Goal: Answer question/provide support: Share knowledge or assist other users

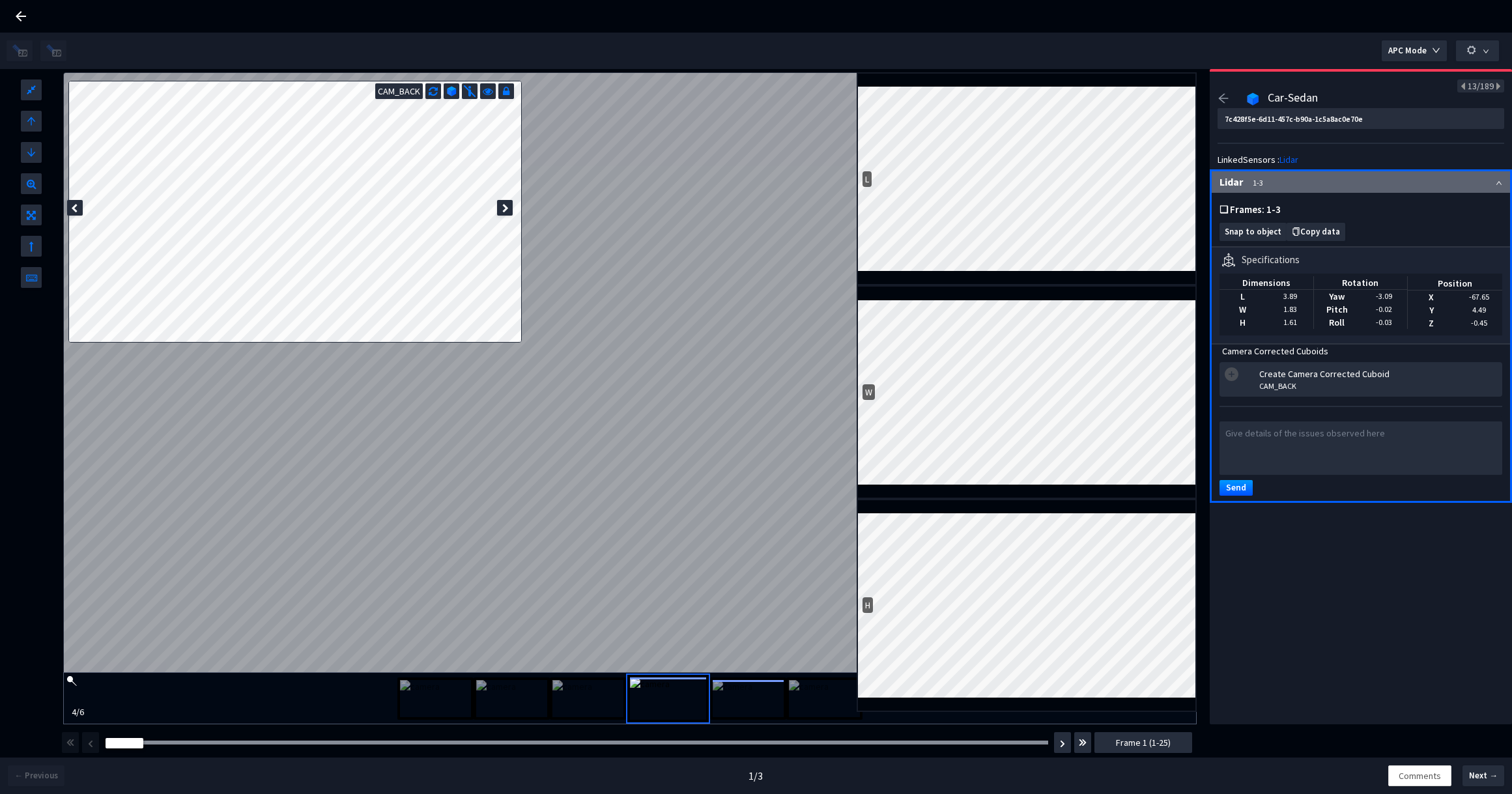
scroll to position [100, 0]
click at [1224, 97] on icon "arrow-left" at bounding box center [1223, 98] width 12 height 12
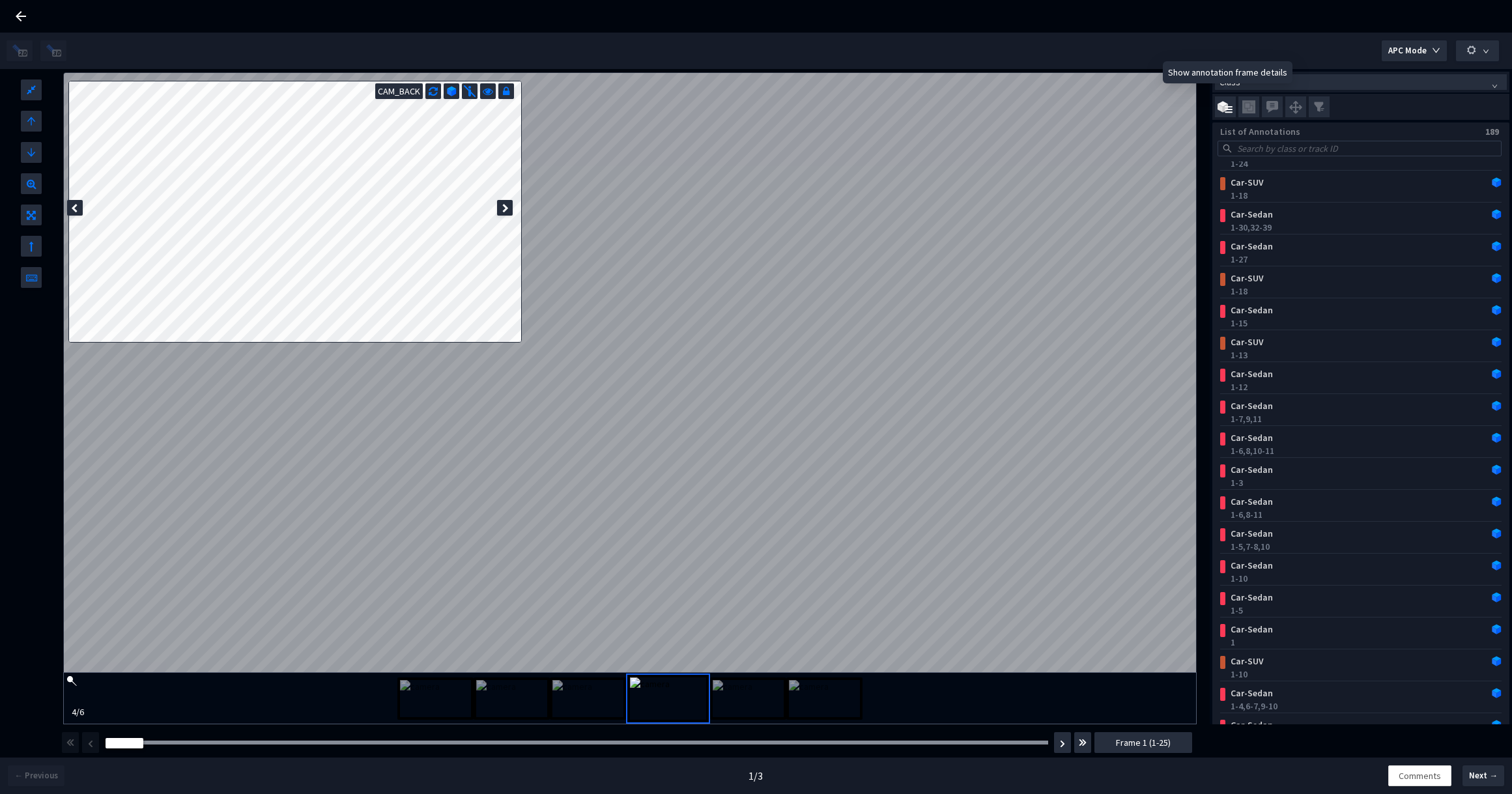
click at [1223, 110] on img at bounding box center [1225, 107] width 15 height 12
click at [0, 0] on input "checkbox" at bounding box center [0, 0] width 0 height 0
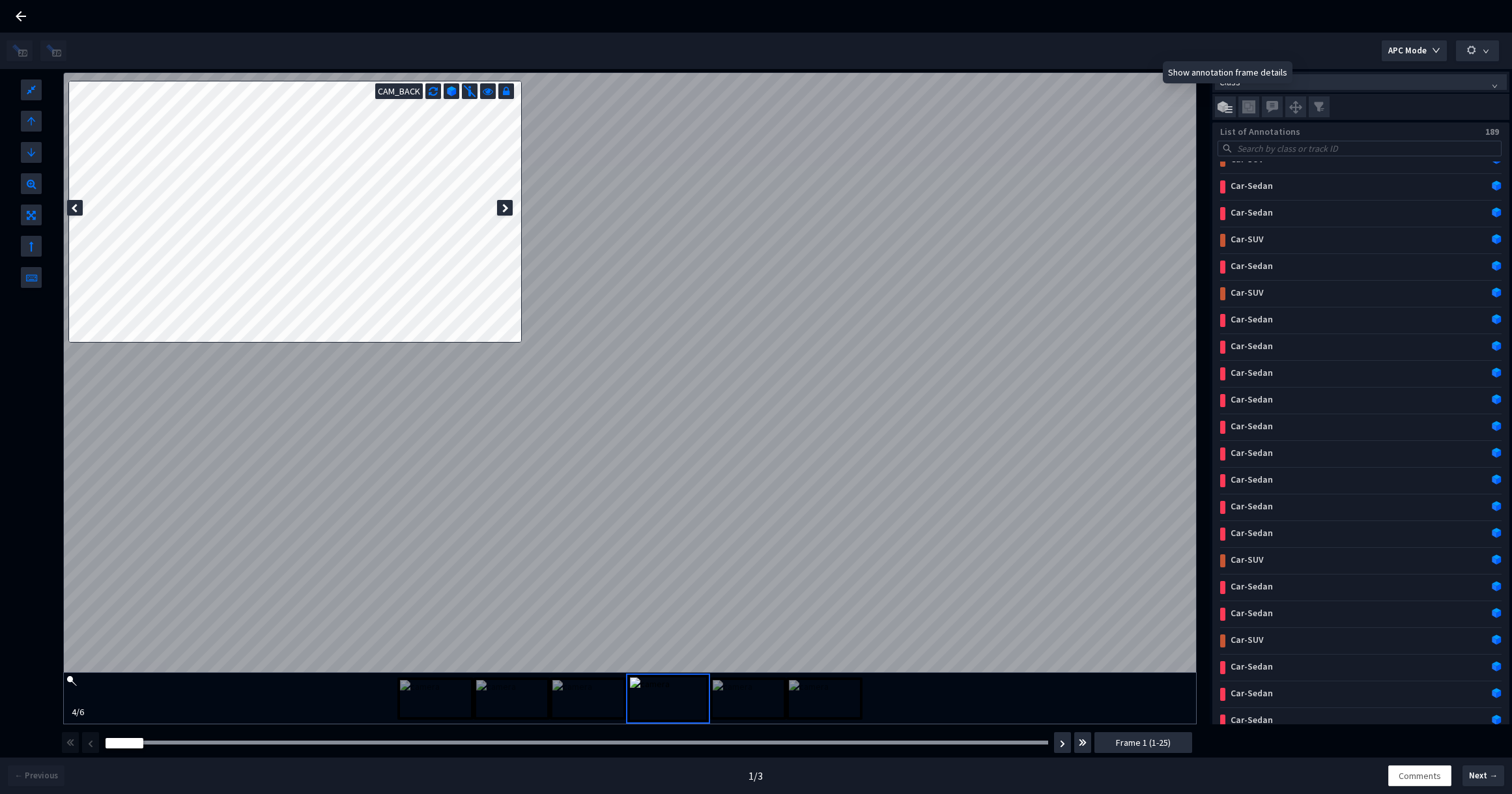
click at [1223, 110] on img at bounding box center [1225, 107] width 15 height 12
click at [0, 0] on input "checkbox" at bounding box center [0, 0] width 0 height 0
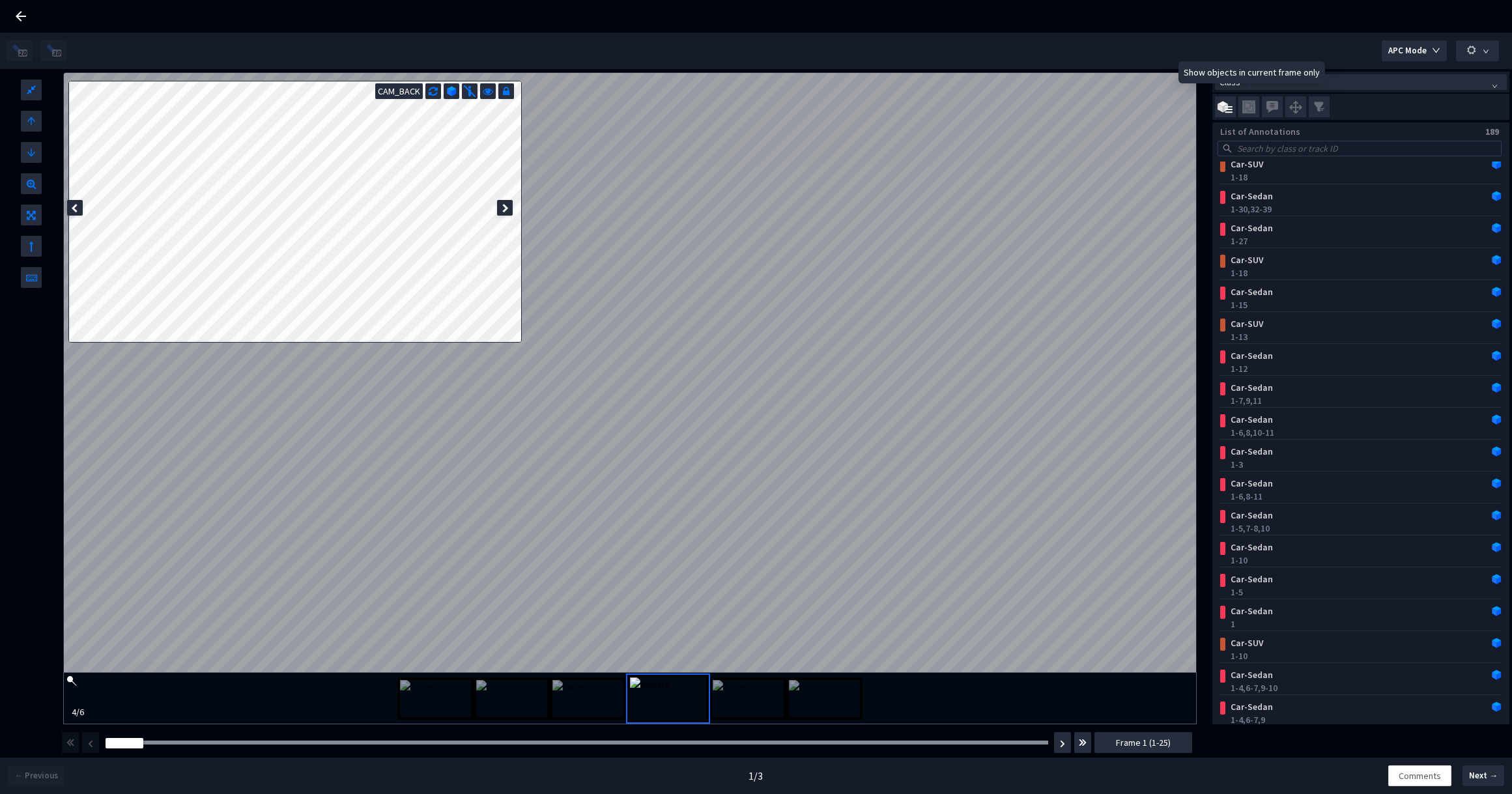
click at [1255, 109] on span at bounding box center [1249, 107] width 20 height 20
click at [0, 0] on input "checkbox" at bounding box center [0, 0] width 0 height 0
click at [1255, 109] on span at bounding box center [1249, 107] width 20 height 20
click at [0, 0] on input "checkbox" at bounding box center [0, 0] width 0 height 0
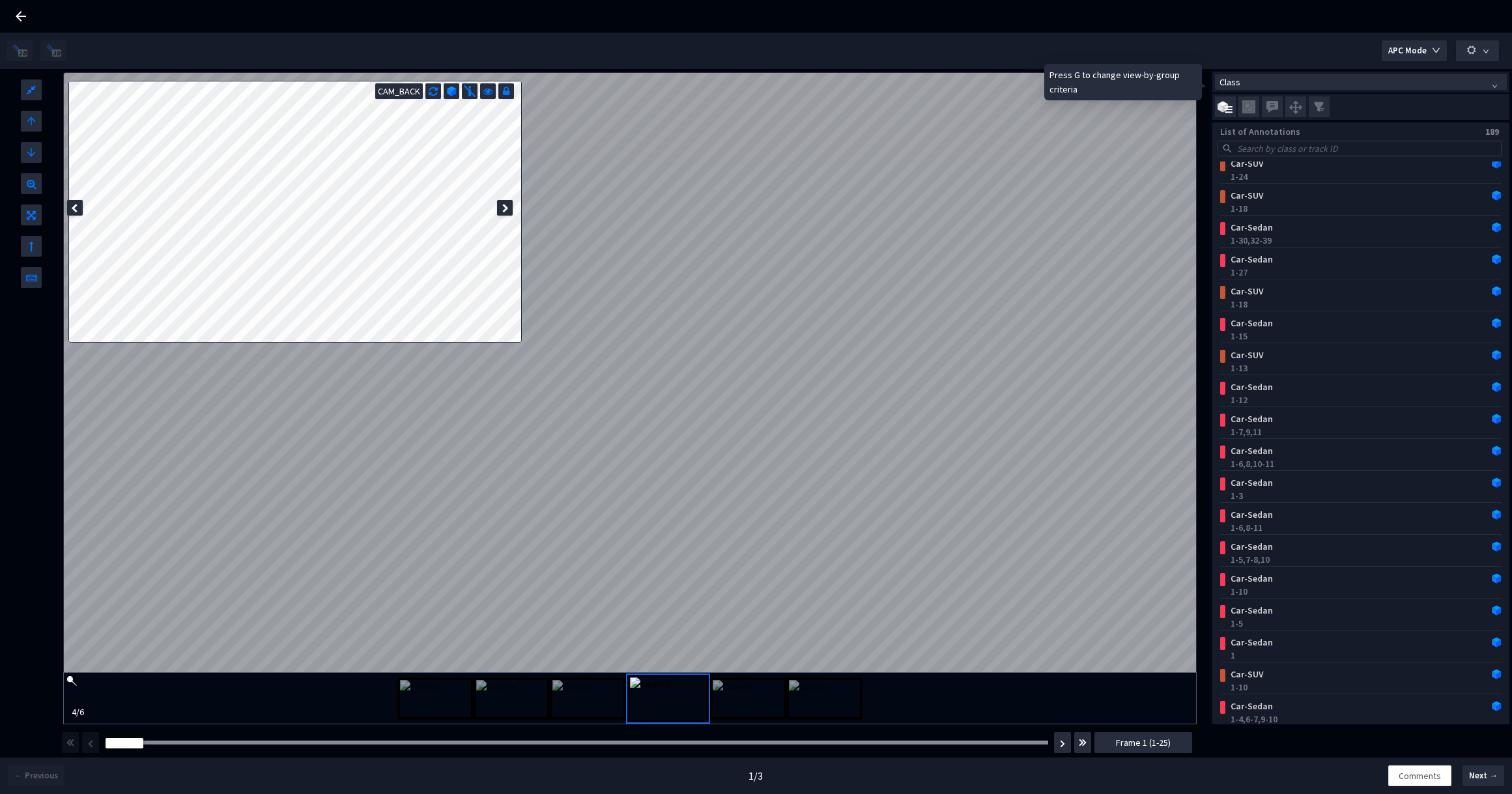
click at [1271, 83] on span "Class" at bounding box center [1360, 82] width 283 height 14
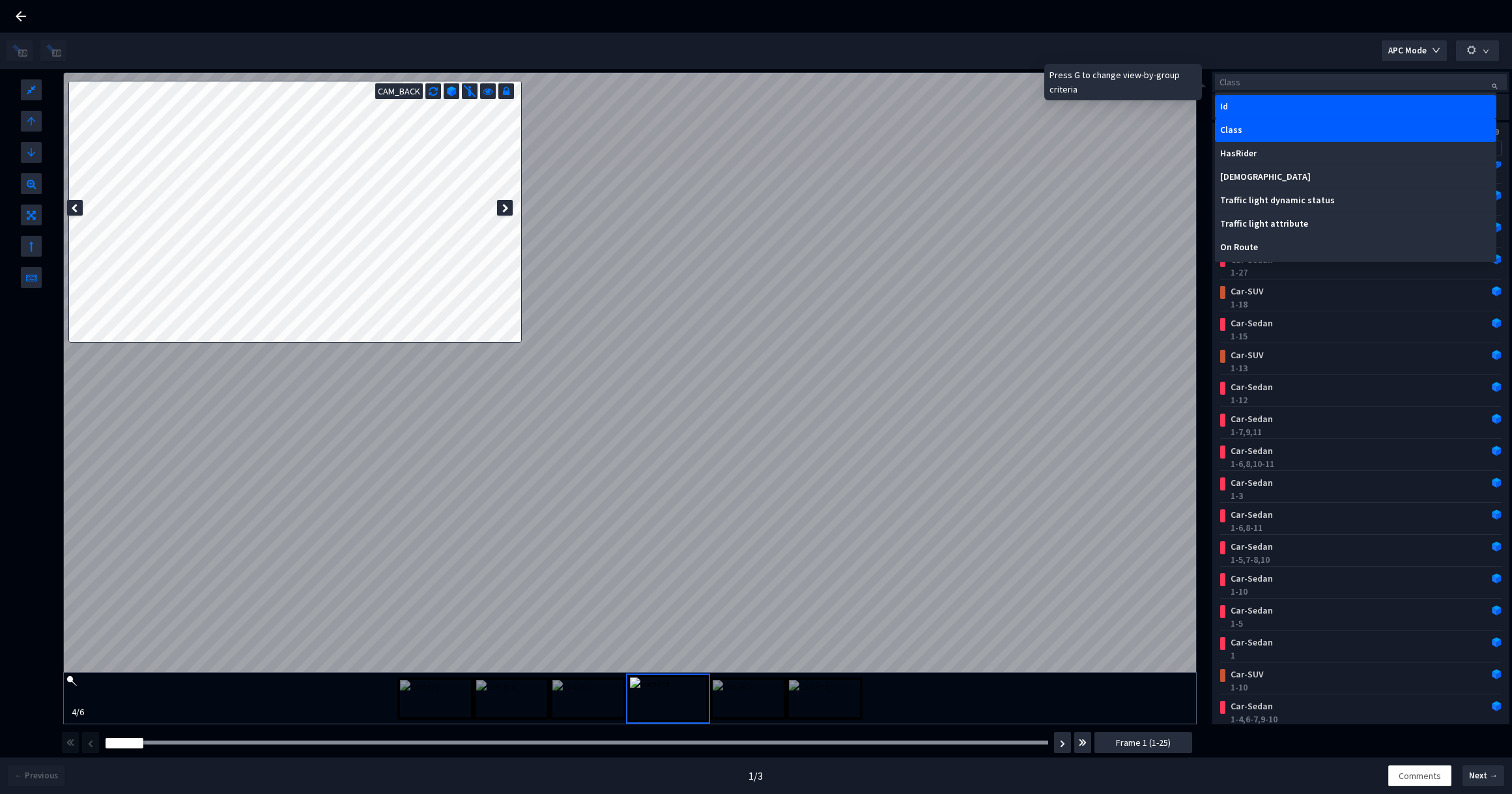
click at [1265, 111] on div "Id" at bounding box center [1355, 107] width 271 height 10
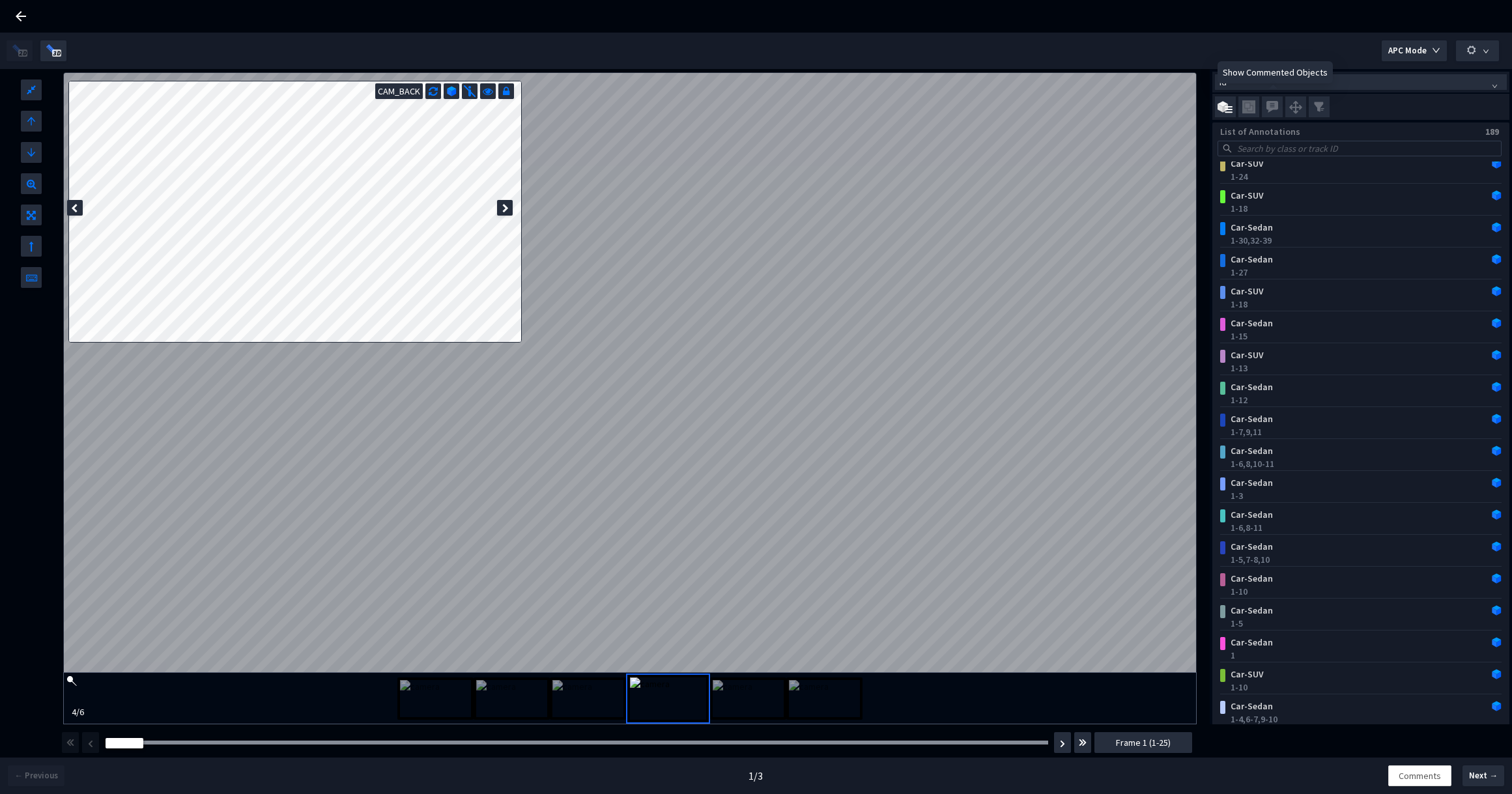
click at [1271, 78] on div "Show Commented Objects" at bounding box center [1275, 72] width 115 height 22
click at [1424, 90] on input "search" at bounding box center [1353, 83] width 269 height 14
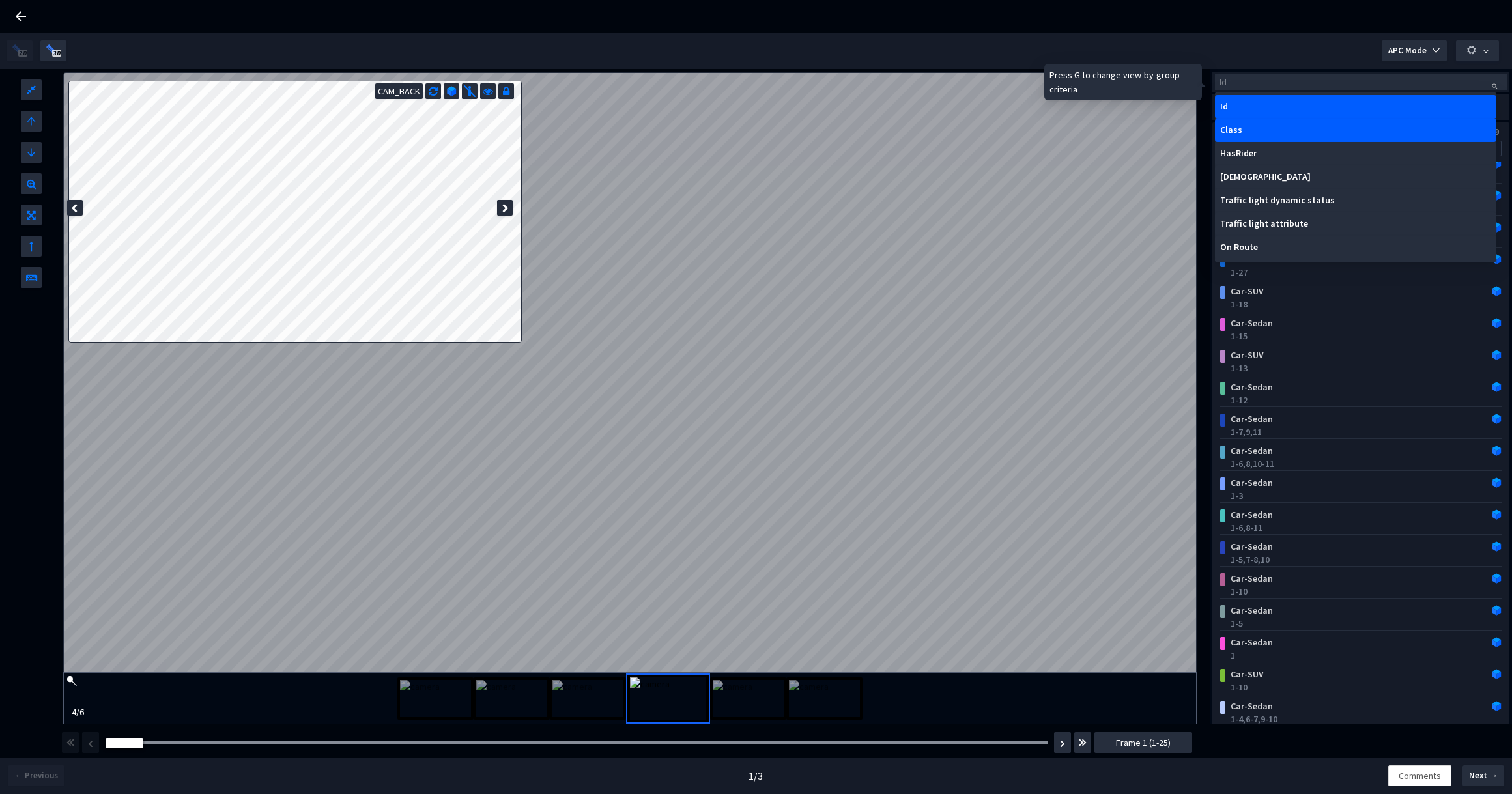
click at [1344, 128] on div "Class" at bounding box center [1355, 130] width 271 height 10
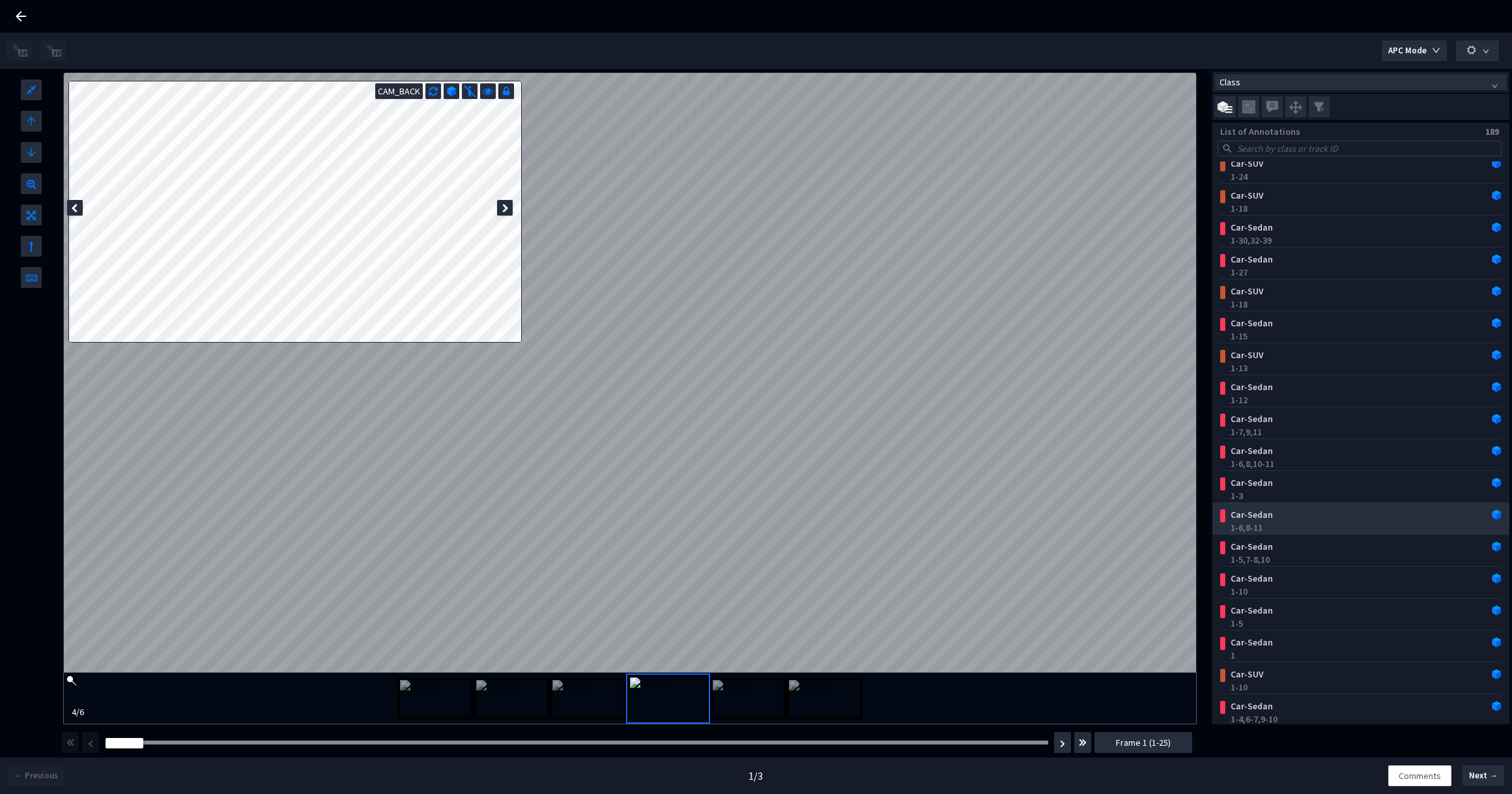
click at [1283, 521] on div "1-6, 8-11" at bounding box center [1363, 527] width 266 height 13
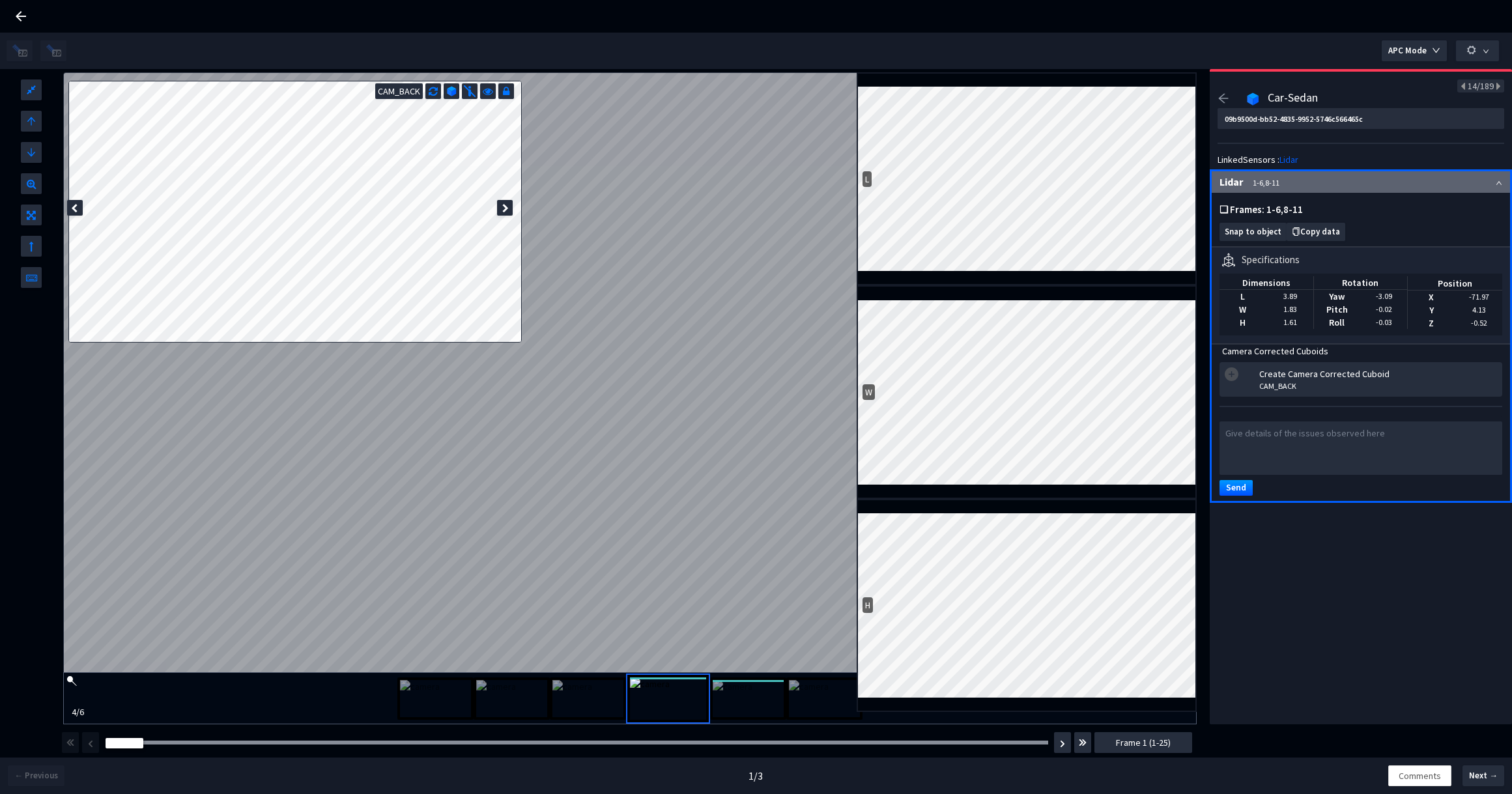
type input "7c428f5e-6d11-457c-b90a-1c5a8ac0e70e"
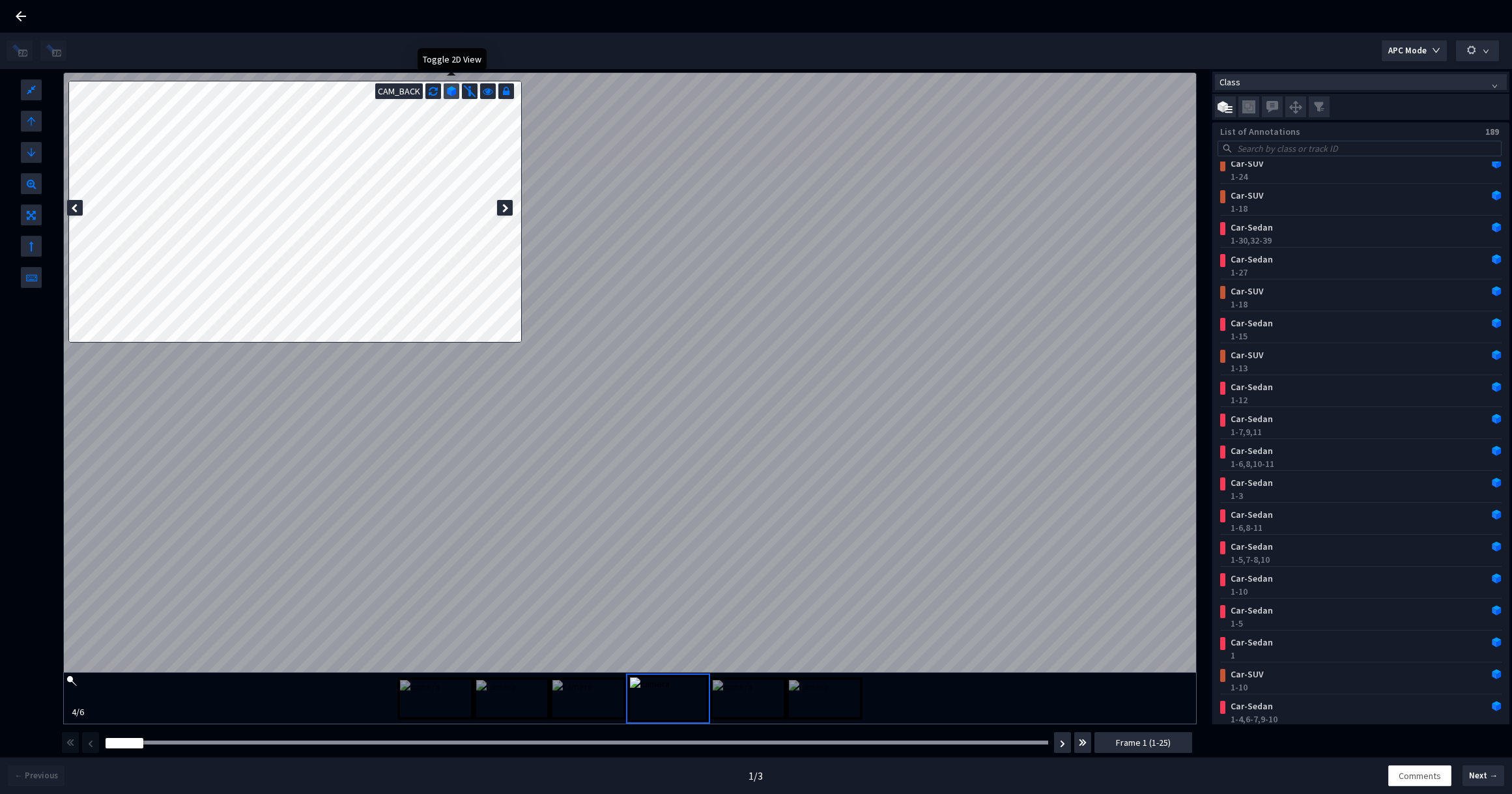
click at [457, 85] on div at bounding box center [451, 91] width 16 height 16
click at [454, 93] on img at bounding box center [451, 91] width 10 height 10
click at [1294, 508] on div "Car-Sedan" at bounding box center [1336, 514] width 221 height 13
click at [1328, 580] on div "Car-Sedan" at bounding box center [1336, 578] width 221 height 13
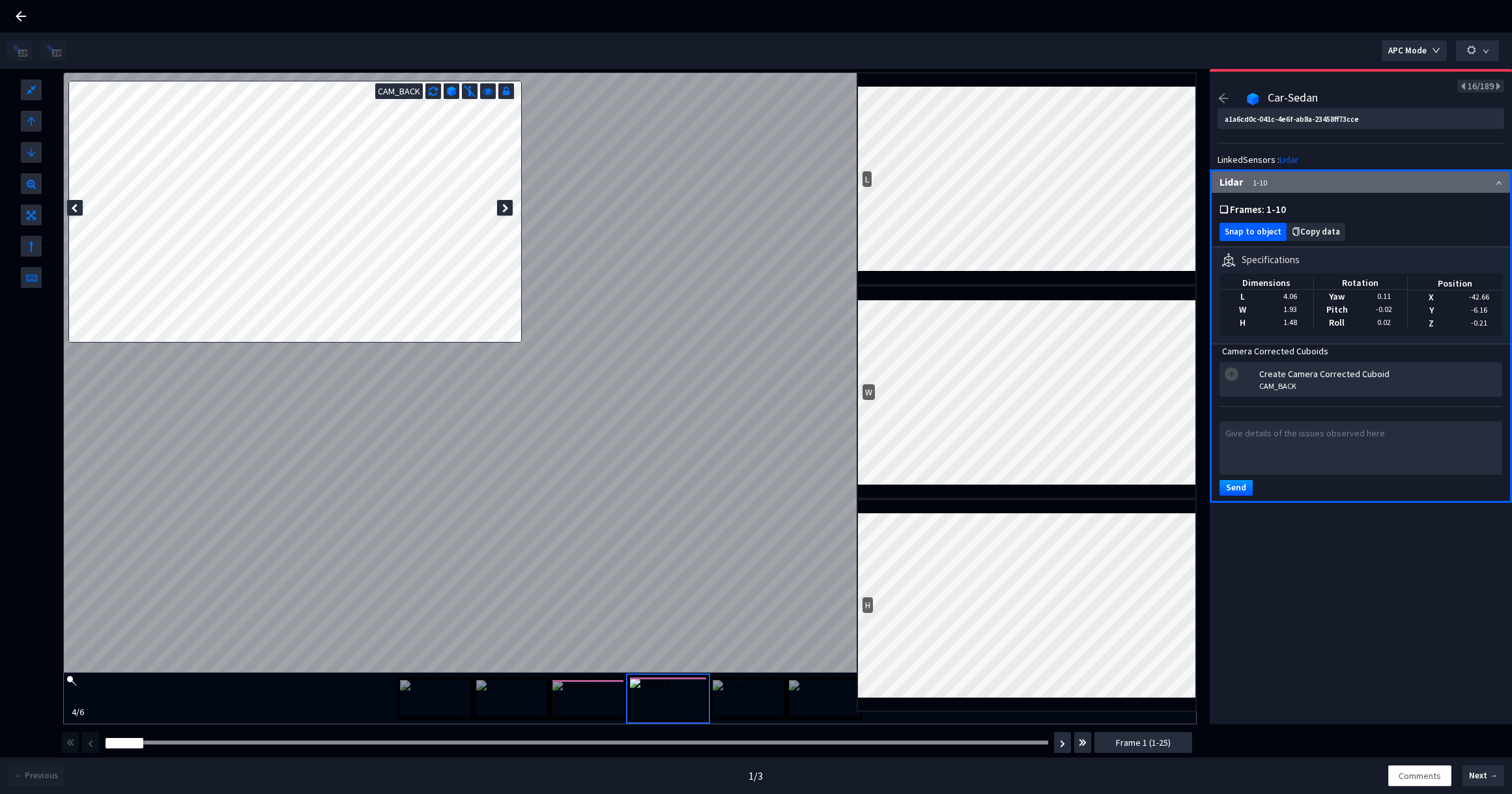
click at [1249, 235] on span "Snap to object" at bounding box center [1252, 232] width 57 height 10
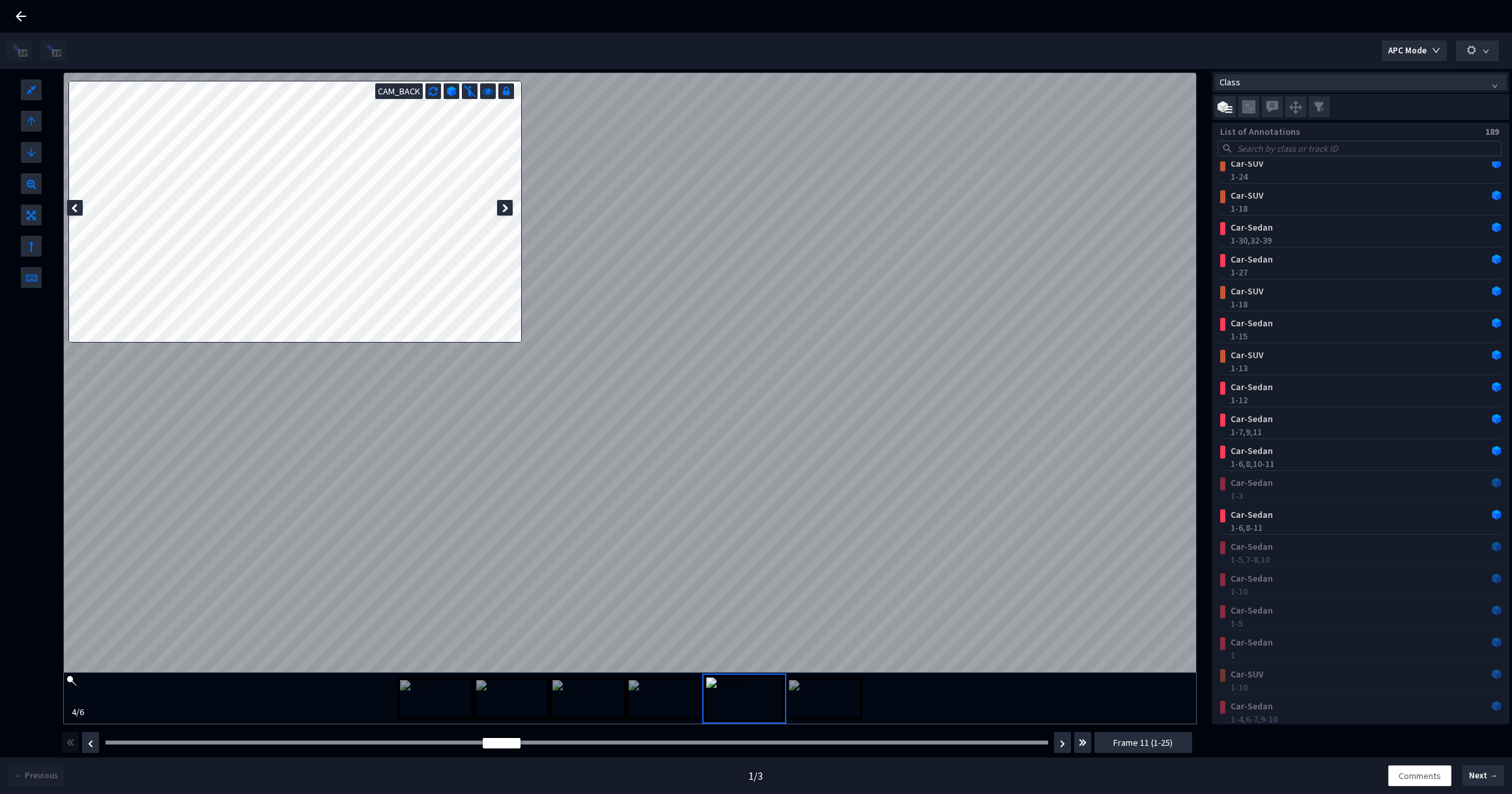
click at [112, 744] on div "Frame : 1" at bounding box center [577, 742] width 952 height 13
click at [120, 742] on div at bounding box center [577, 742] width 943 height 4
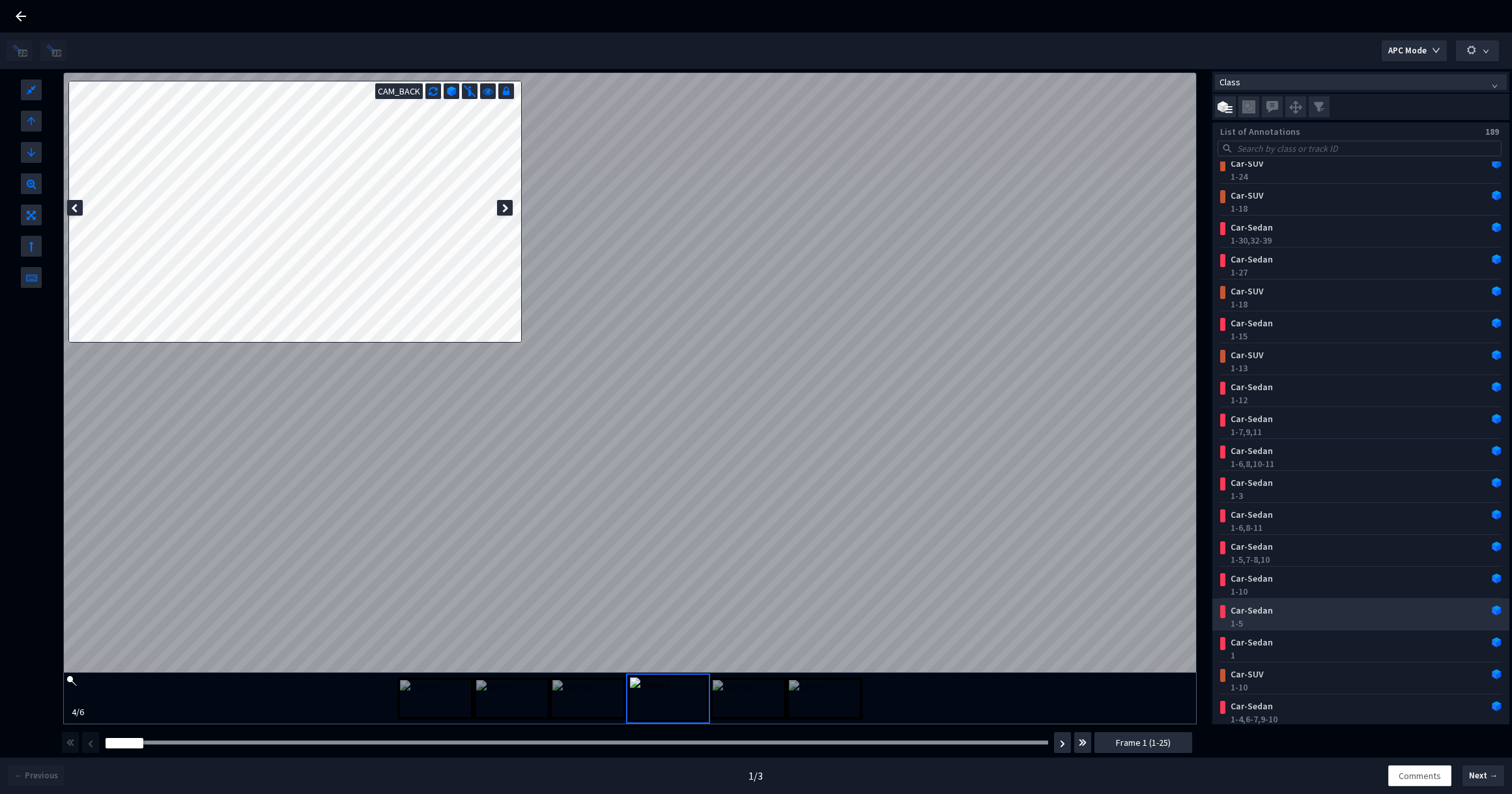
click at [1284, 614] on div "Car-Sedan" at bounding box center [1336, 610] width 221 height 13
click at [1358, 653] on div "1" at bounding box center [1363, 655] width 266 height 13
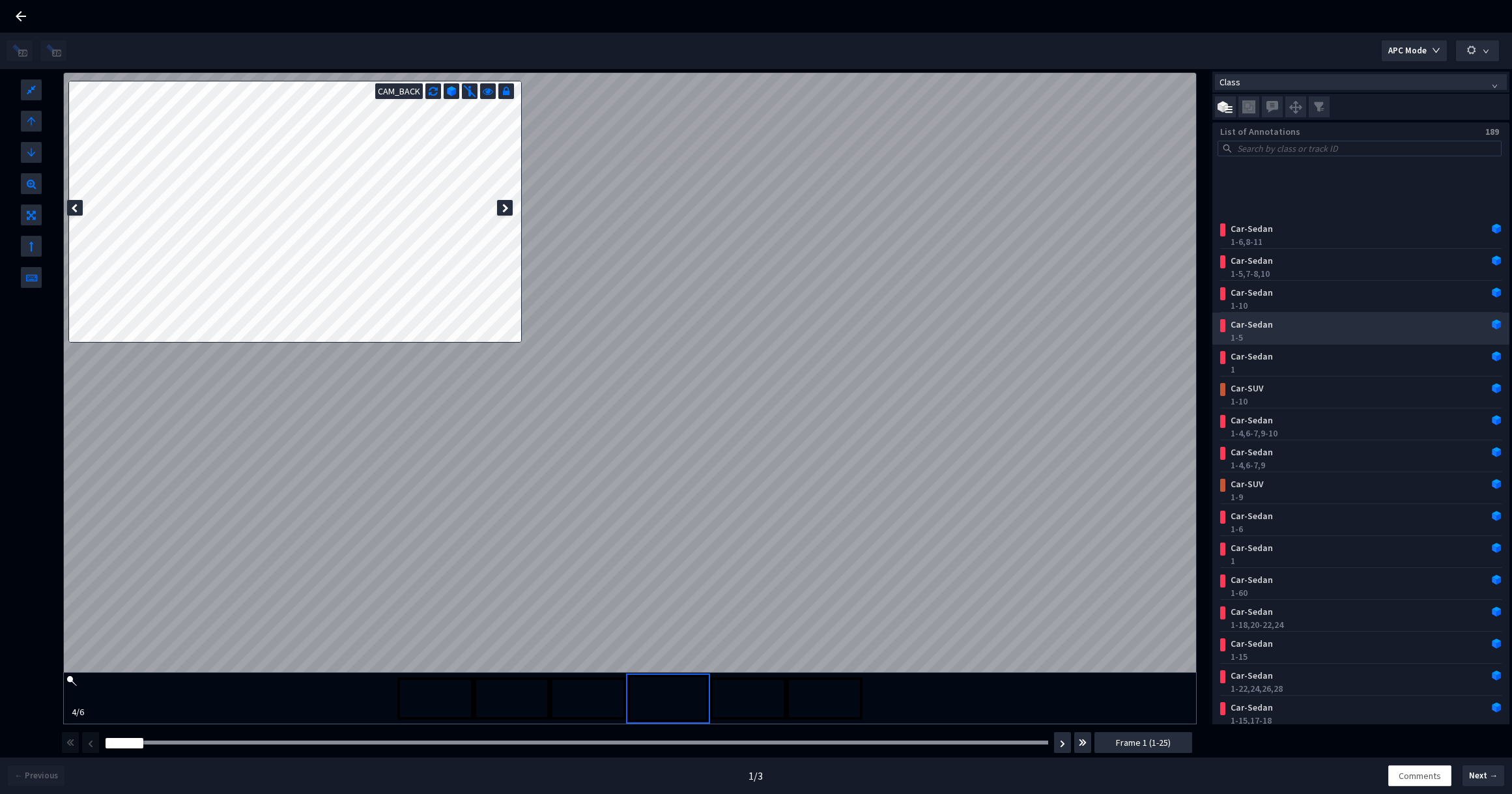
scroll to position [526, 0]
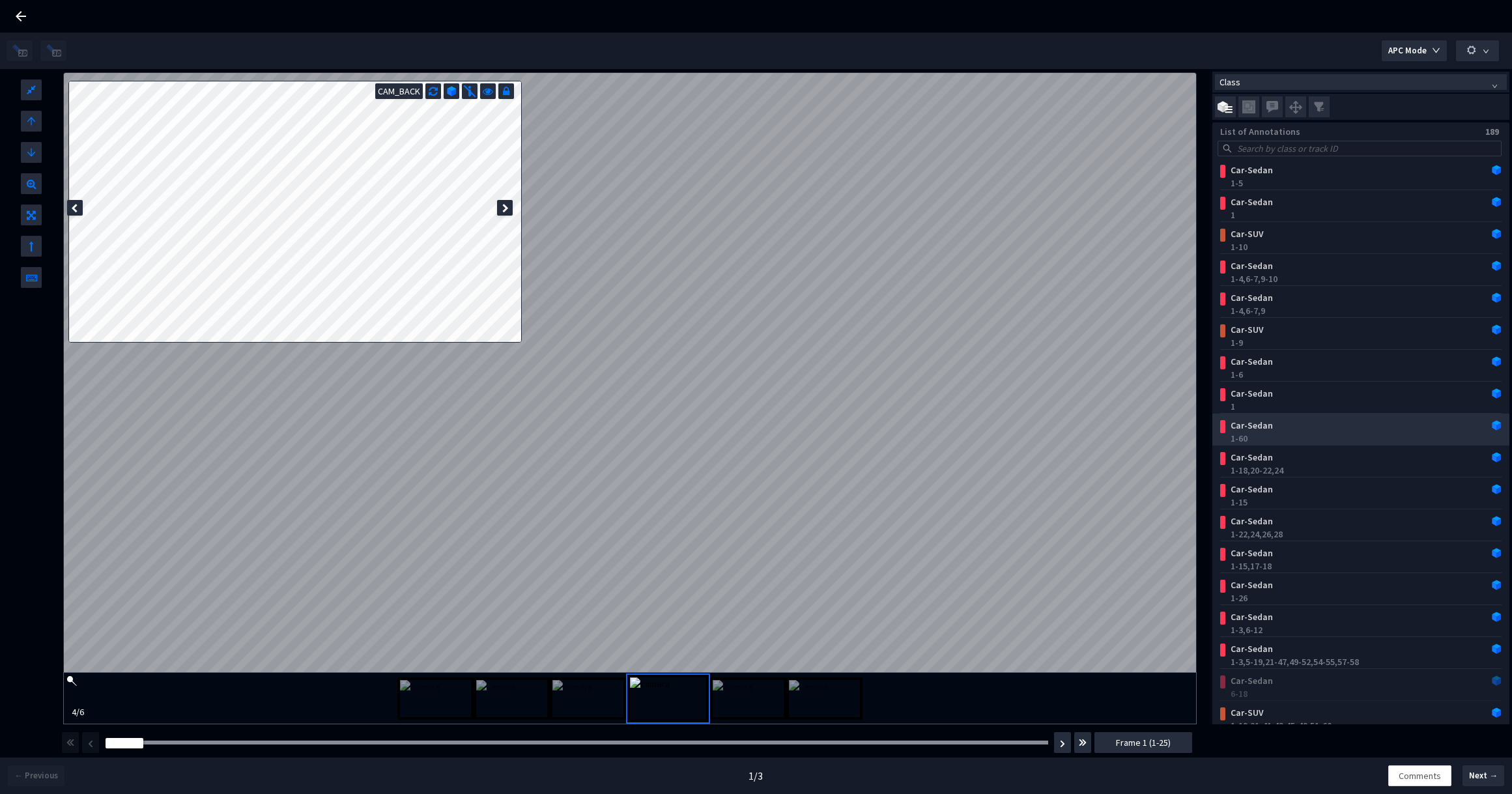
click at [1335, 434] on div "1-60" at bounding box center [1363, 438] width 266 height 13
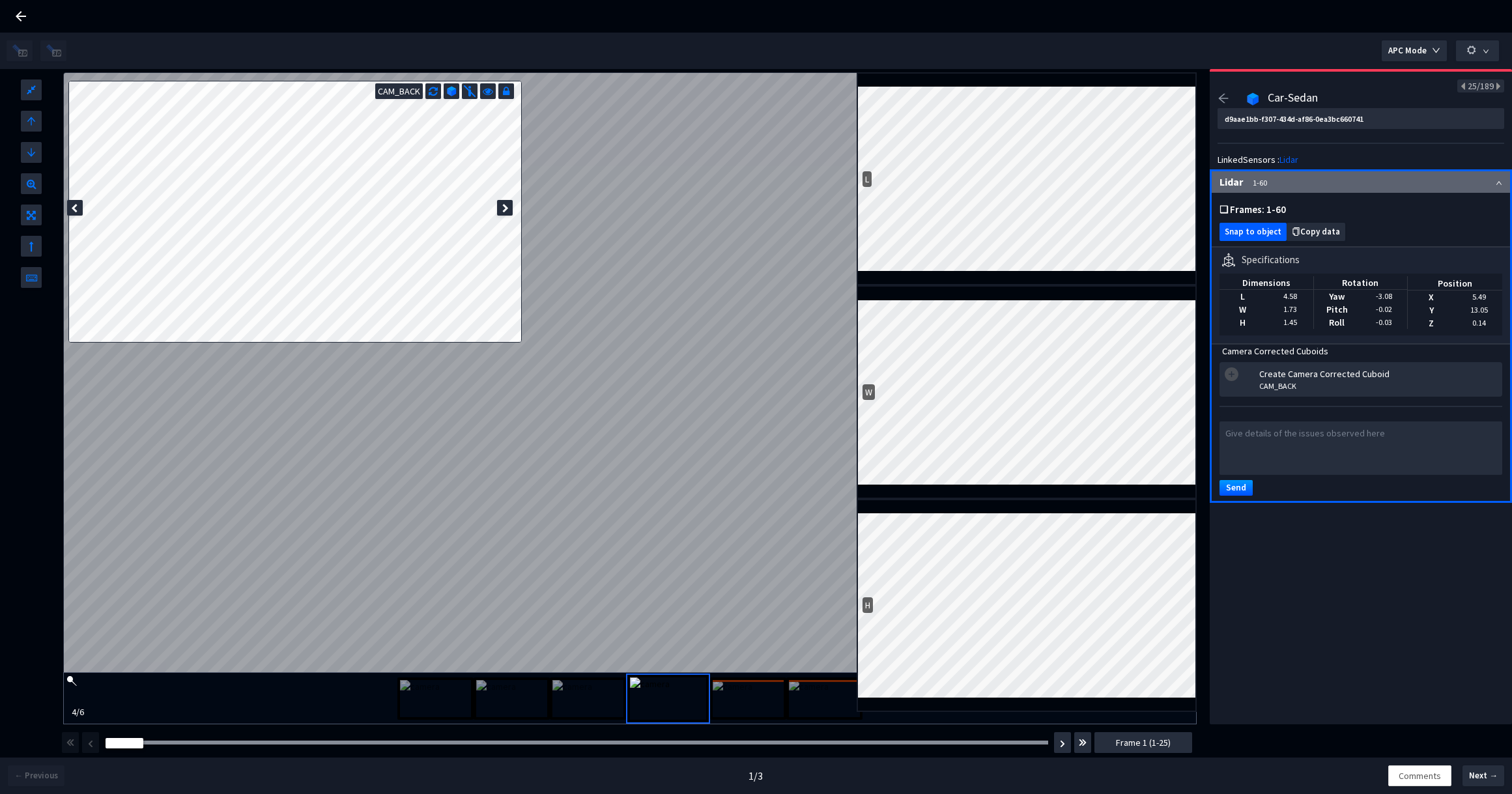
click at [1241, 233] on span "Snap to object" at bounding box center [1252, 232] width 57 height 10
click at [507, 211] on icon at bounding box center [505, 208] width 6 height 9
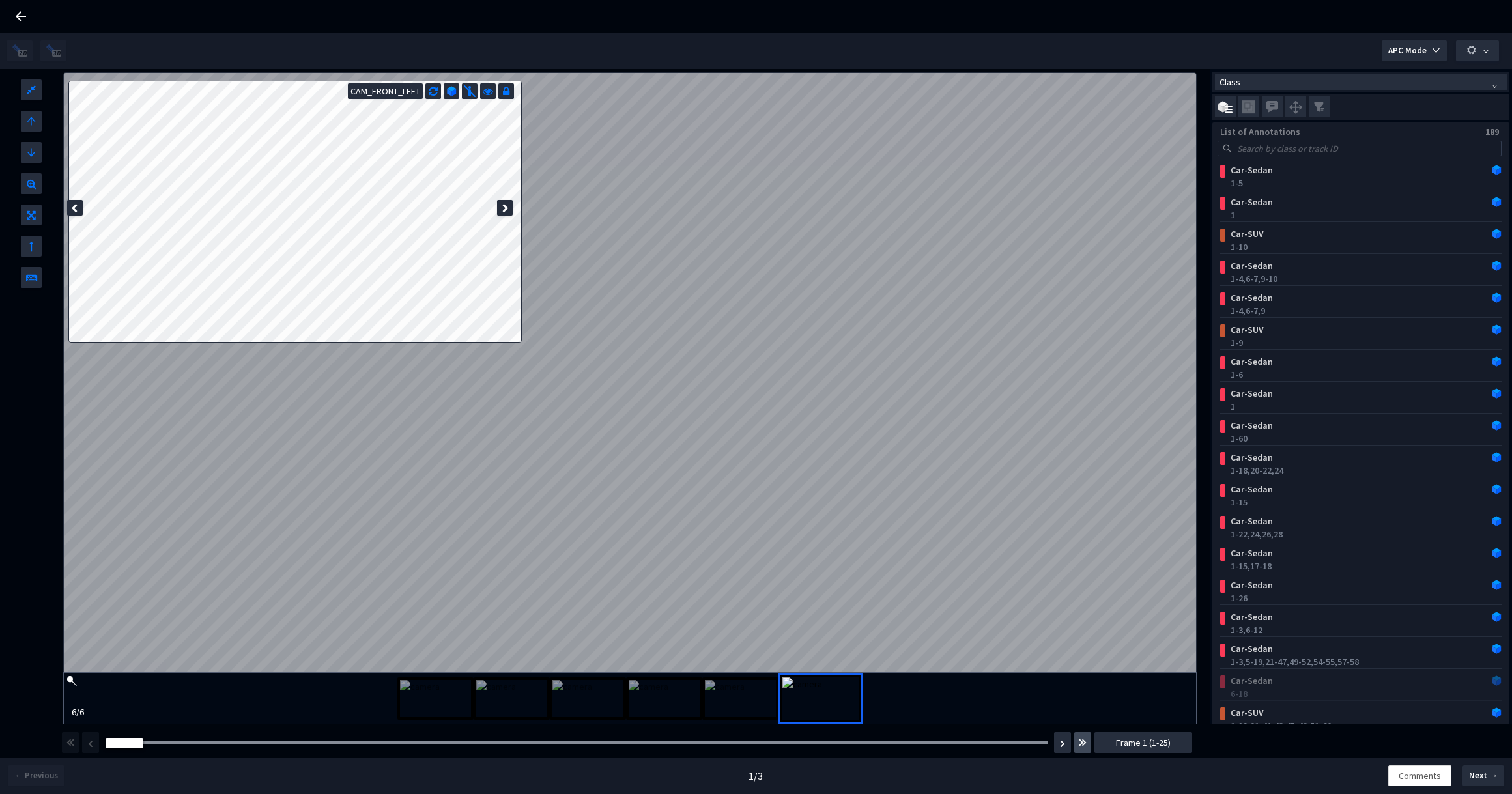
click at [1084, 739] on img "button" at bounding box center [1083, 742] width 7 height 16
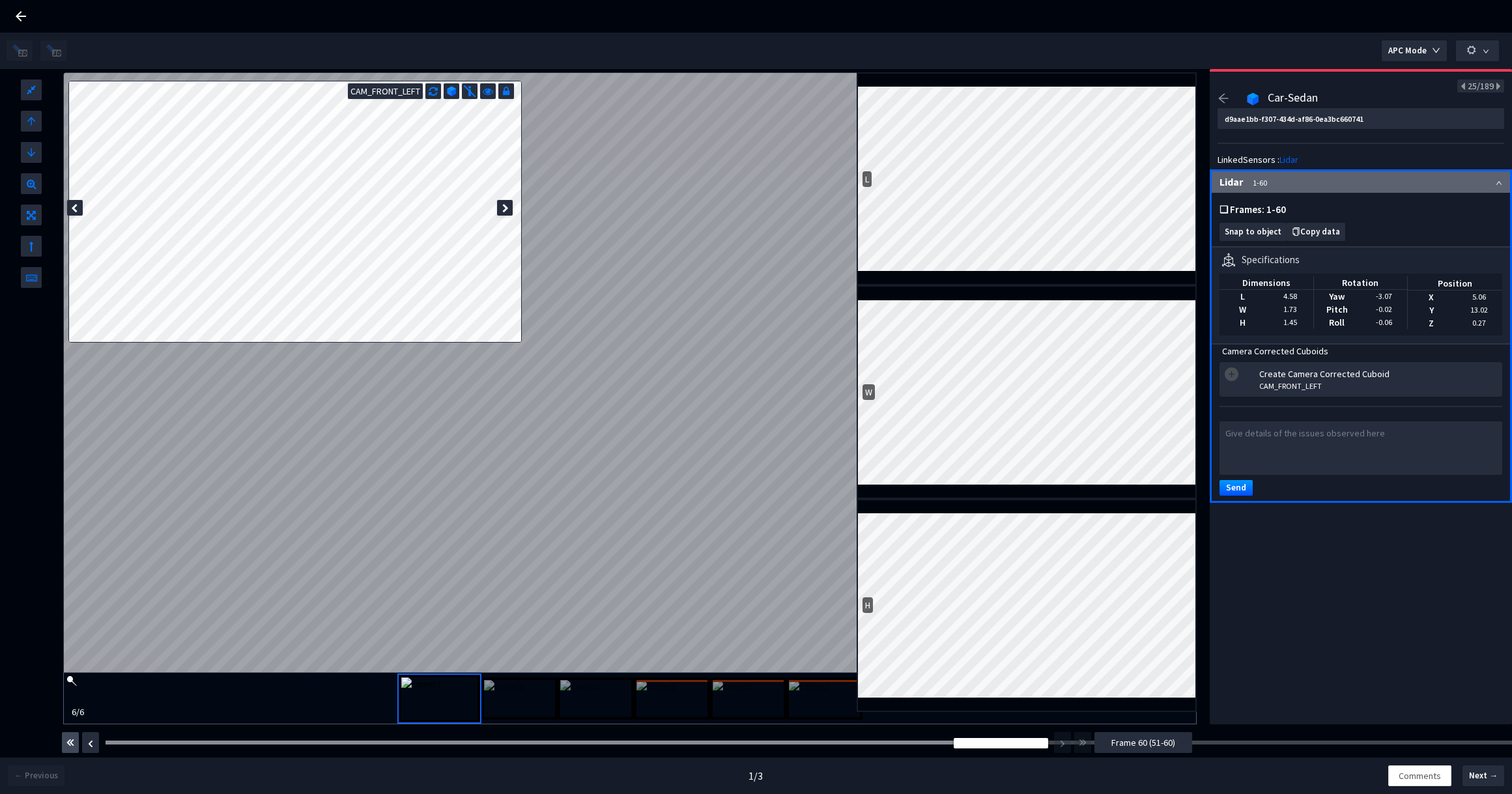
click at [73, 737] on img "button" at bounding box center [70, 742] width 7 height 16
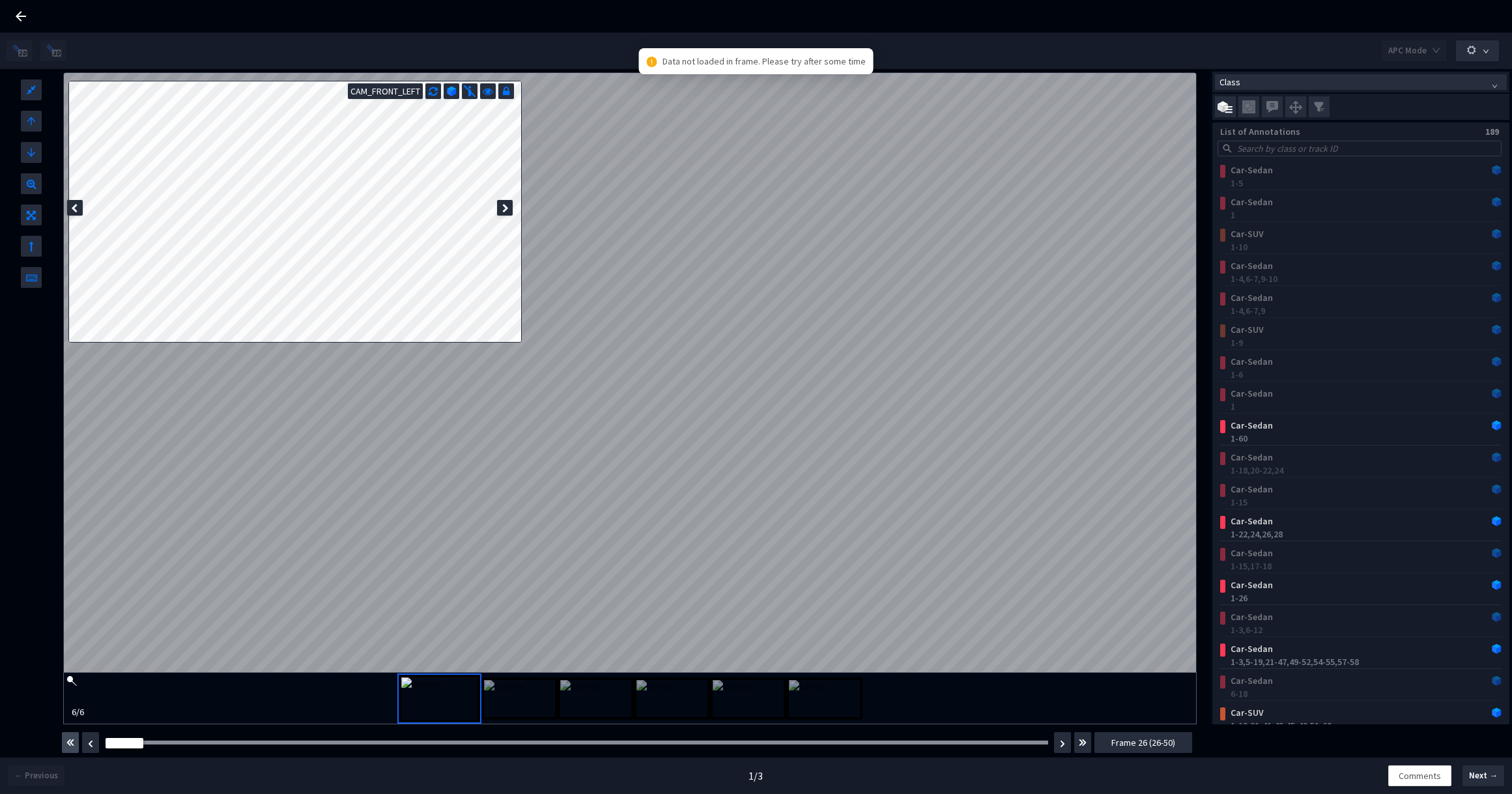
click at [70, 740] on img "button" at bounding box center [70, 742] width 7 height 16
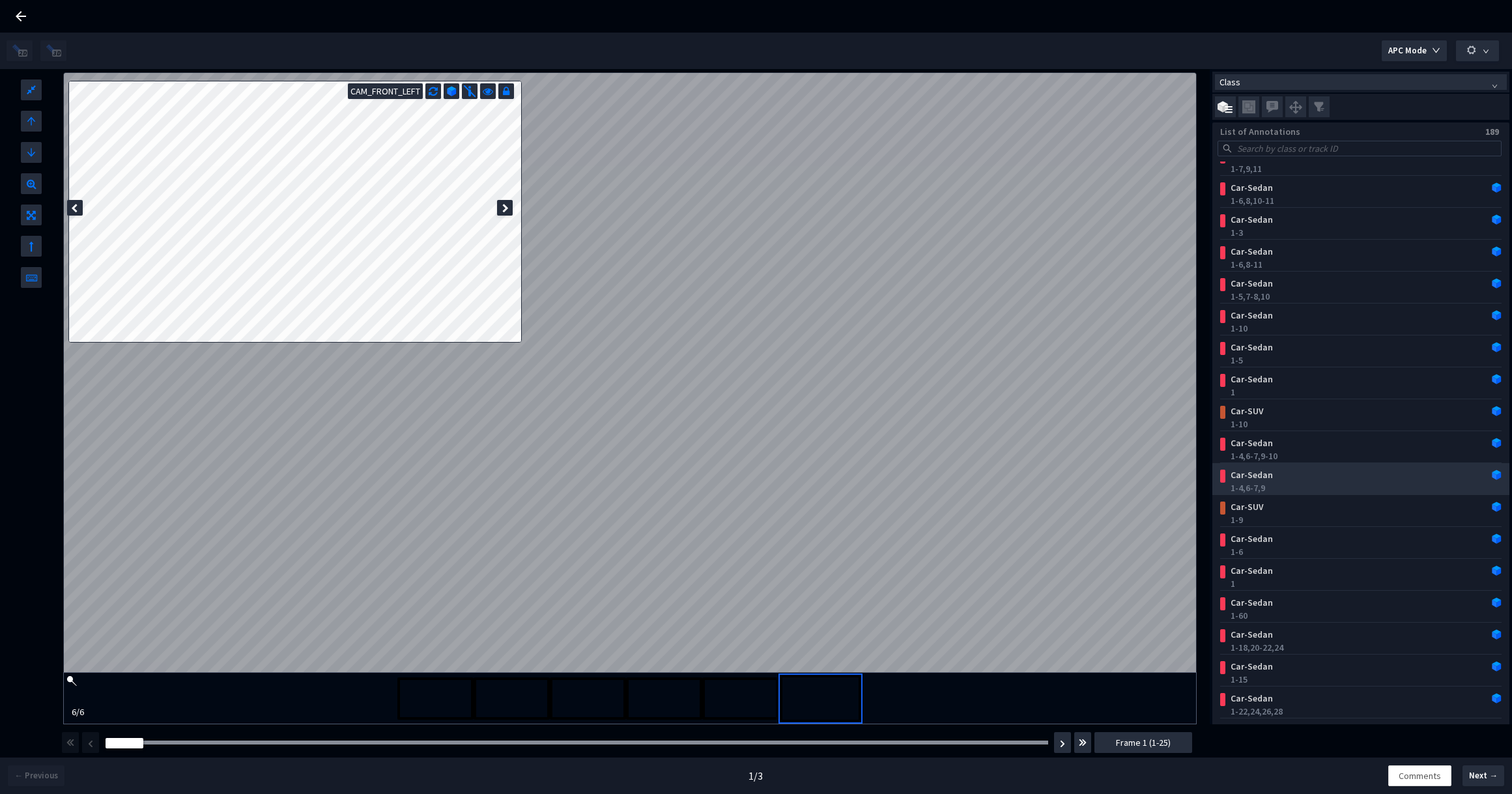
scroll to position [375, 0]
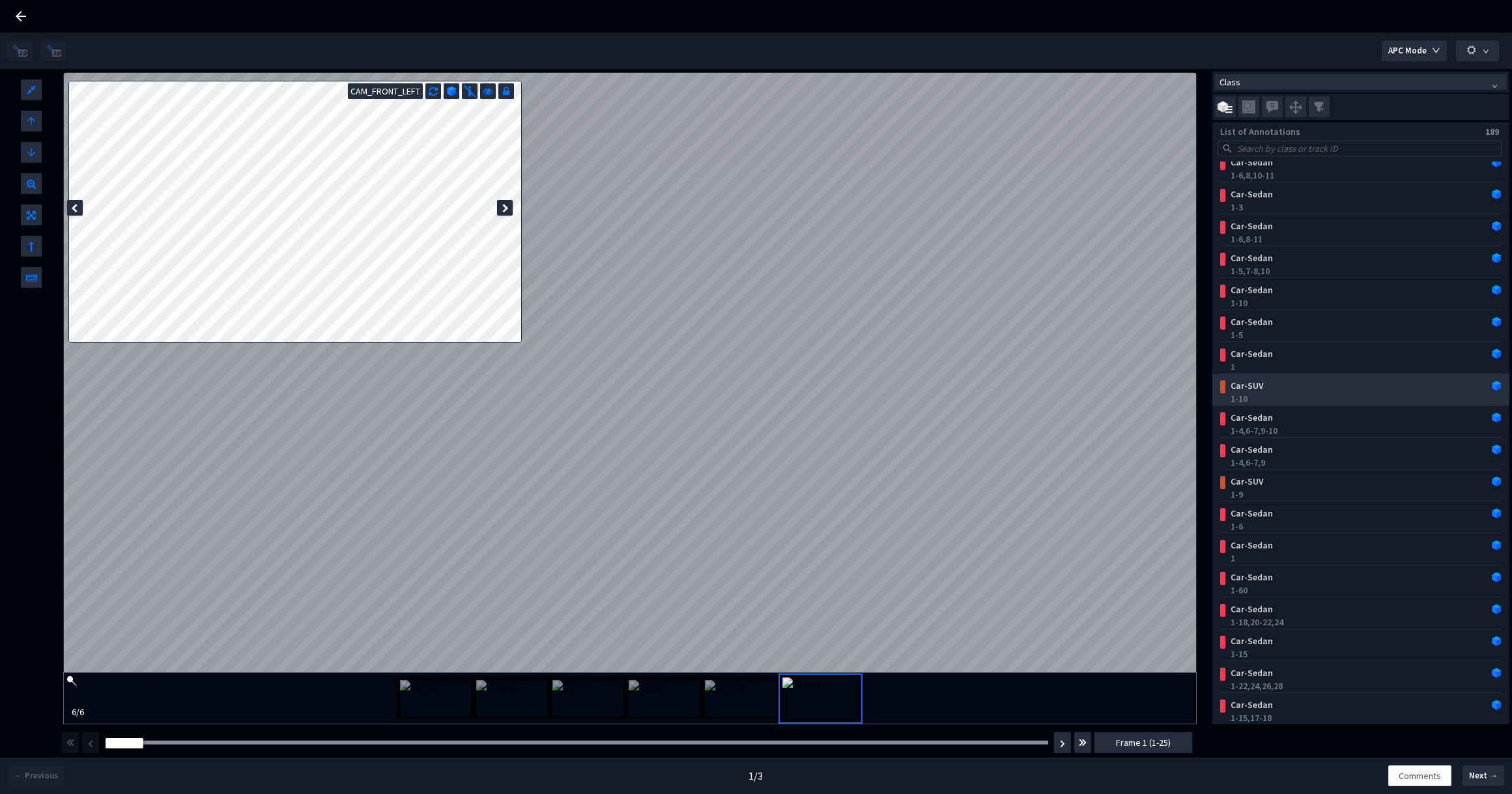
click at [1310, 391] on div "Car-SUV" at bounding box center [1336, 385] width 221 height 13
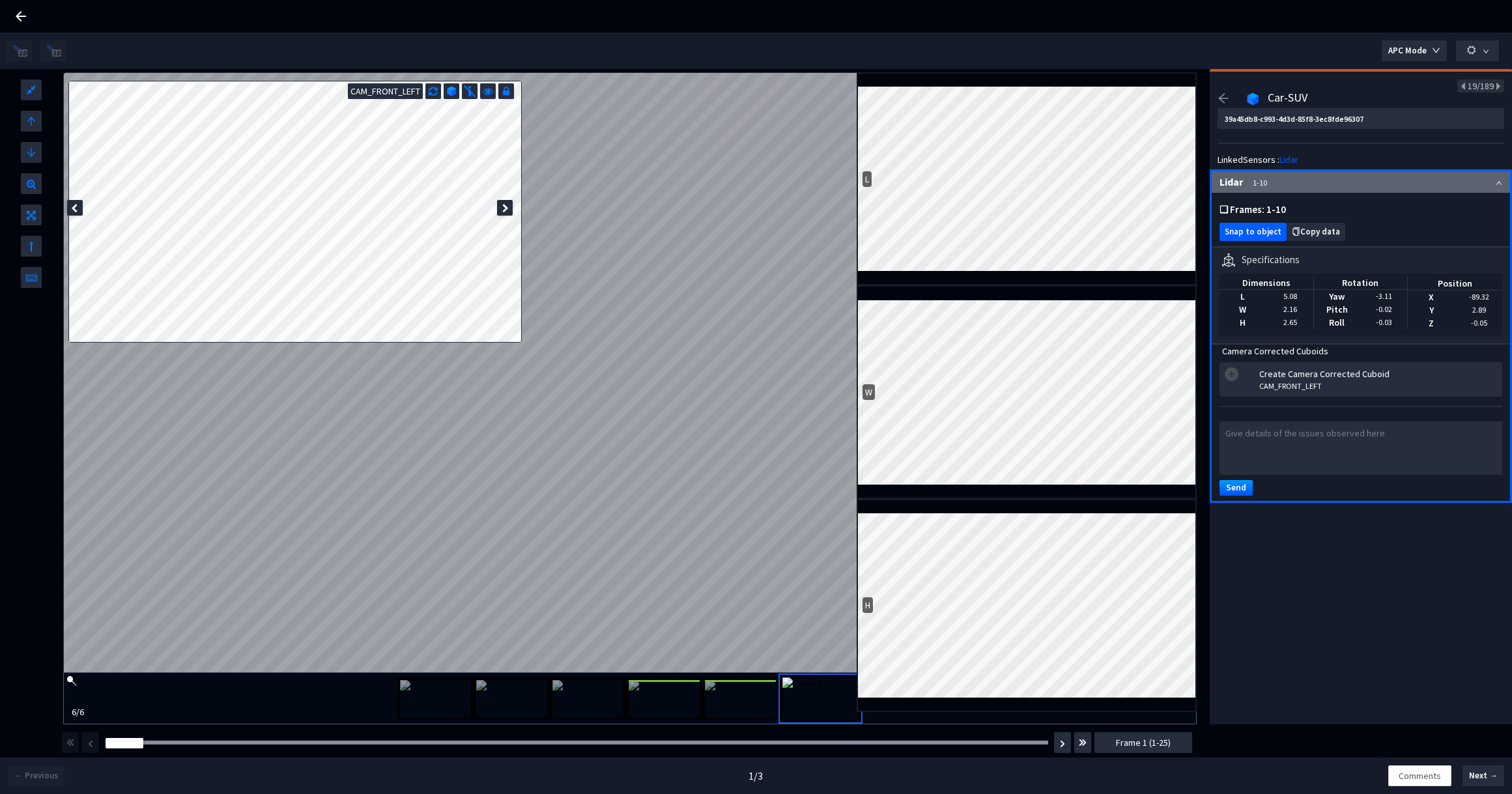
click at [1266, 228] on span "Snap to object" at bounding box center [1252, 232] width 57 height 10
type input "ceb859fa-e8ba-4c98-adc4-2af4512329ec"
type input "a1b17019-ba73-4275-b3d8-c3361579f975"
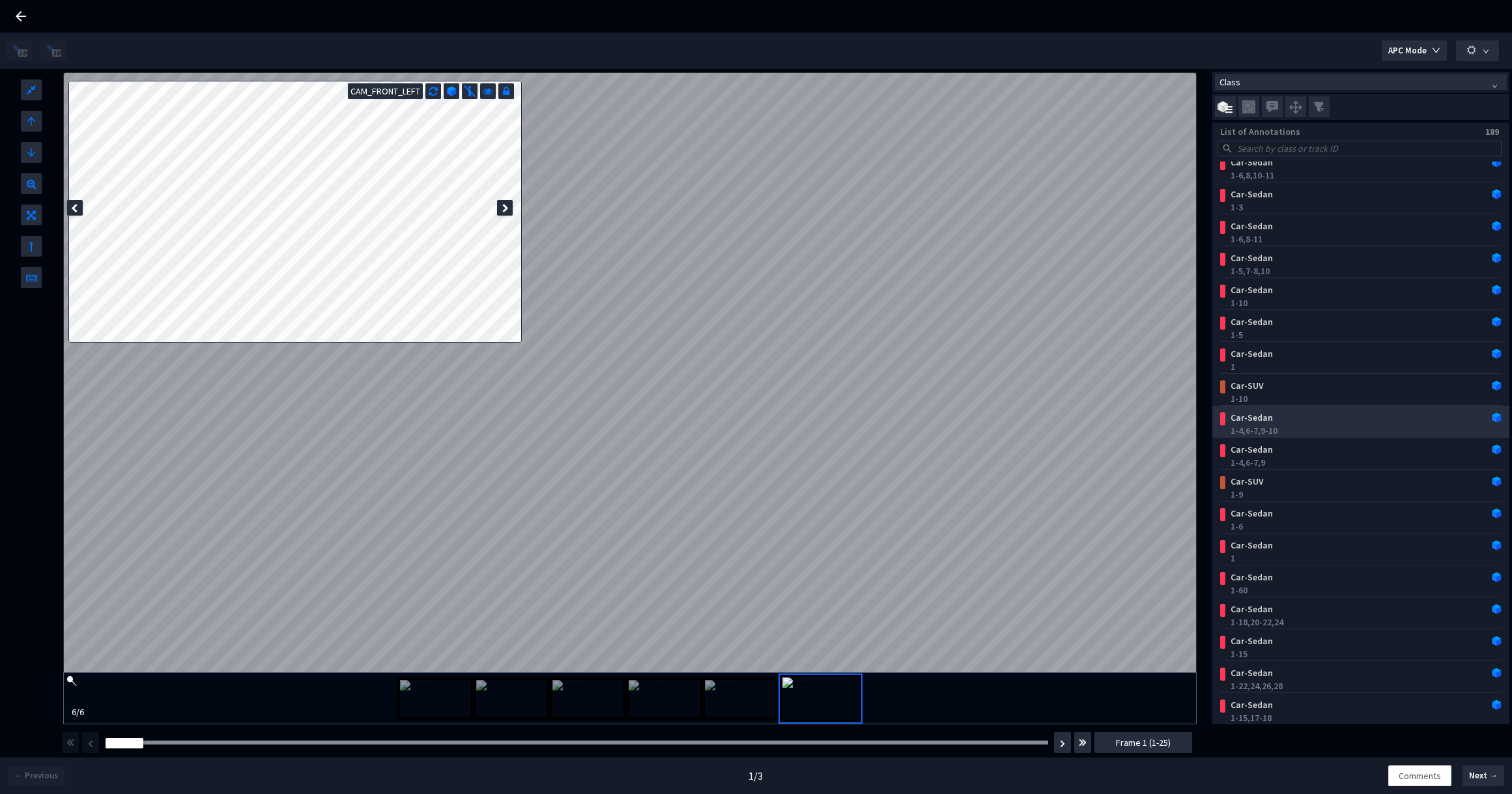
click at [1323, 427] on div "1-4, 6-7, 9-10" at bounding box center [1363, 430] width 266 height 13
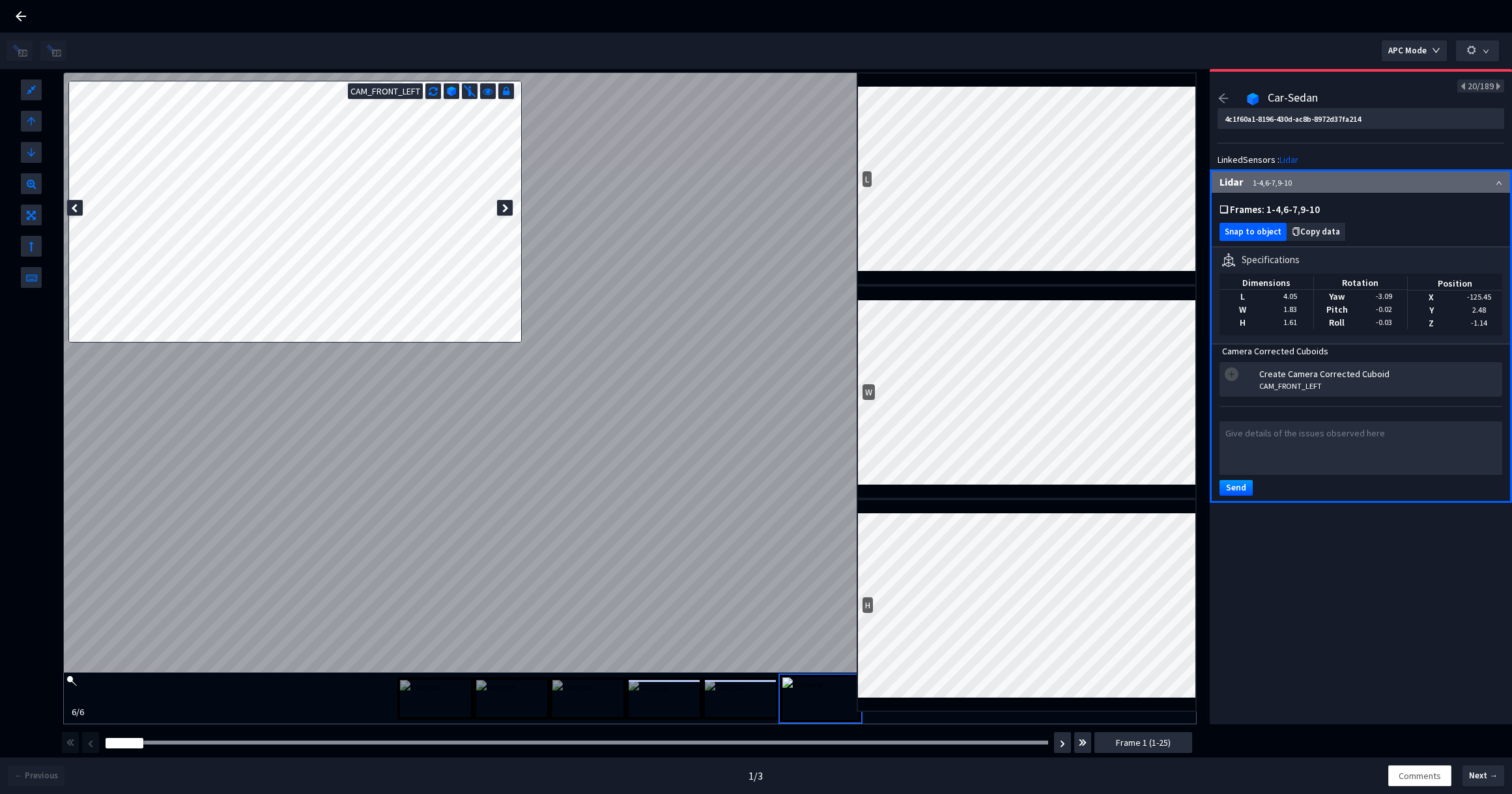
click at [1241, 232] on span "Snap to object" at bounding box center [1252, 232] width 57 height 10
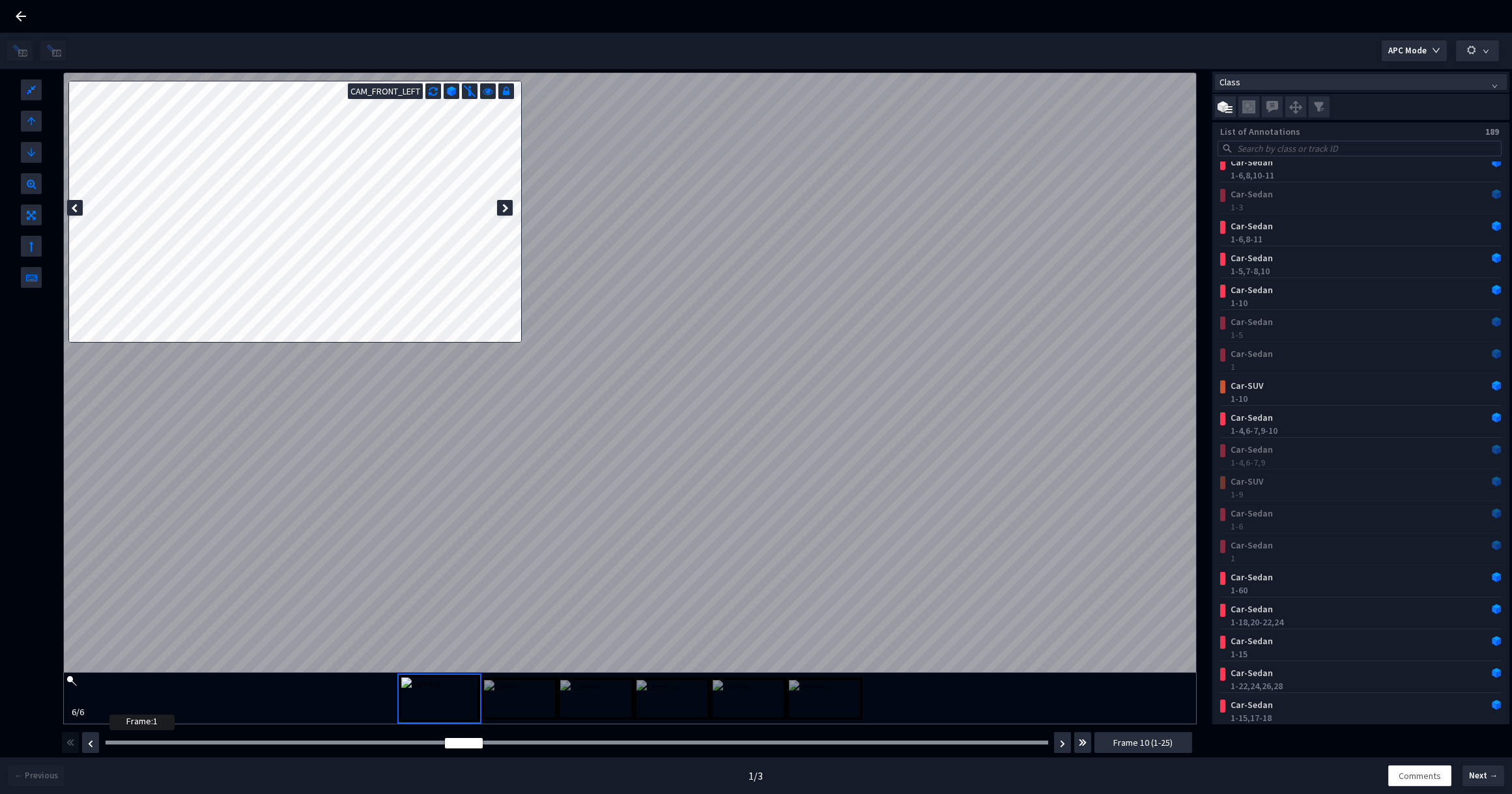
click at [114, 743] on div at bounding box center [577, 742] width 943 height 4
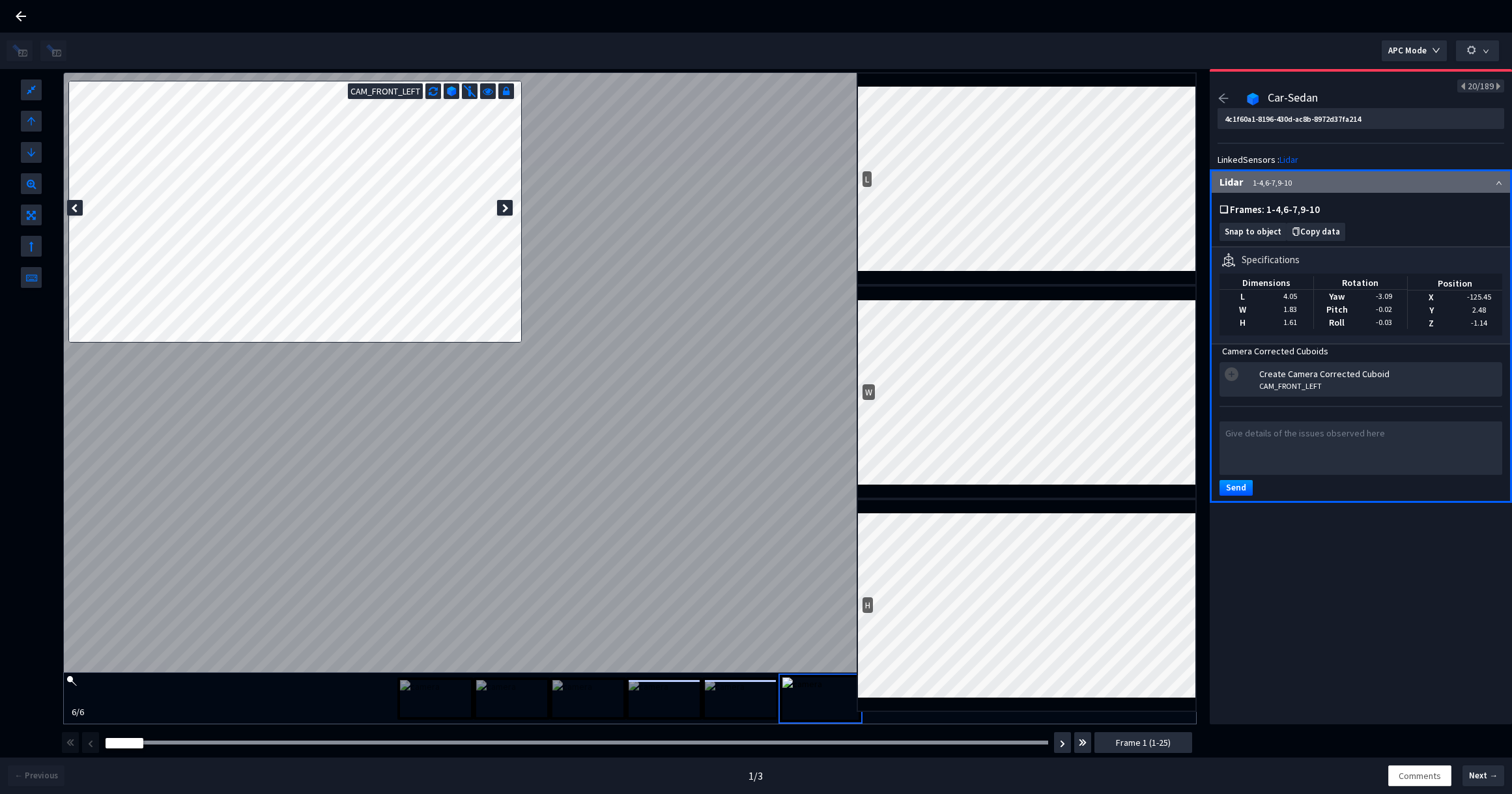
click at [73, 207] on icon at bounding box center [74, 208] width 6 height 9
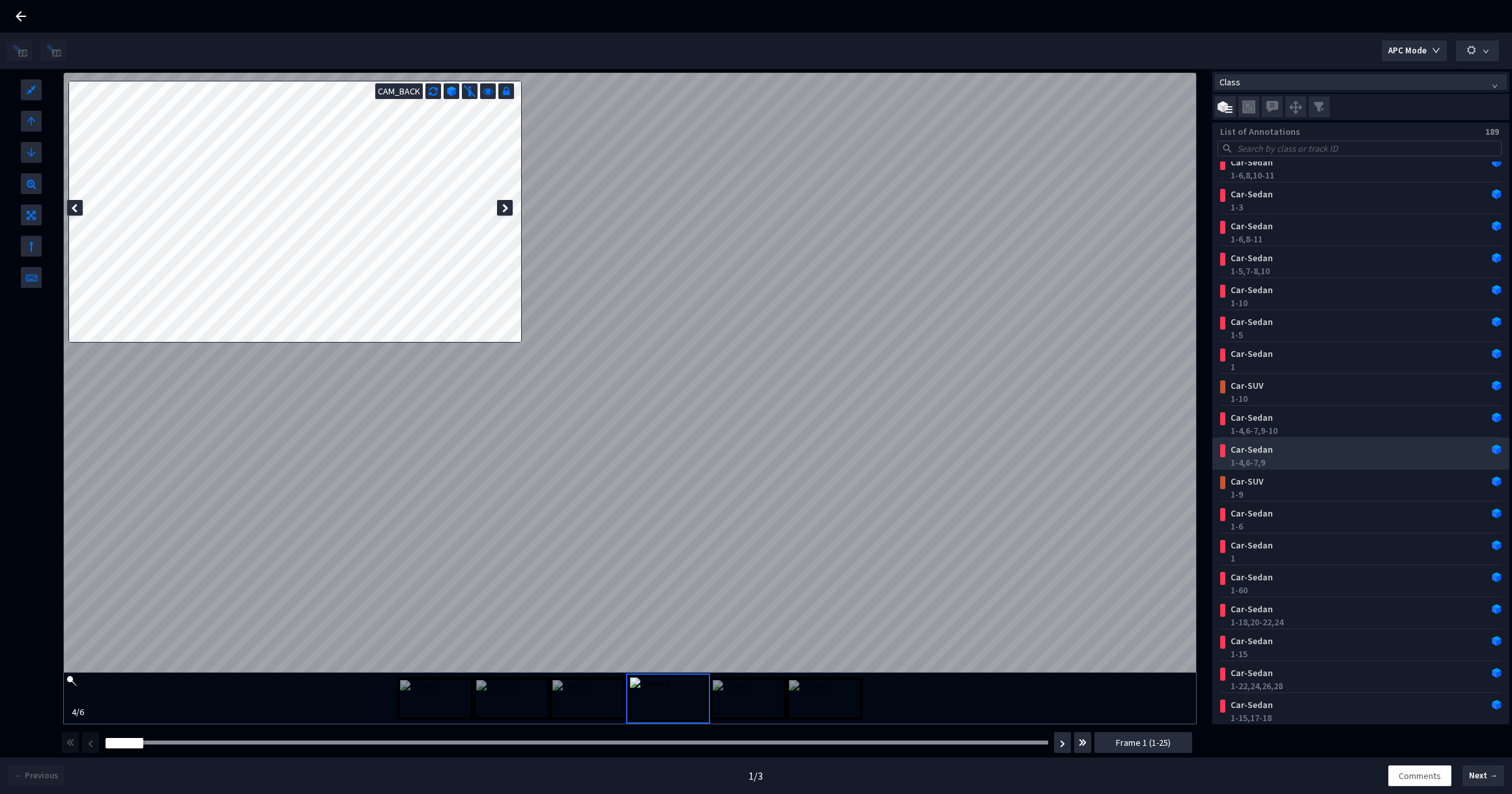
click at [1278, 448] on div "Car-Sedan" at bounding box center [1336, 449] width 221 height 13
click at [1285, 492] on div "1-9" at bounding box center [1363, 494] width 266 height 13
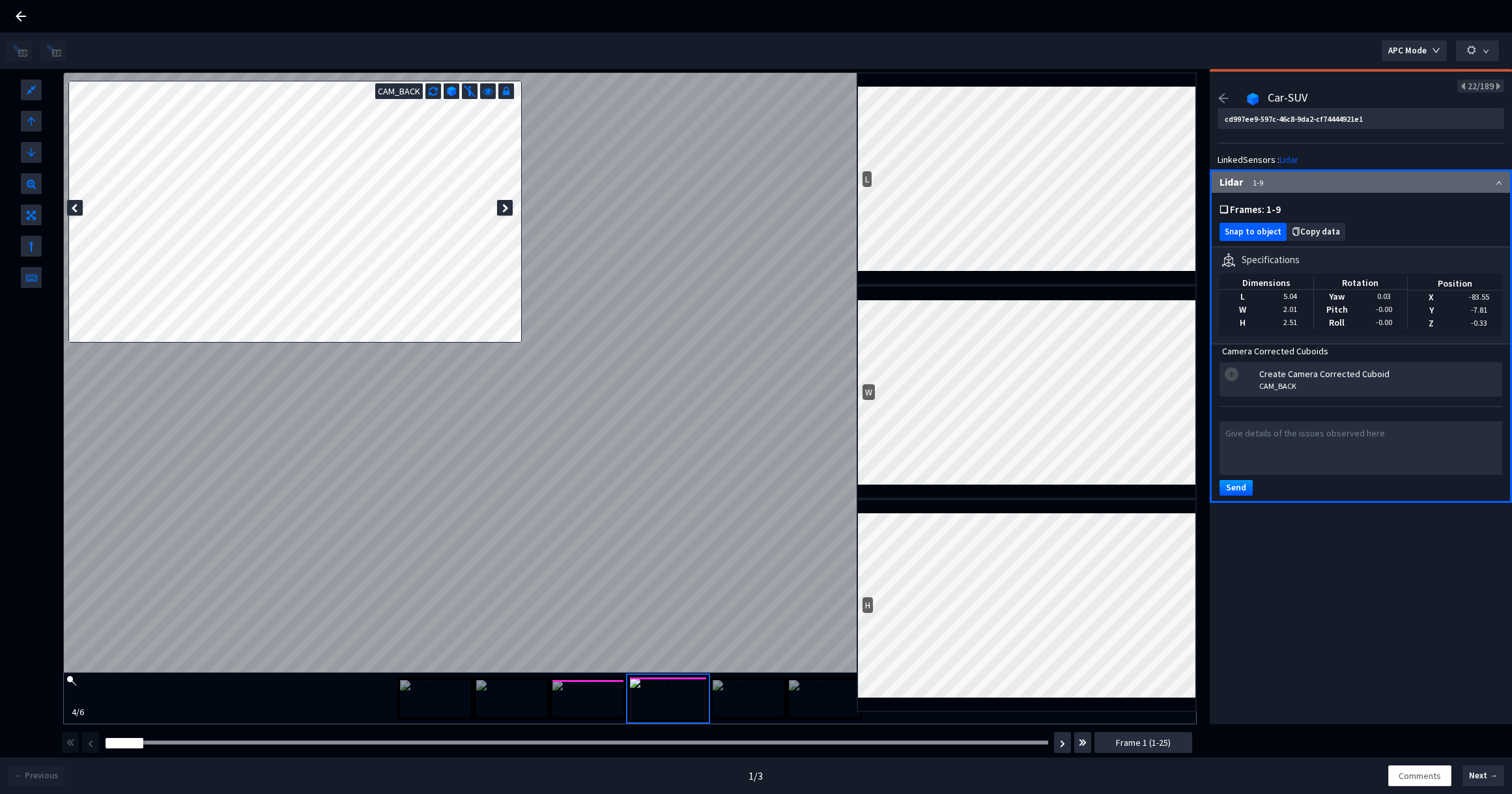
click at [1243, 236] on span "Snap to object" at bounding box center [1252, 232] width 57 height 10
click at [553, 707] on img at bounding box center [588, 699] width 71 height 37
click at [635, 709] on div at bounding box center [672, 699] width 76 height 43
click at [768, 712] on img at bounding box center [748, 699] width 71 height 37
click at [655, 687] on img at bounding box center [664, 699] width 71 height 37
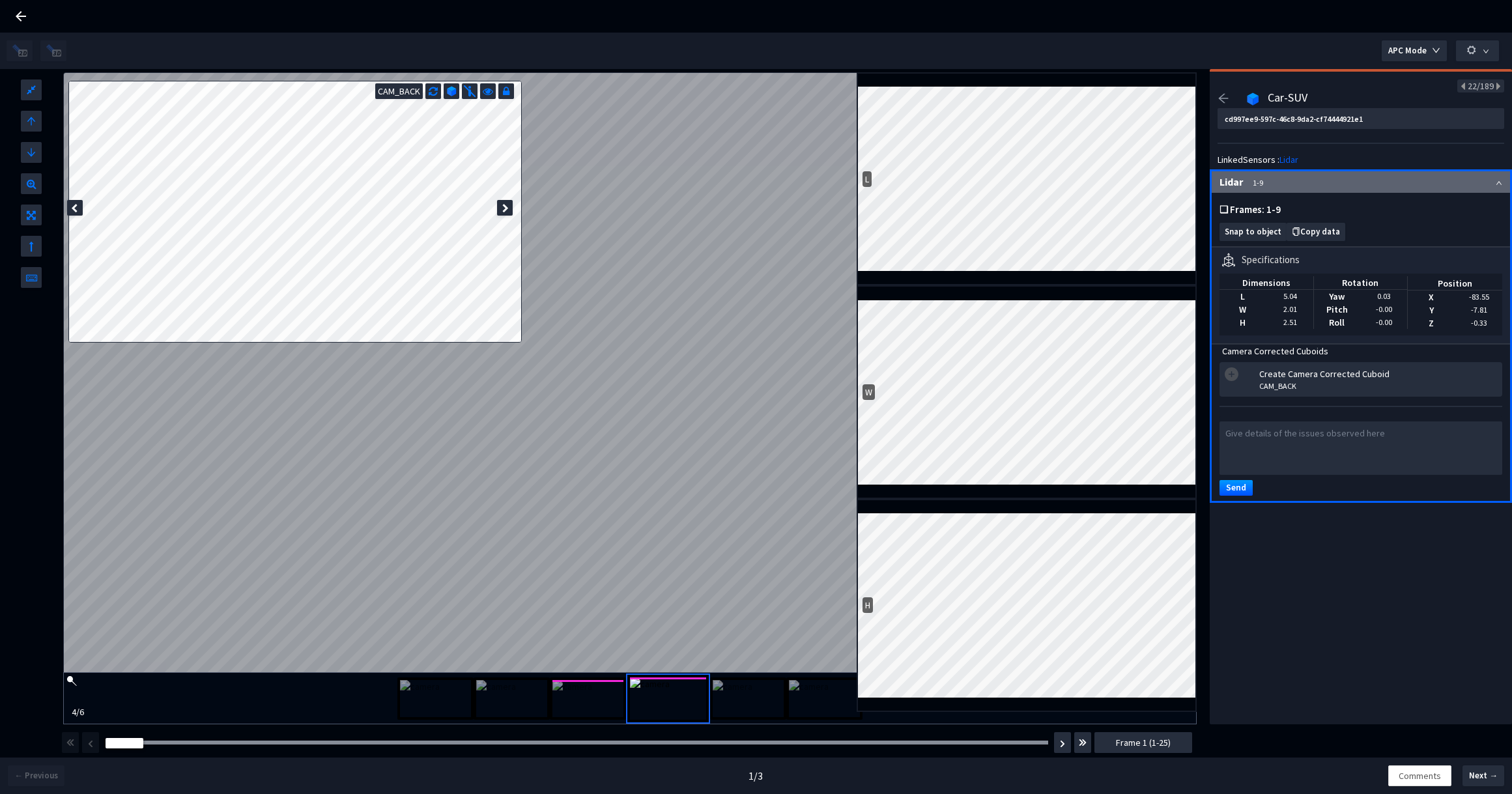
click at [560, 711] on img at bounding box center [588, 699] width 71 height 37
click at [694, 700] on img at bounding box center [672, 699] width 71 height 37
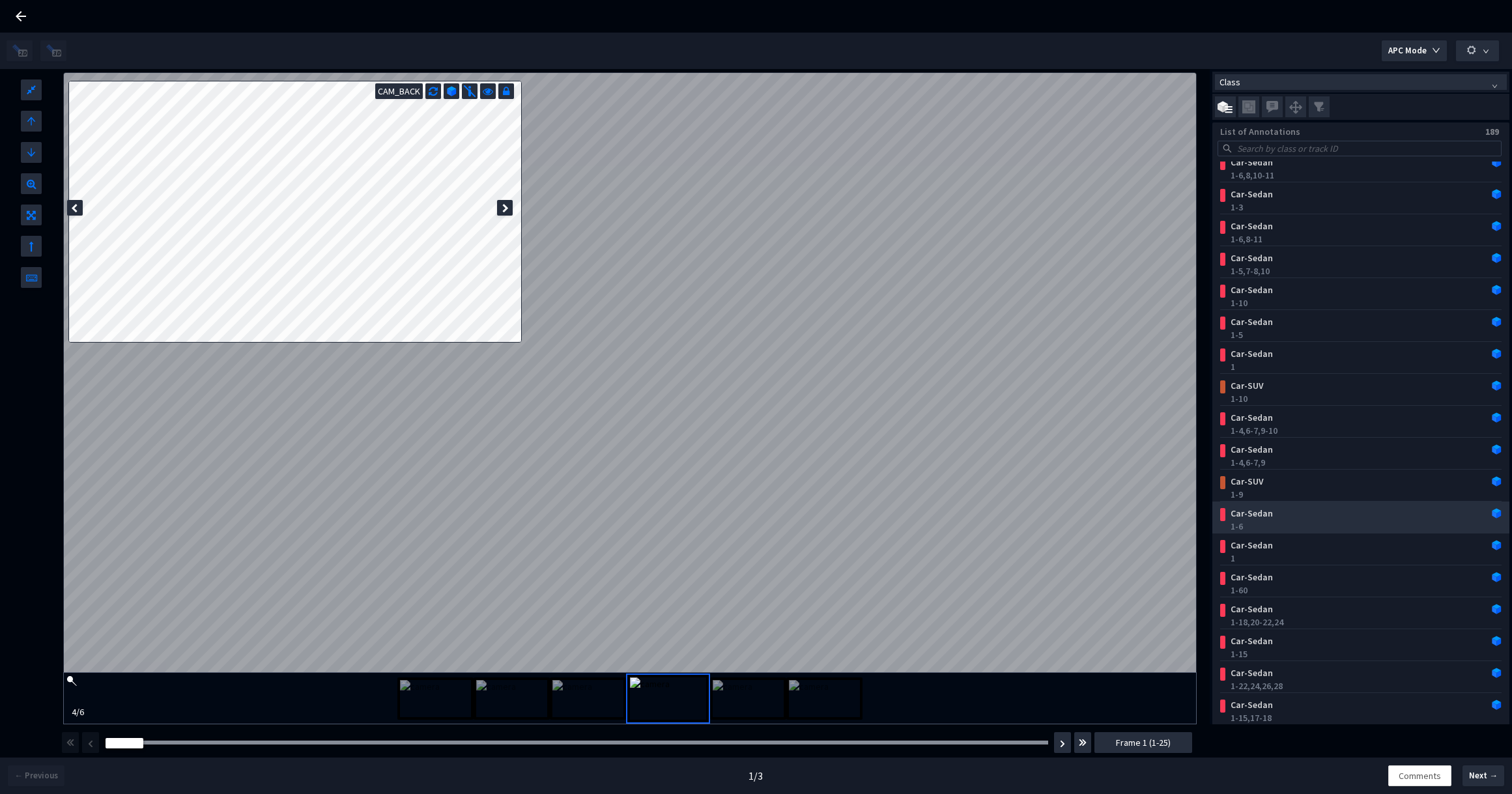
click at [1349, 518] on div "Car-Sedan" at bounding box center [1336, 513] width 221 height 13
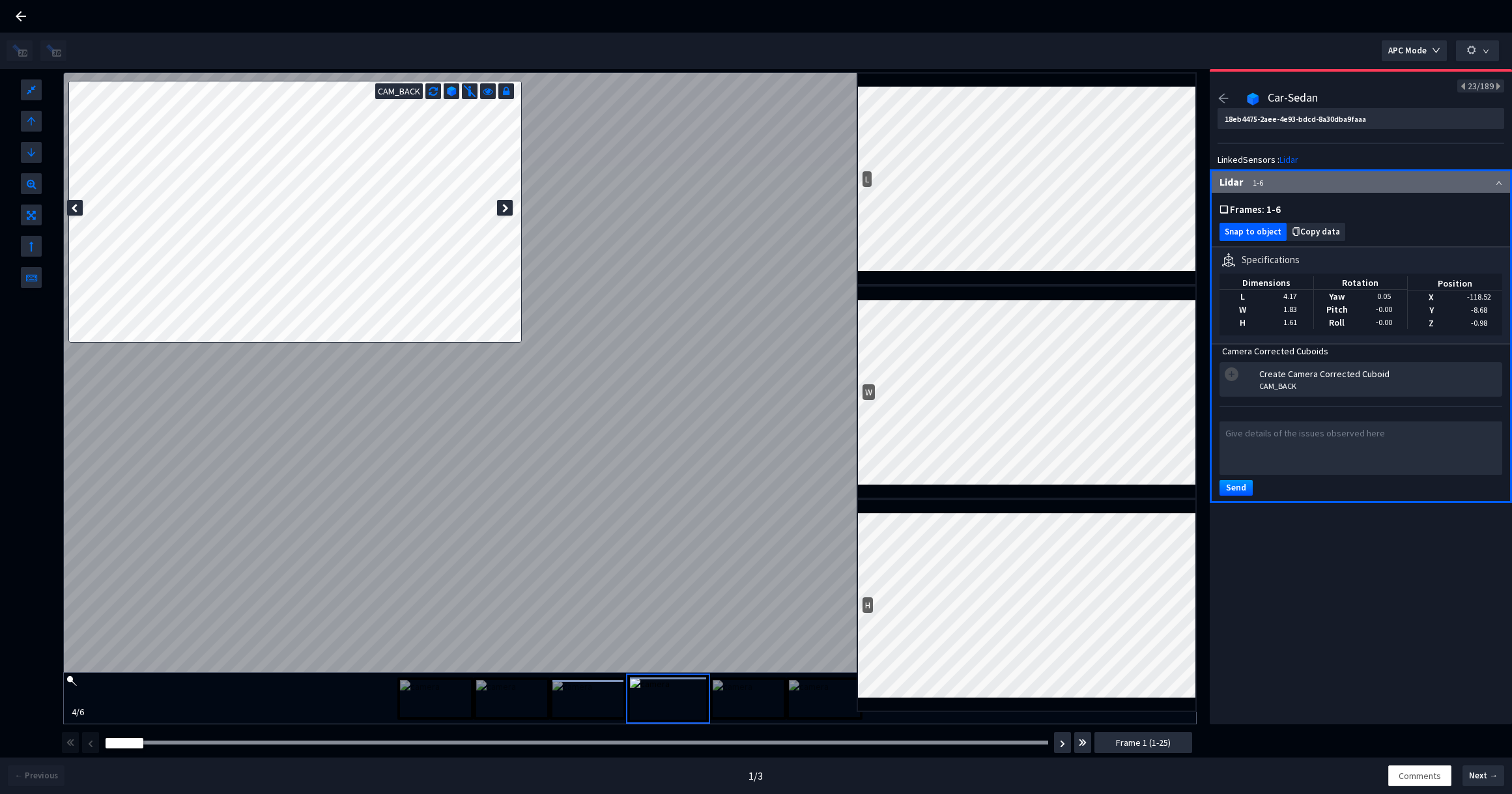
click at [1238, 234] on span "Snap to object" at bounding box center [1252, 232] width 57 height 10
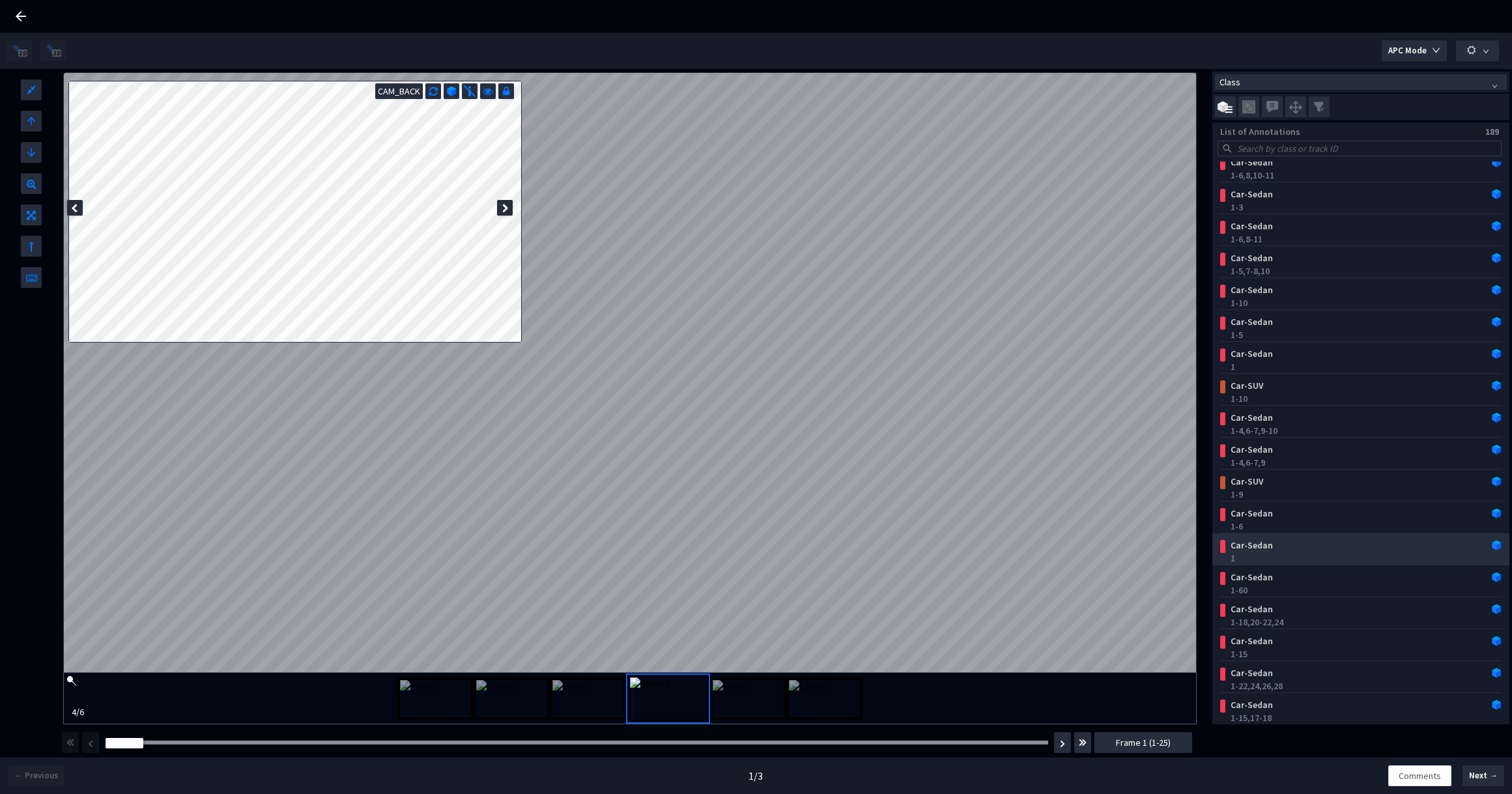
click at [1256, 556] on div "1" at bounding box center [1363, 558] width 266 height 13
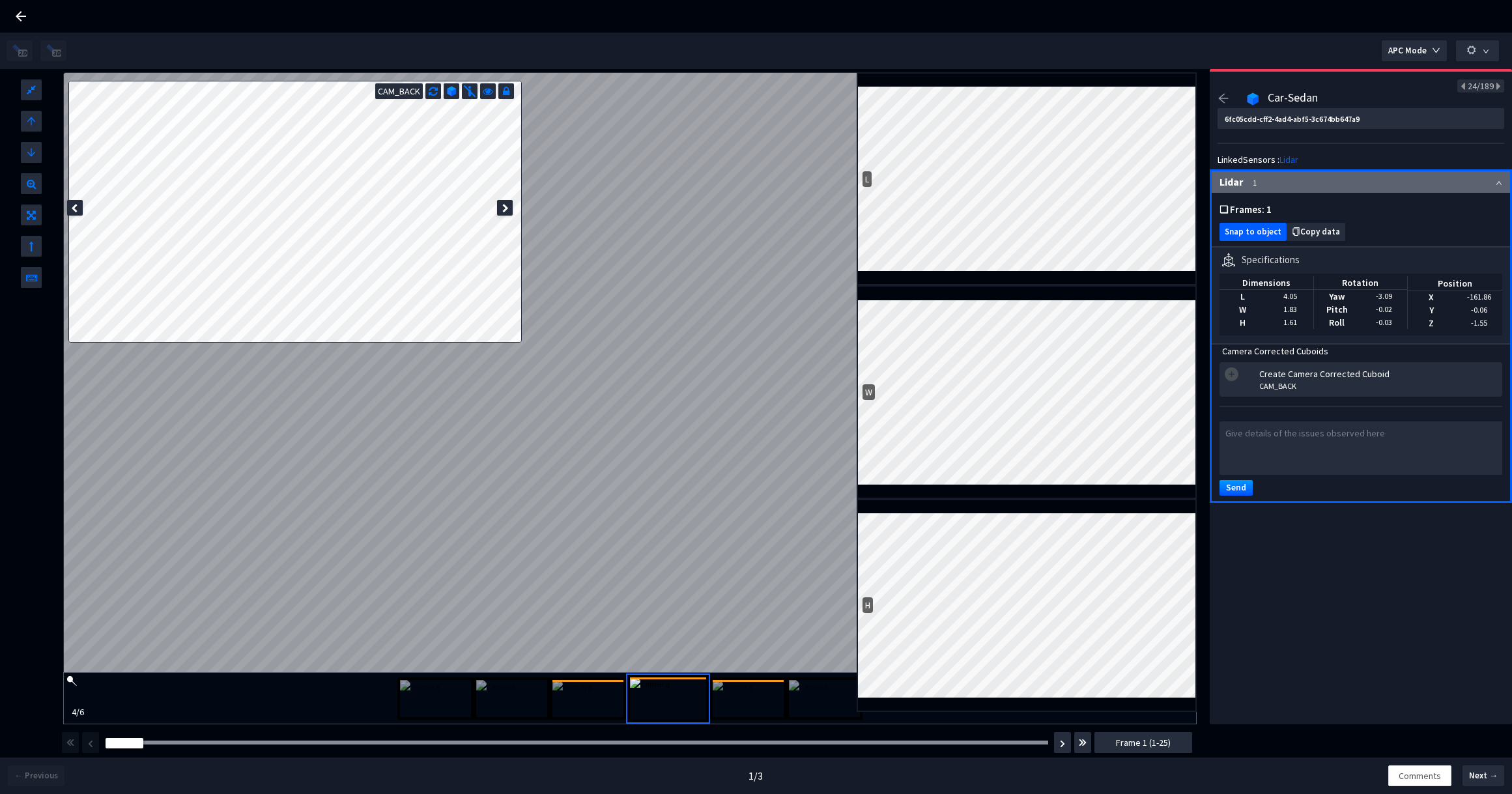
click at [1243, 240] on button "Snap to object" at bounding box center [1252, 232] width 67 height 19
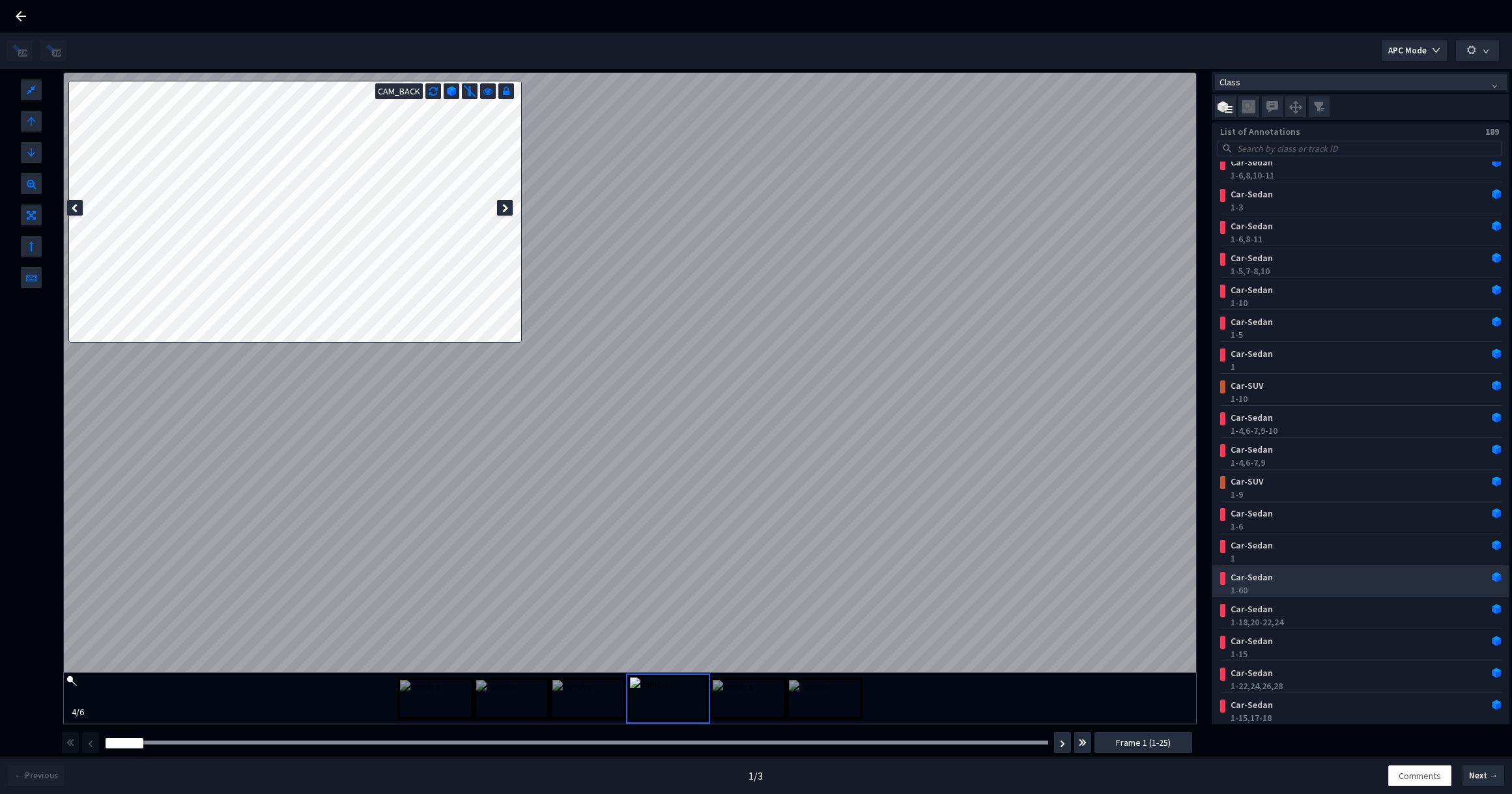
click at [1283, 573] on div "Car-Sedan" at bounding box center [1336, 577] width 221 height 13
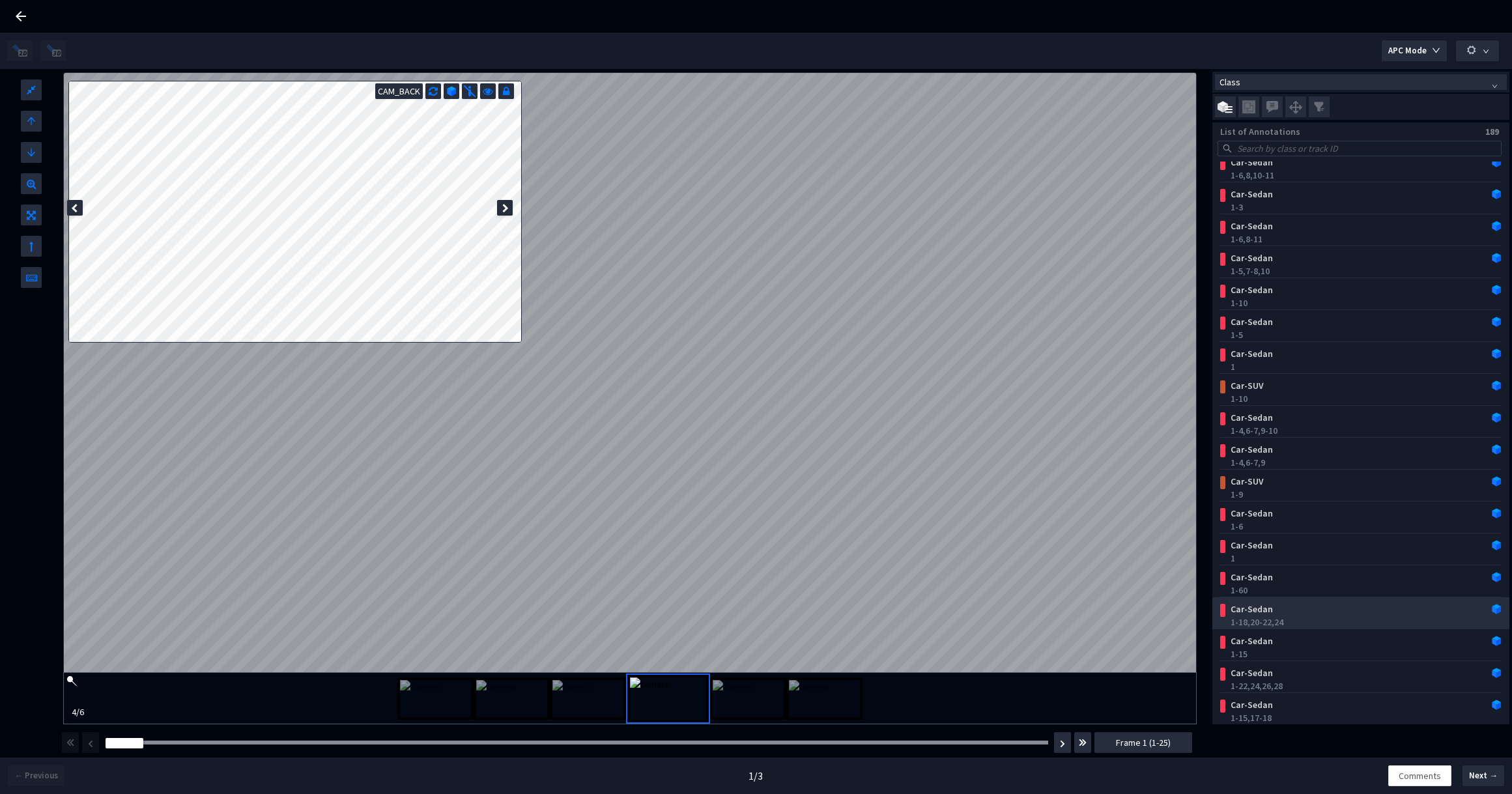
click at [1280, 610] on div "Car-Sedan" at bounding box center [1336, 609] width 221 height 13
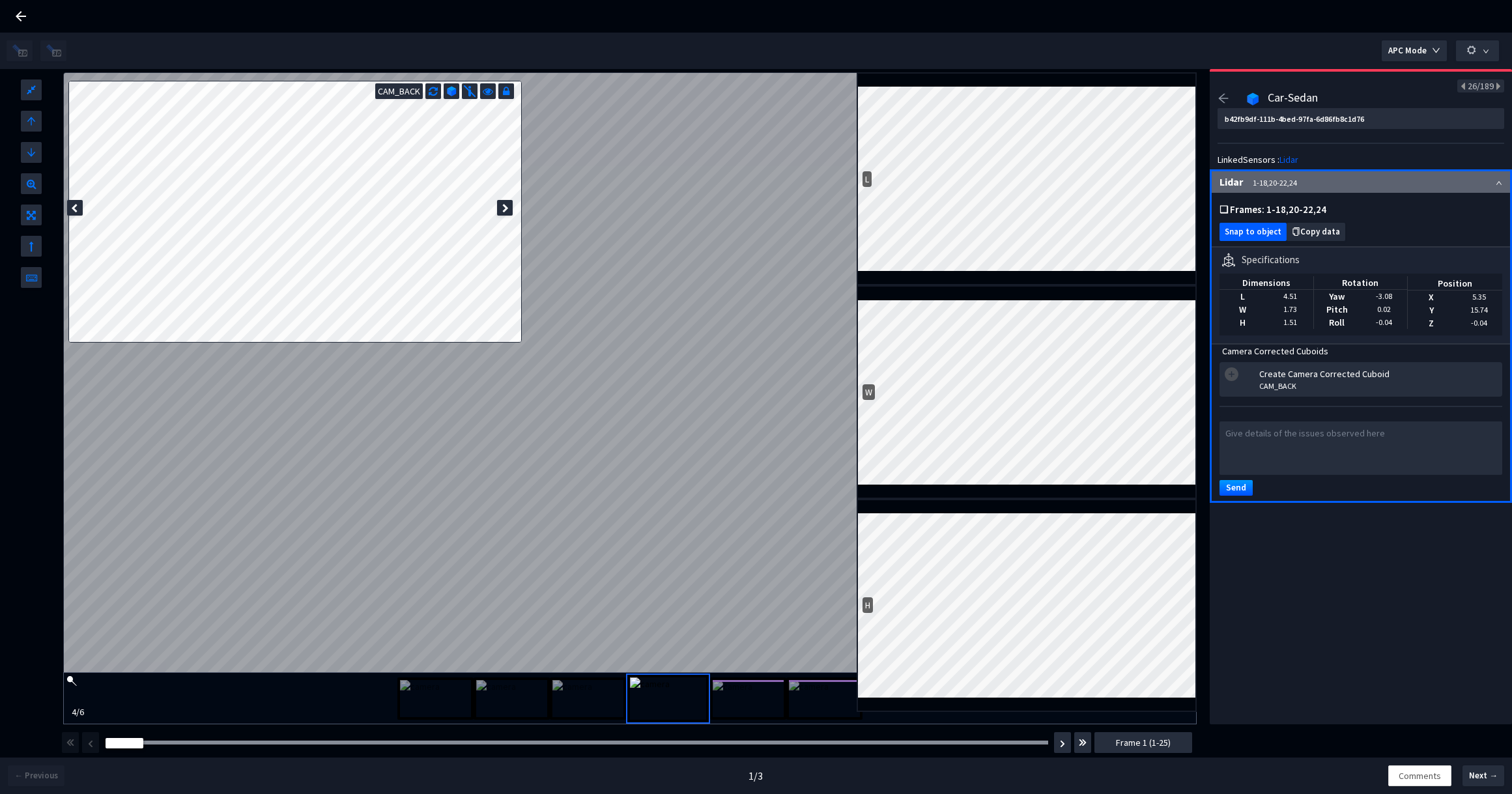
click at [1253, 227] on span "Snap to object" at bounding box center [1252, 232] width 57 height 10
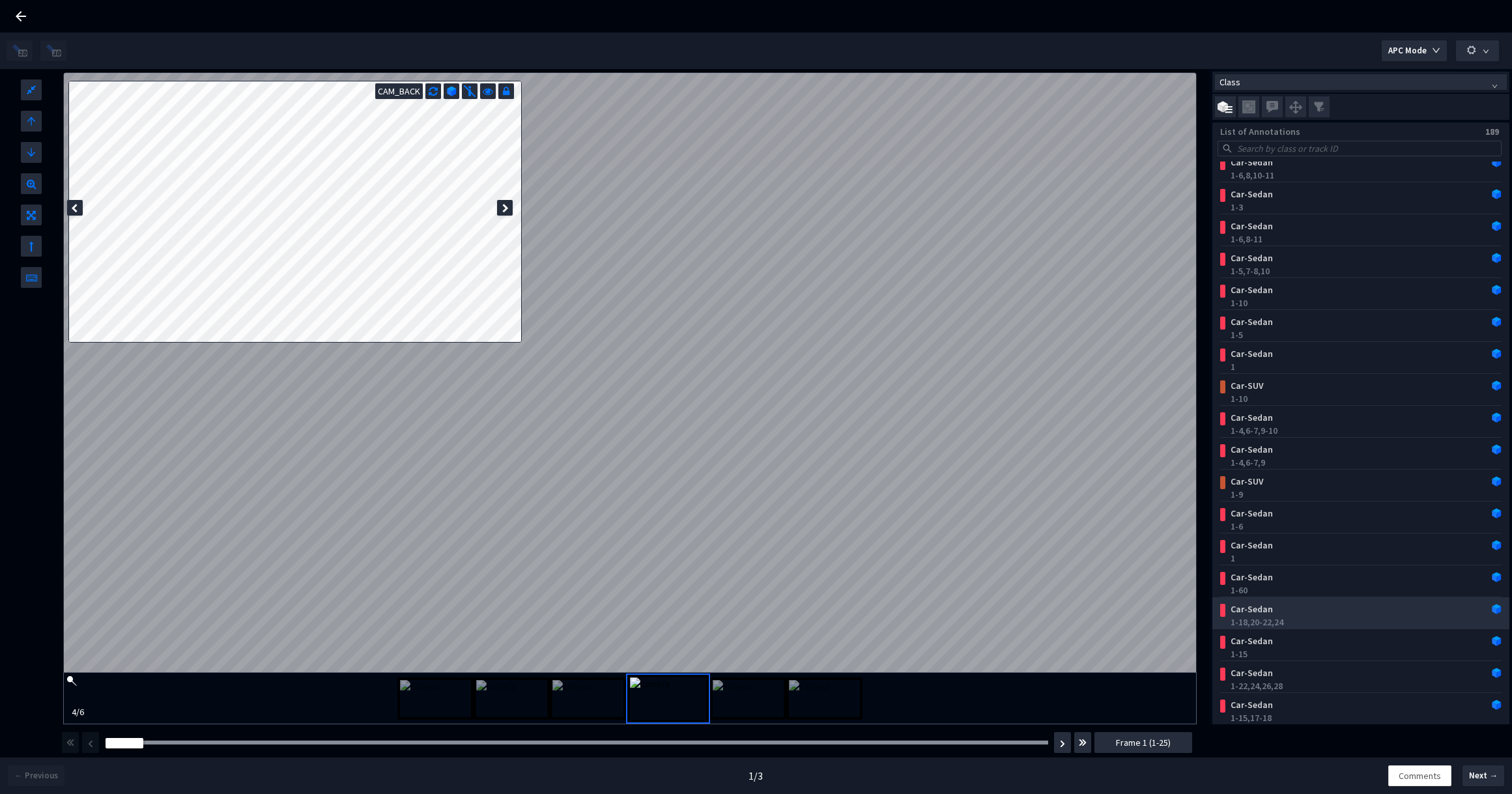
click at [1277, 615] on div "1-18, 20-22, 24" at bounding box center [1363, 622] width 266 height 13
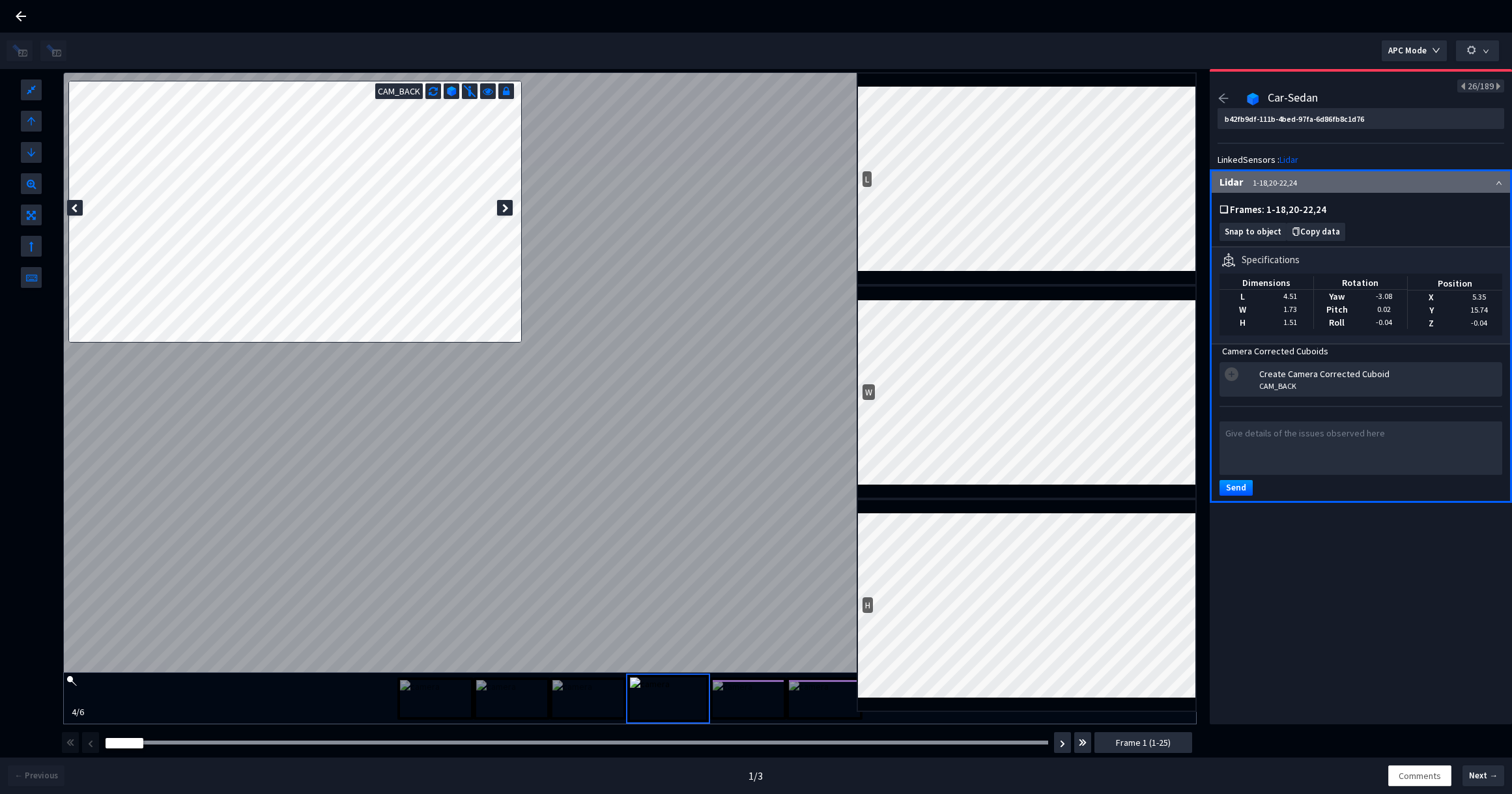
click at [743, 711] on img at bounding box center [748, 699] width 71 height 37
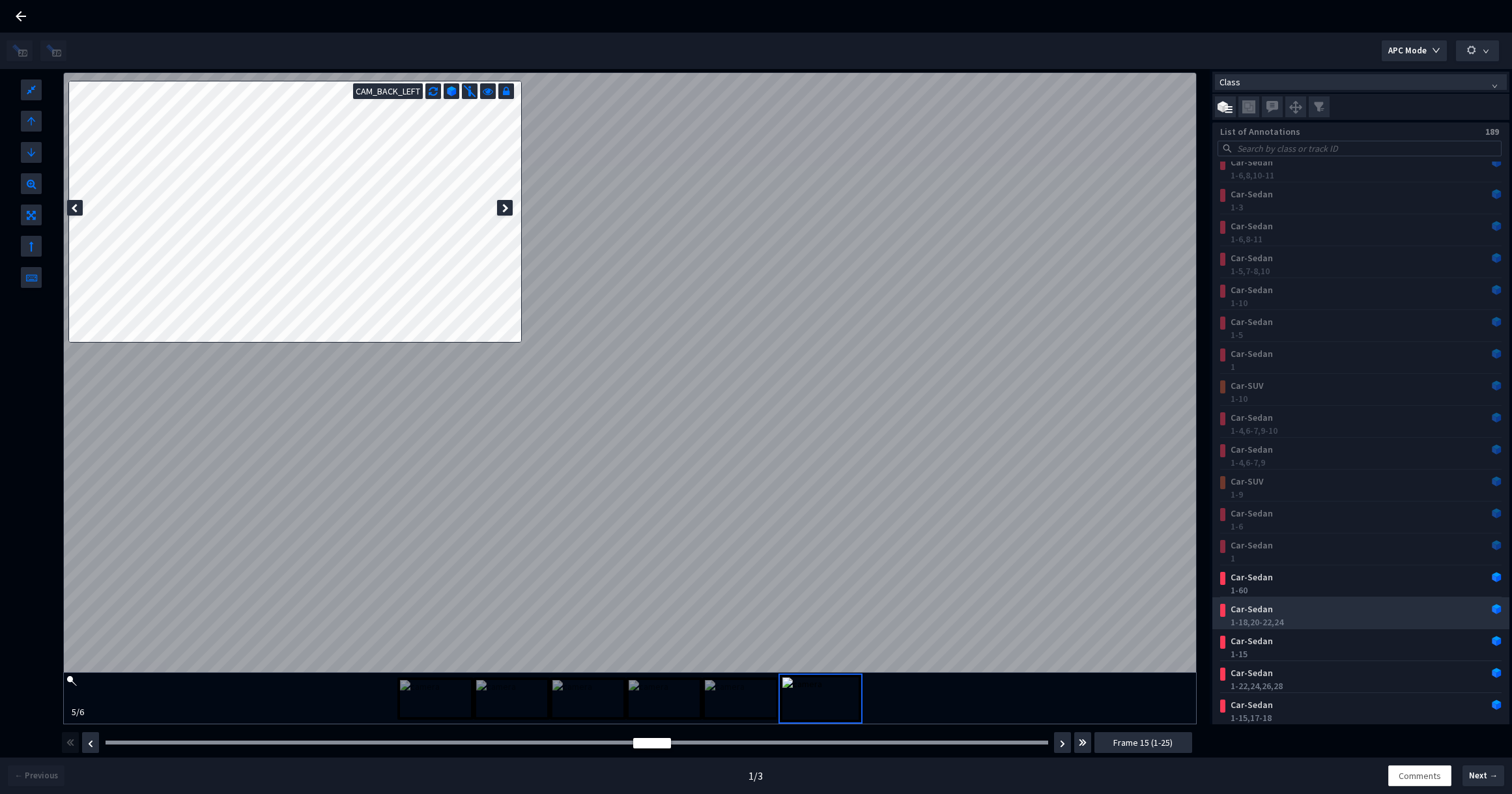
click at [1328, 601] on div "Car-Sedan 1-18, 20-22, 24" at bounding box center [1364, 613] width 276 height 29
click at [111, 743] on div at bounding box center [577, 742] width 943 height 4
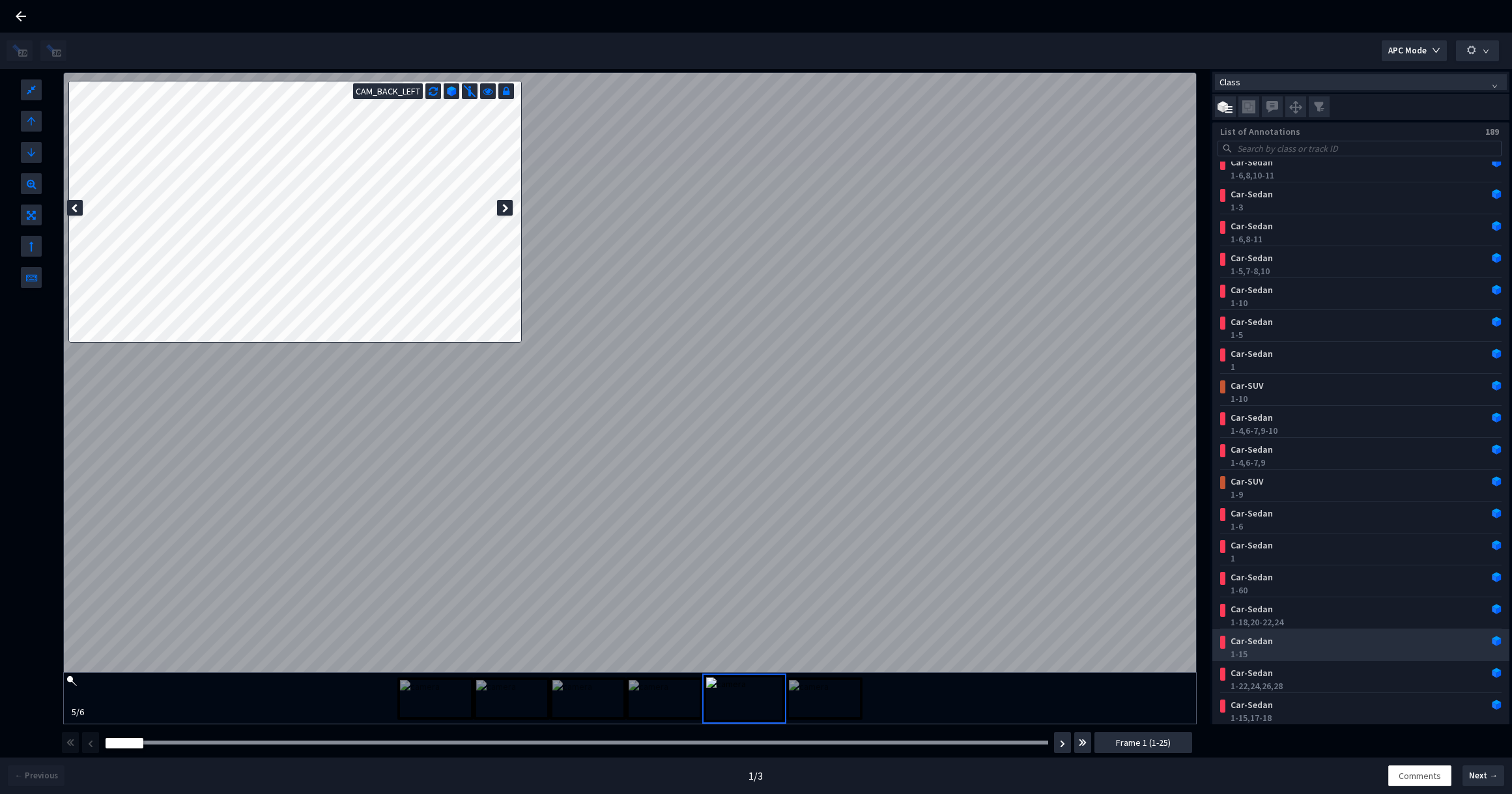
click at [1357, 640] on div "Car-Sedan" at bounding box center [1336, 640] width 221 height 13
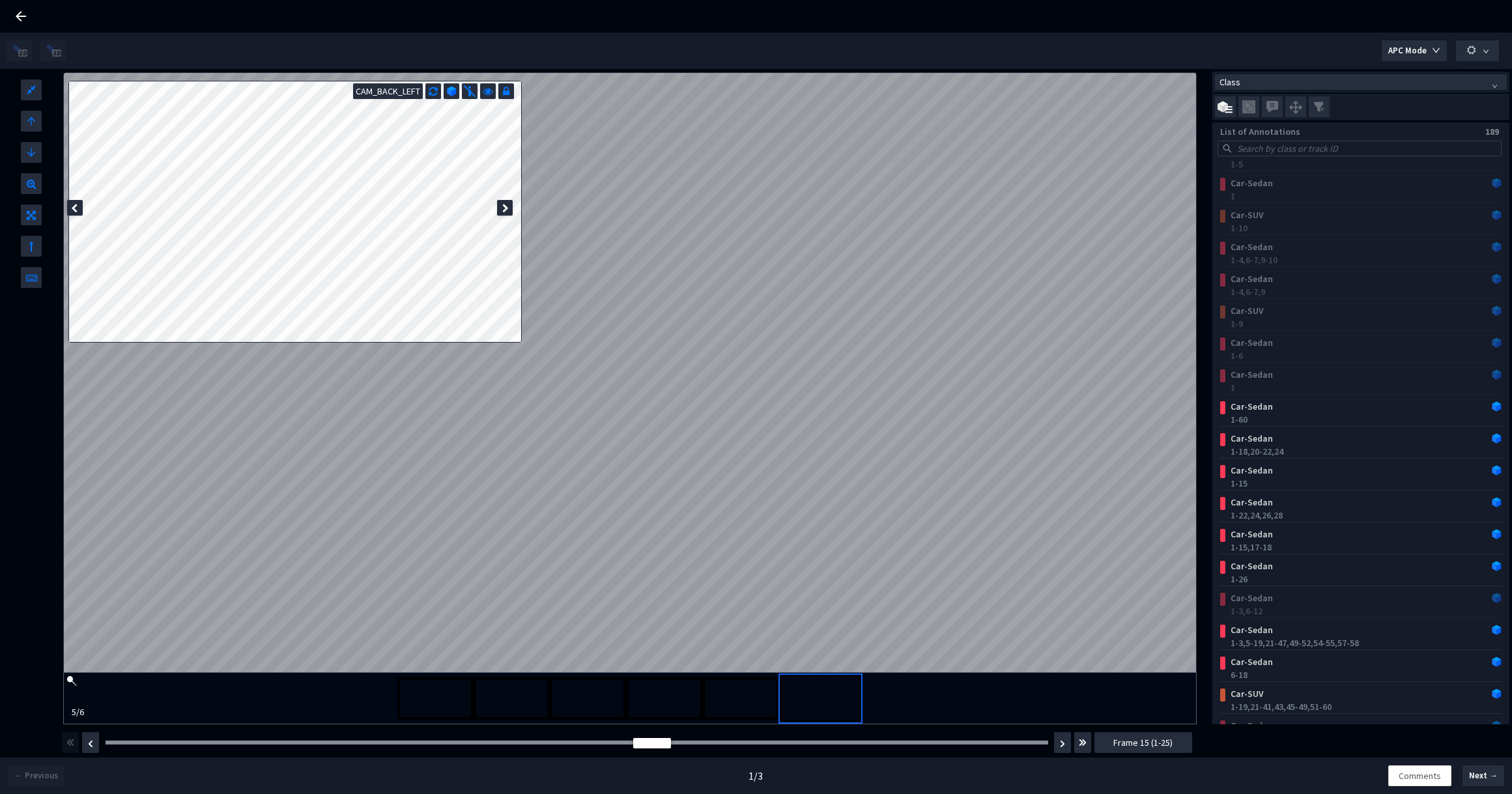
scroll to position [557, 0]
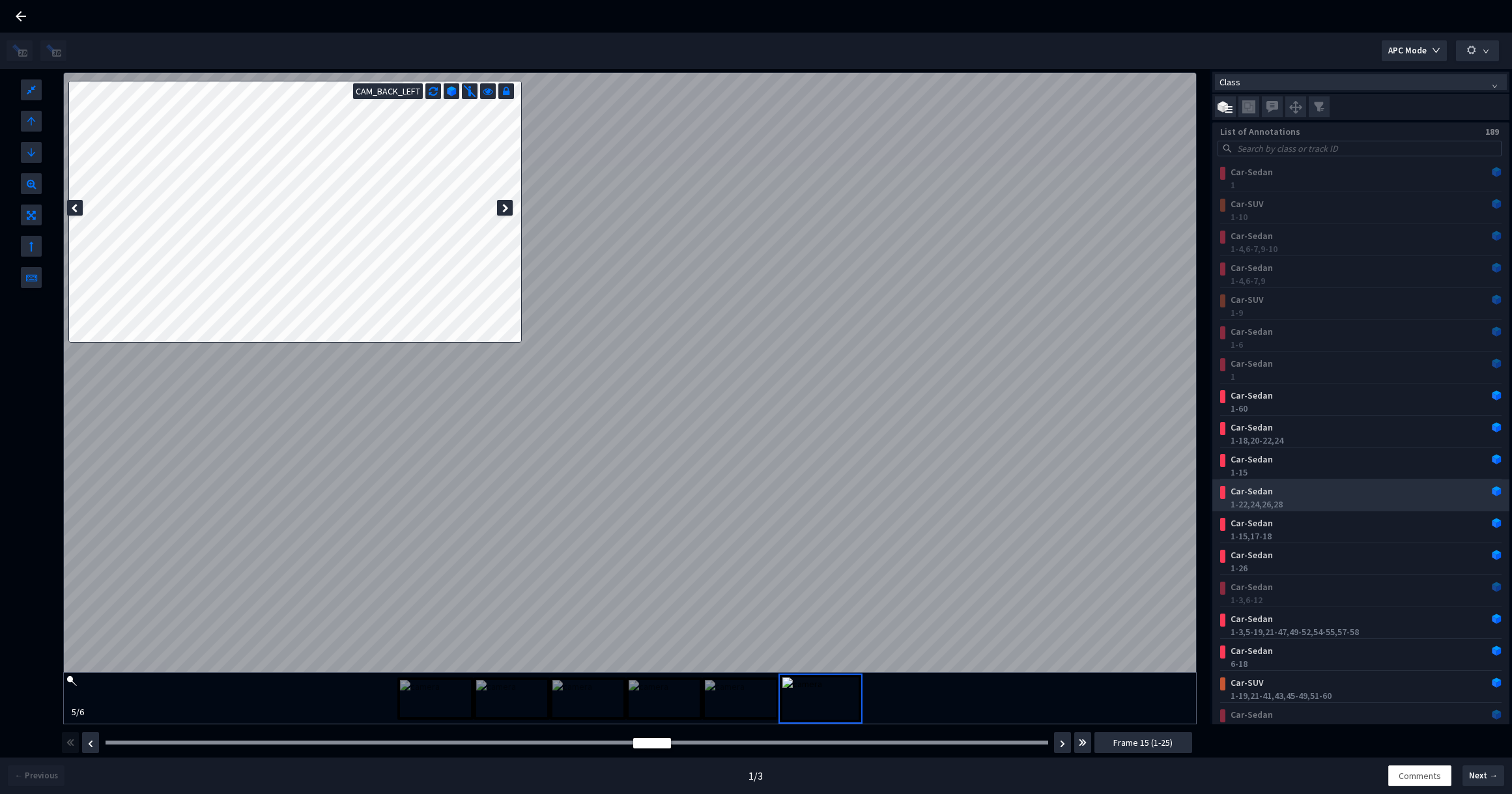
click at [1320, 503] on div "1-22, 24, 26, 28" at bounding box center [1363, 504] width 266 height 13
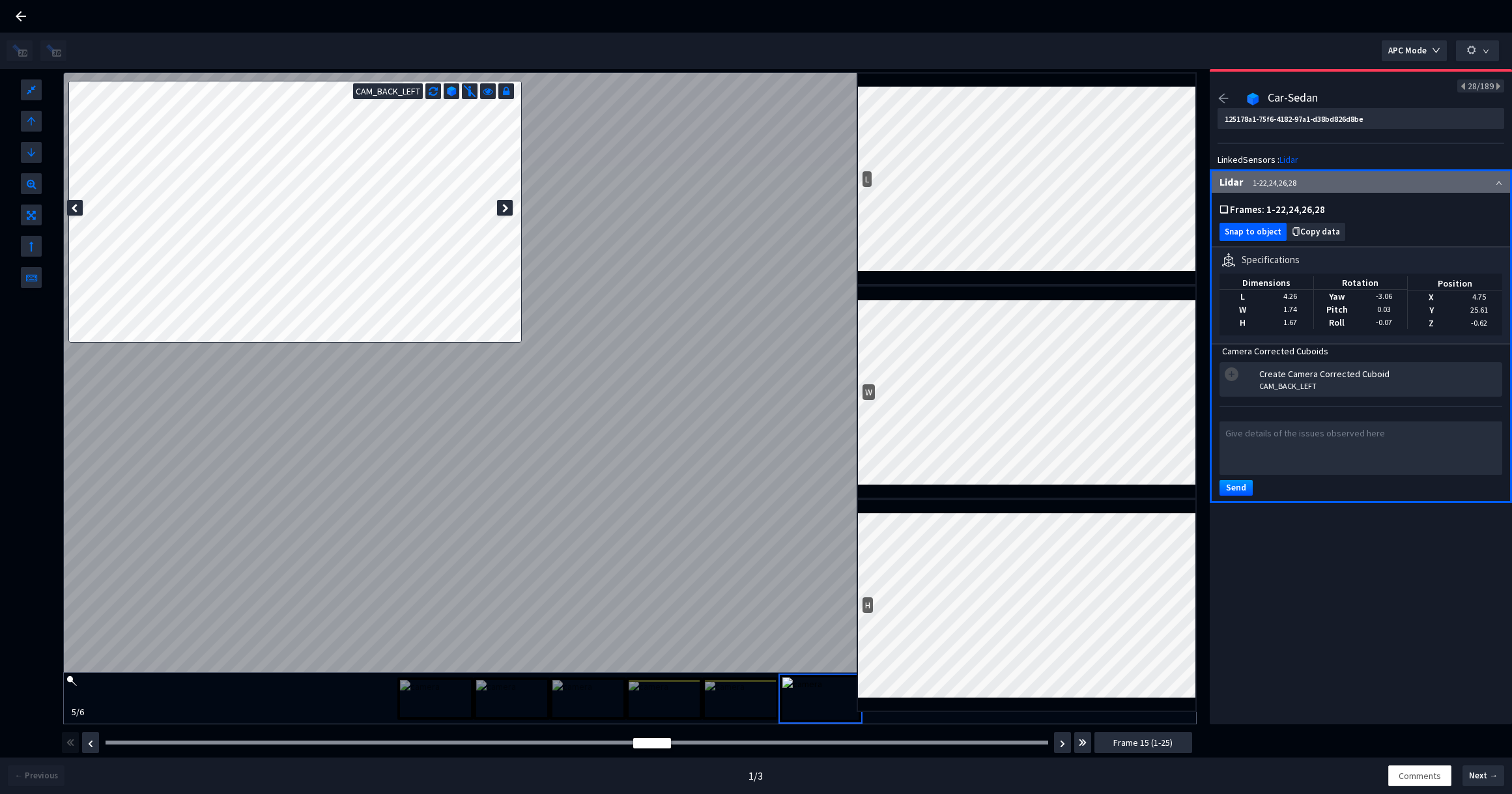
click at [1269, 229] on span "Snap to object" at bounding box center [1252, 232] width 57 height 10
click at [126, 744] on div "Frame : 1" at bounding box center [577, 742] width 952 height 13
click at [127, 739] on div "Frame : 1" at bounding box center [577, 742] width 952 height 13
click at [126, 742] on div at bounding box center [577, 742] width 943 height 4
click at [1177, 737] on button "Frame 2 (1-25)" at bounding box center [1143, 742] width 97 height 20
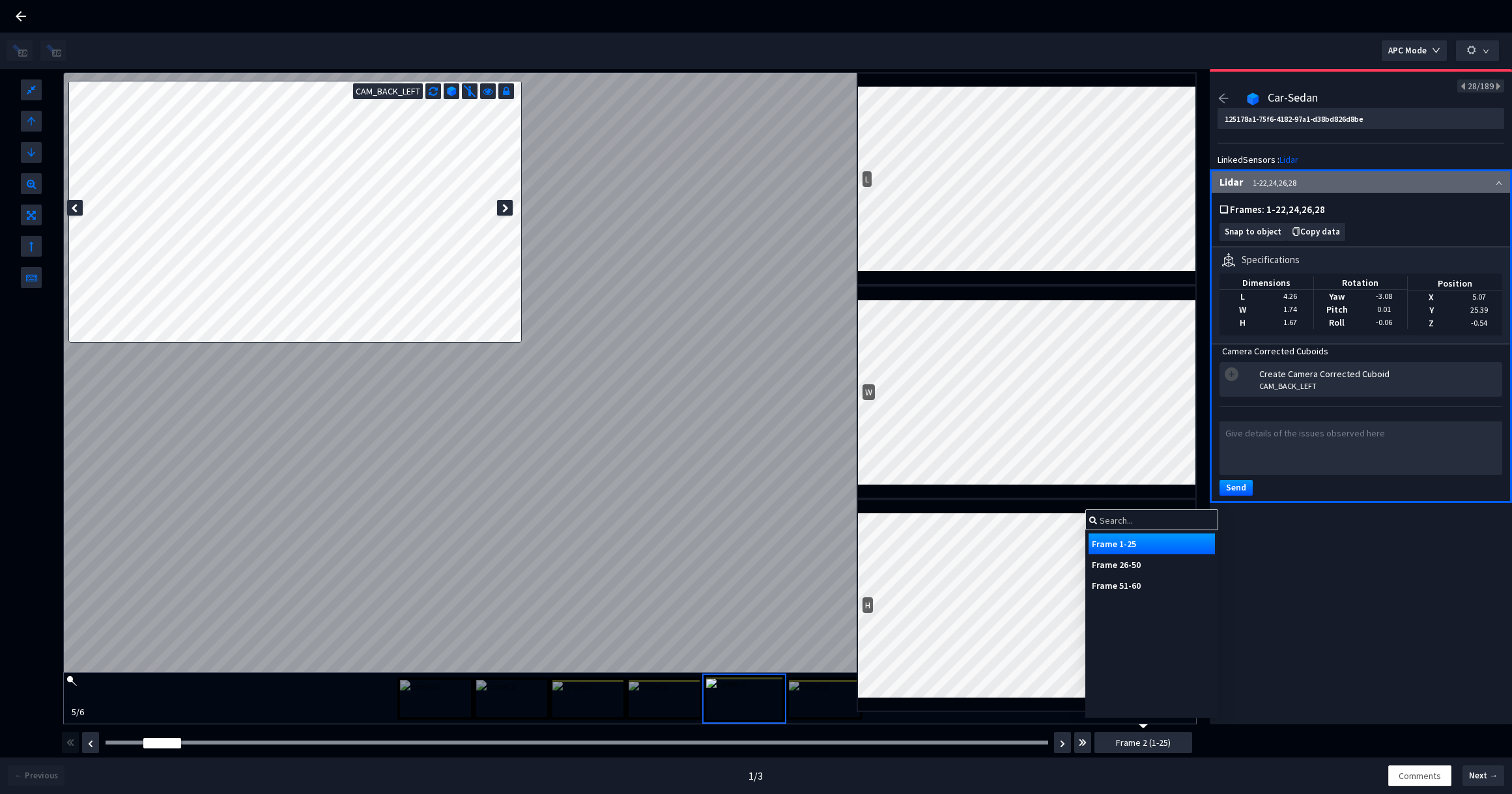
click at [1129, 571] on div "Frame 26-50" at bounding box center [1151, 564] width 126 height 20
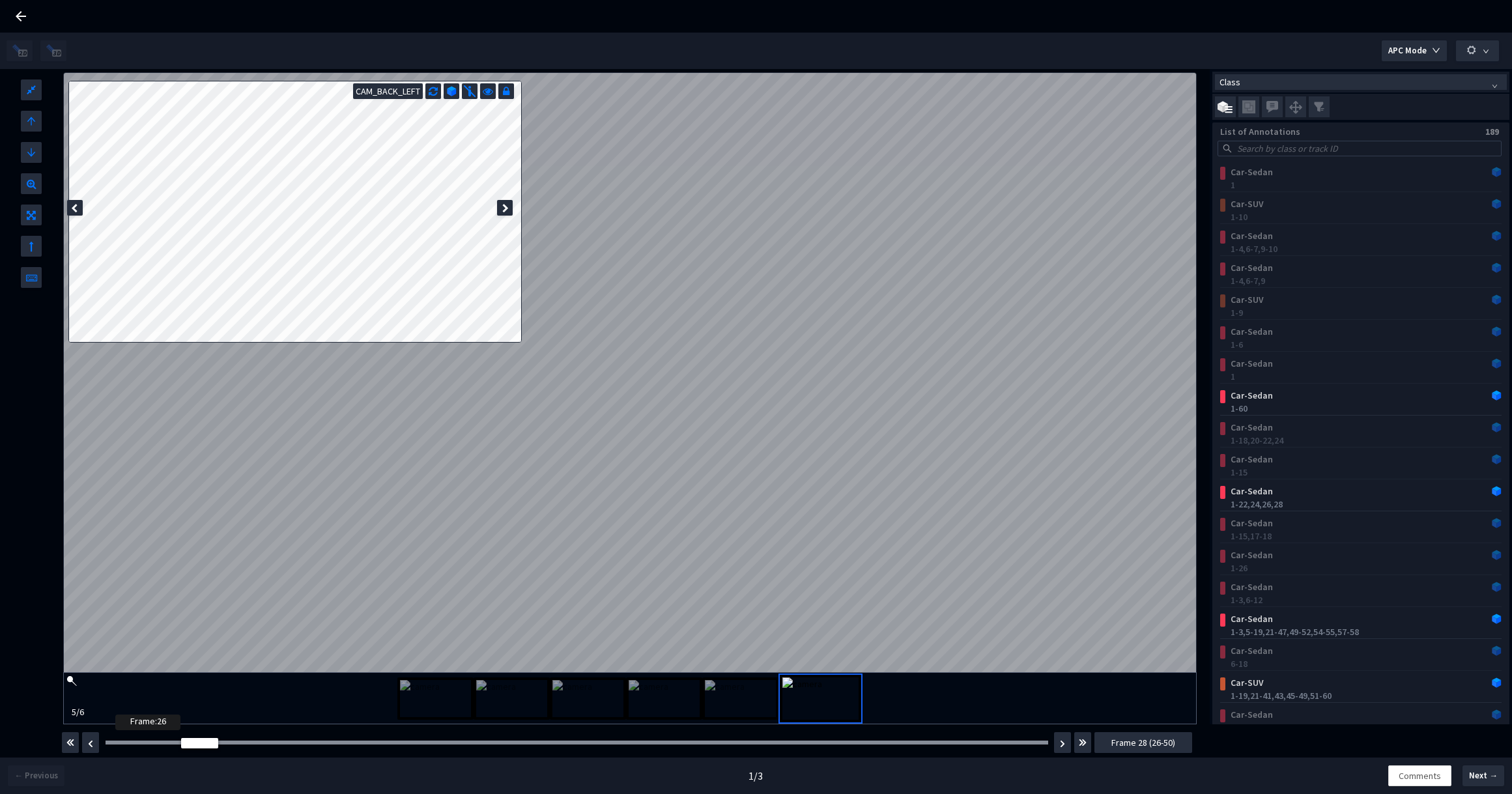
click at [120, 741] on div at bounding box center [577, 742] width 943 height 4
click at [78, 744] on button "button" at bounding box center [70, 742] width 17 height 20
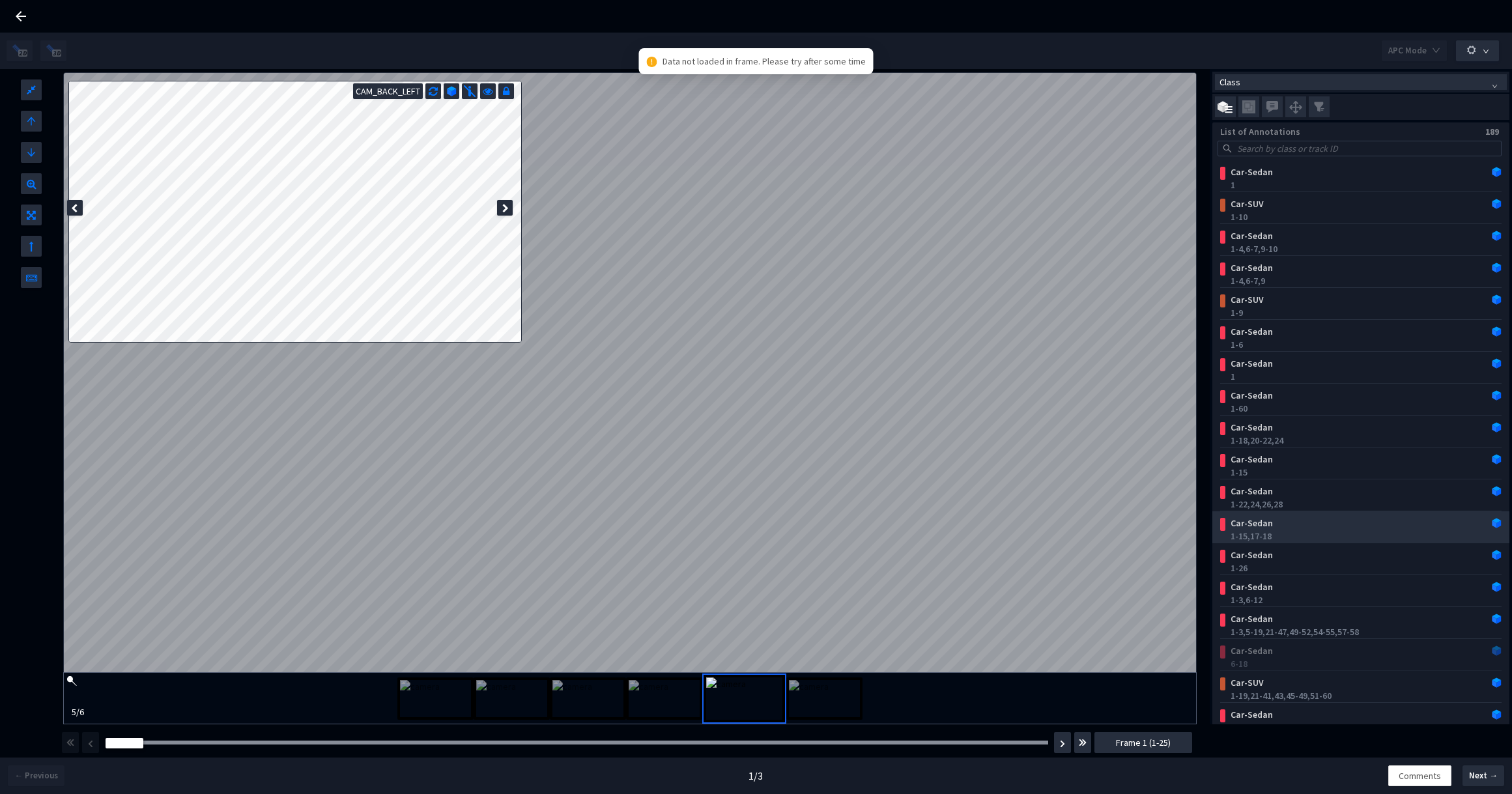
click at [1257, 529] on div "1-15, 17-18" at bounding box center [1363, 536] width 266 height 13
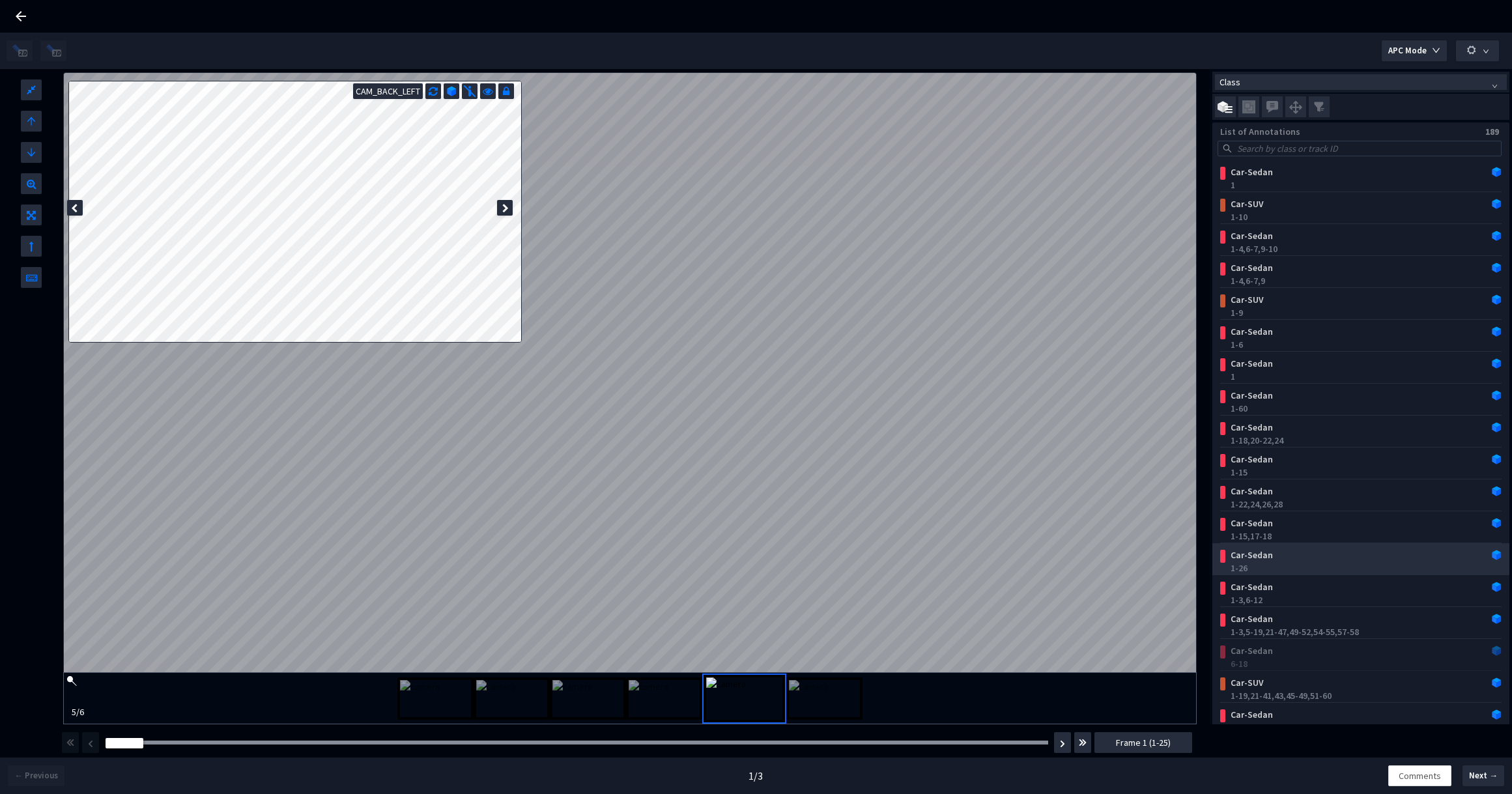
click at [1306, 553] on div "Car-Sedan" at bounding box center [1336, 555] width 221 height 13
click at [1341, 562] on div "1-26" at bounding box center [1363, 568] width 266 height 13
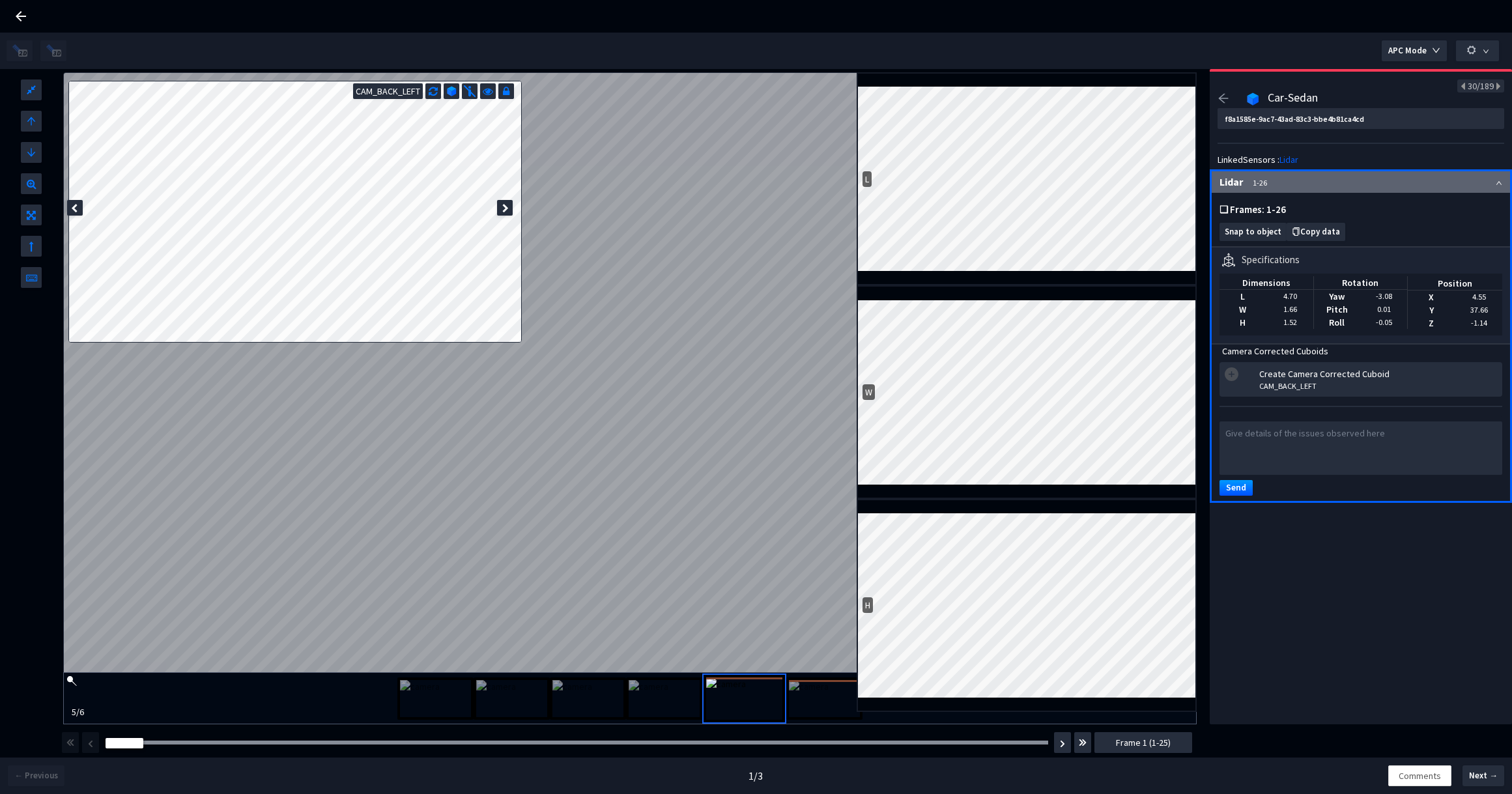
click at [502, 208] on icon at bounding box center [505, 208] width 6 height 9
click at [72, 205] on icon at bounding box center [74, 208] width 6 height 9
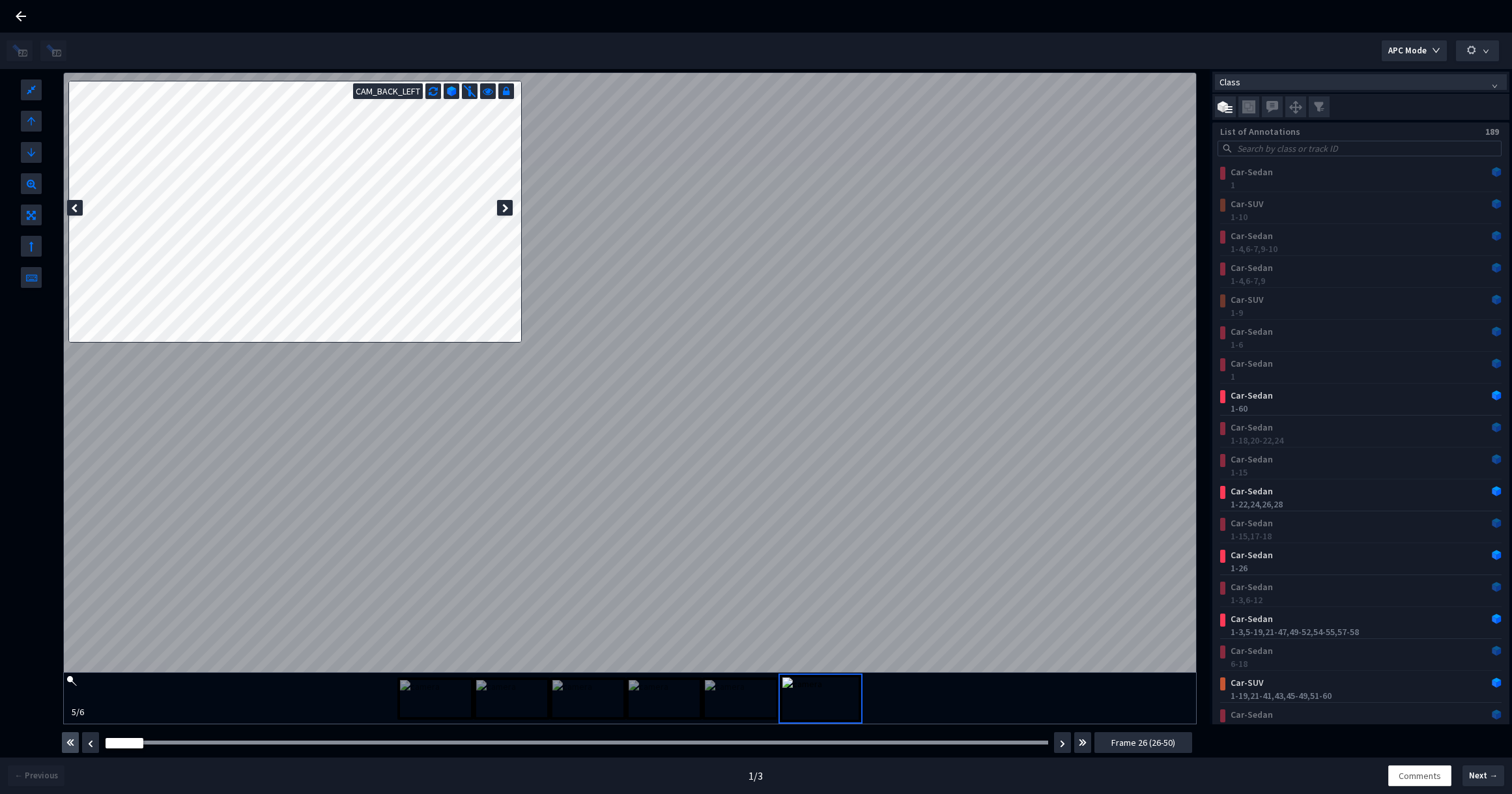
click at [69, 740] on img "button" at bounding box center [70, 742] width 7 height 16
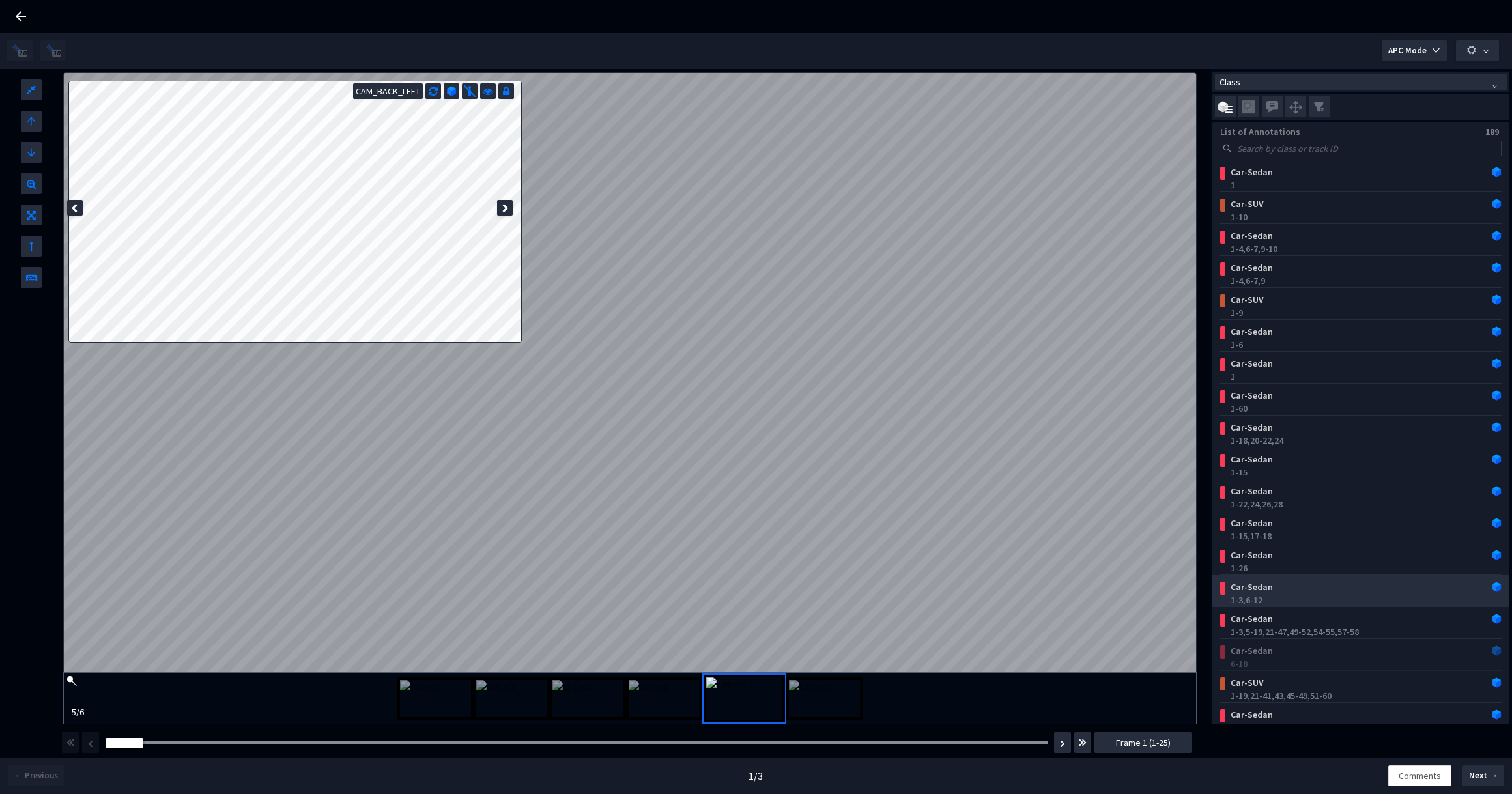
click at [1351, 599] on div "1-3, 6-12" at bounding box center [1363, 599] width 266 height 13
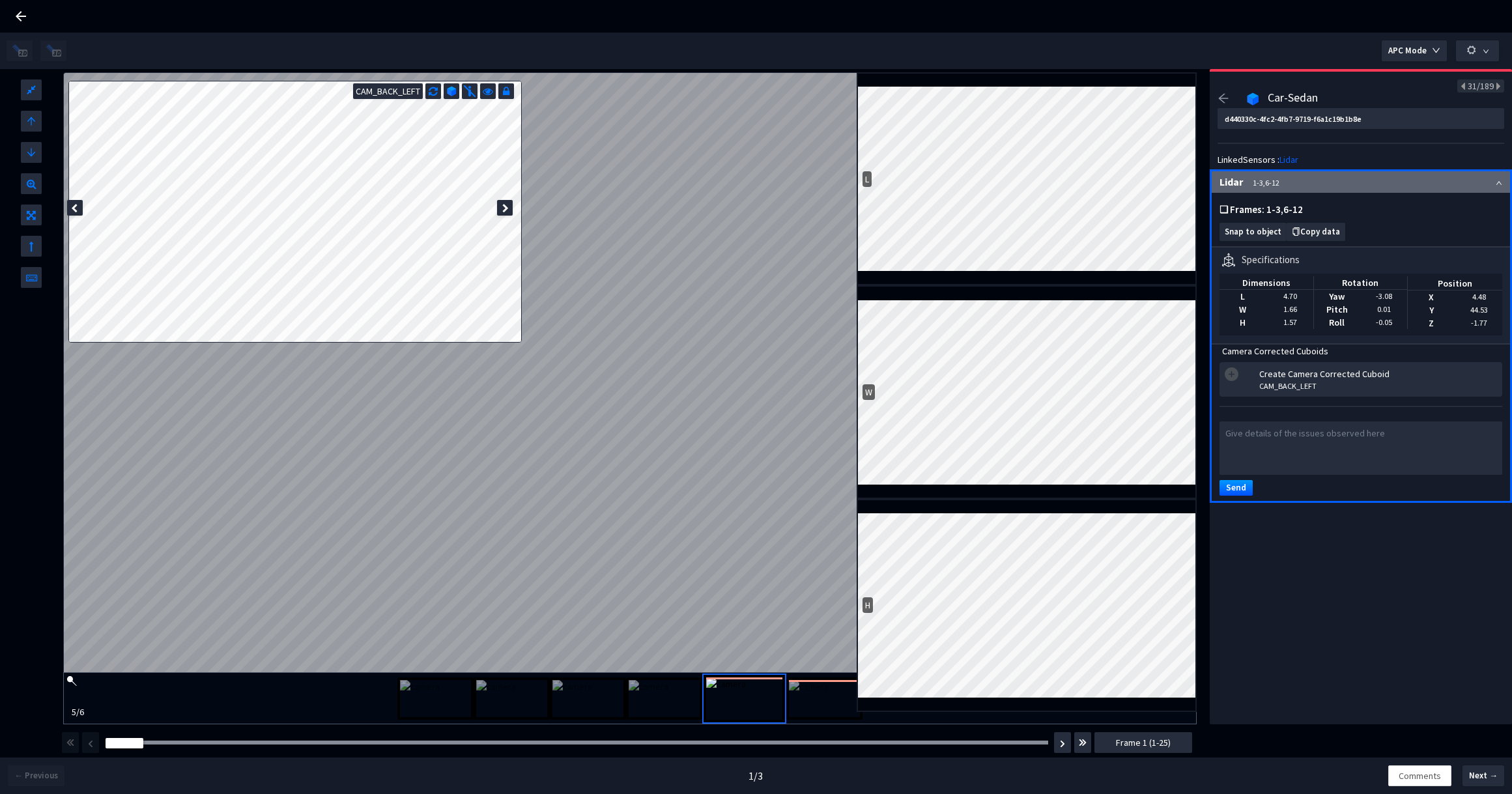
click at [74, 207] on icon at bounding box center [74, 208] width 6 height 9
click at [511, 205] on div at bounding box center [504, 208] width 16 height 16
type input "d440330c-4fc2-4fb7-9719-f6a1c19b1b8e"
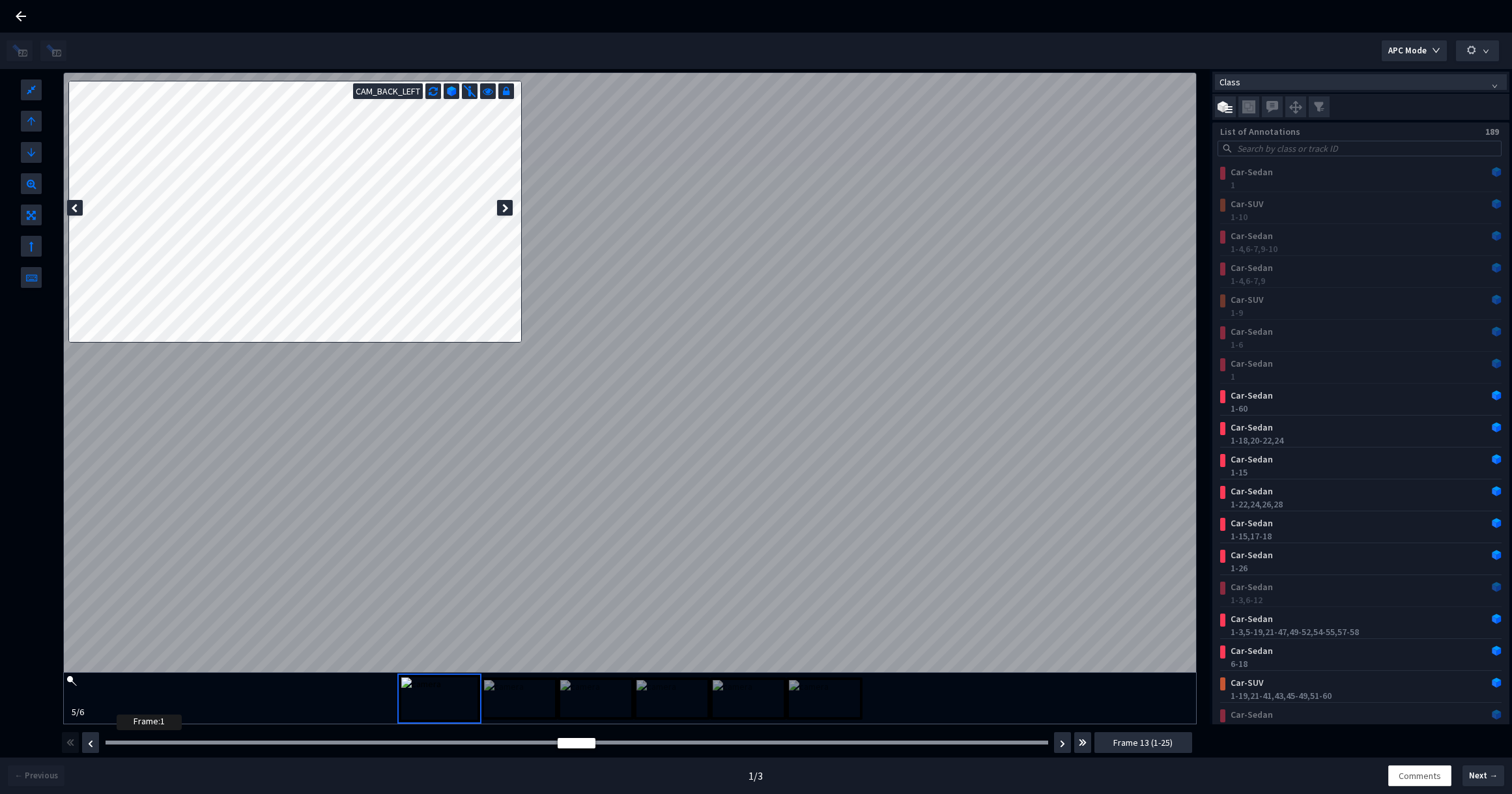
click at [121, 742] on div at bounding box center [577, 742] width 943 height 4
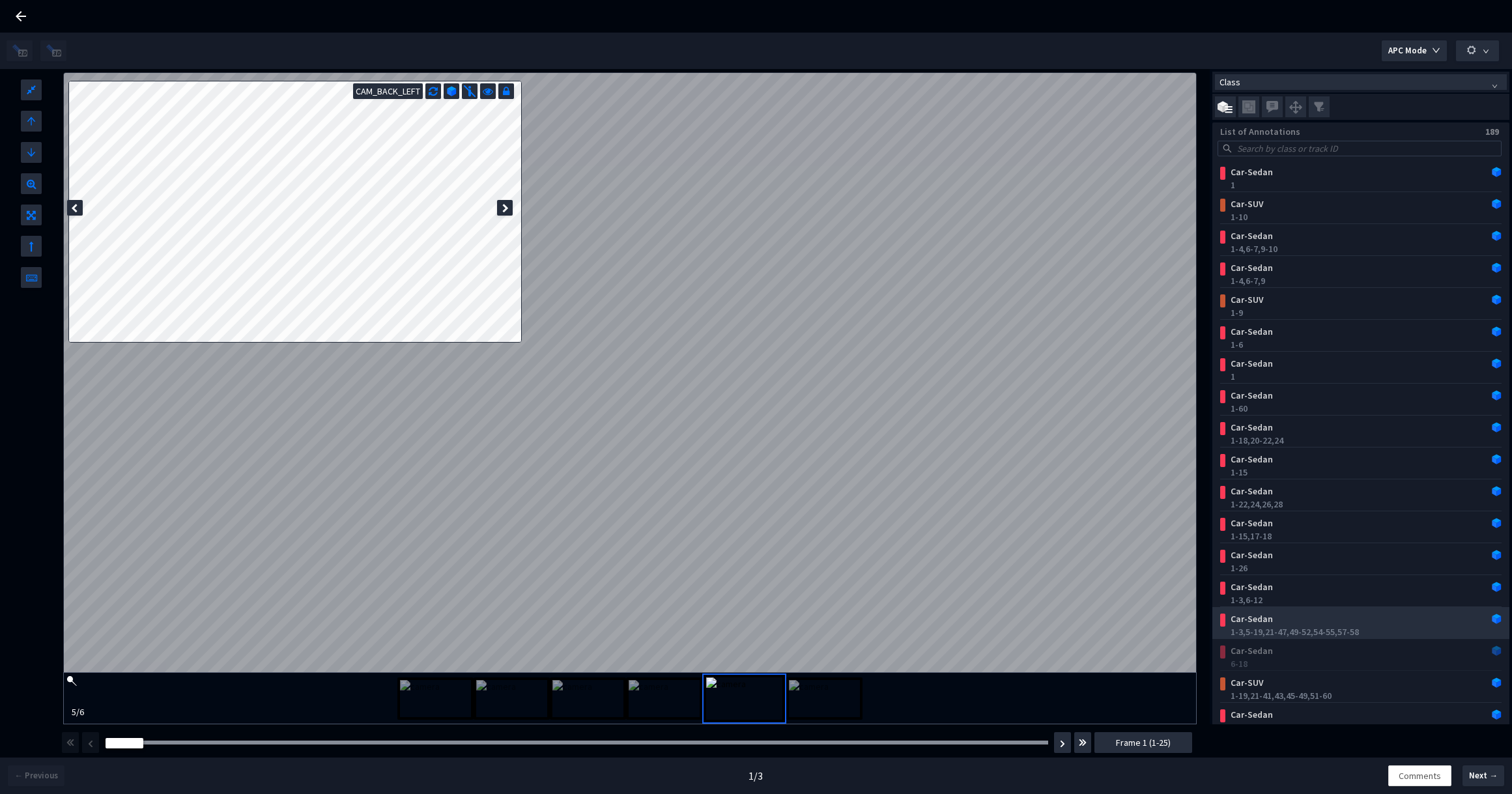
click at [1280, 624] on div "Car-Sedan" at bounding box center [1336, 619] width 221 height 13
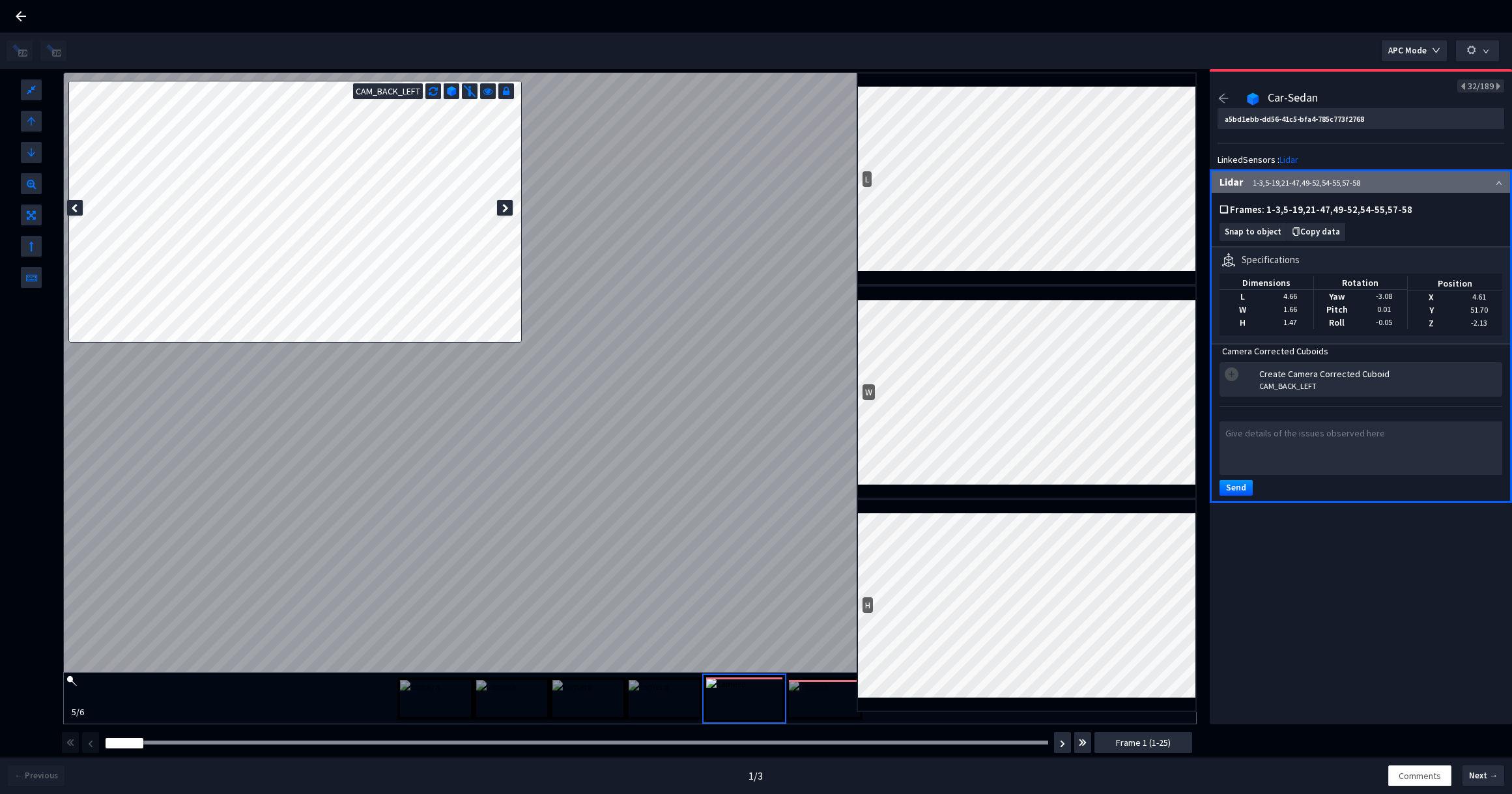
click at [827, 705] on img at bounding box center [824, 699] width 71 height 37
click at [756, 697] on img at bounding box center [740, 699] width 71 height 37
click at [825, 716] on img at bounding box center [824, 699] width 71 height 37
click at [714, 685] on img at bounding box center [740, 699] width 71 height 37
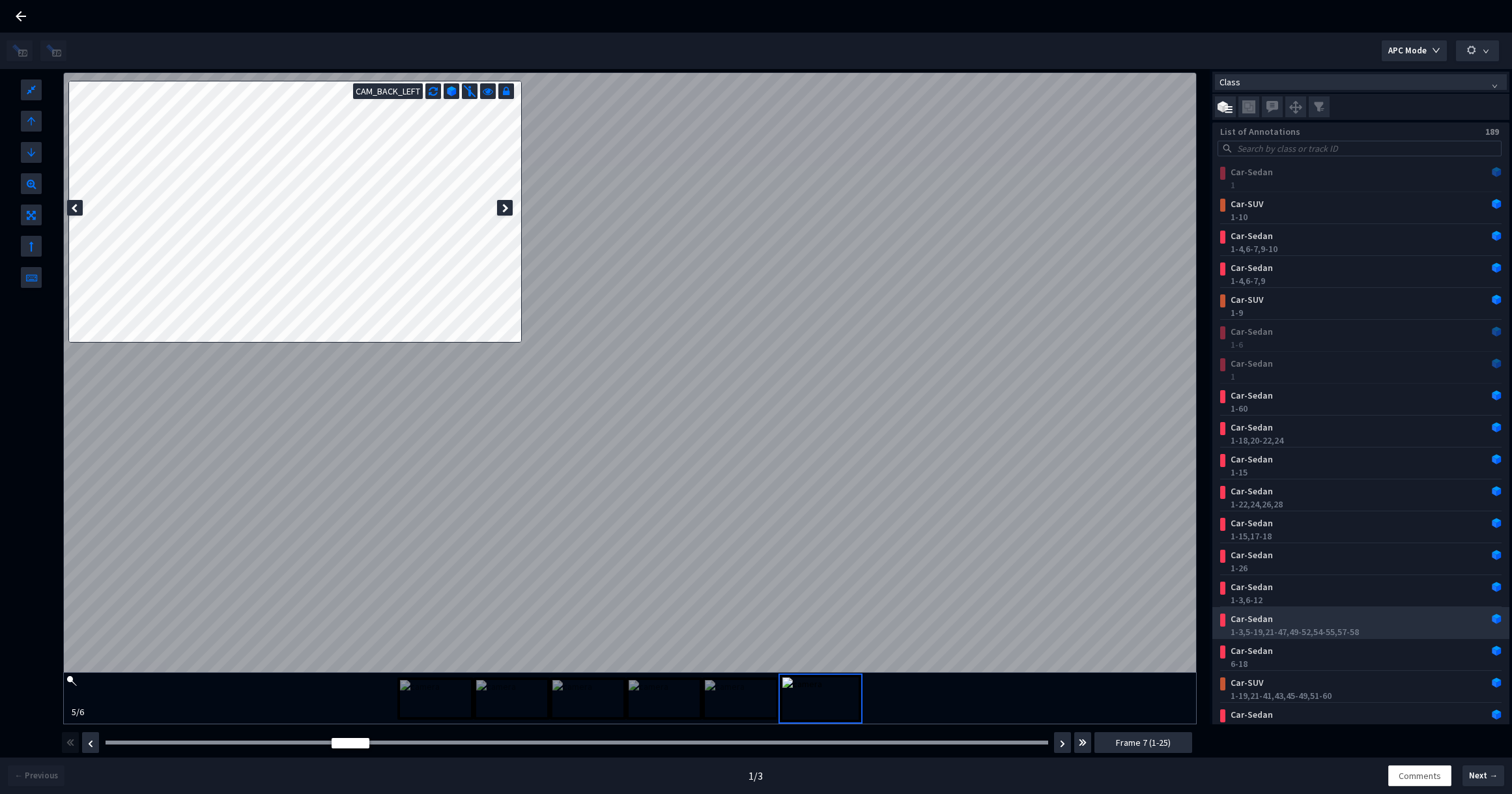
click at [1294, 635] on div "1-3, 5-19, 21-47, 49-52, 54-55, 57-58" at bounding box center [1363, 632] width 266 height 13
click at [1325, 624] on div "Car-Sedan" at bounding box center [1336, 619] width 221 height 13
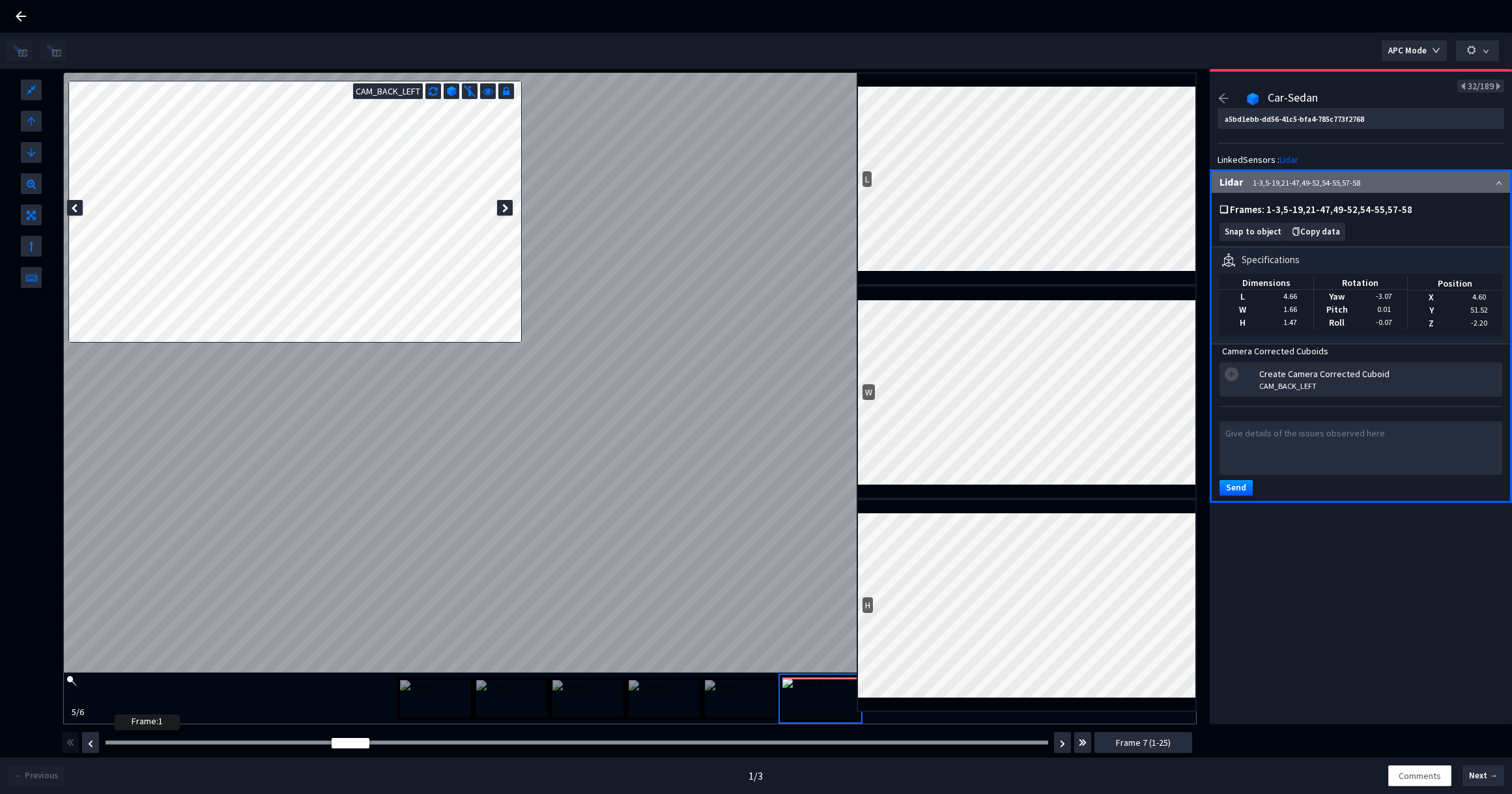
click at [120, 740] on div at bounding box center [577, 742] width 943 height 4
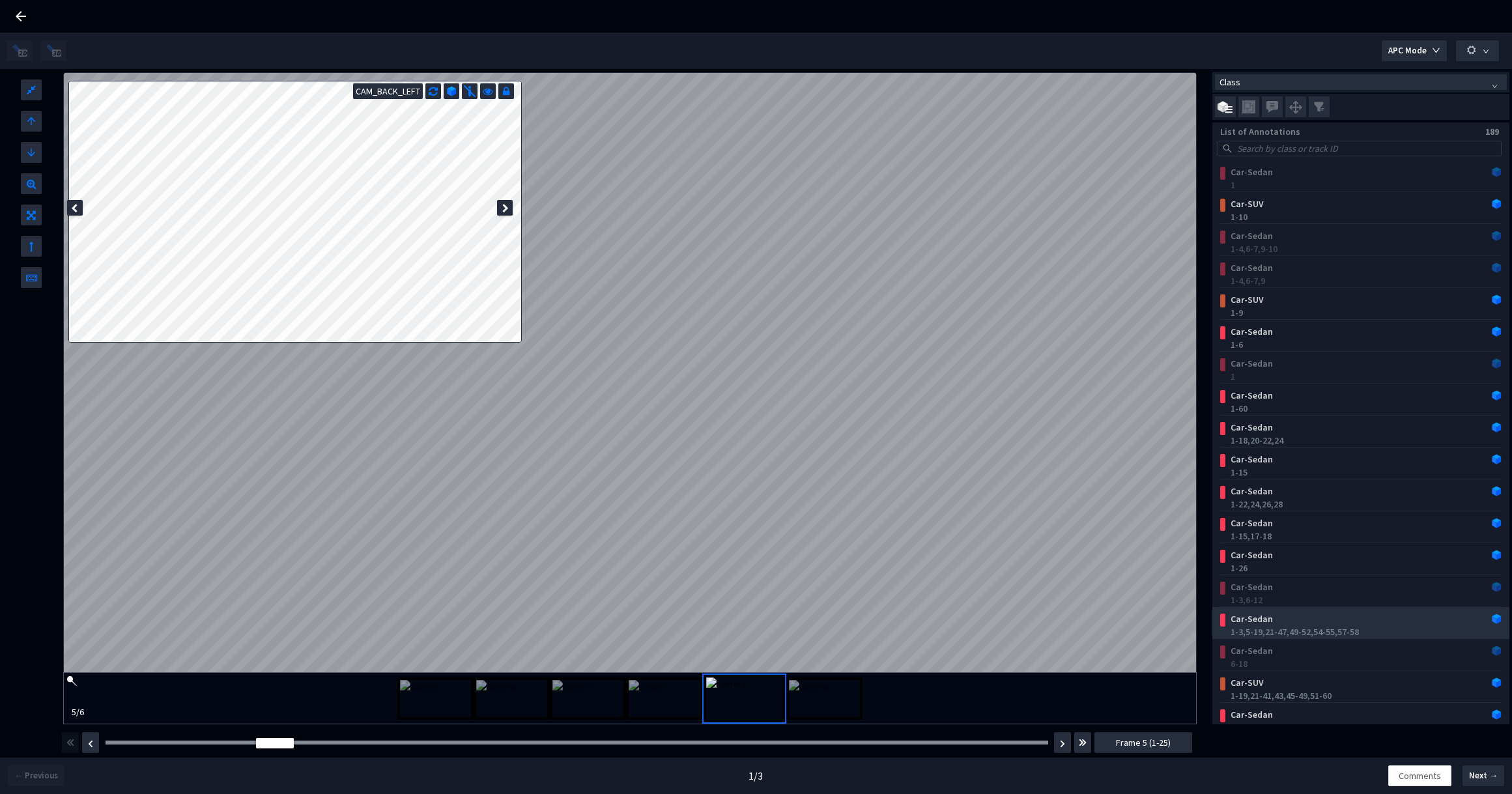
click at [1356, 631] on div "1-3, 5-19, 21-47, 49-52, 54-55, 57-58" at bounding box center [1363, 632] width 266 height 13
click at [1301, 623] on div "Car-Sedan" at bounding box center [1336, 619] width 221 height 13
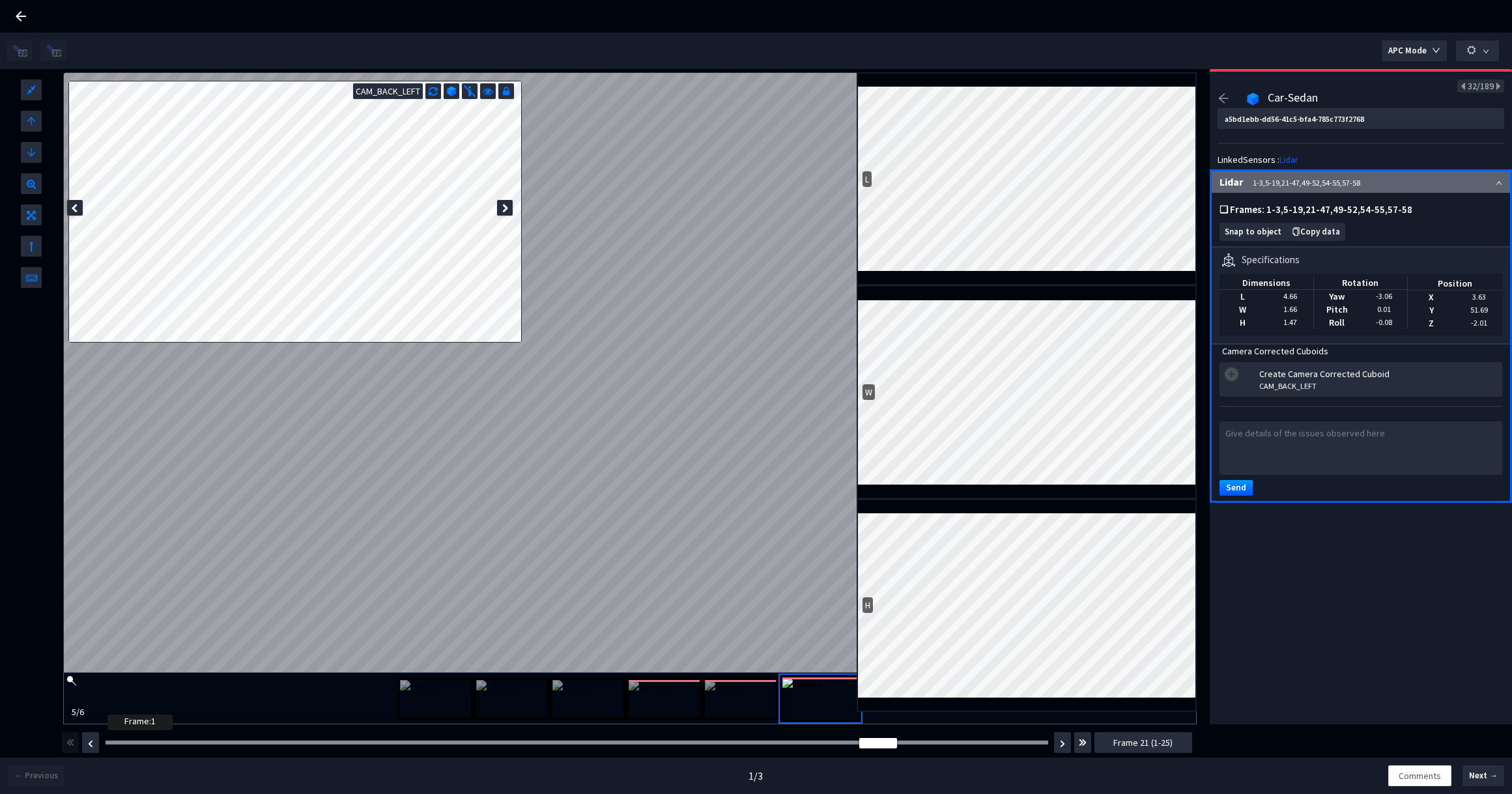
click at [112, 740] on div at bounding box center [577, 742] width 943 height 4
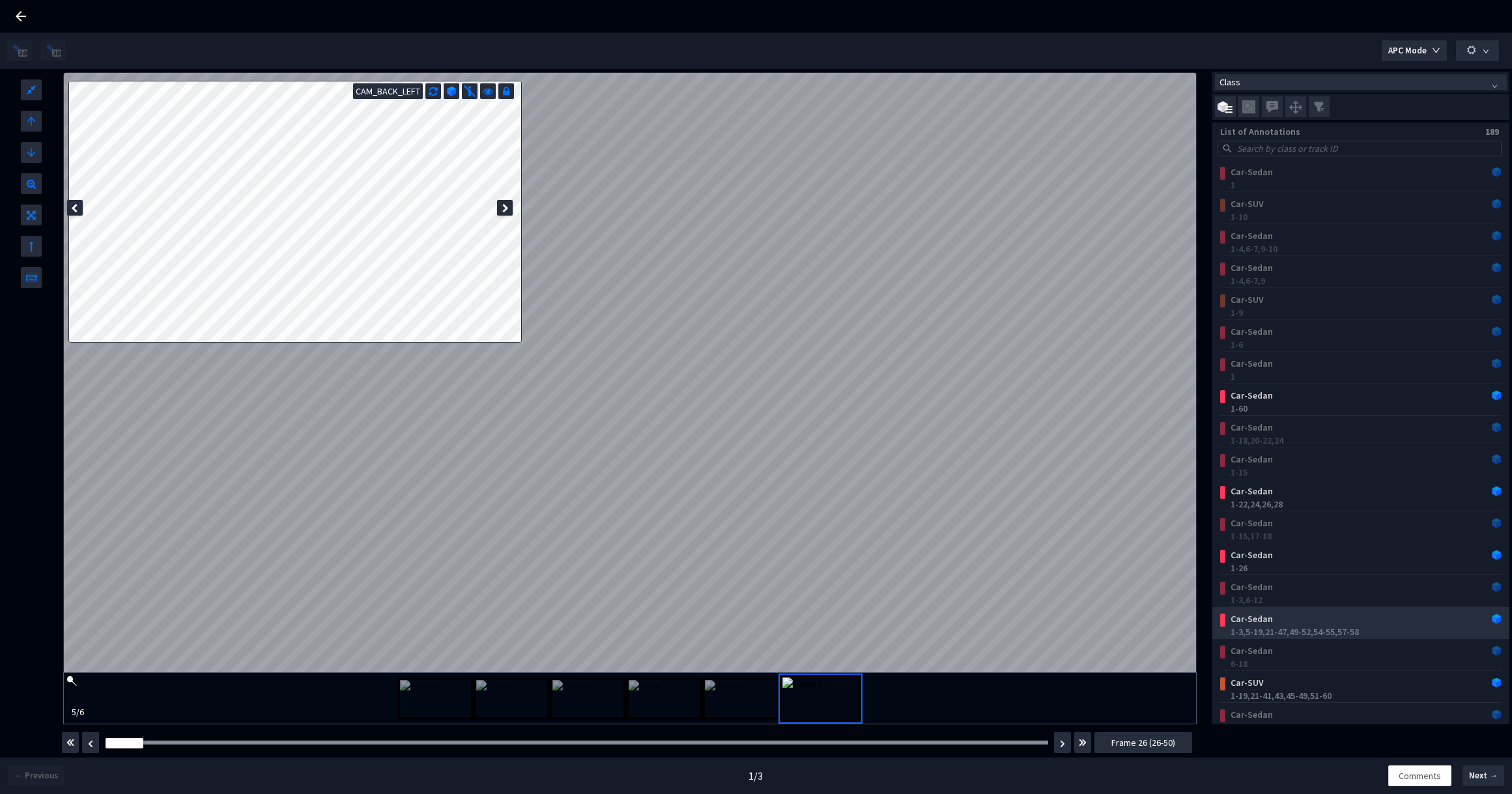
click at [1359, 625] on div "1-3, 5-19, 21-47, 49-52, 54-55, 57-58" at bounding box center [1363, 632] width 266 height 13
click at [1289, 631] on div "1-3, 5-19, 21-47, 49-52, 54-55, 57-58" at bounding box center [1363, 632] width 266 height 13
click at [1324, 619] on div "Car-Sedan" at bounding box center [1336, 619] width 221 height 13
click at [1404, 621] on div "Car-Sedan" at bounding box center [1336, 619] width 221 height 13
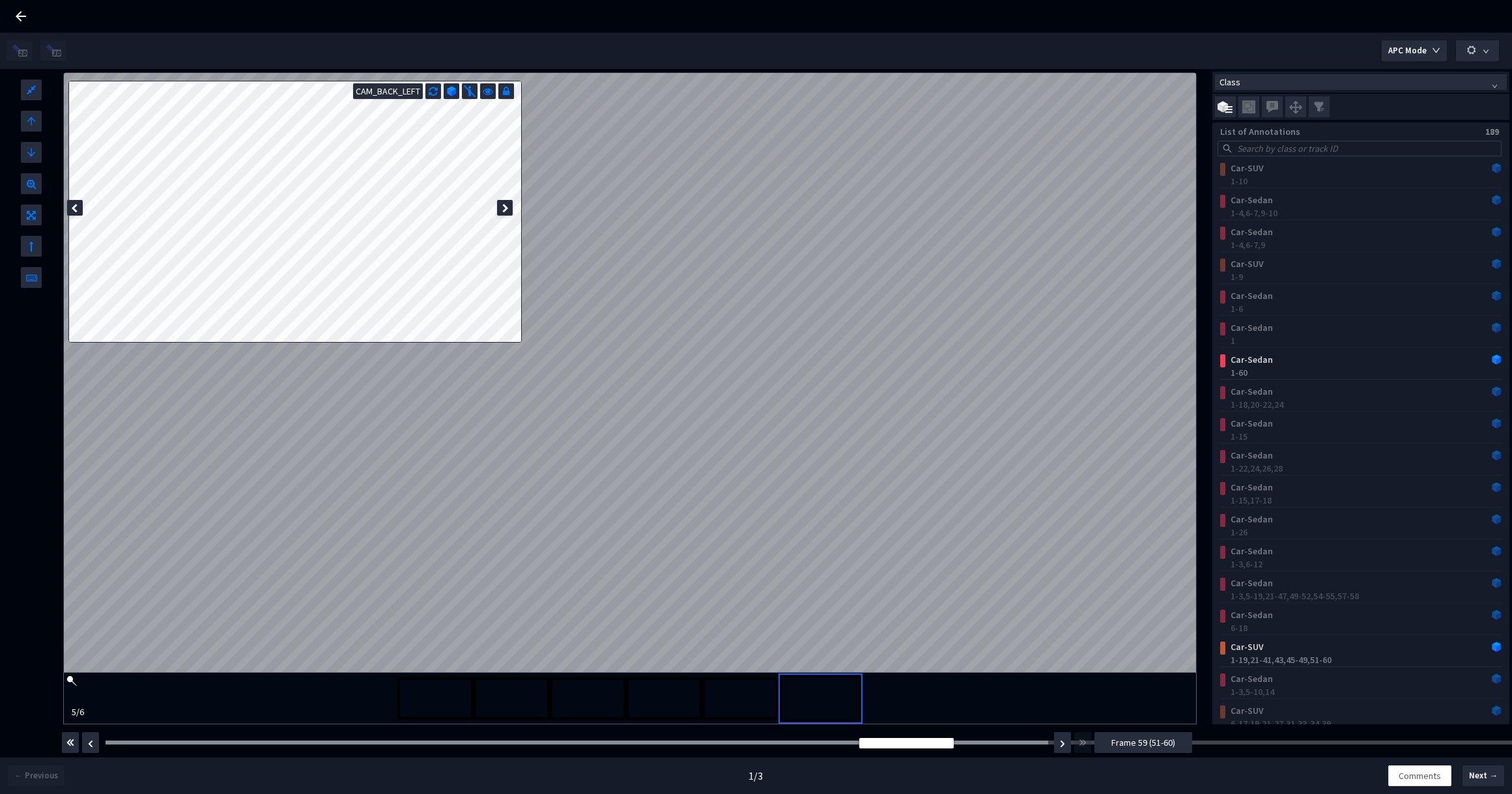
scroll to position [624, 0]
click at [128, 741] on div at bounding box center [1284, 742] width 2357 height 4
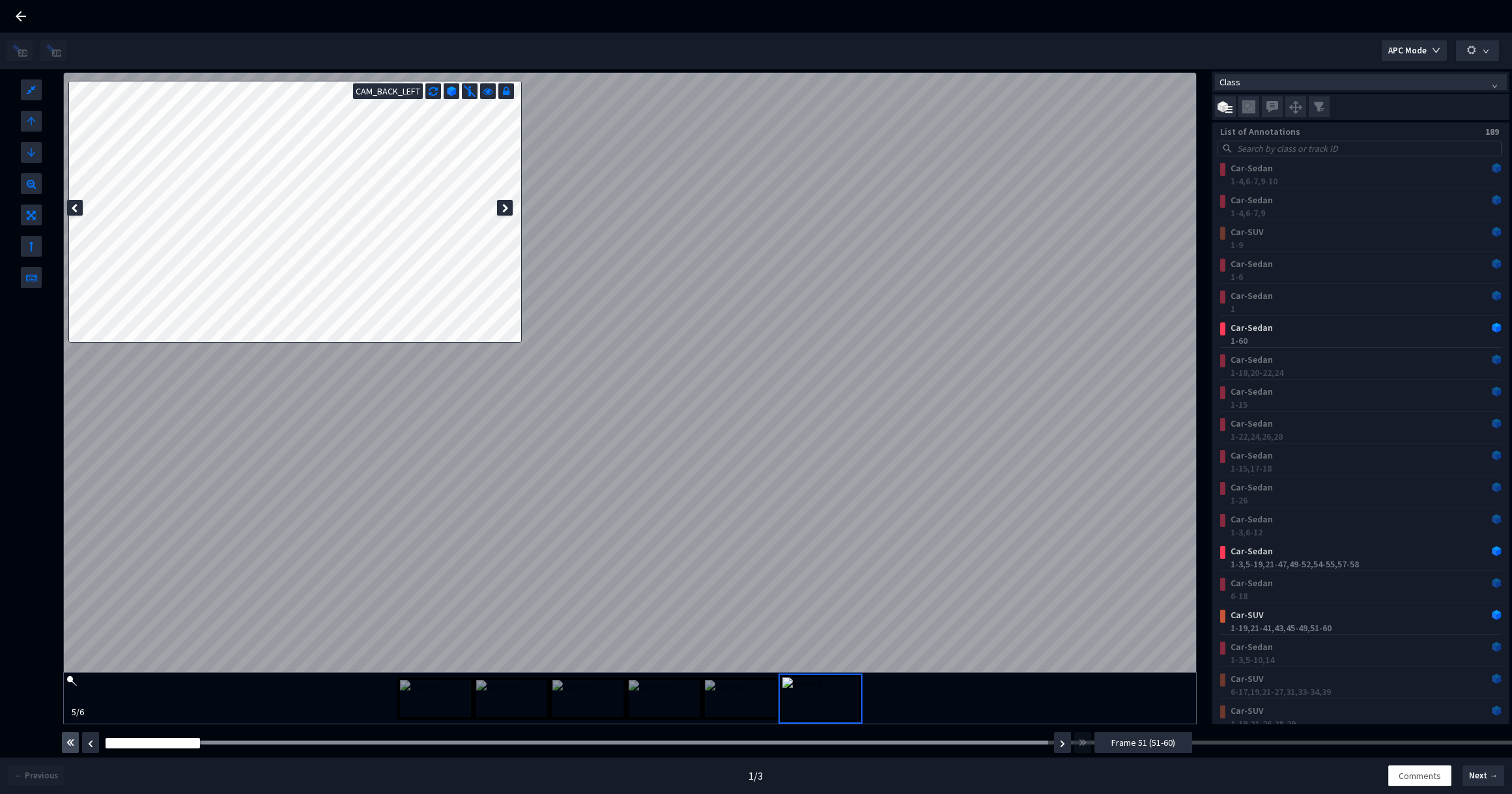
click at [72, 746] on img "button" at bounding box center [70, 742] width 7 height 16
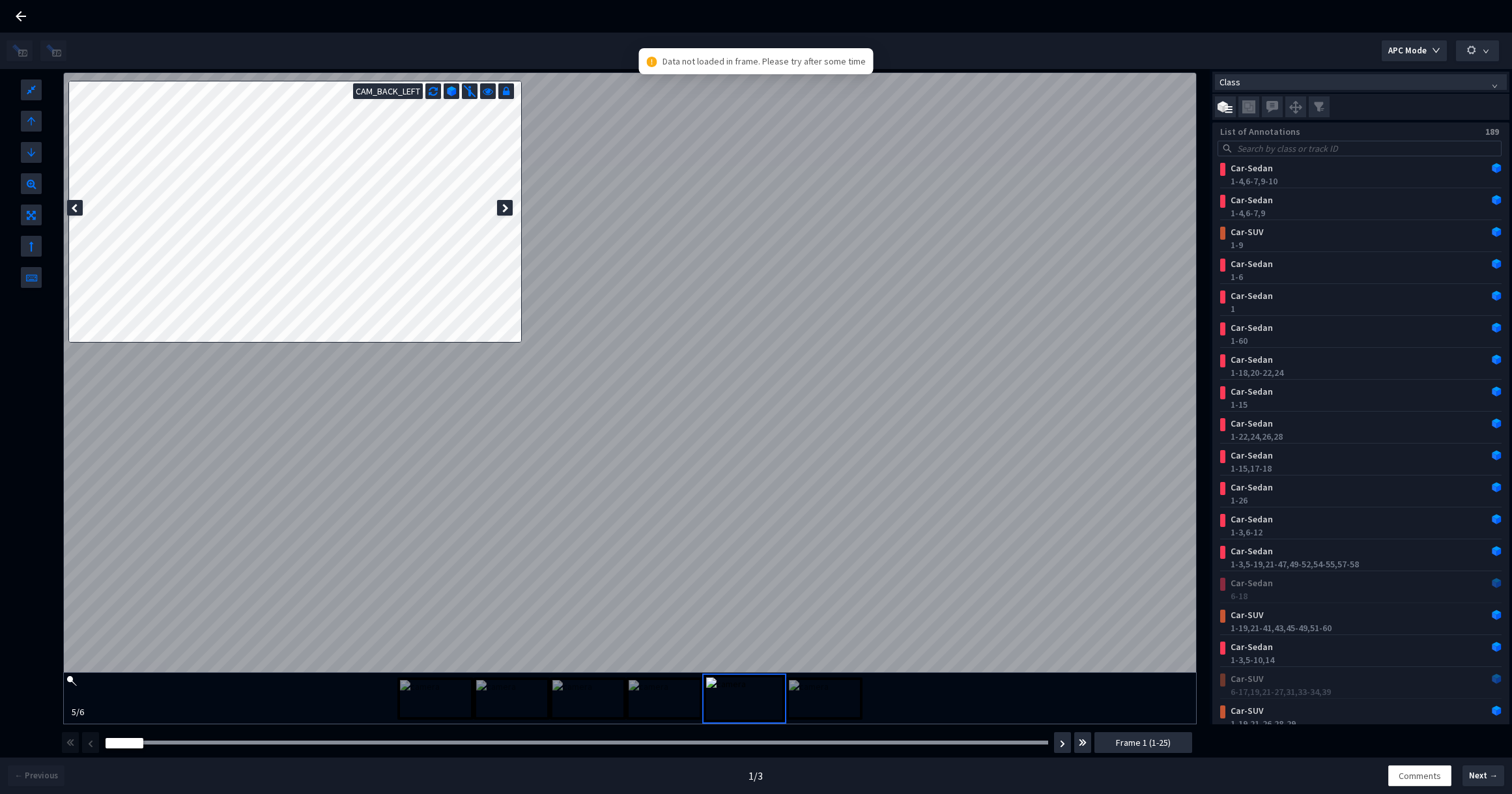
click at [241, 746] on div "Frame : 57" at bounding box center [577, 742] width 952 height 13
click at [329, 742] on div at bounding box center [577, 742] width 943 height 4
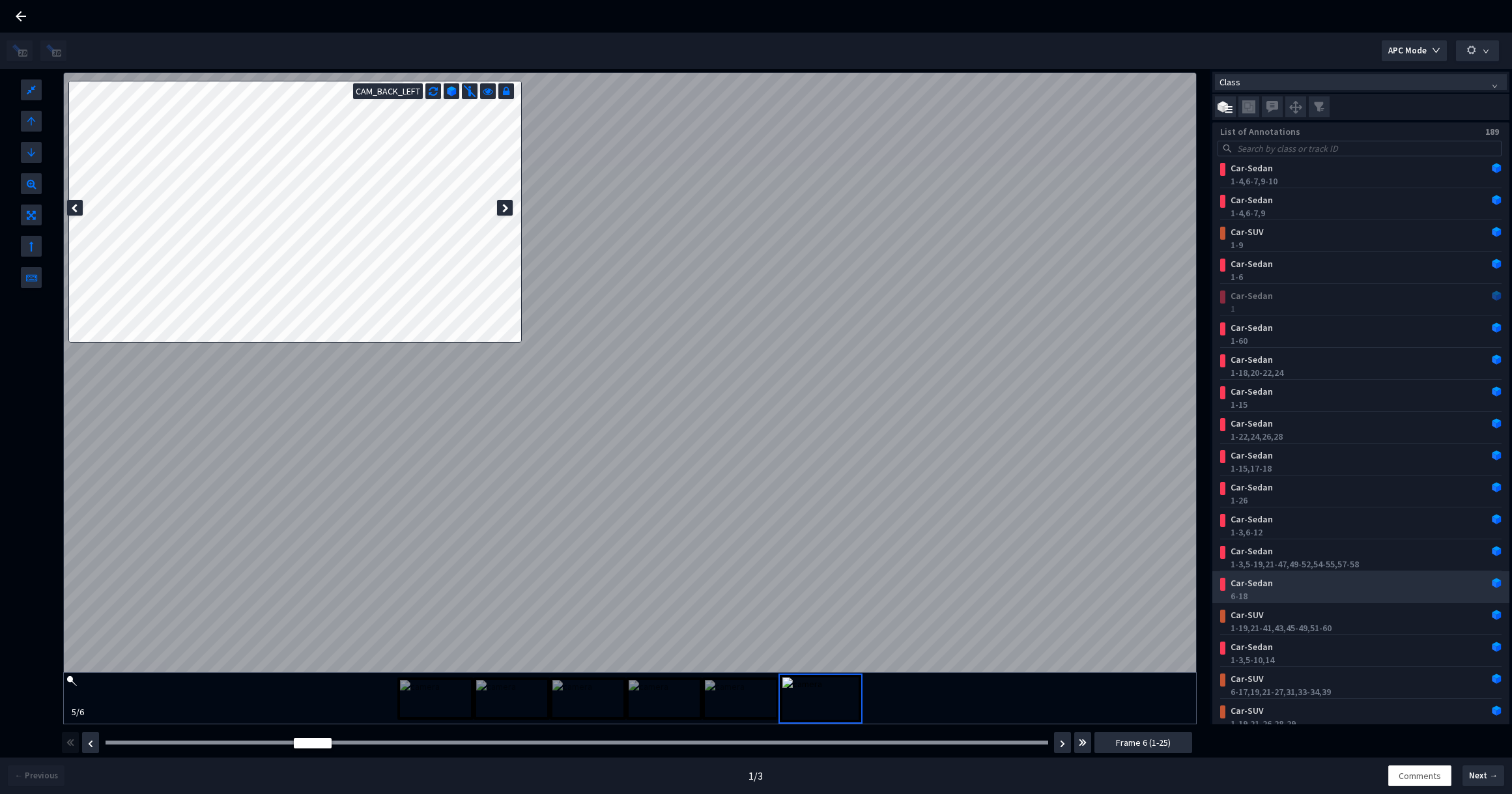
click at [1379, 577] on div "Car-Sedan" at bounding box center [1336, 583] width 221 height 13
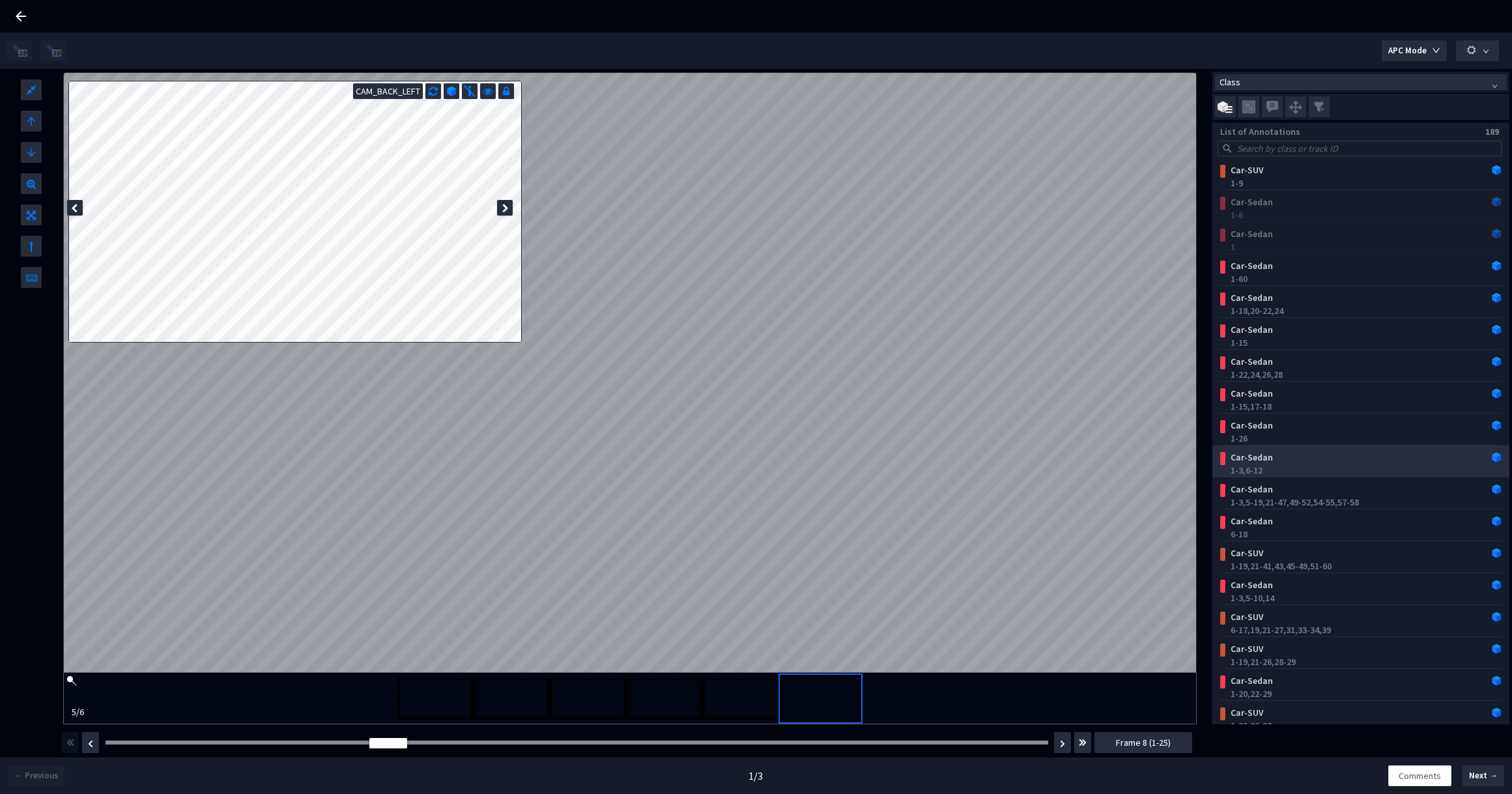
scroll to position [688, 0]
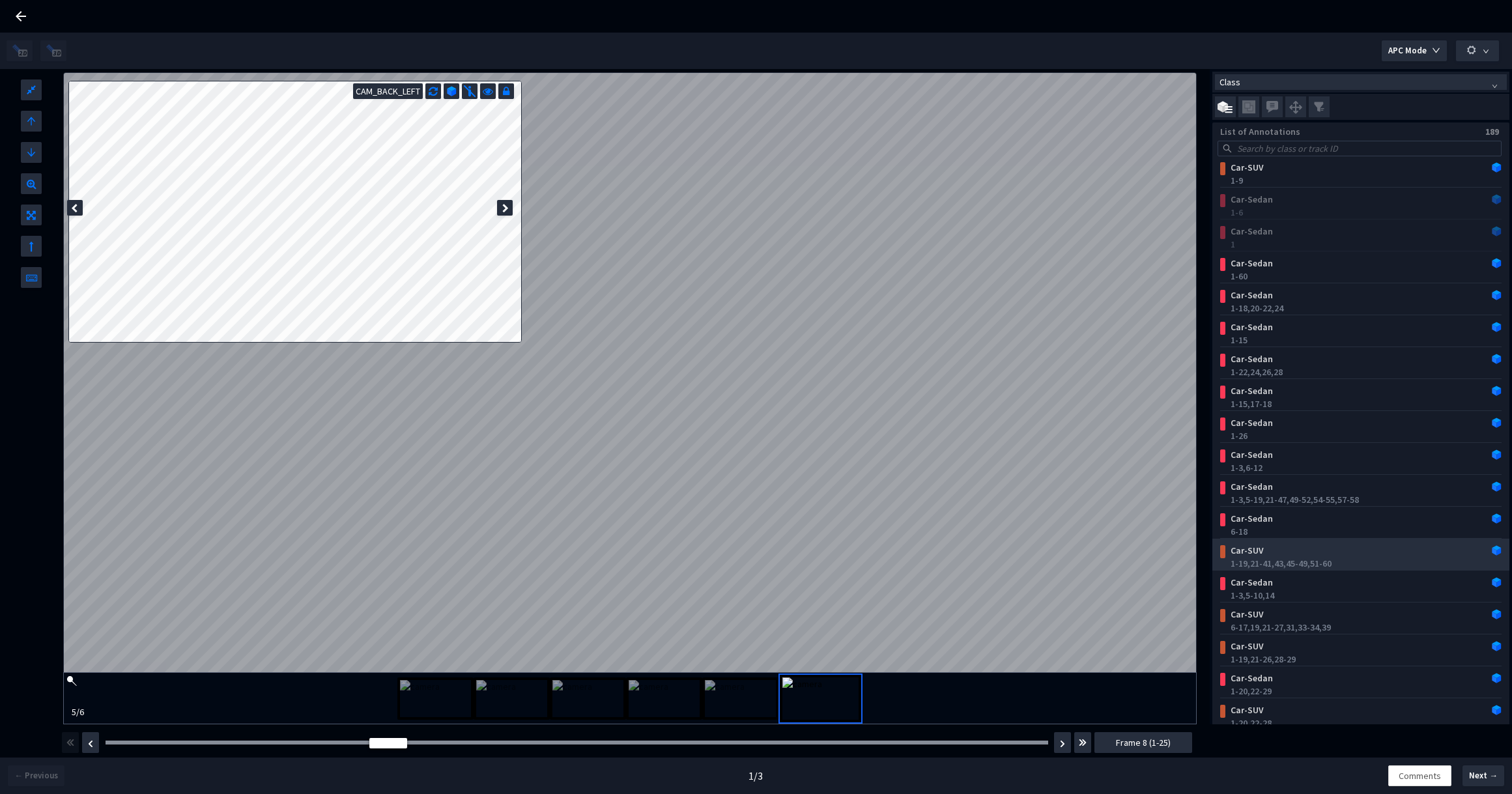
click at [1325, 550] on div "Car-SUV" at bounding box center [1336, 550] width 221 height 13
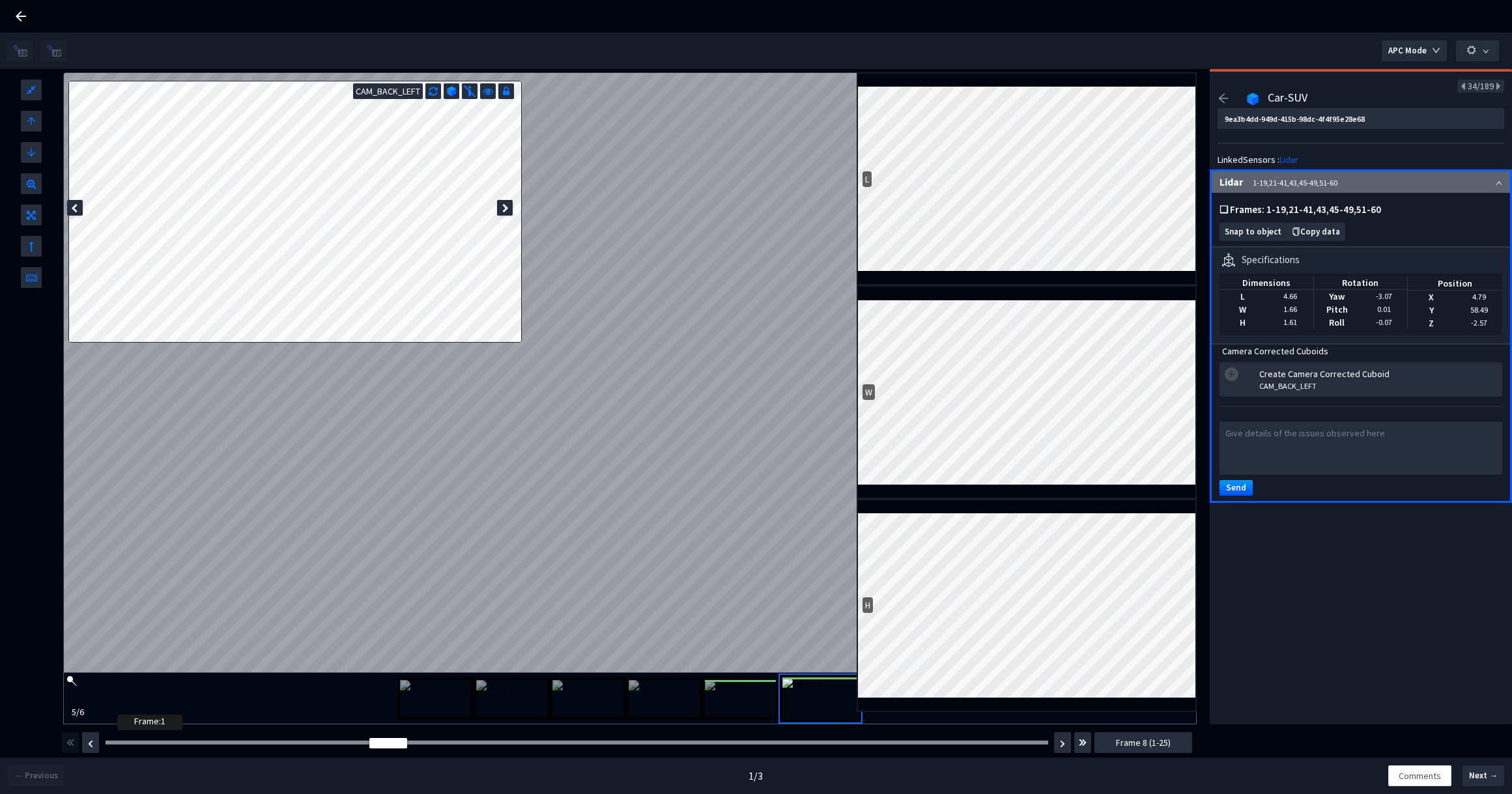
click at [121, 742] on div at bounding box center [577, 742] width 943 height 4
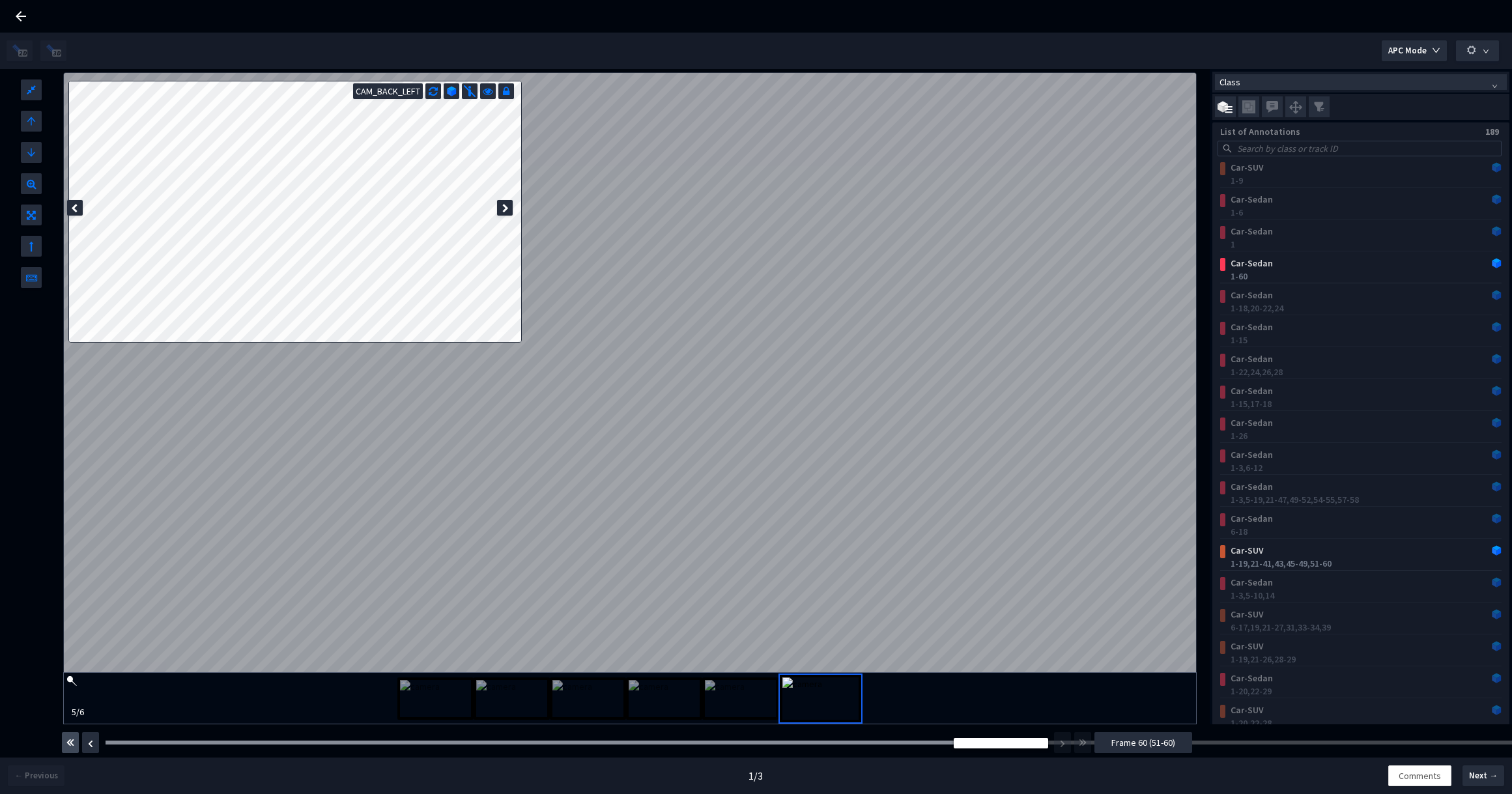
click at [72, 737] on img "button" at bounding box center [70, 742] width 7 height 16
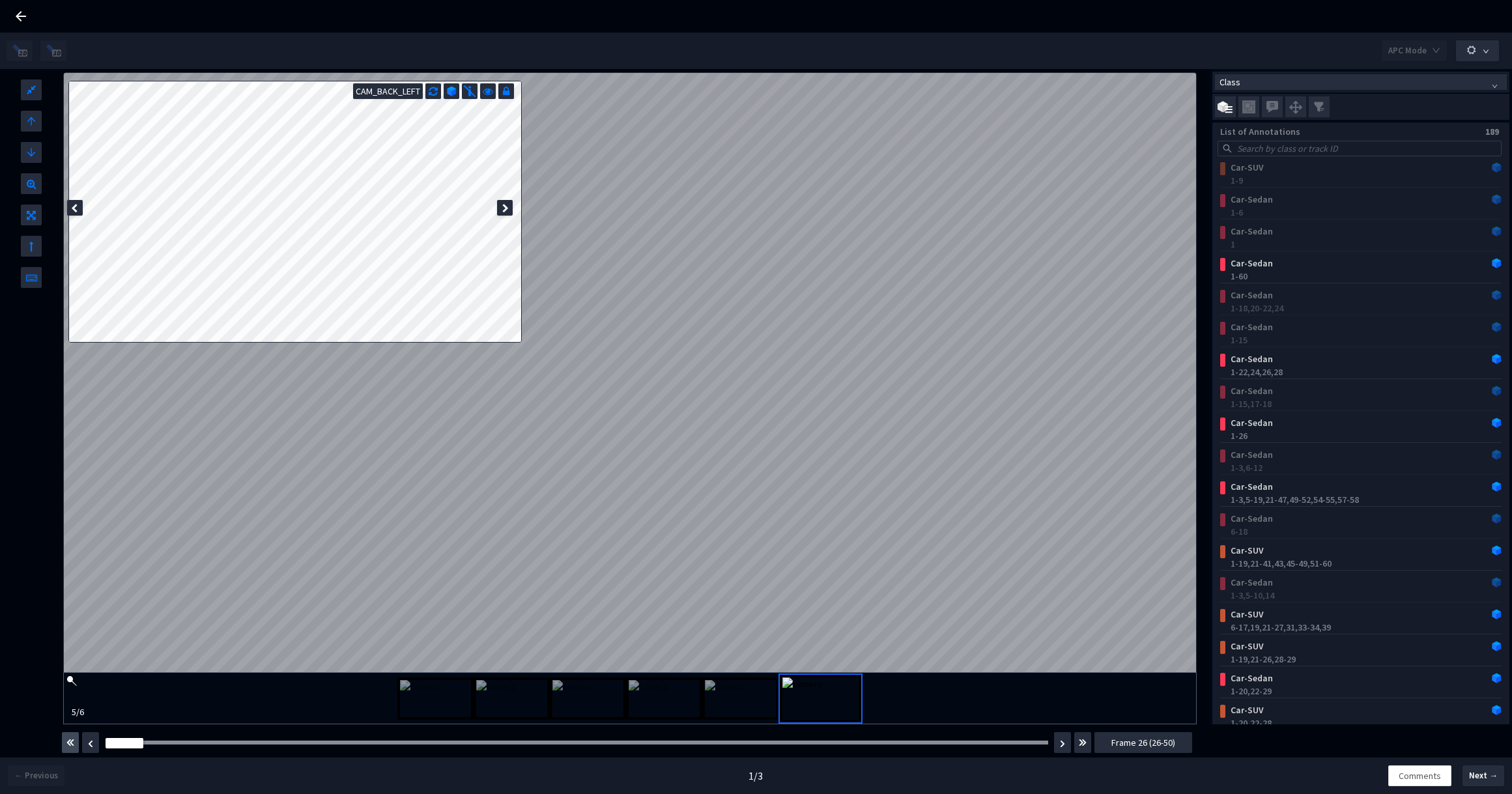
click at [72, 737] on img "button" at bounding box center [70, 742] width 7 height 16
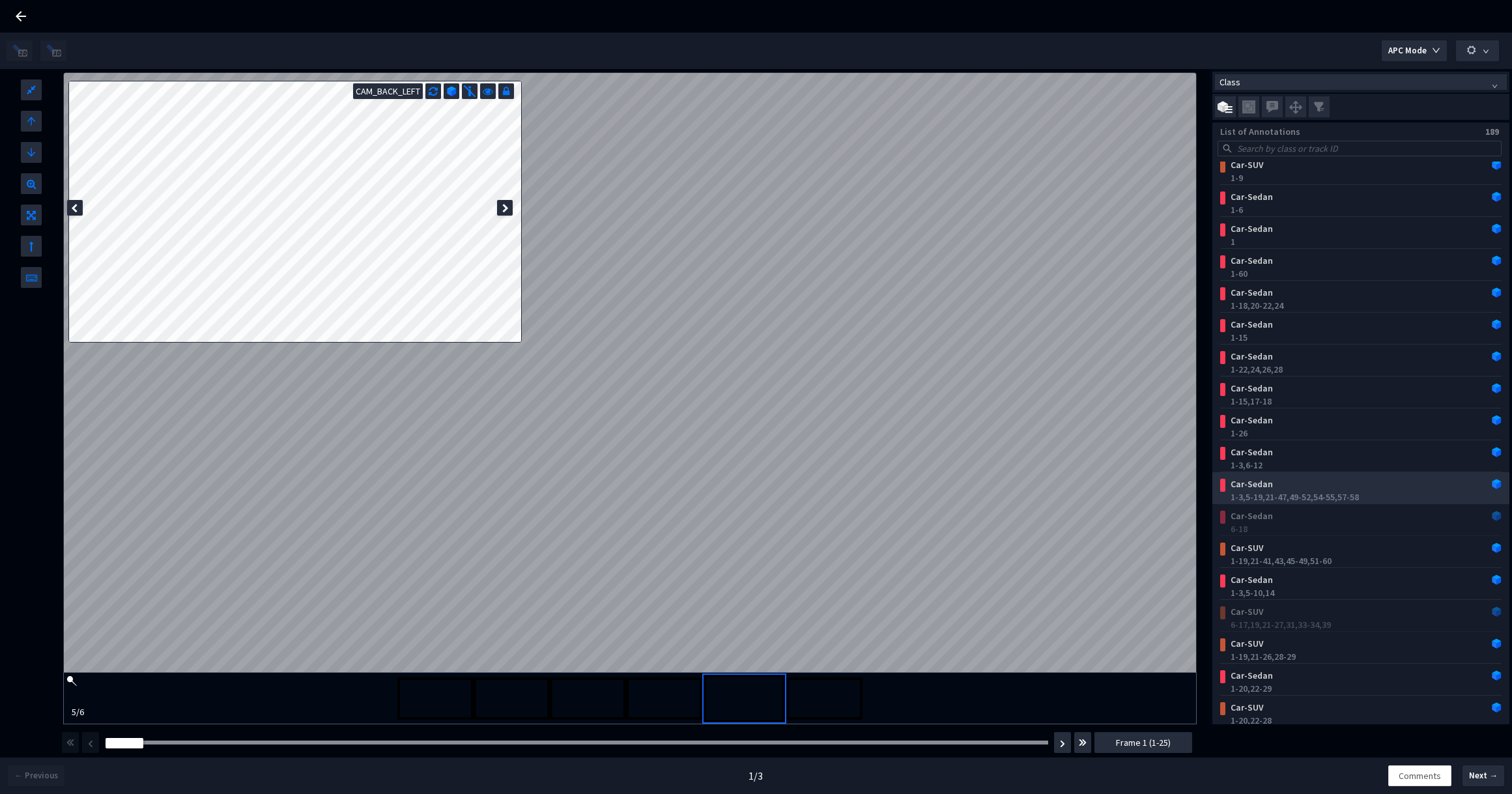
scroll to position [815, 0]
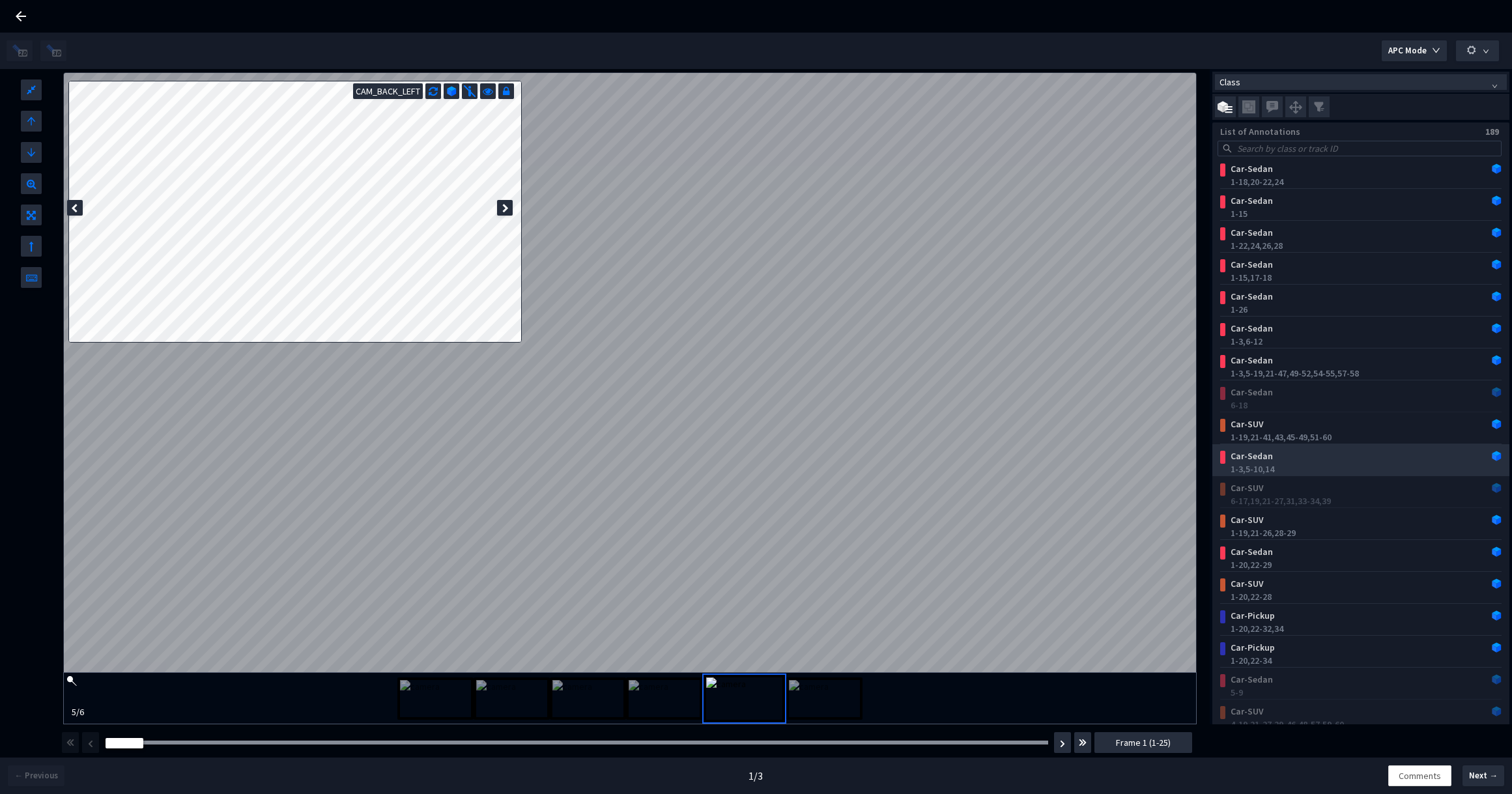
click at [1379, 449] on div "Car-Sedan" at bounding box center [1336, 456] width 221 height 13
click at [1311, 468] on div "1-3, 5-10, 14" at bounding box center [1363, 469] width 266 height 13
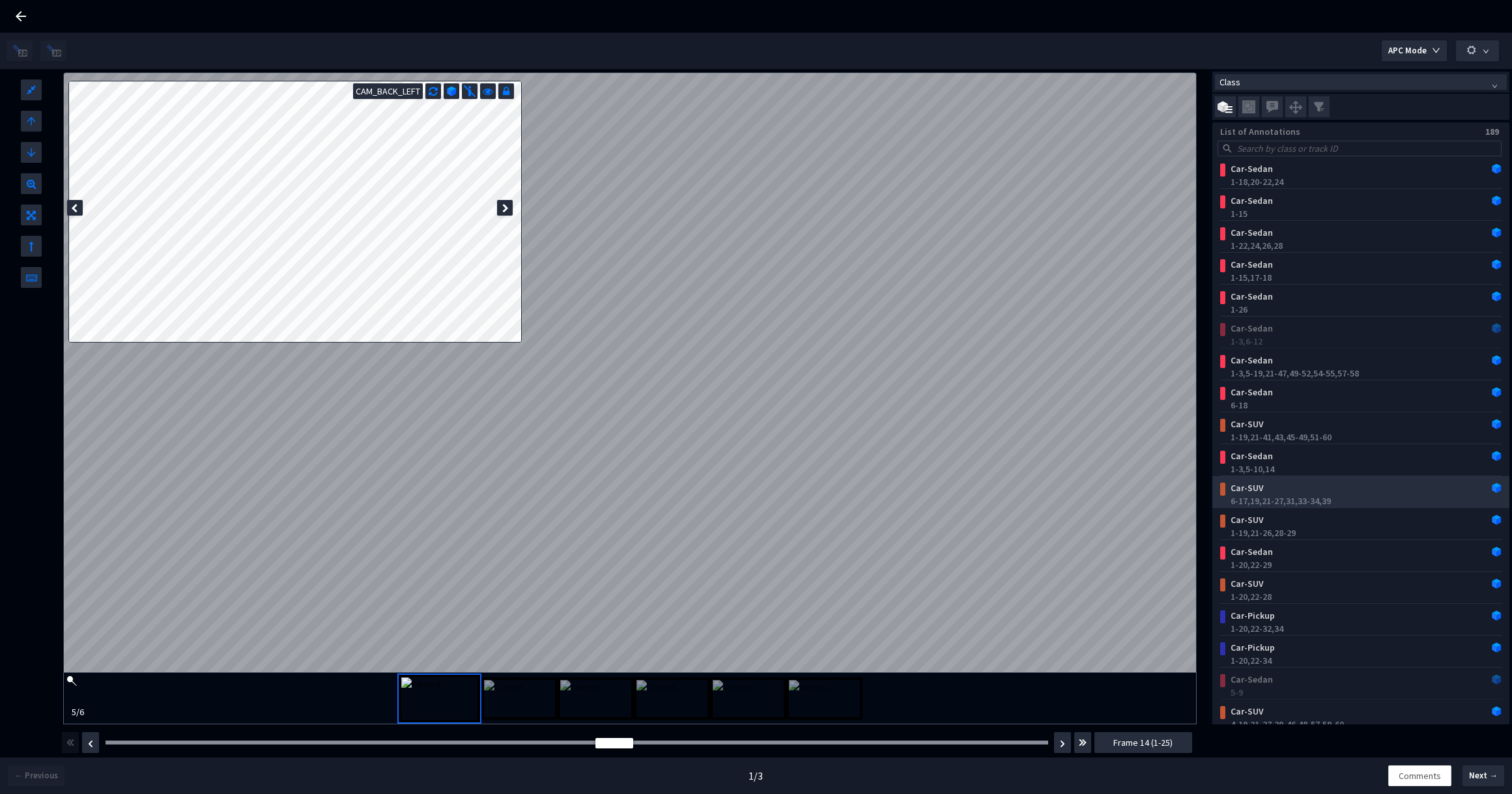
click at [1379, 489] on div "Car-SUV" at bounding box center [1336, 487] width 221 height 13
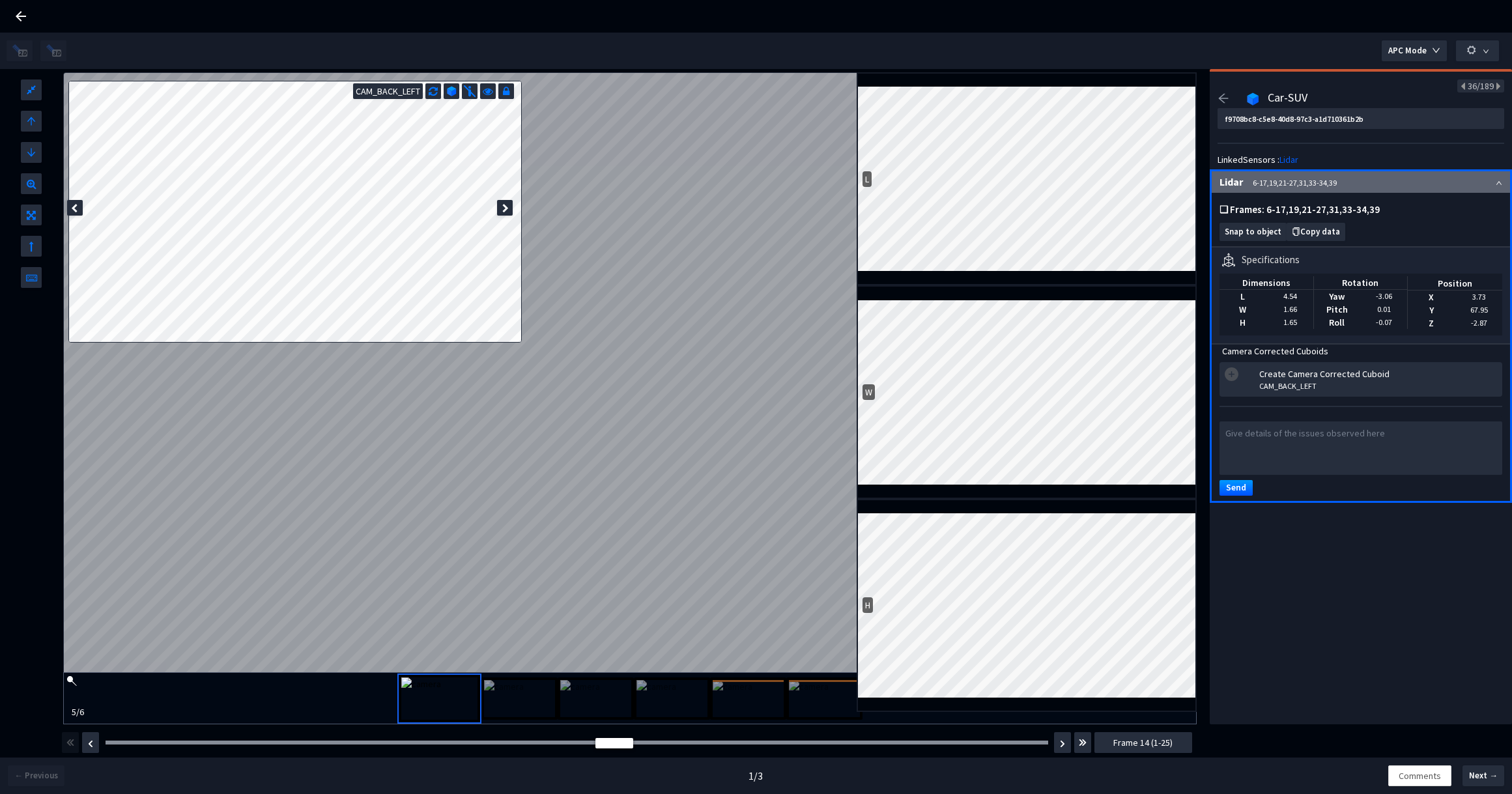
click at [729, 677] on div at bounding box center [748, 699] width 76 height 43
click at [301, 741] on div at bounding box center [577, 742] width 943 height 4
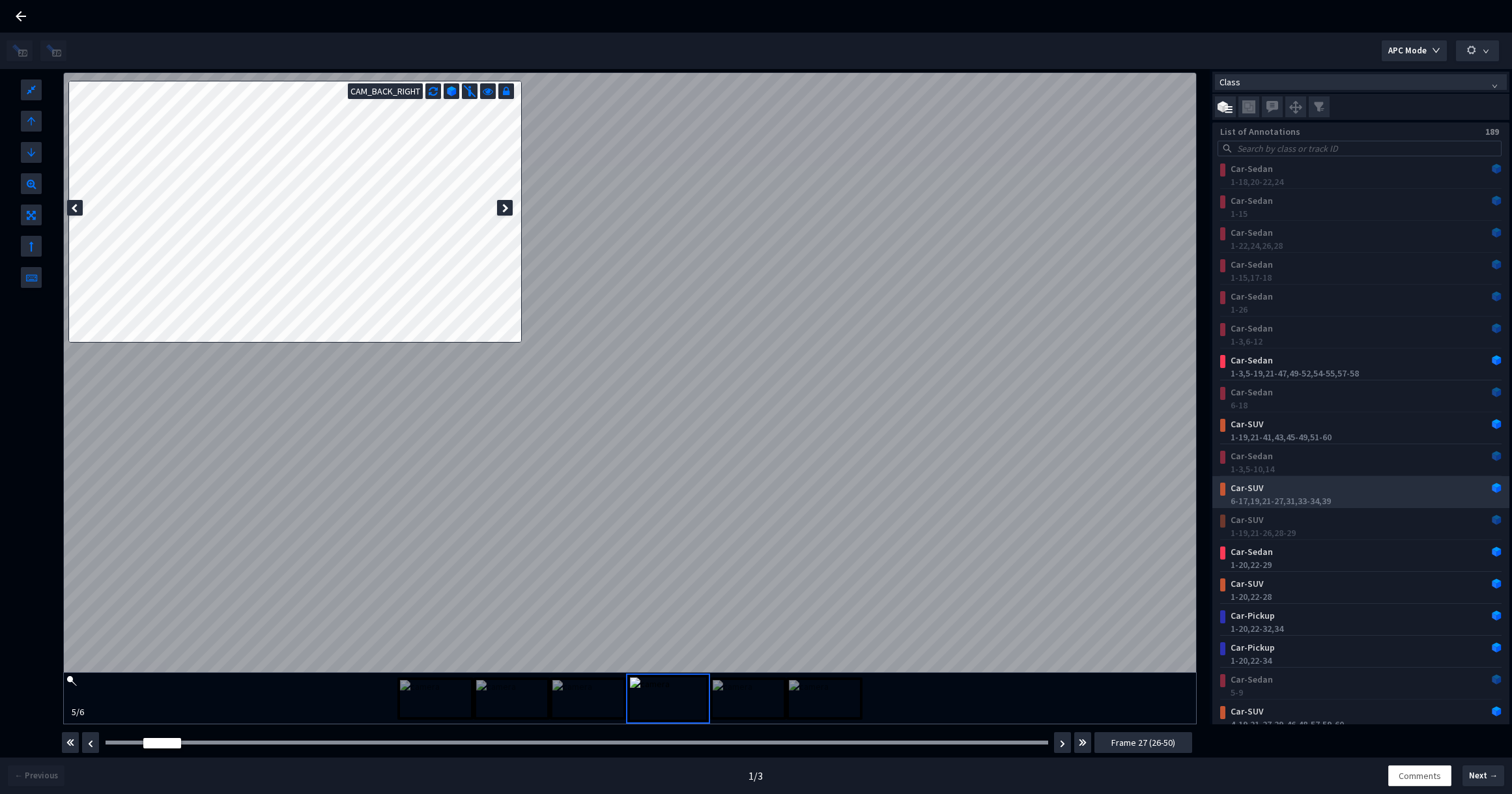
click at [1339, 496] on div "6-17, 19, 21-27, 31, 33-34, 39" at bounding box center [1363, 500] width 266 height 13
click at [1333, 489] on div "Car-SUV" at bounding box center [1336, 487] width 221 height 13
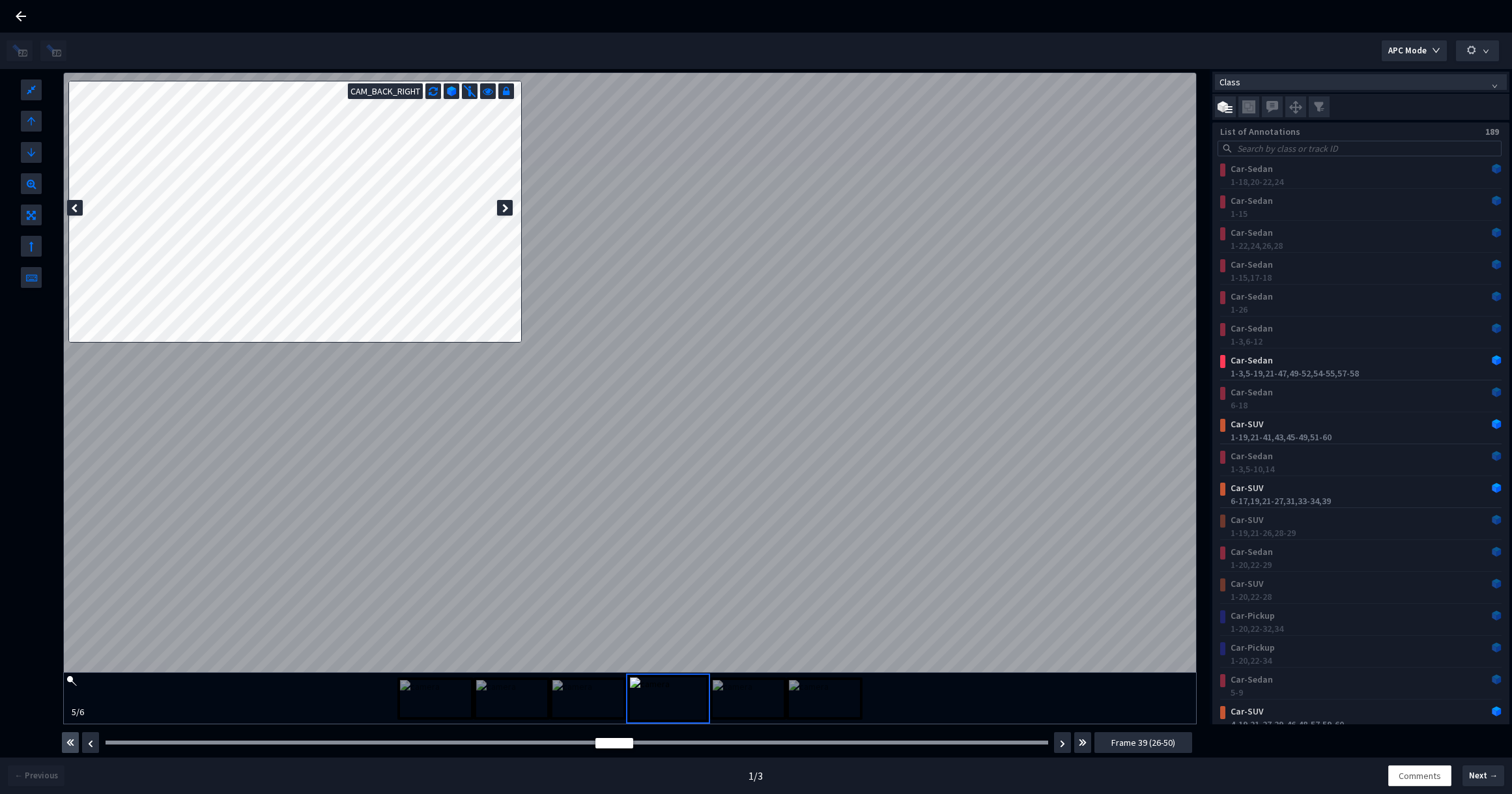
click at [74, 738] on button "button" at bounding box center [70, 742] width 17 height 20
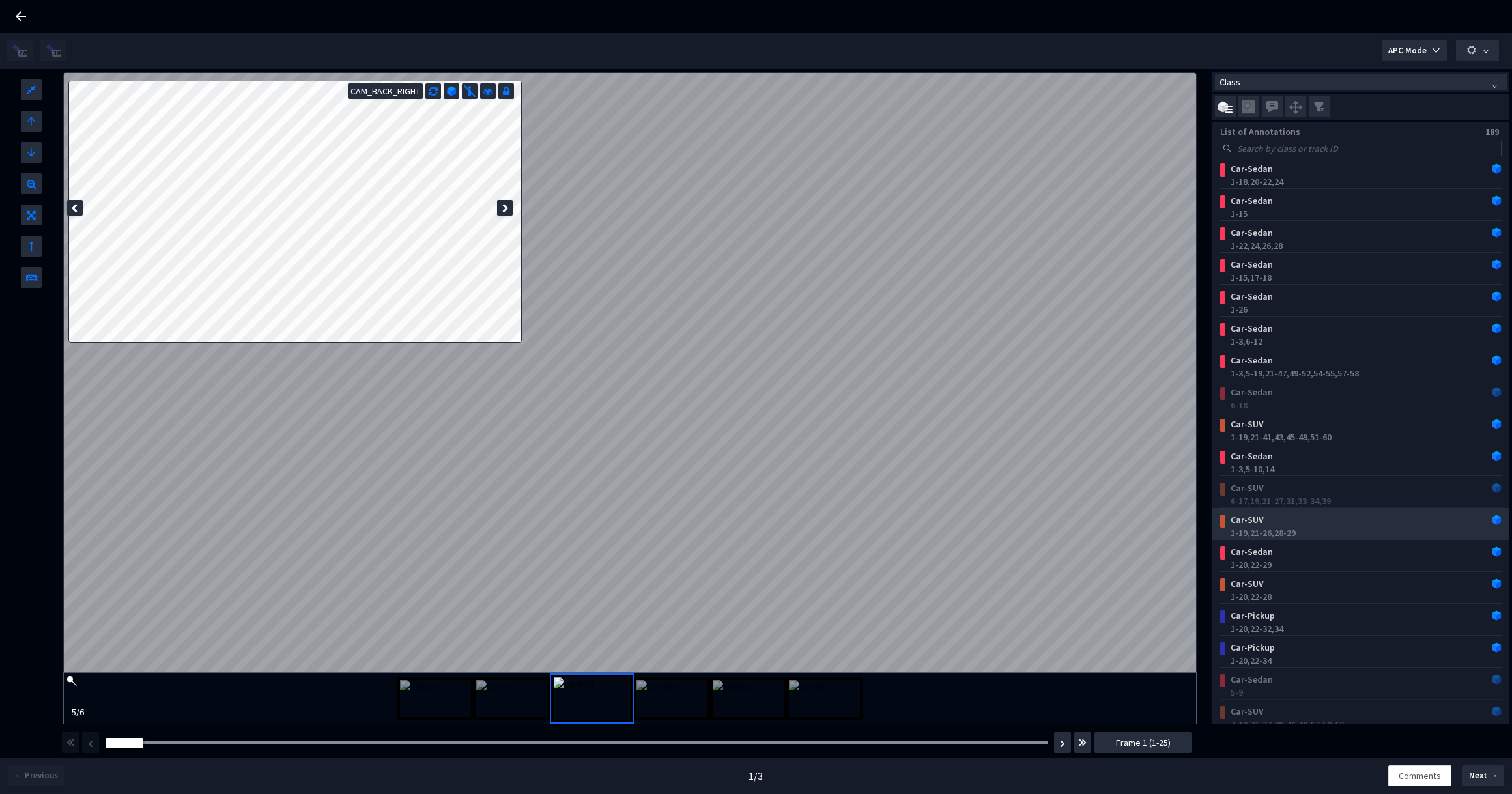
click at [1300, 524] on div "Car-SUV" at bounding box center [1336, 520] width 221 height 13
click at [1338, 536] on div "1-19, 21-26, 28-29" at bounding box center [1363, 533] width 266 height 13
click at [1325, 533] on div "1-19, 21-26, 28-29" at bounding box center [1363, 533] width 266 height 13
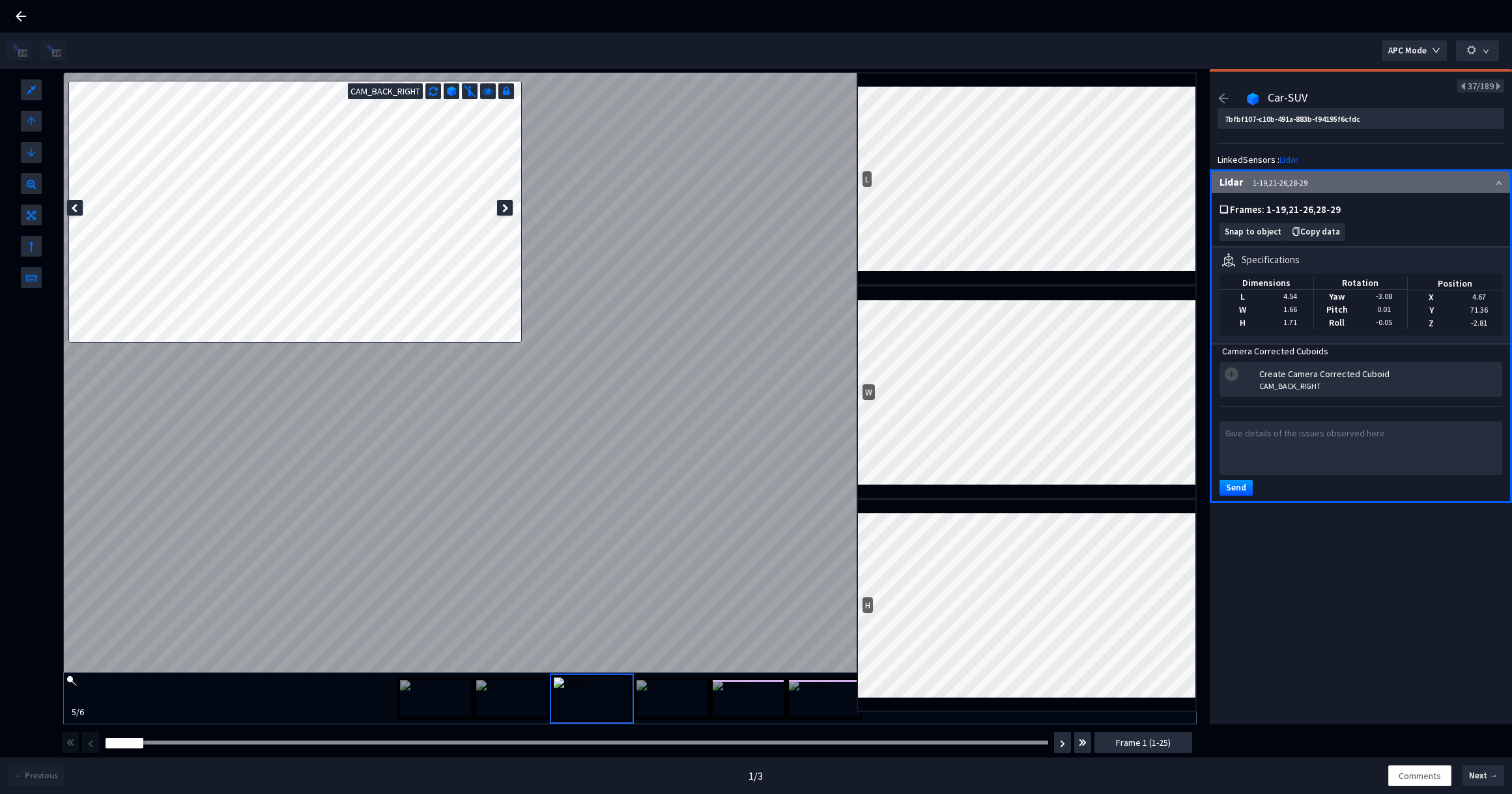
click at [72, 211] on icon at bounding box center [74, 208] width 6 height 9
click at [503, 207] on icon at bounding box center [505, 208] width 6 height 9
click at [489, 88] on icon at bounding box center [488, 90] width 10 height 13
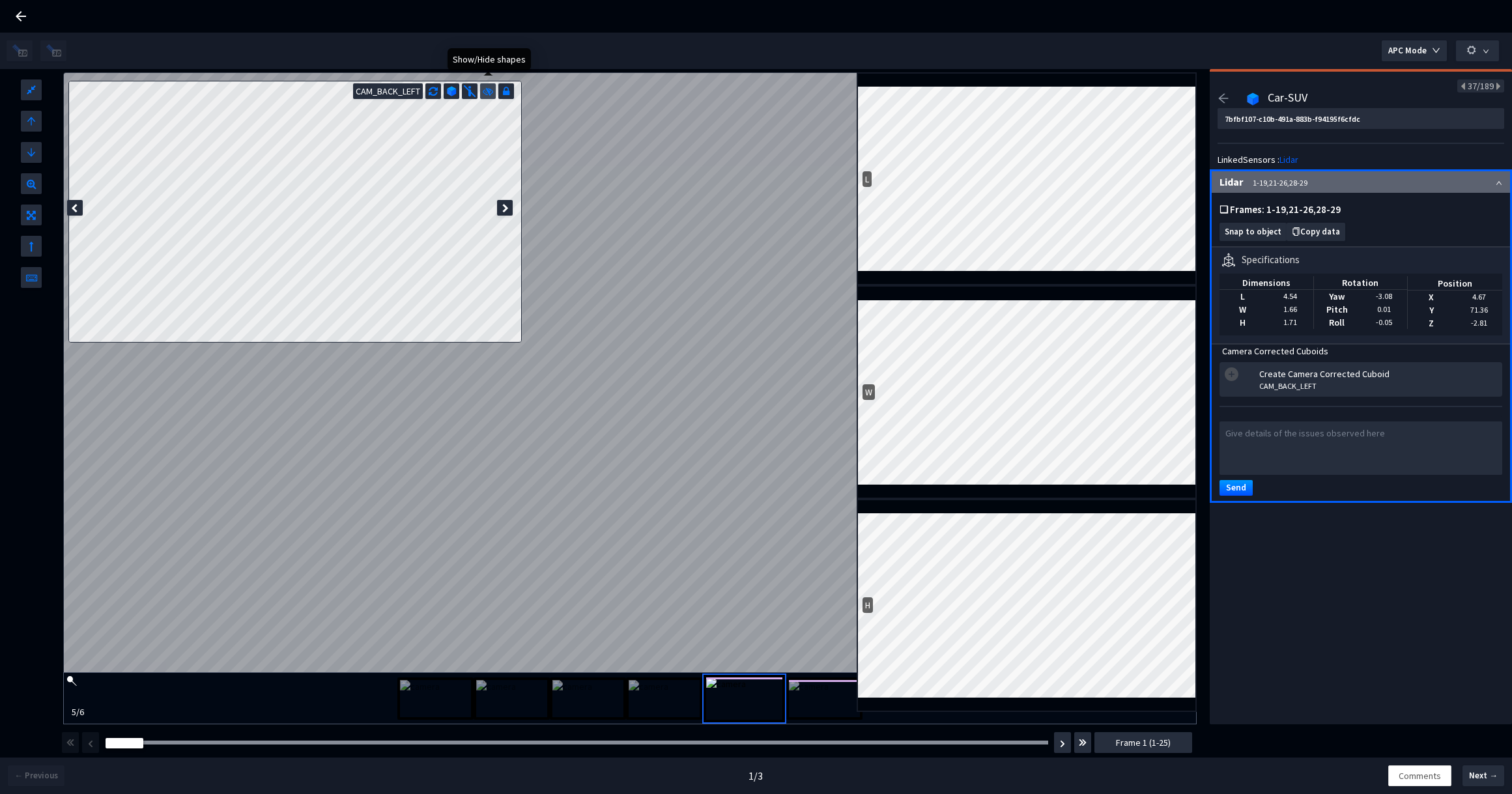
click at [489, 88] on icon at bounding box center [488, 90] width 10 height 13
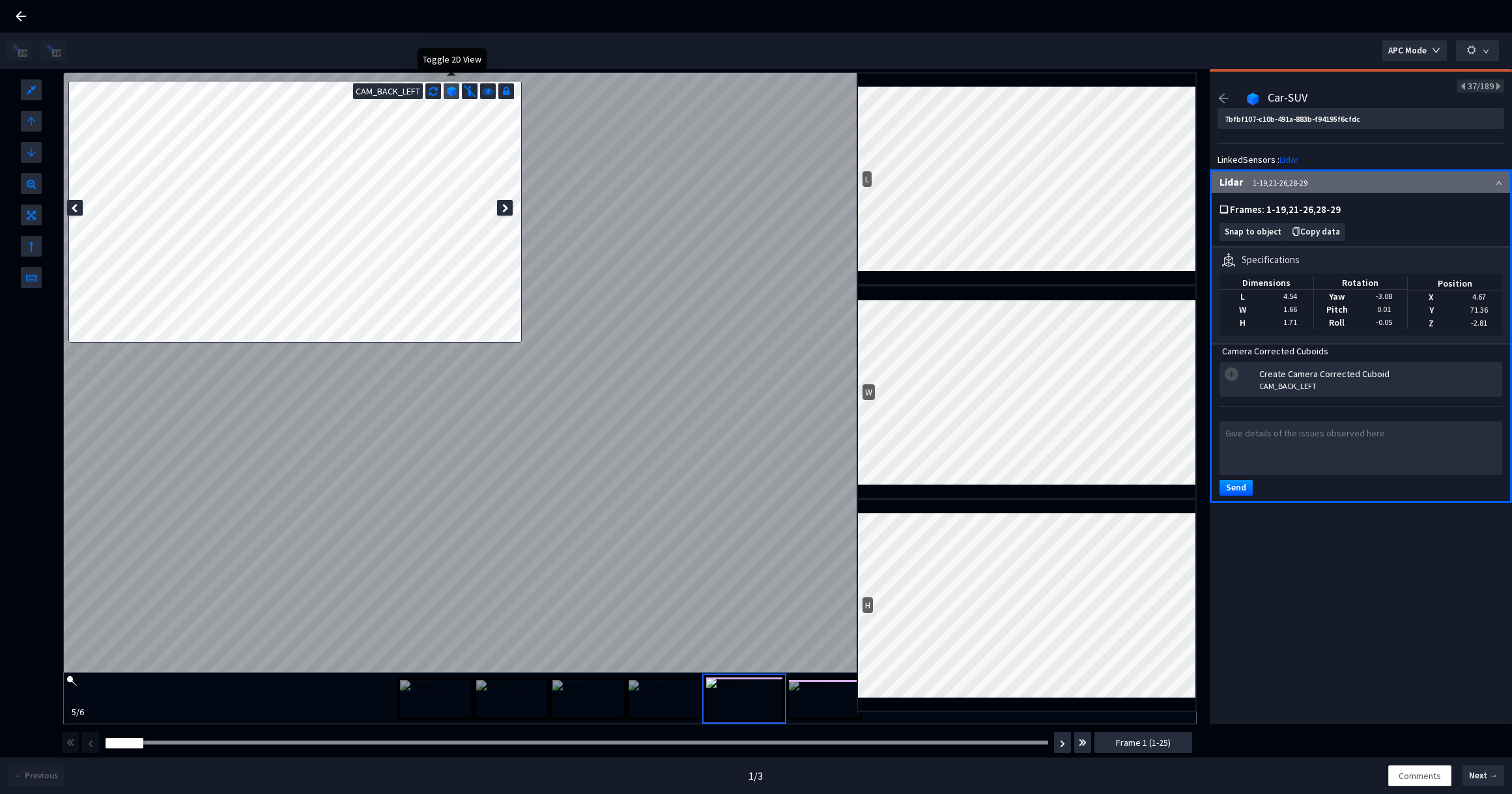
click at [451, 93] on img at bounding box center [451, 91] width 10 height 10
click at [451, 93] on img at bounding box center [451, 91] width 10 height 10
click at [471, 91] on img at bounding box center [470, 91] width 13 height 13
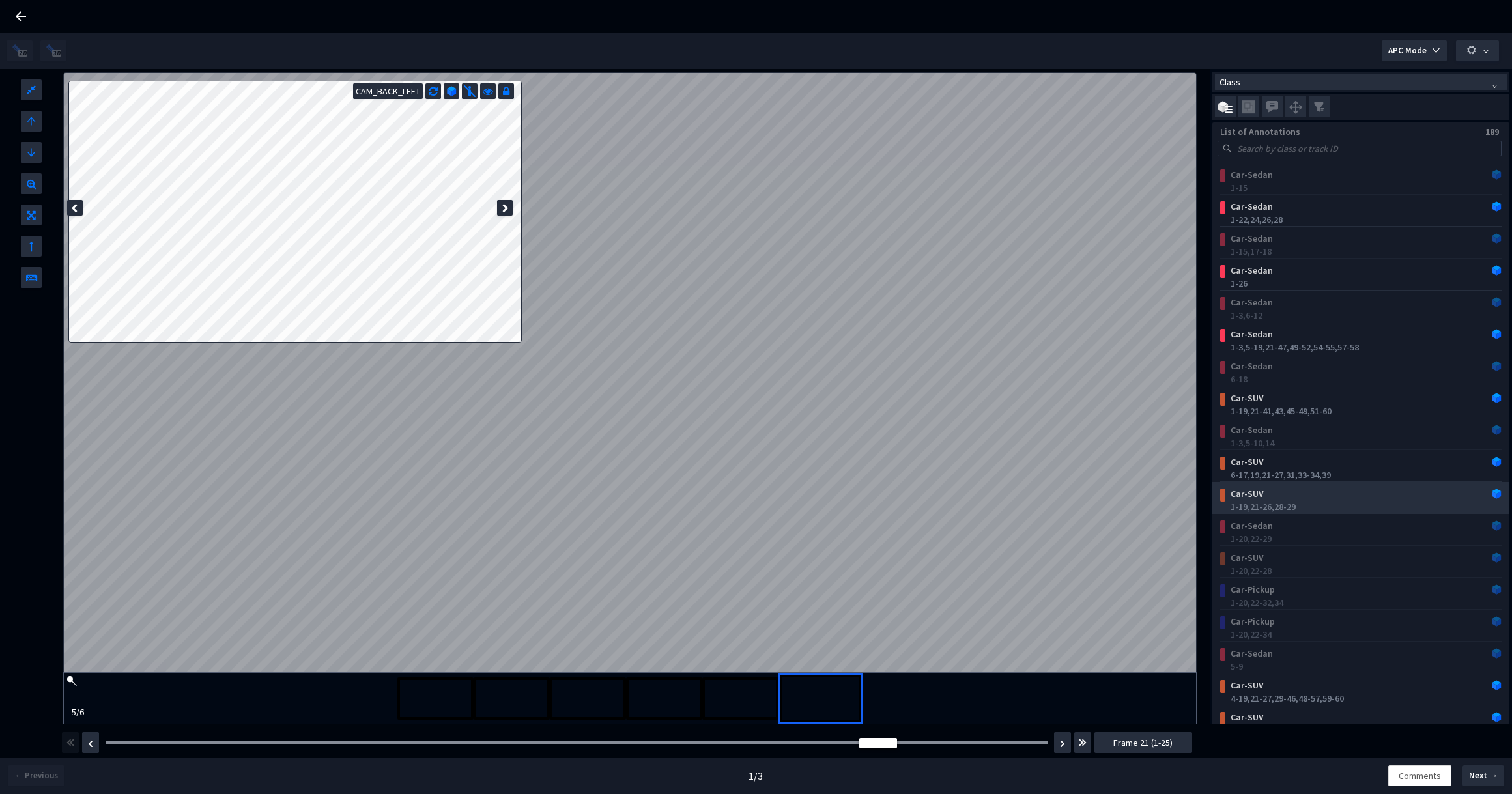
scroll to position [926, 0]
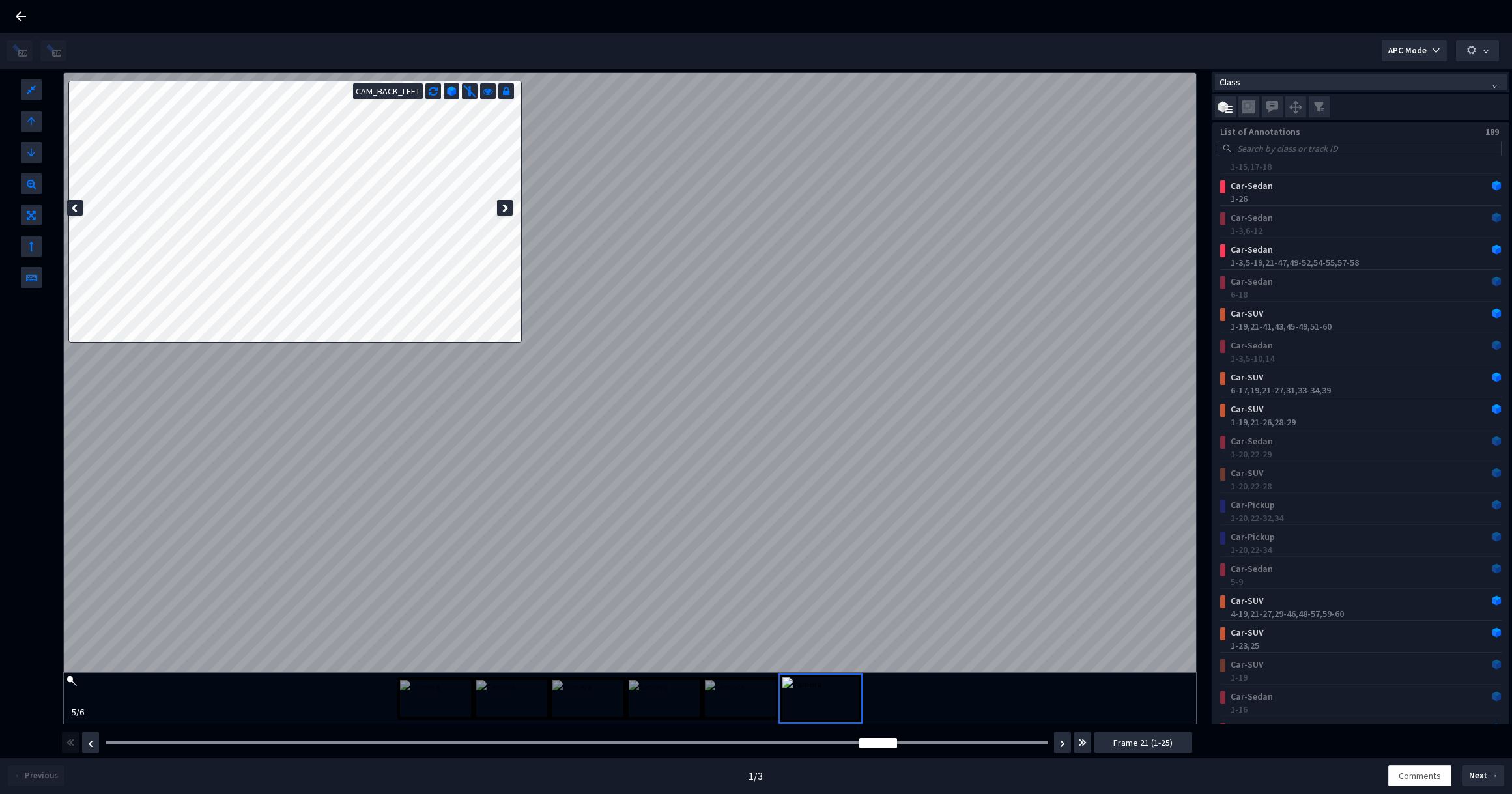
click at [68, 735] on img "button" at bounding box center [70, 742] width 7 height 16
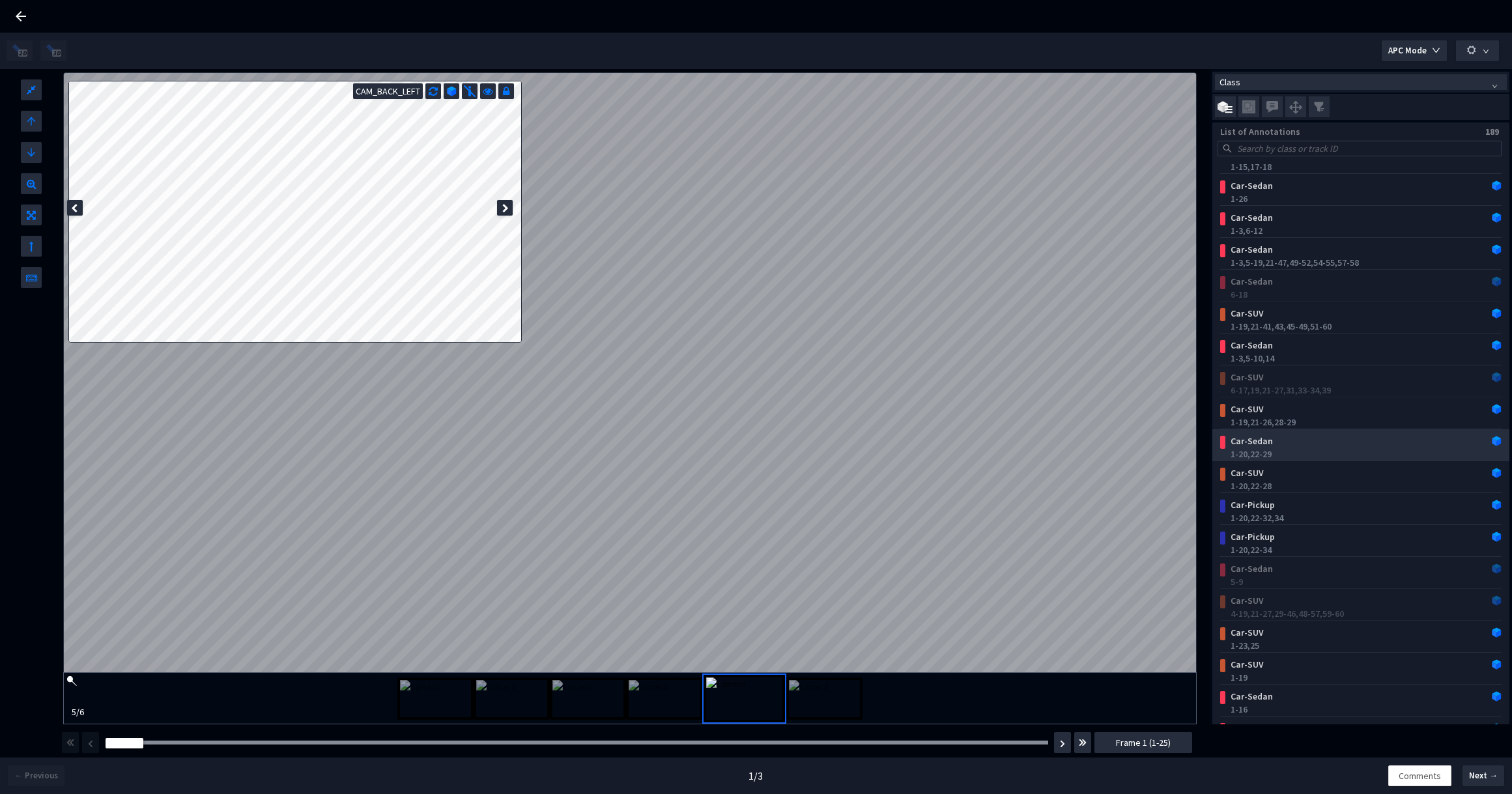
click at [1315, 444] on div "Car-Sedan" at bounding box center [1336, 441] width 221 height 13
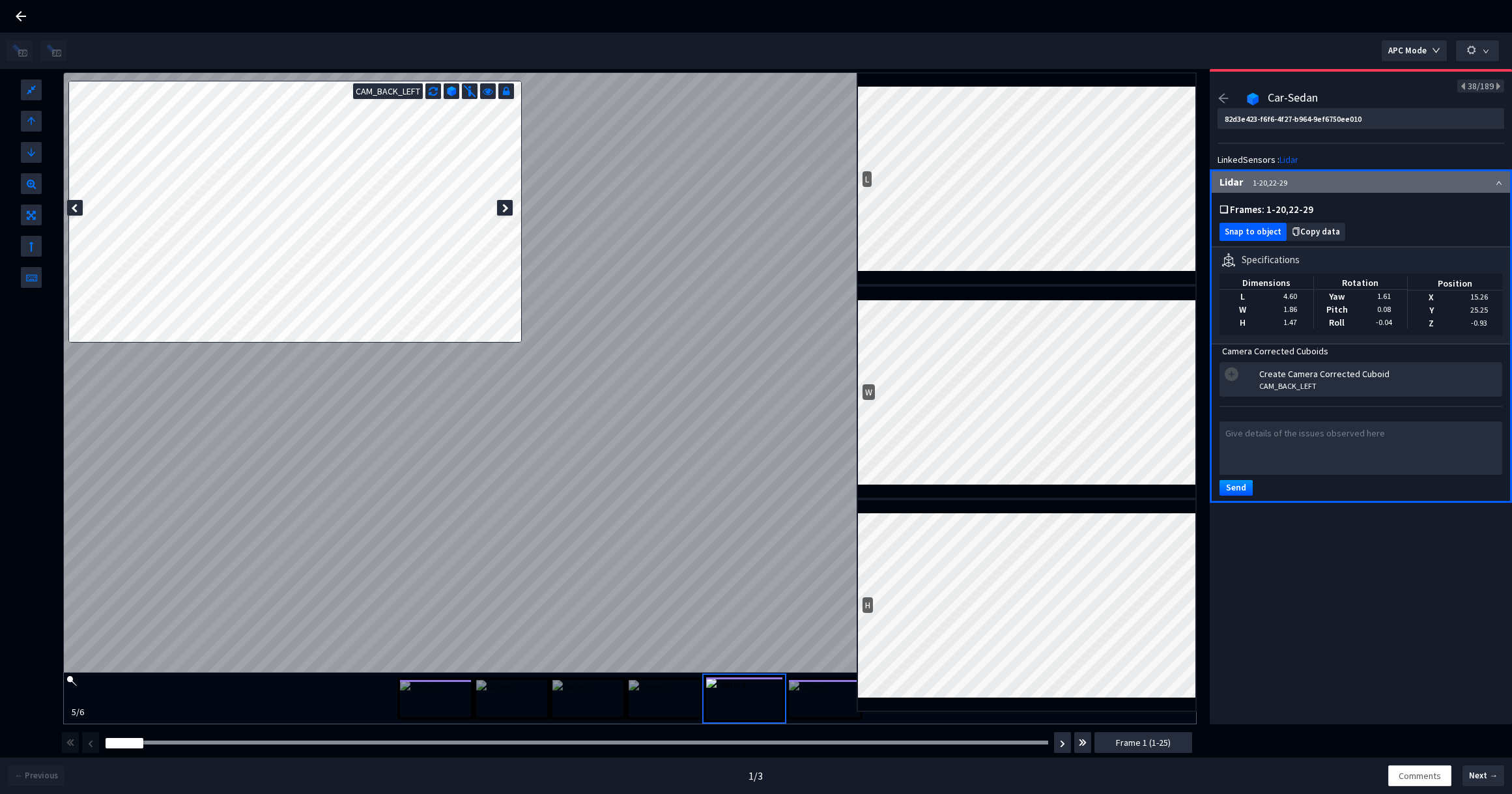
click at [1251, 236] on span "Snap to object" at bounding box center [1252, 232] width 57 height 10
click at [72, 209] on icon at bounding box center [74, 208] width 6 height 9
click at [505, 206] on icon at bounding box center [505, 208] width 6 height 9
click at [812, 712] on img at bounding box center [824, 699] width 71 height 37
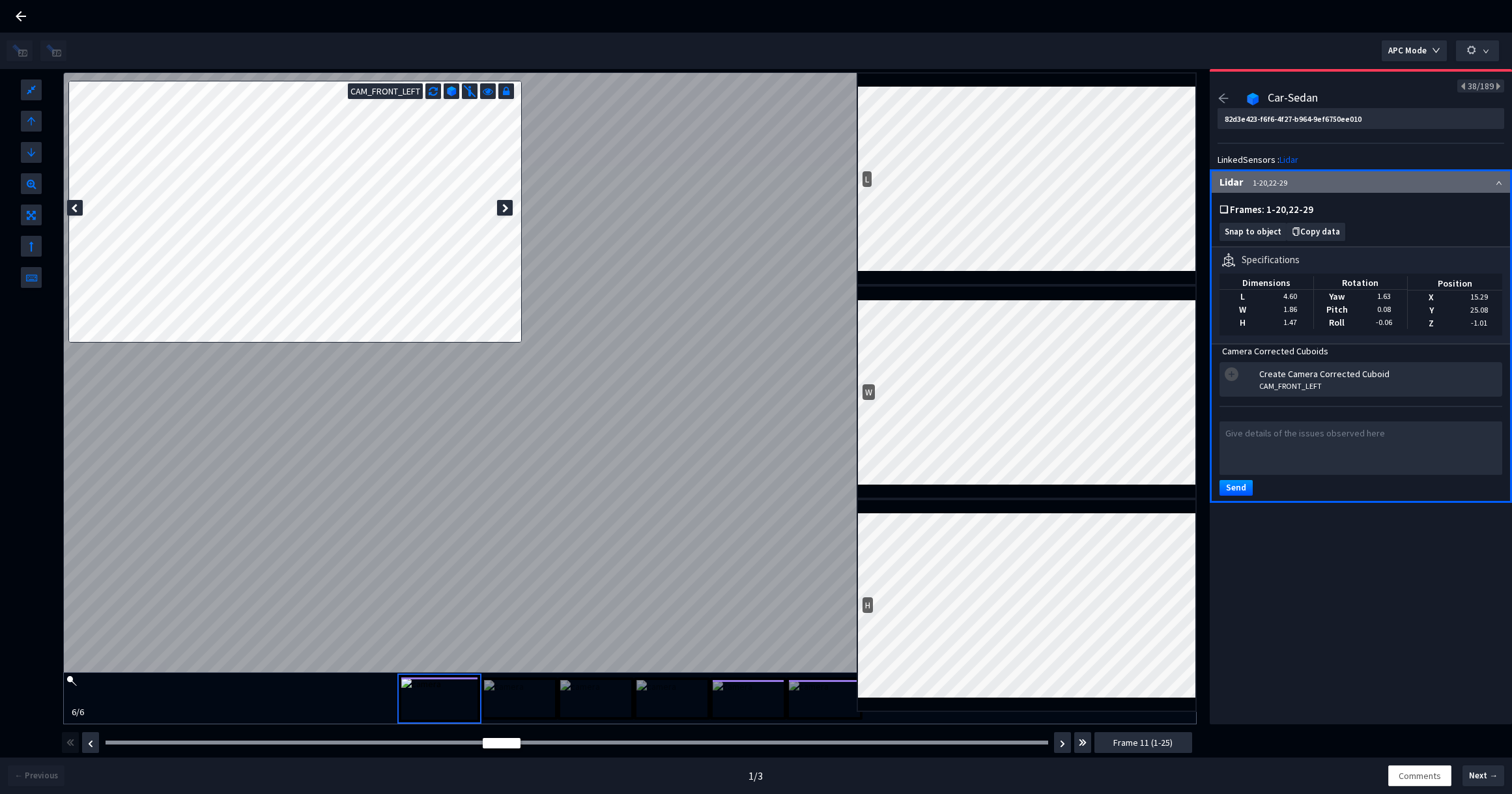
scroll to position [926, 0]
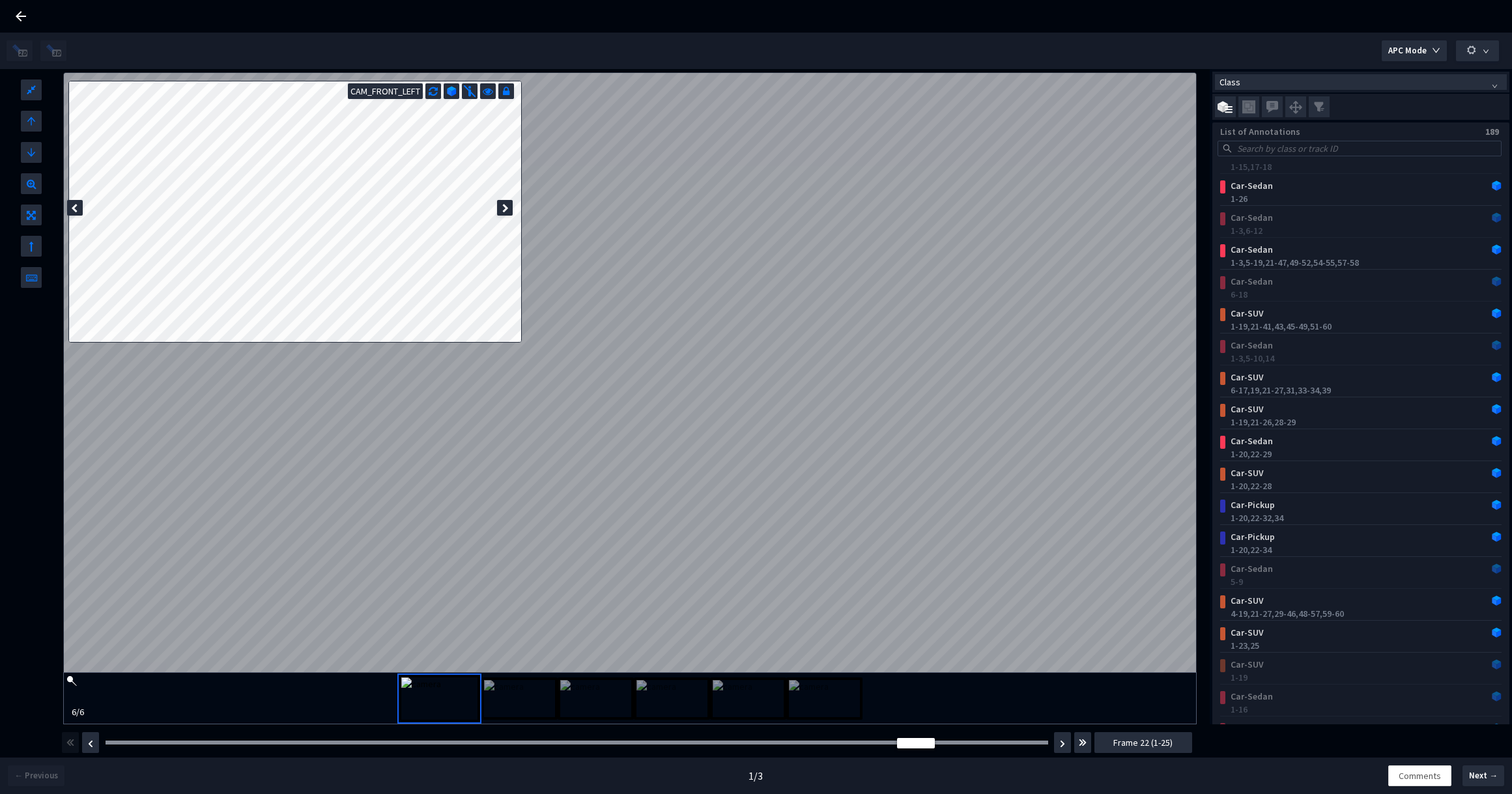
click at [1302, 453] on div "1-20, 22-29" at bounding box center [1363, 454] width 266 height 13
click at [72, 739] on img "button" at bounding box center [70, 742] width 7 height 16
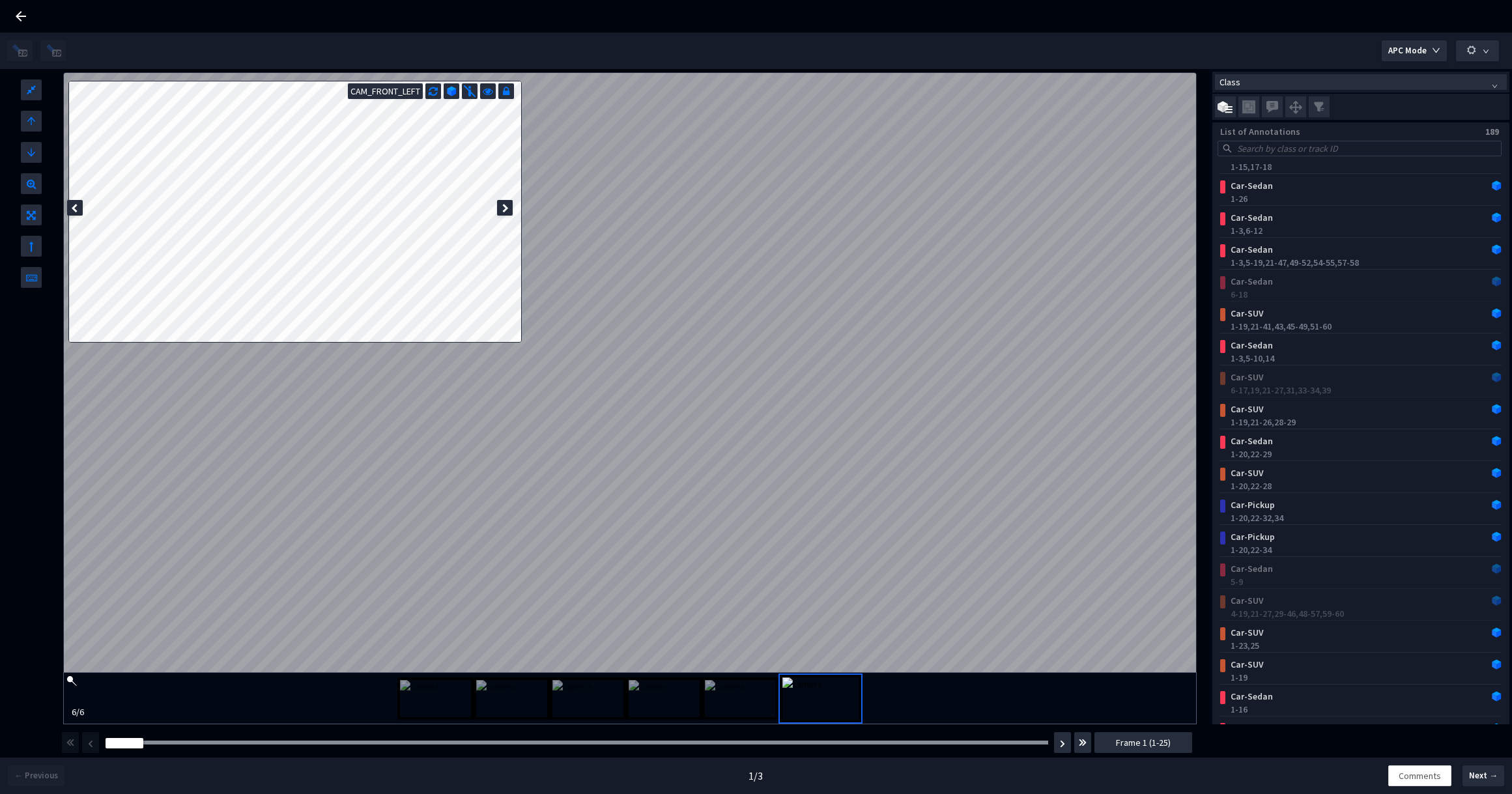
click at [512, 208] on div at bounding box center [504, 208] width 16 height 16
click at [74, 209] on icon at bounding box center [74, 208] width 6 height 9
click at [510, 205] on div at bounding box center [504, 208] width 16 height 16
click at [80, 209] on div at bounding box center [74, 208] width 16 height 16
click at [1386, 486] on div "1-20, 22-28" at bounding box center [1363, 485] width 266 height 13
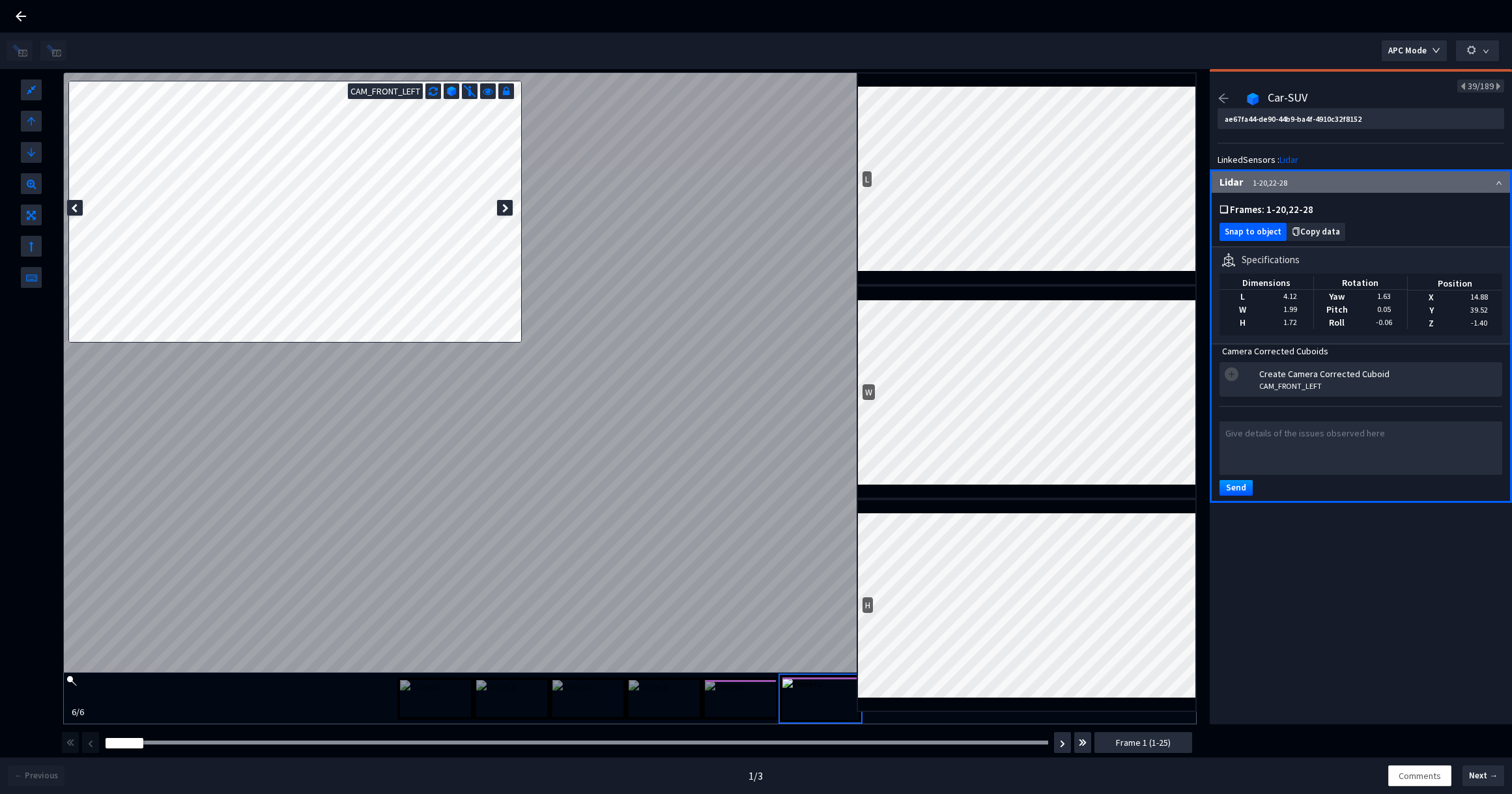
click at [1264, 233] on span "Snap to object" at bounding box center [1252, 232] width 57 height 10
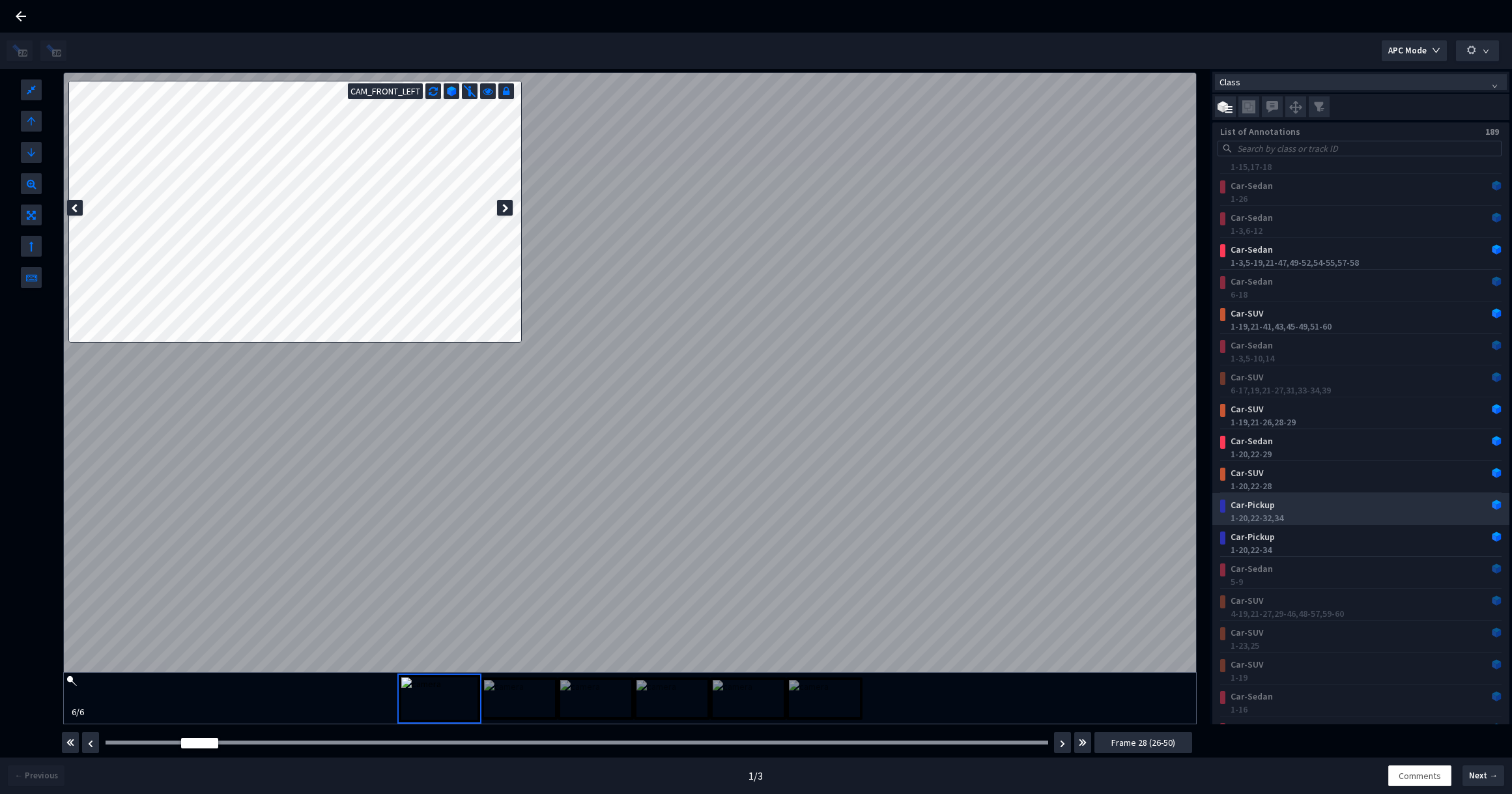
click at [1327, 498] on div "Car-Pickup" at bounding box center [1336, 505] width 221 height 13
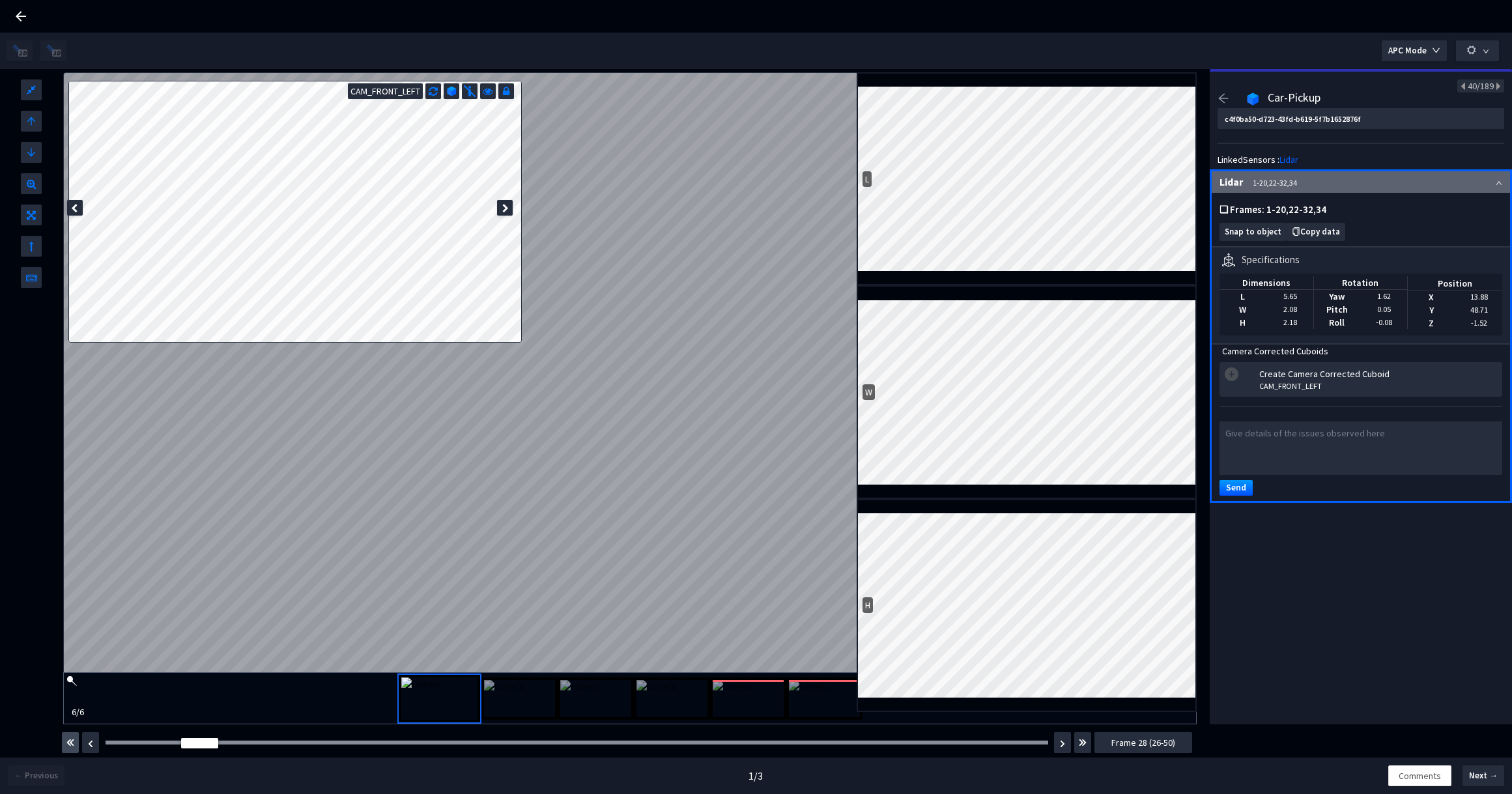
click at [70, 735] on img "button" at bounding box center [70, 742] width 7 height 16
click at [737, 711] on img at bounding box center [740, 699] width 71 height 37
click at [848, 692] on img at bounding box center [824, 699] width 71 height 37
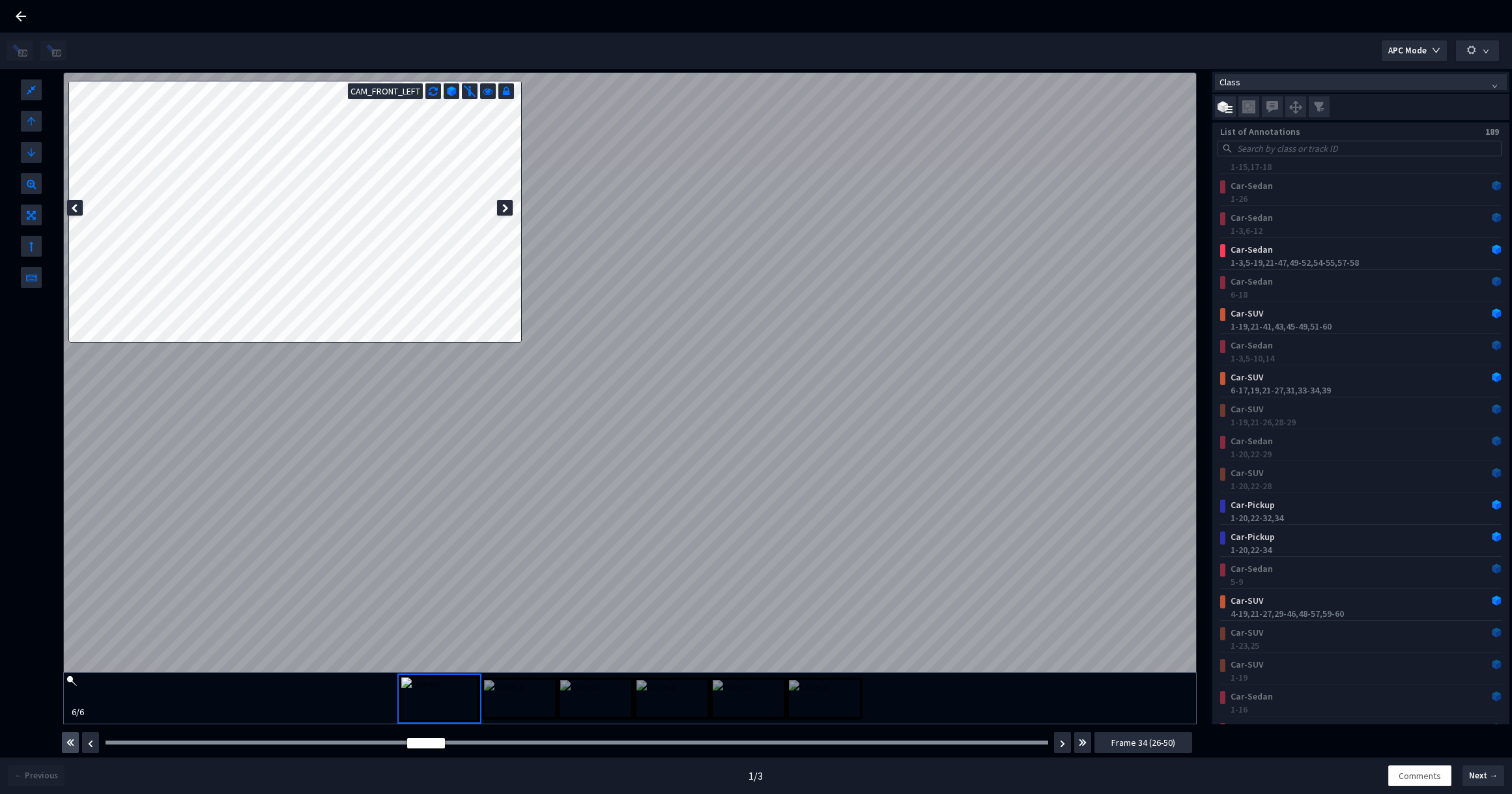
click at [68, 740] on img "button" at bounding box center [70, 742] width 7 height 16
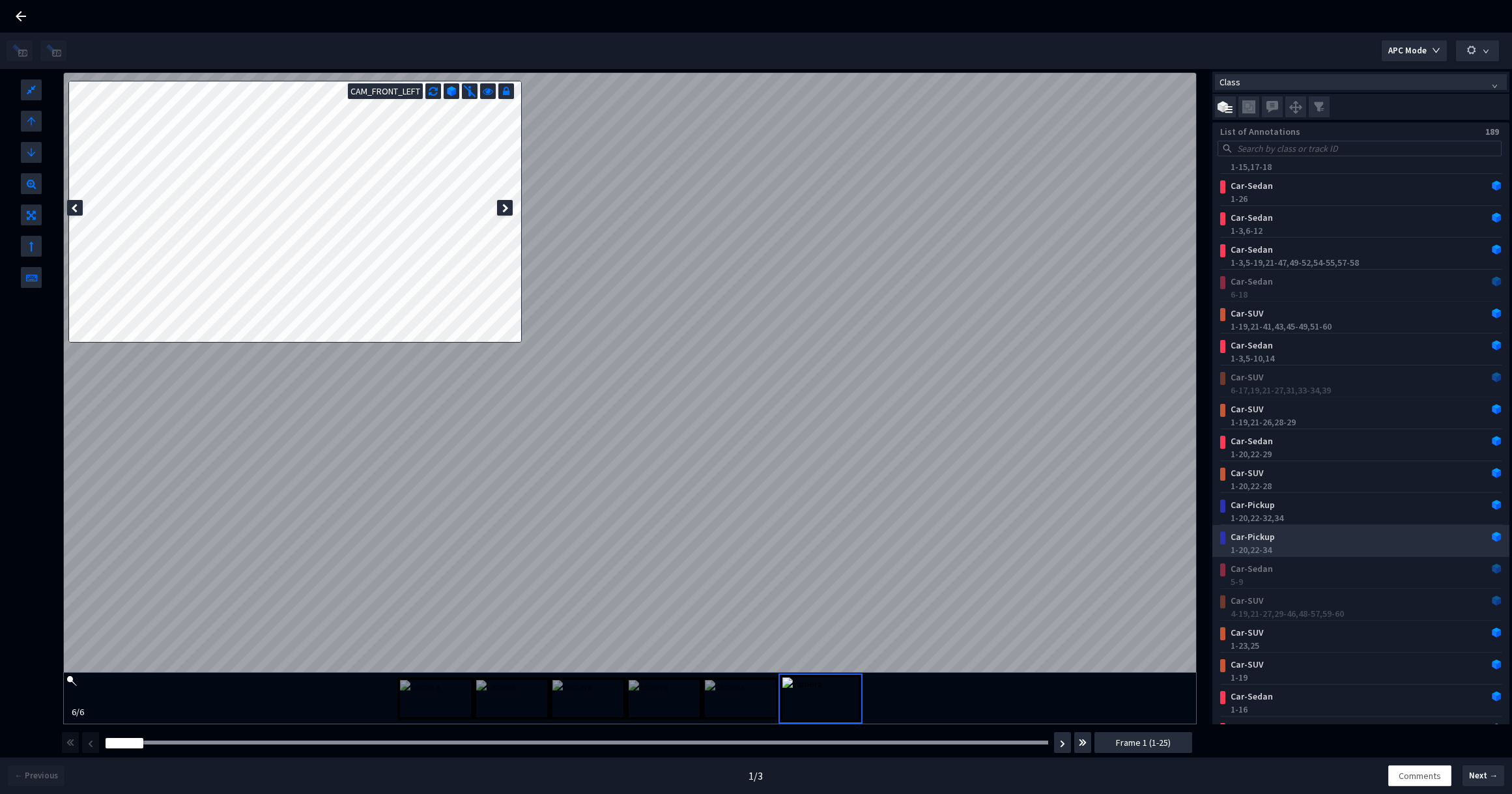
click at [1256, 542] on div "Car-Pickup" at bounding box center [1336, 536] width 221 height 13
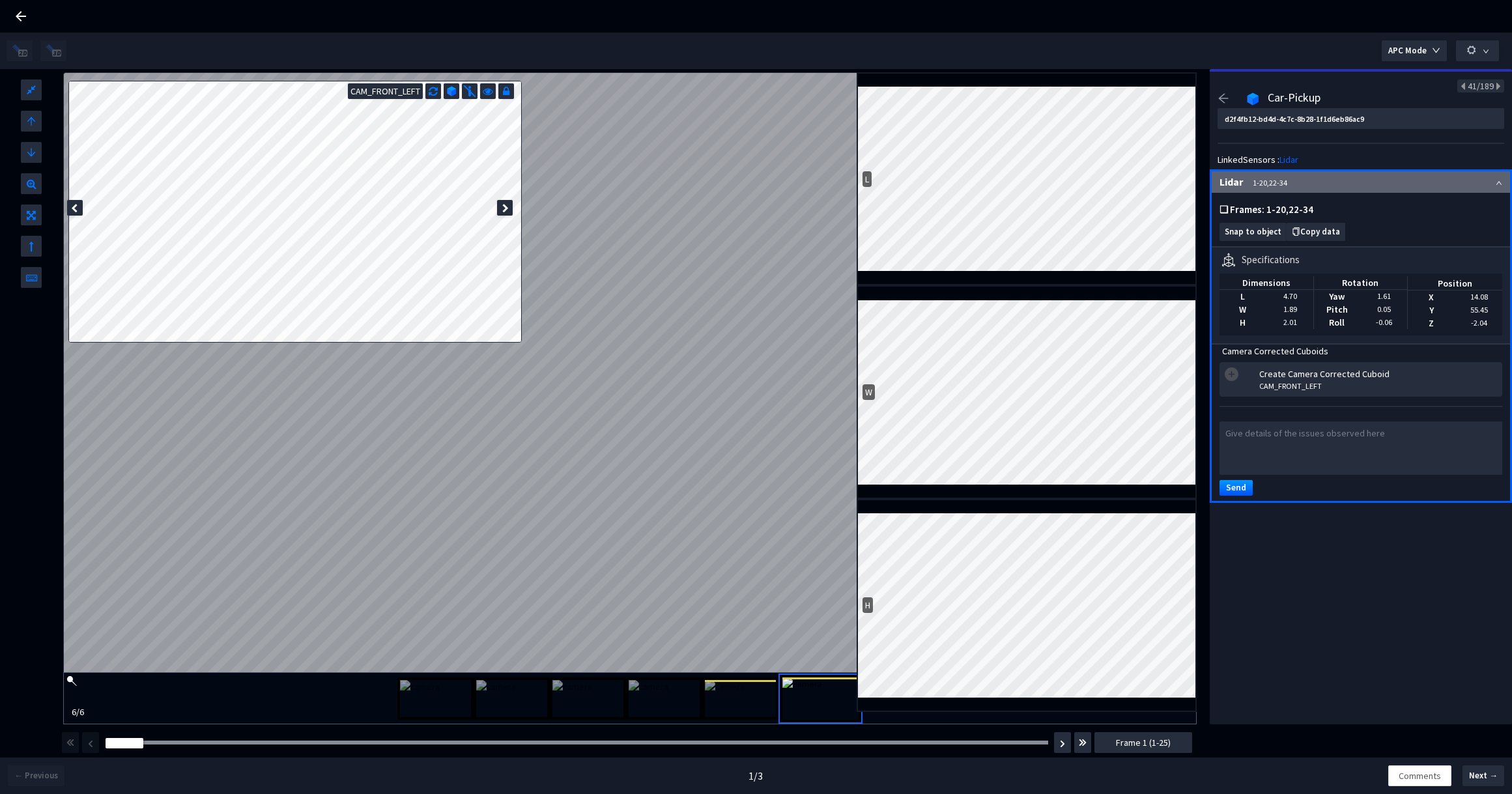
click at [78, 207] on div at bounding box center [74, 208] width 16 height 16
click at [509, 200] on div at bounding box center [504, 208] width 16 height 16
type input "b18594a3-2f0a-482e-814c-efeee0efa8ce"
click at [78, 203] on div at bounding box center [74, 208] width 16 height 16
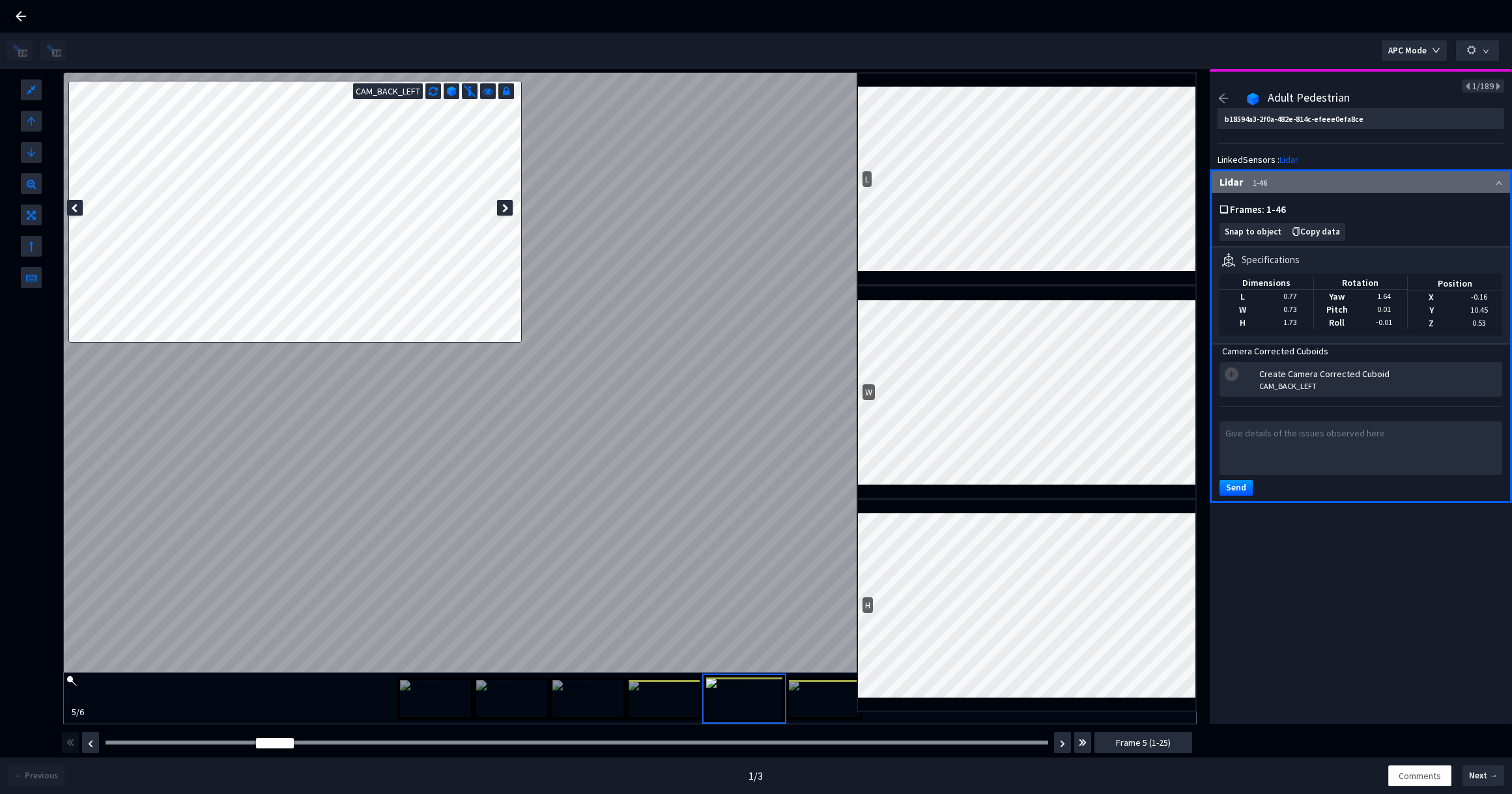
click at [504, 205] on icon at bounding box center [505, 208] width 6 height 9
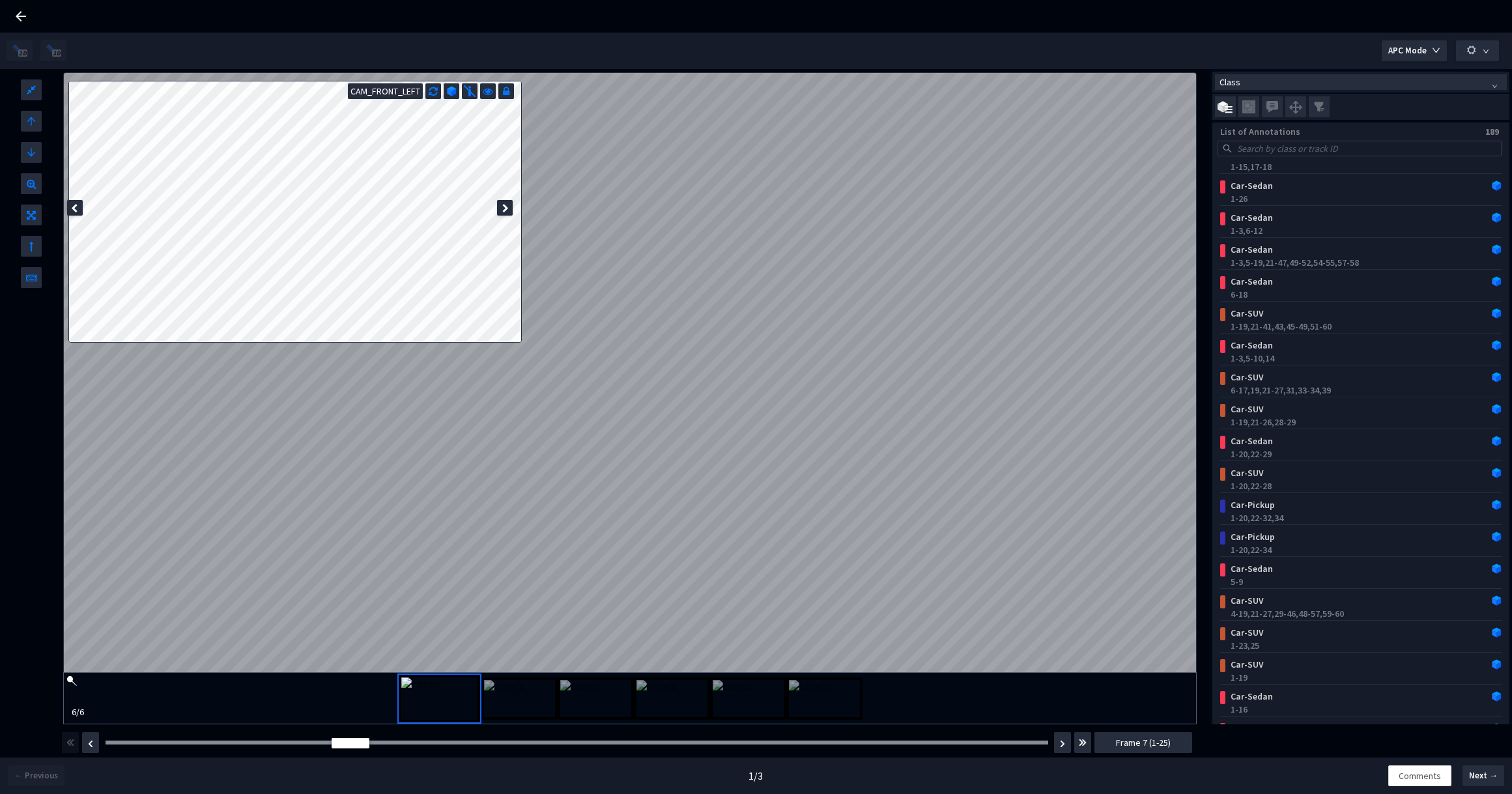
click at [78, 206] on div at bounding box center [74, 208] width 16 height 16
click at [506, 201] on div at bounding box center [504, 208] width 16 height 16
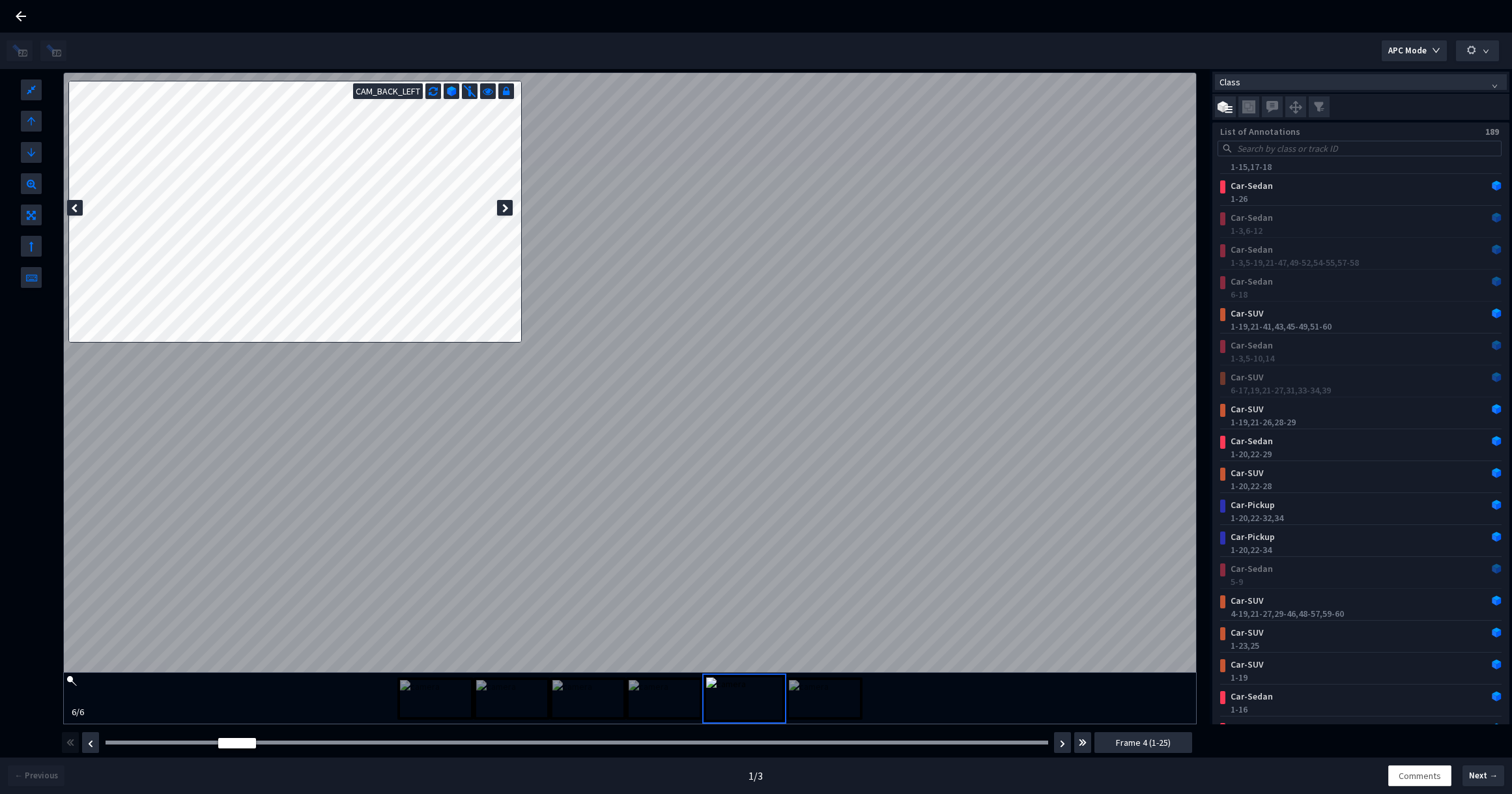
click at [502, 211] on icon at bounding box center [505, 208] width 6 height 9
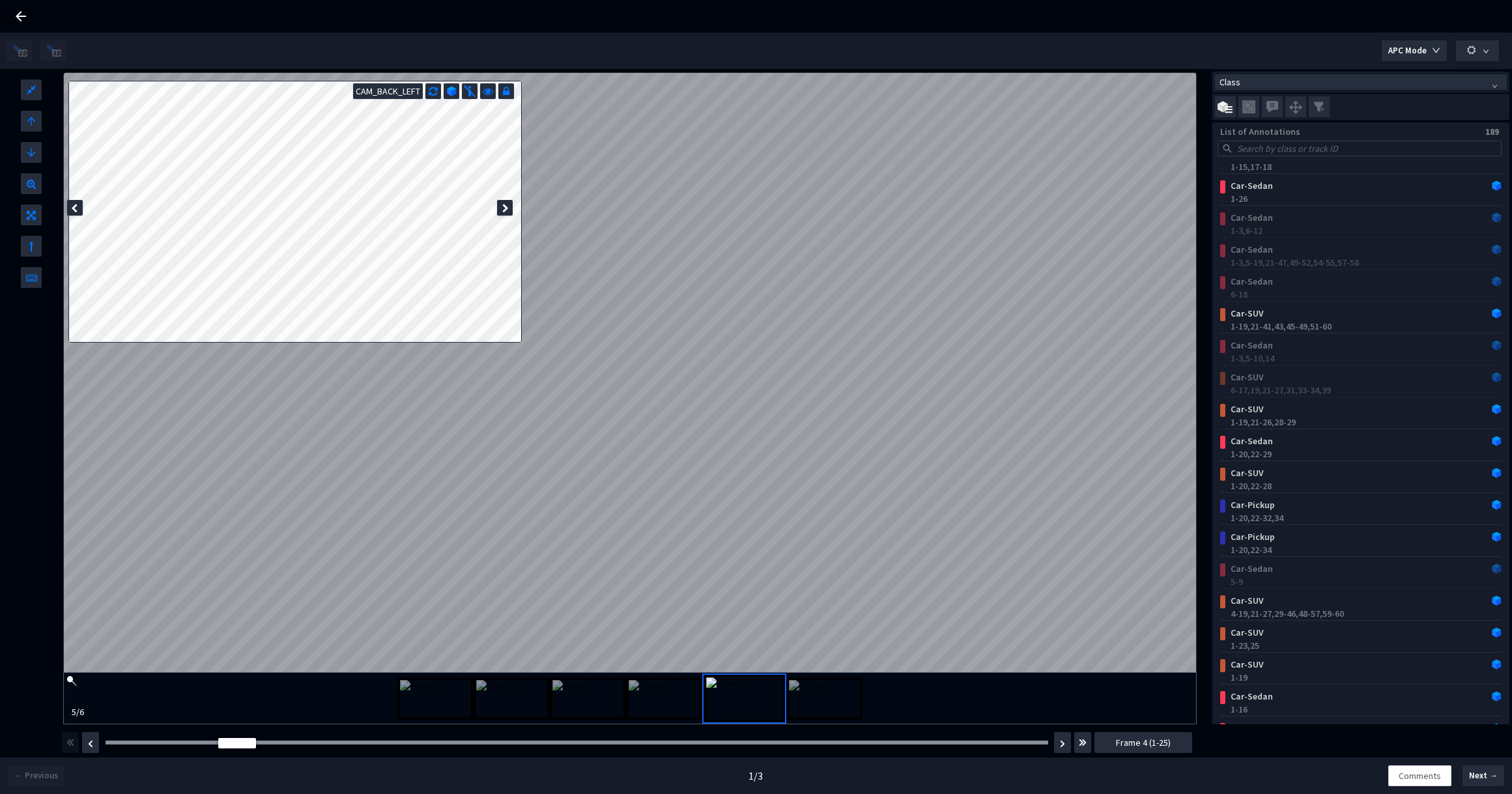
click at [502, 211] on icon at bounding box center [505, 208] width 6 height 9
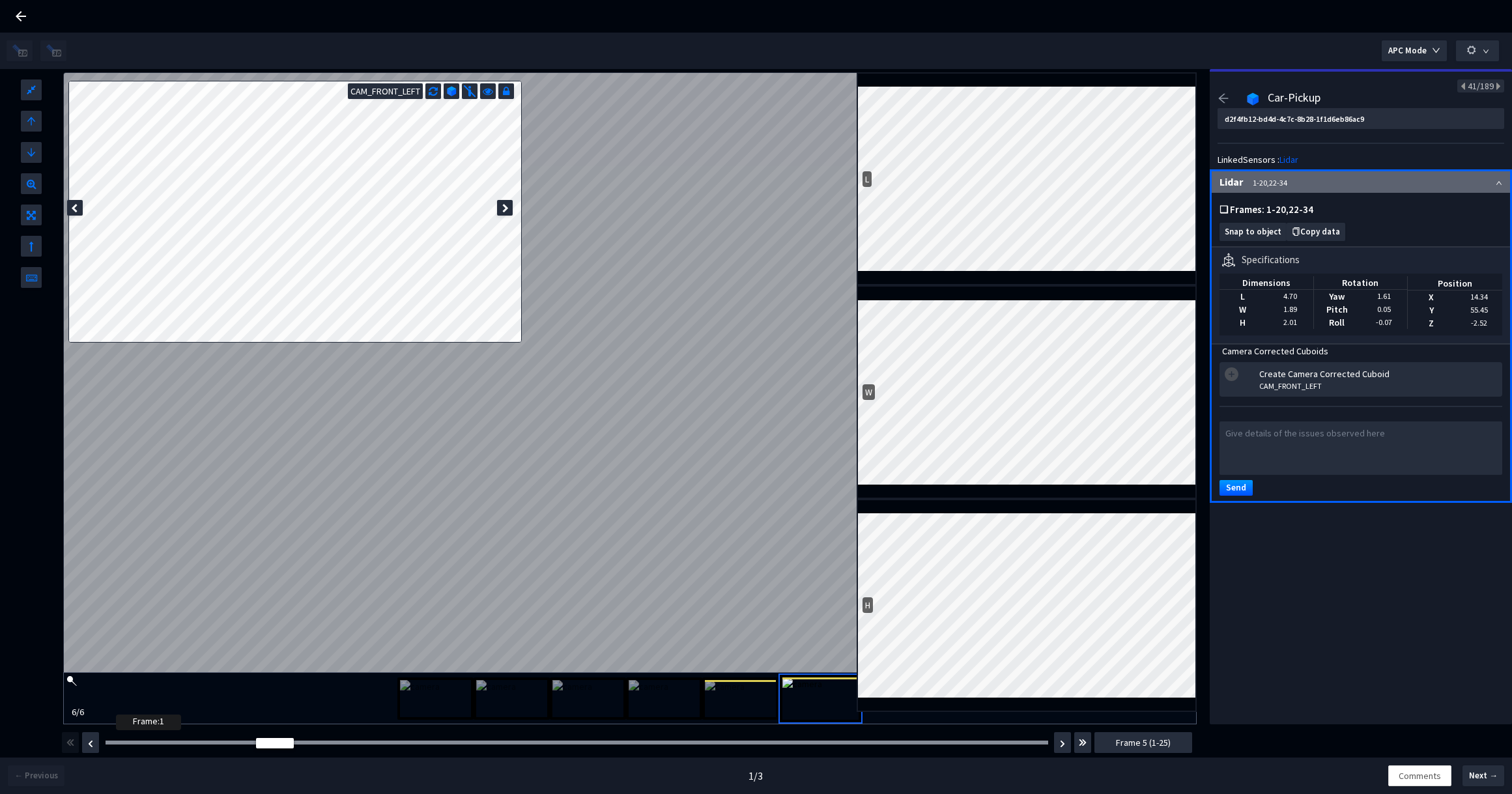
click at [121, 742] on div at bounding box center [577, 742] width 943 height 4
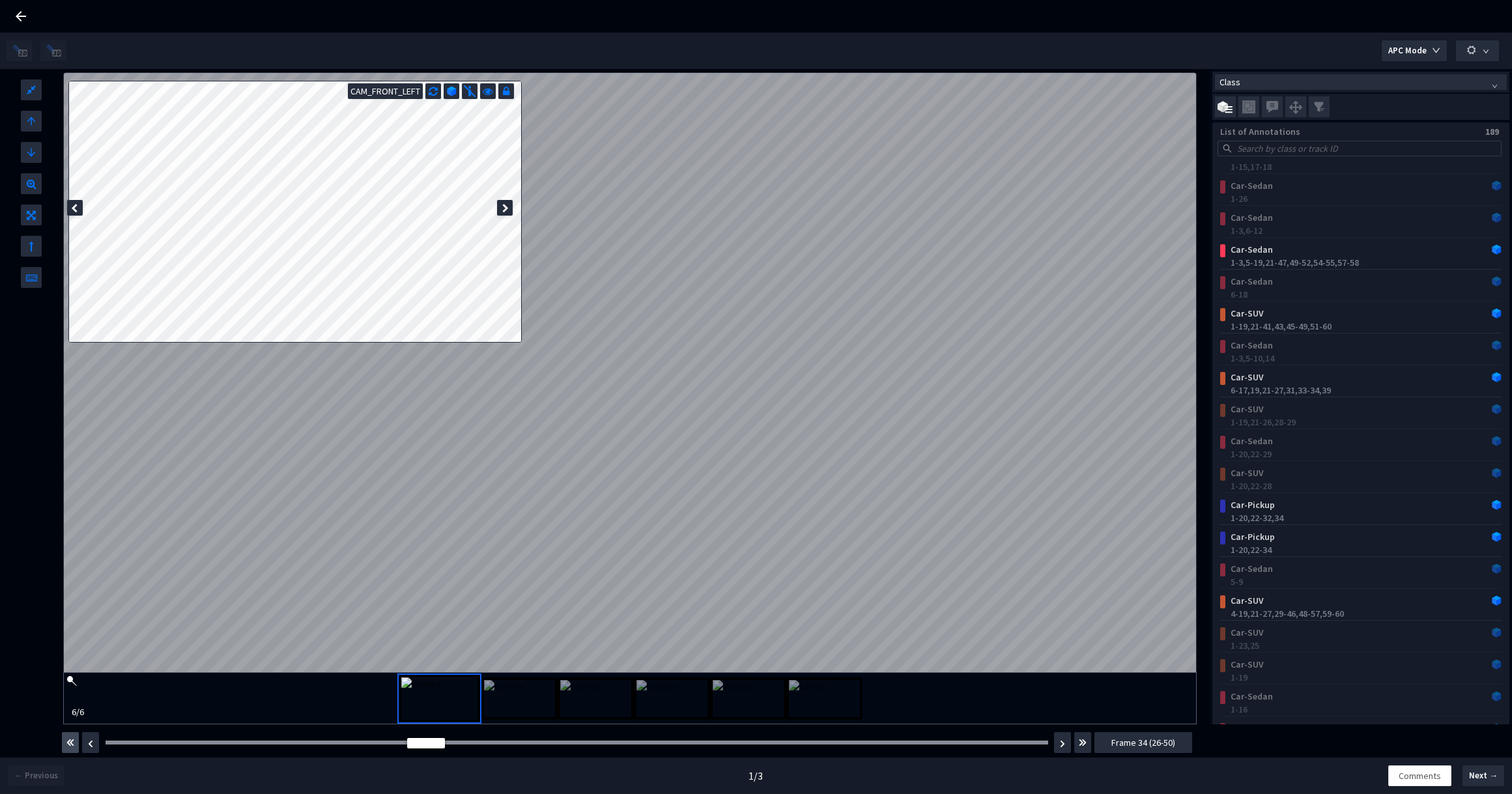
click at [67, 745] on img "button" at bounding box center [70, 742] width 7 height 16
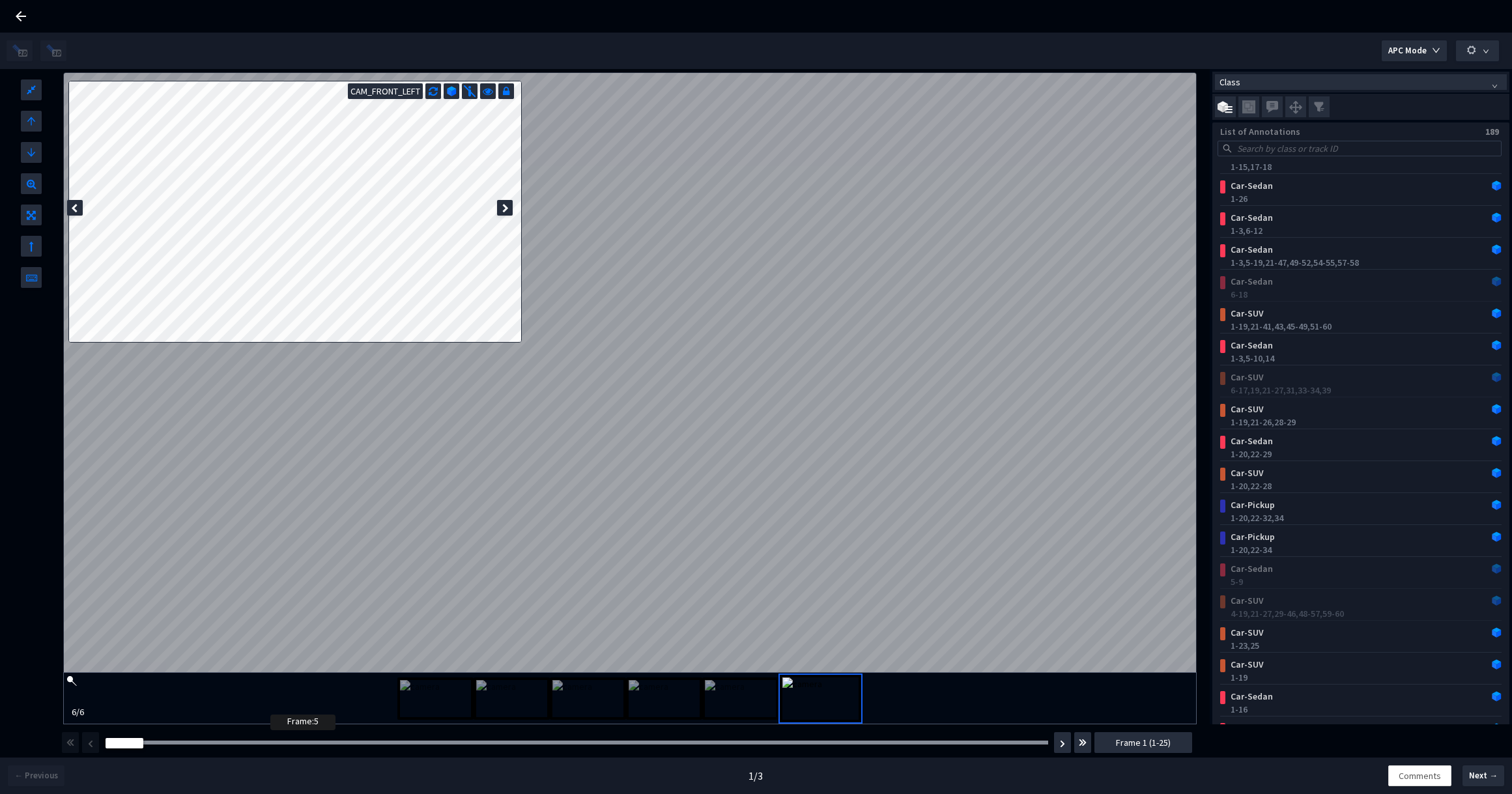
click at [275, 742] on div at bounding box center [577, 742] width 943 height 4
click at [1277, 564] on div "Car-Sedan" at bounding box center [1336, 568] width 221 height 13
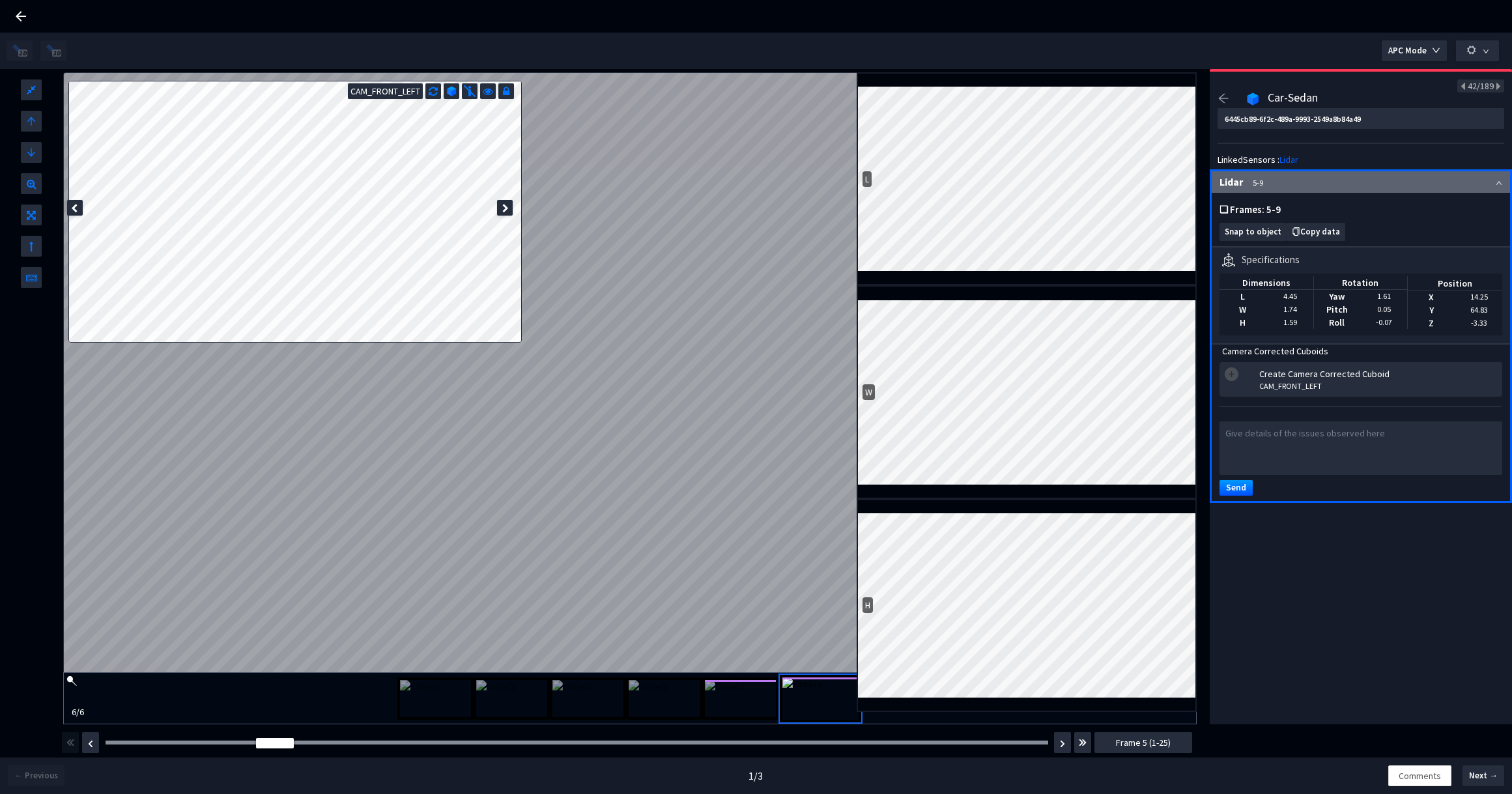
click at [1482, 183] on div "Lidar 5-9" at bounding box center [1361, 182] width 299 height 21
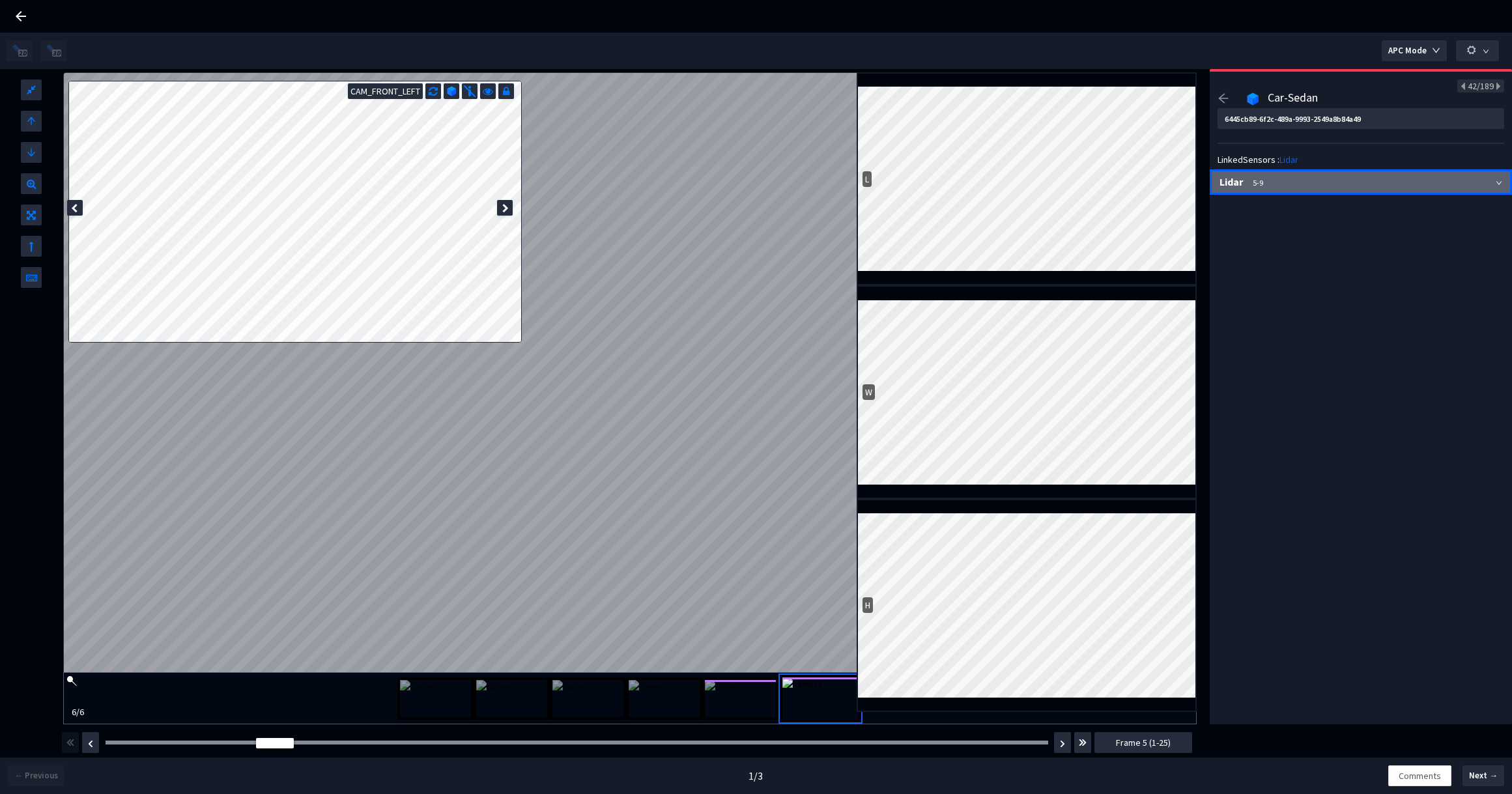
click at [1495, 185] on icon "down" at bounding box center [1498, 183] width 6 height 6
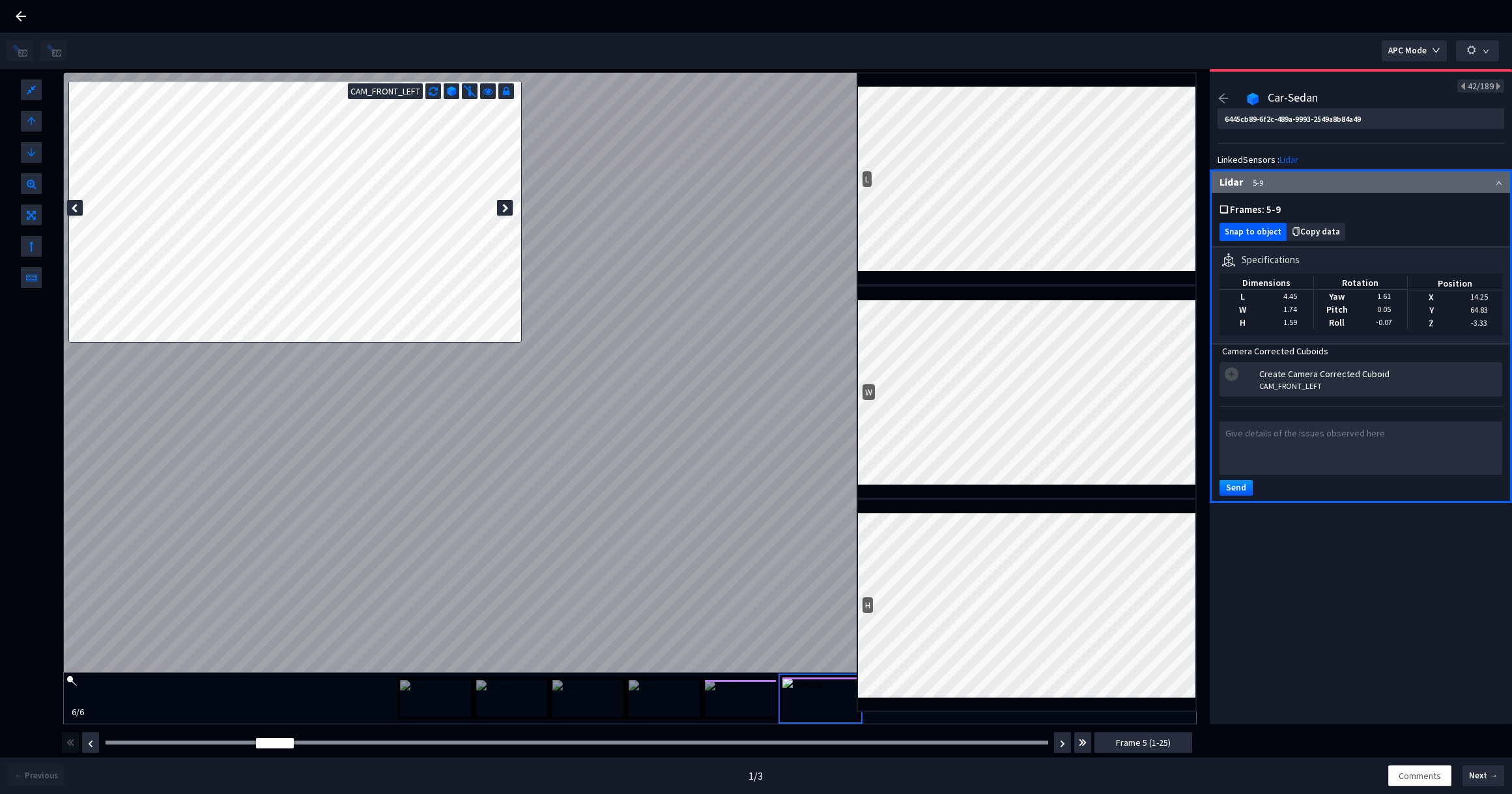
click at [1264, 231] on span "Snap to object" at bounding box center [1252, 232] width 57 height 10
click at [502, 90] on span at bounding box center [506, 90] width 16 height 13
type input "b18594a3-2f0a-482e-814c-efeee0efa8ce"
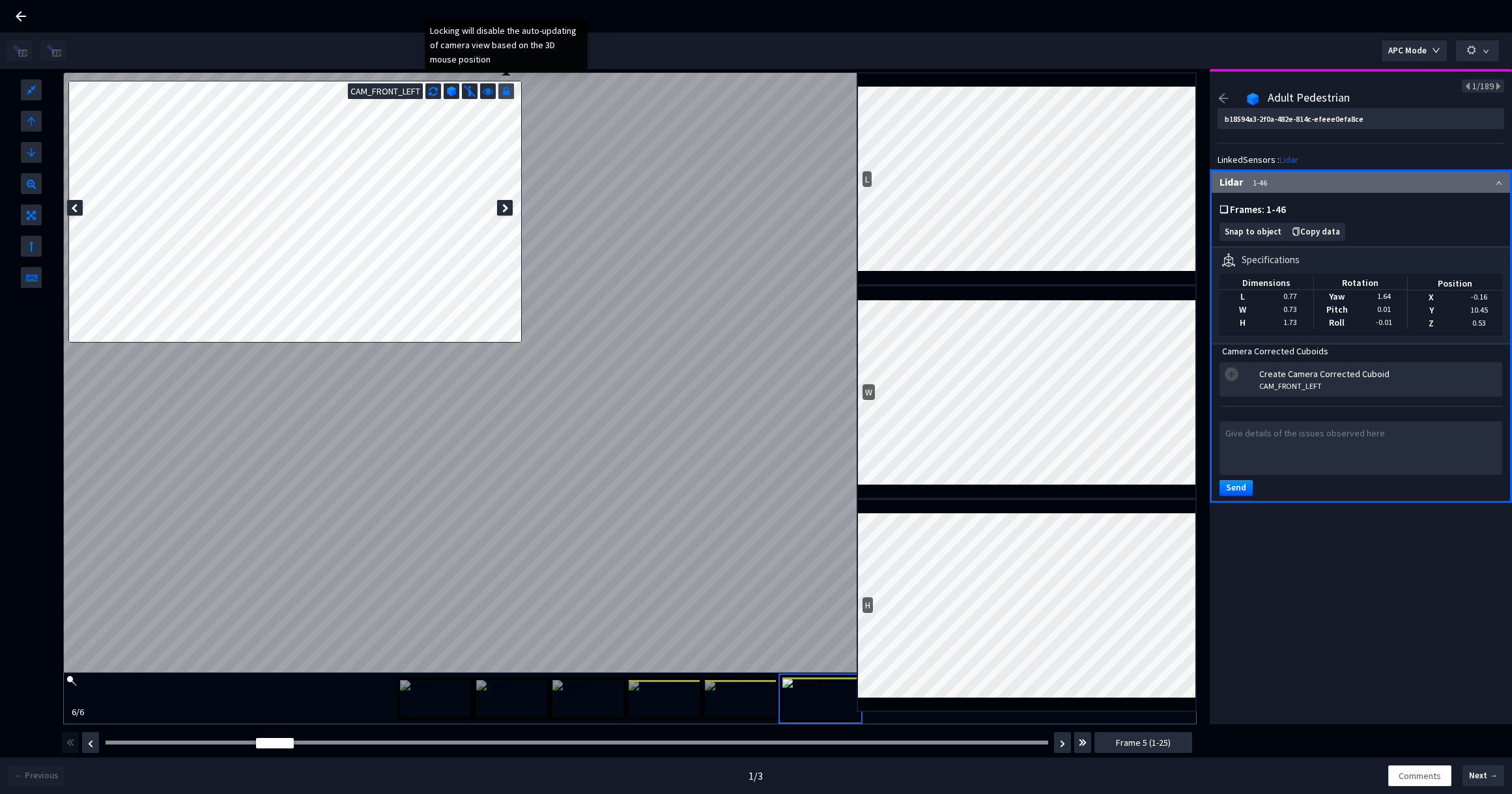
click at [508, 91] on icon at bounding box center [505, 90] width 6 height 13
click at [514, 93] on div "CAM_FRONT_LEFT" at bounding box center [432, 91] width 169 height 16
click at [508, 89] on icon at bounding box center [506, 90] width 10 height 13
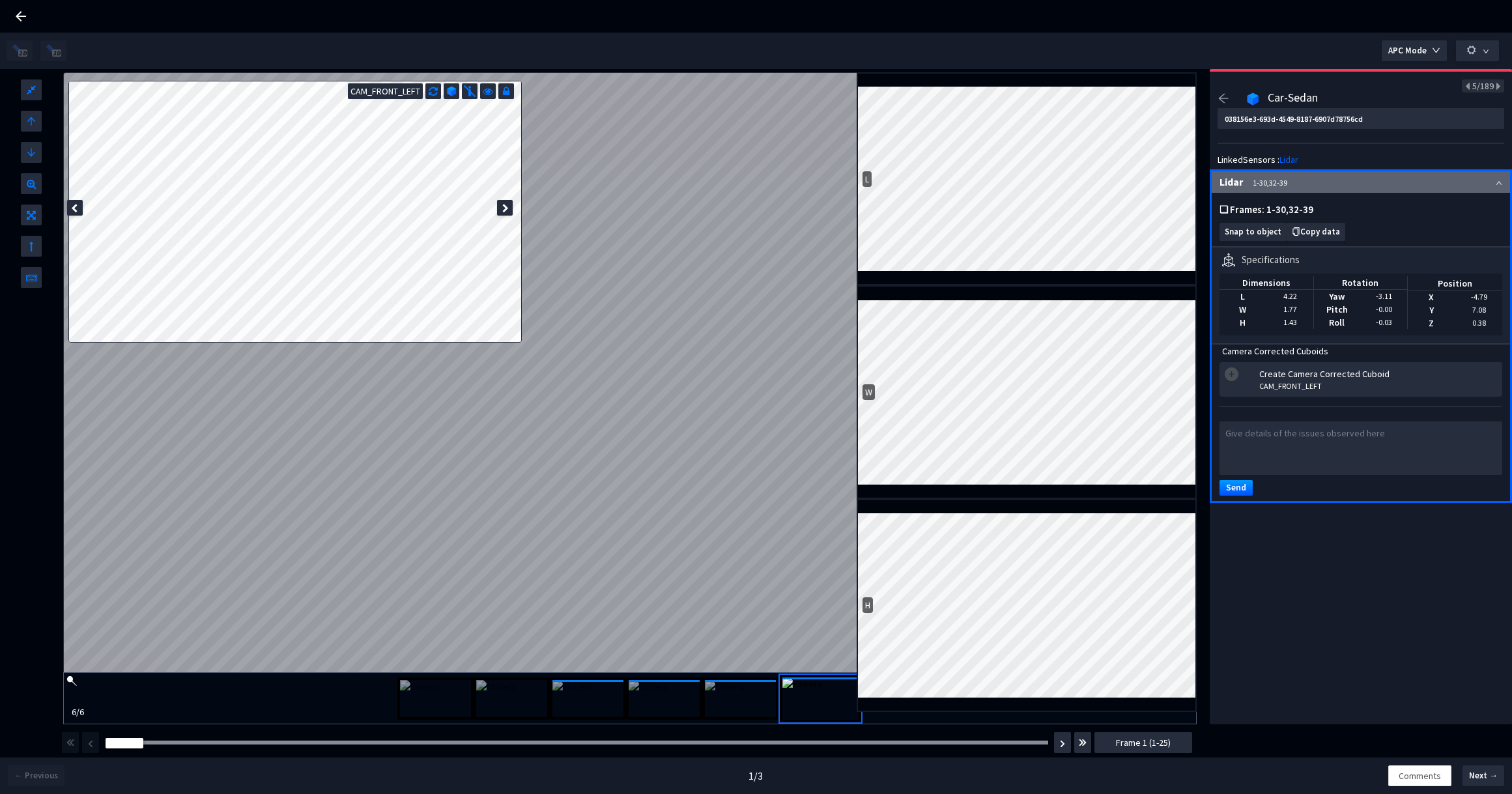
type input "b18594a3-2f0a-482e-814c-efeee0efa8ce"
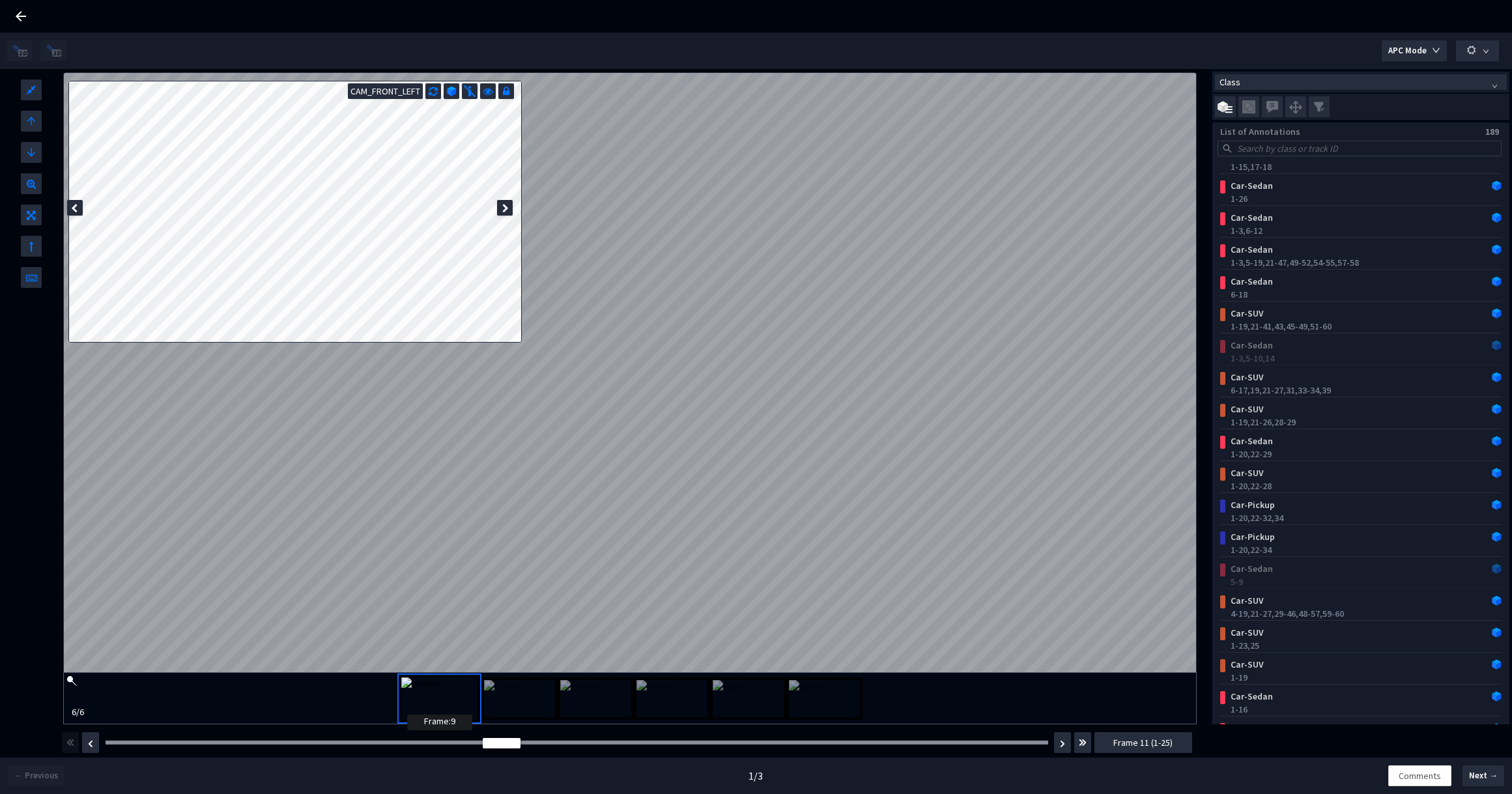
click at [412, 741] on div at bounding box center [577, 742] width 943 height 4
click at [1263, 573] on div "Car-Sedan" at bounding box center [1336, 568] width 221 height 13
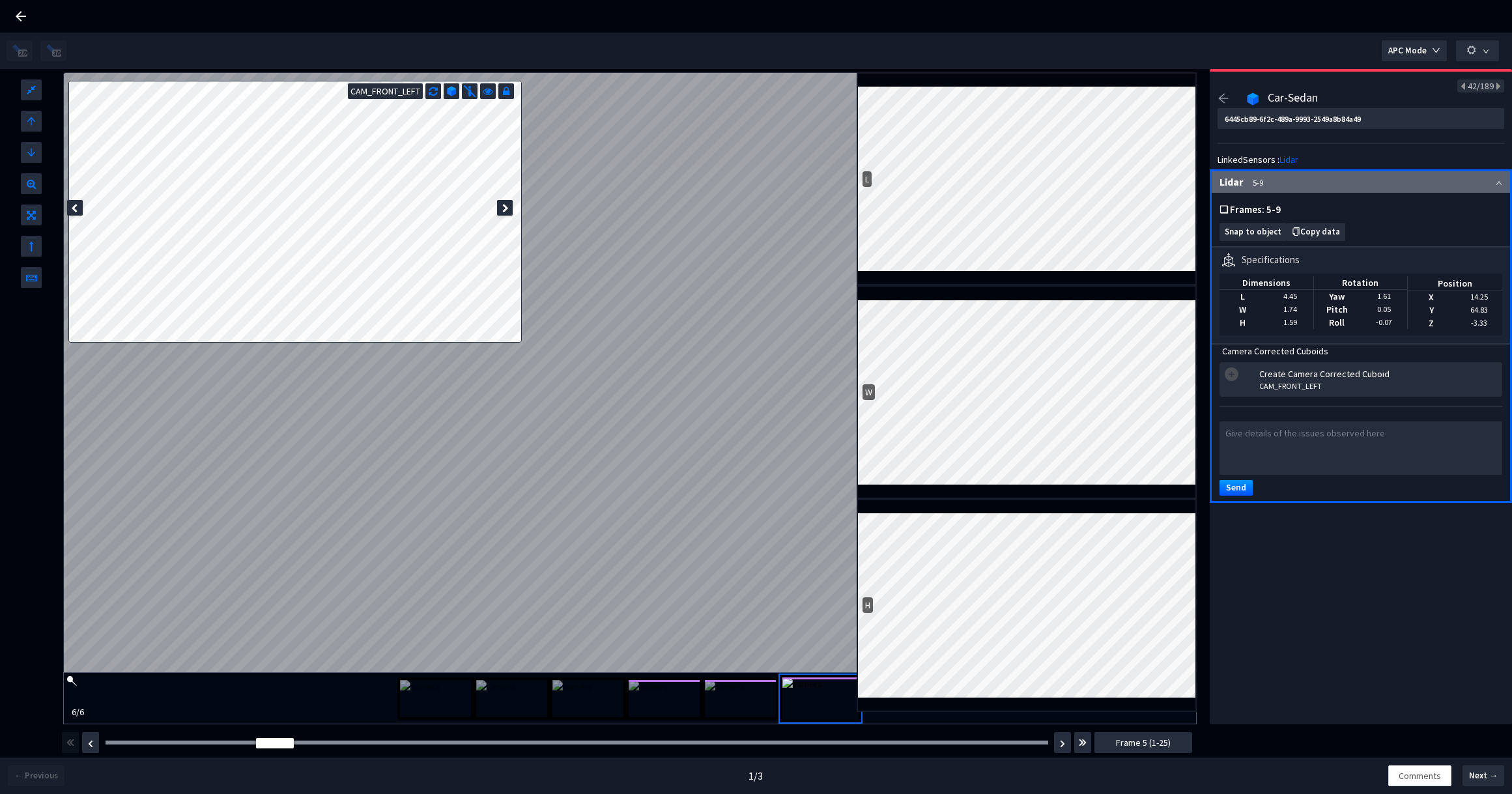
click at [1226, 102] on icon "arrow-left" at bounding box center [1223, 98] width 12 height 12
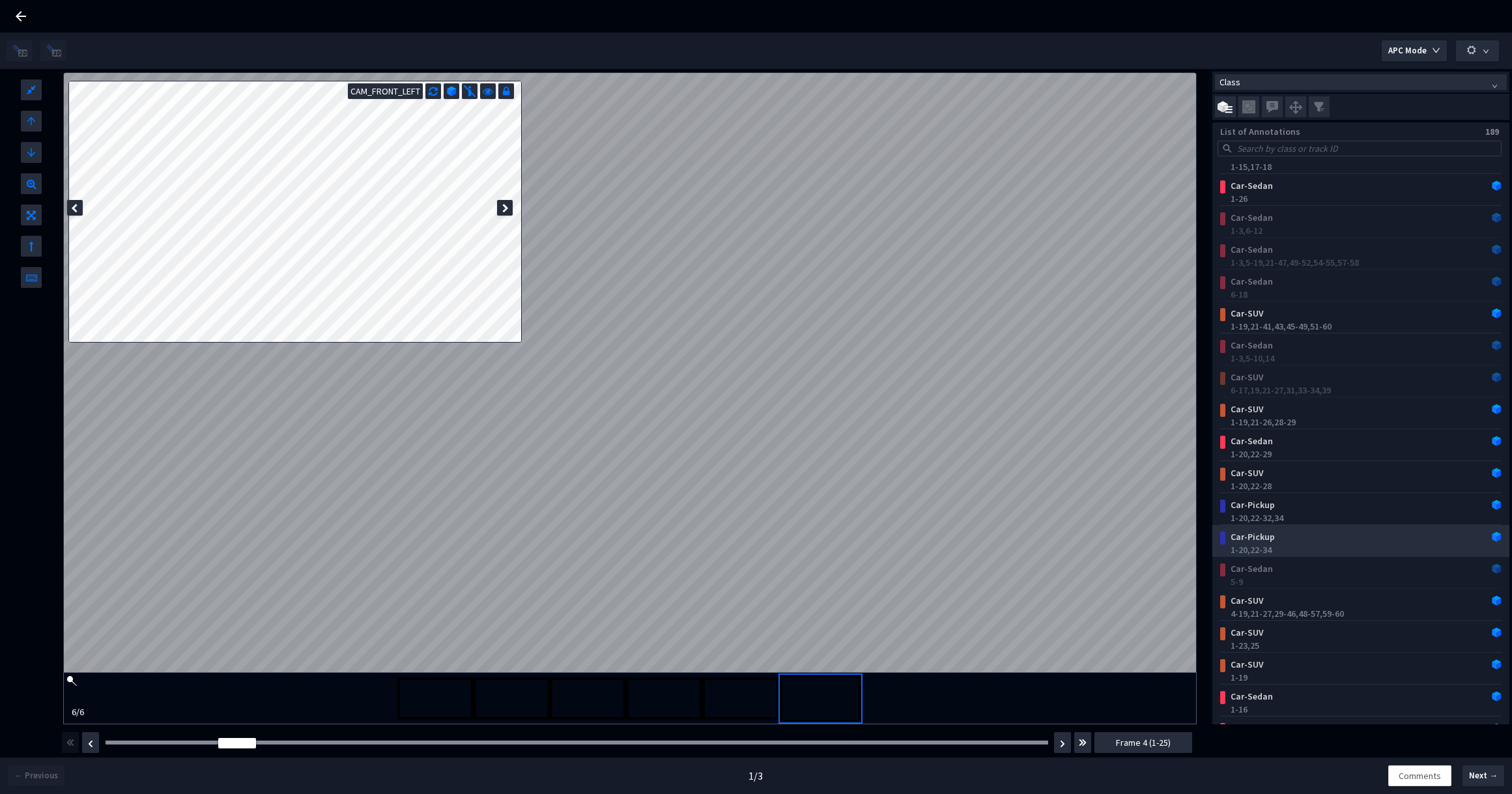
scroll to position [928, 0]
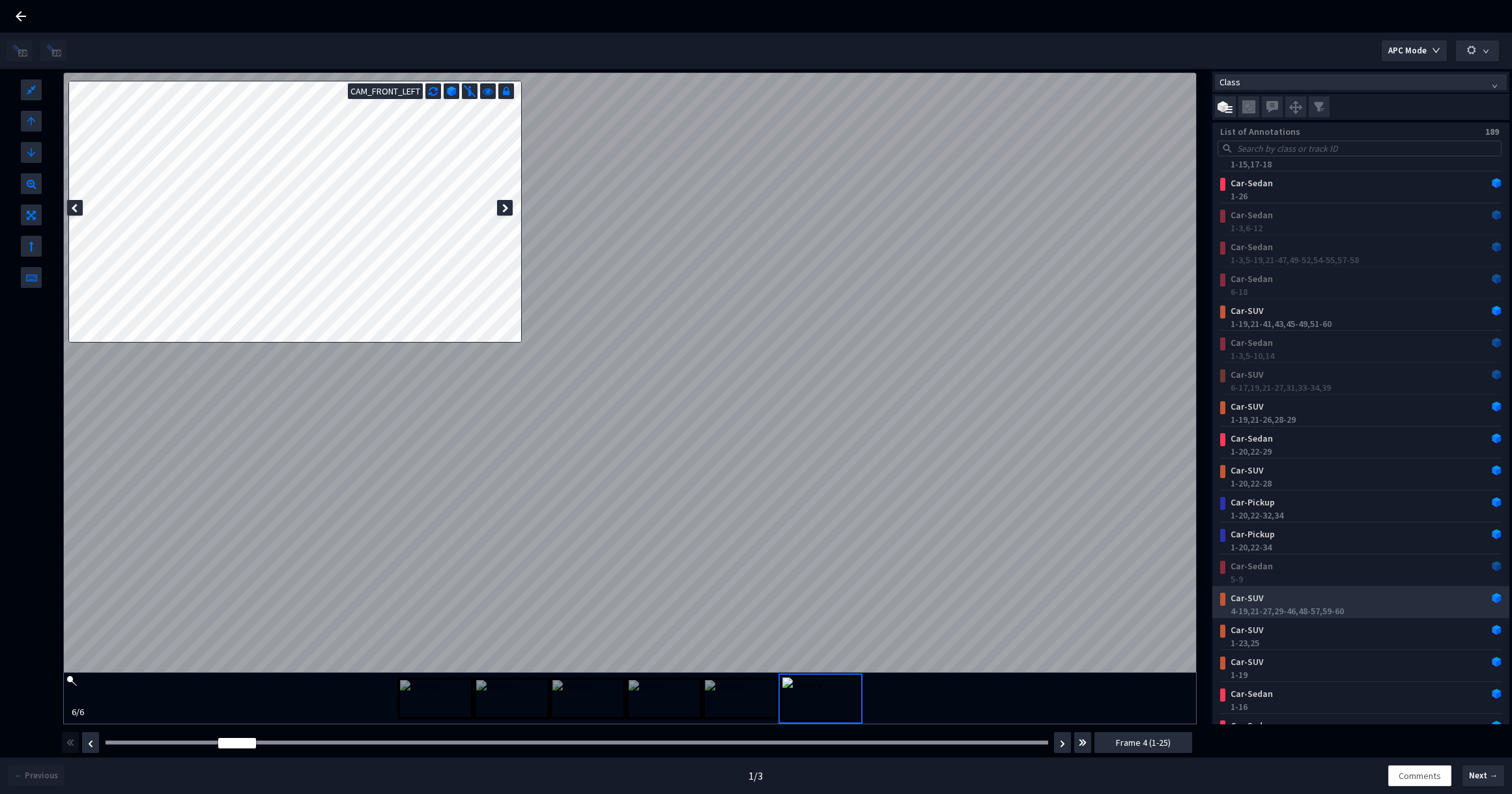
click at [1300, 603] on div "Car-SUV" at bounding box center [1336, 598] width 221 height 13
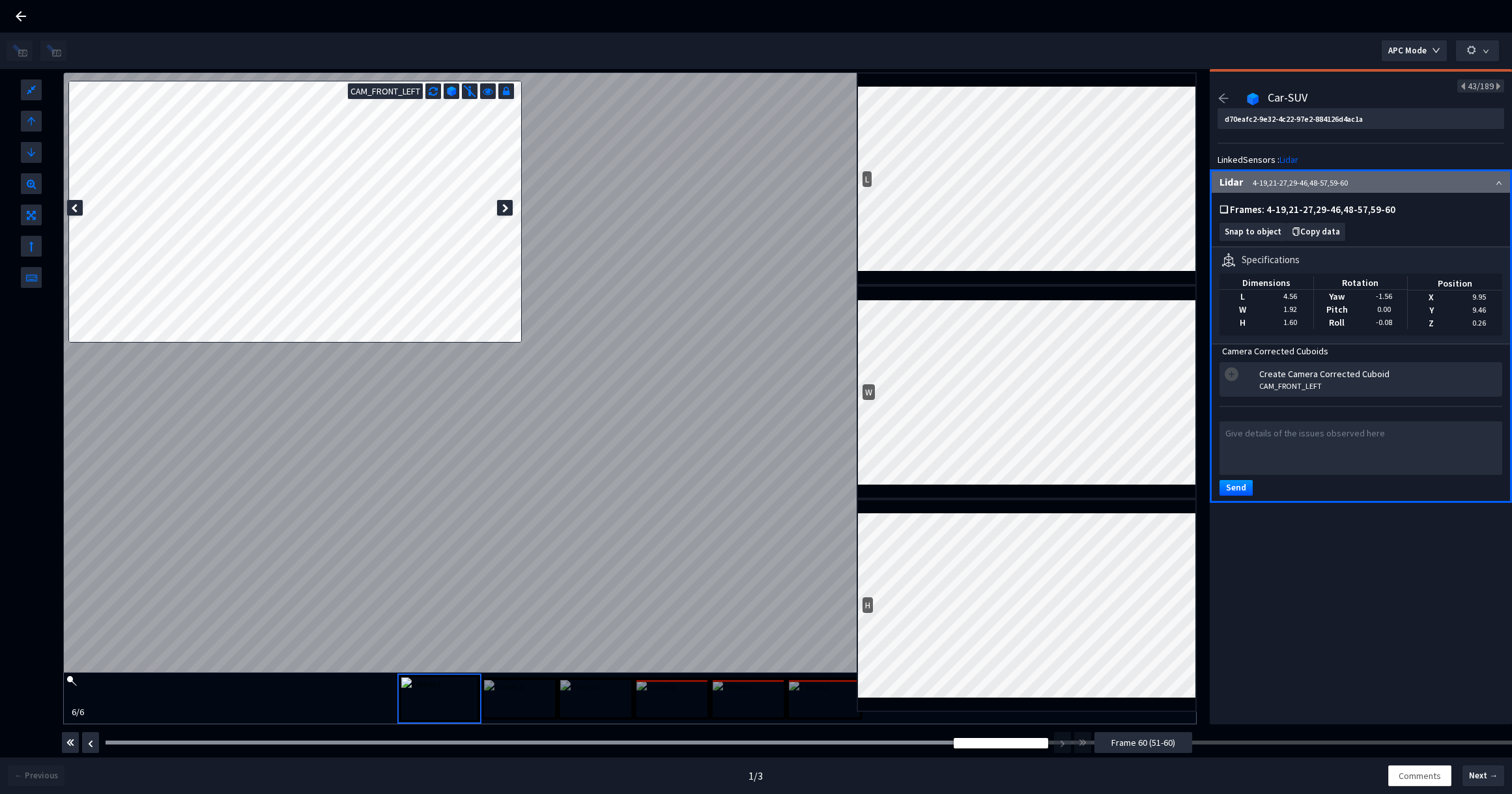
click at [1134, 743] on span "Frame 60 (51-60)" at bounding box center [1143, 741] width 64 height 14
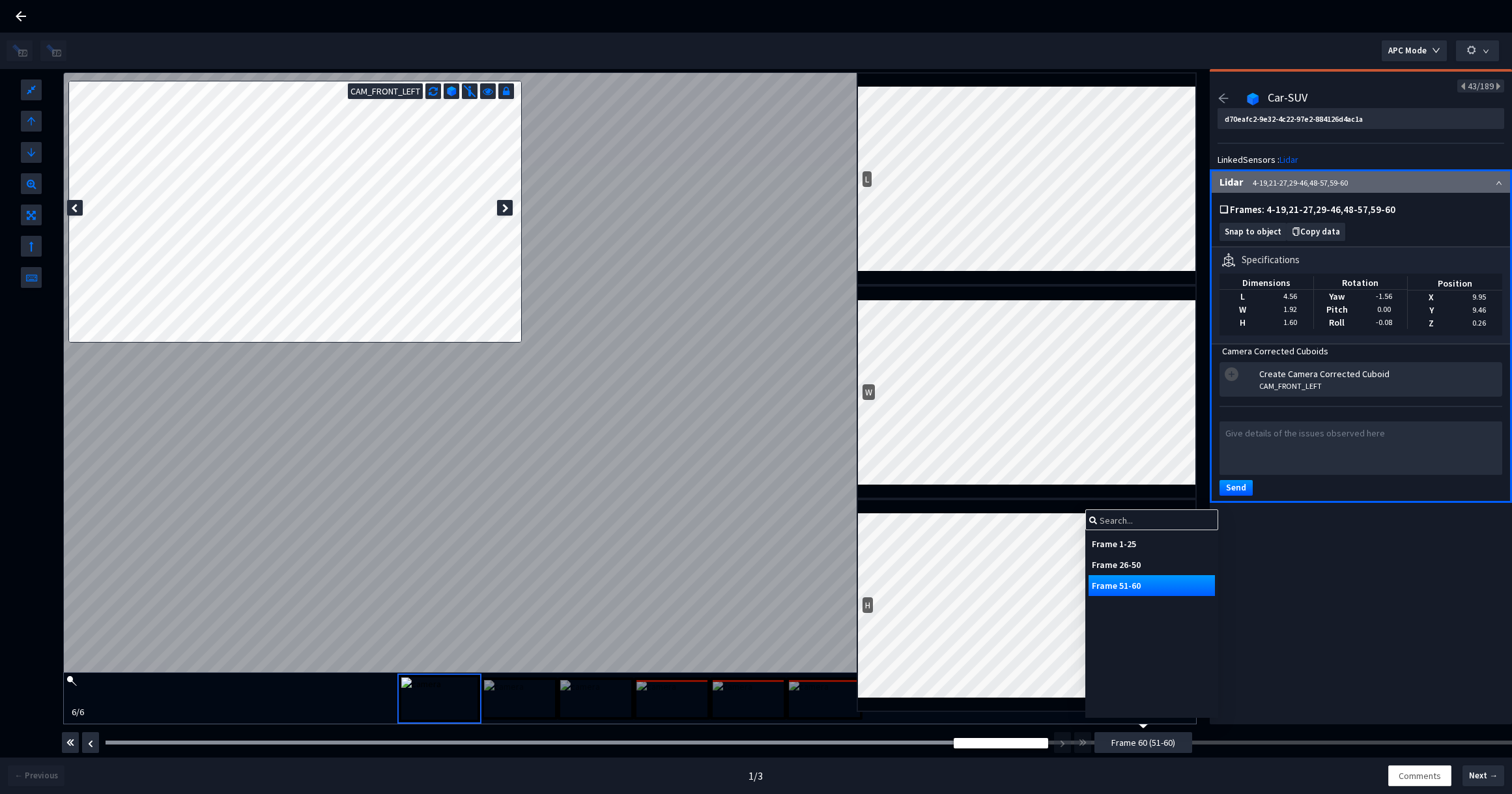
click at [1146, 548] on div "Frame 1-25" at bounding box center [1151, 543] width 126 height 20
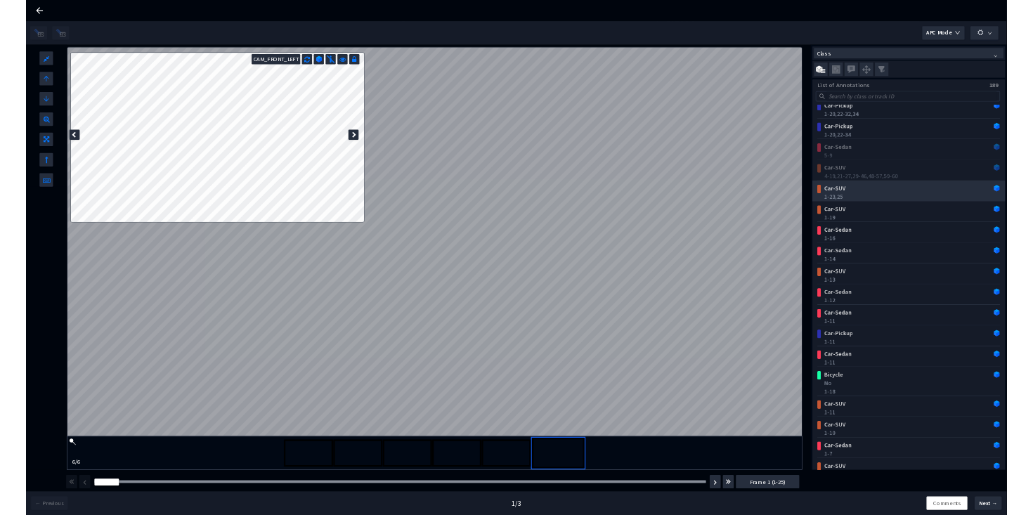
scroll to position [1385, 0]
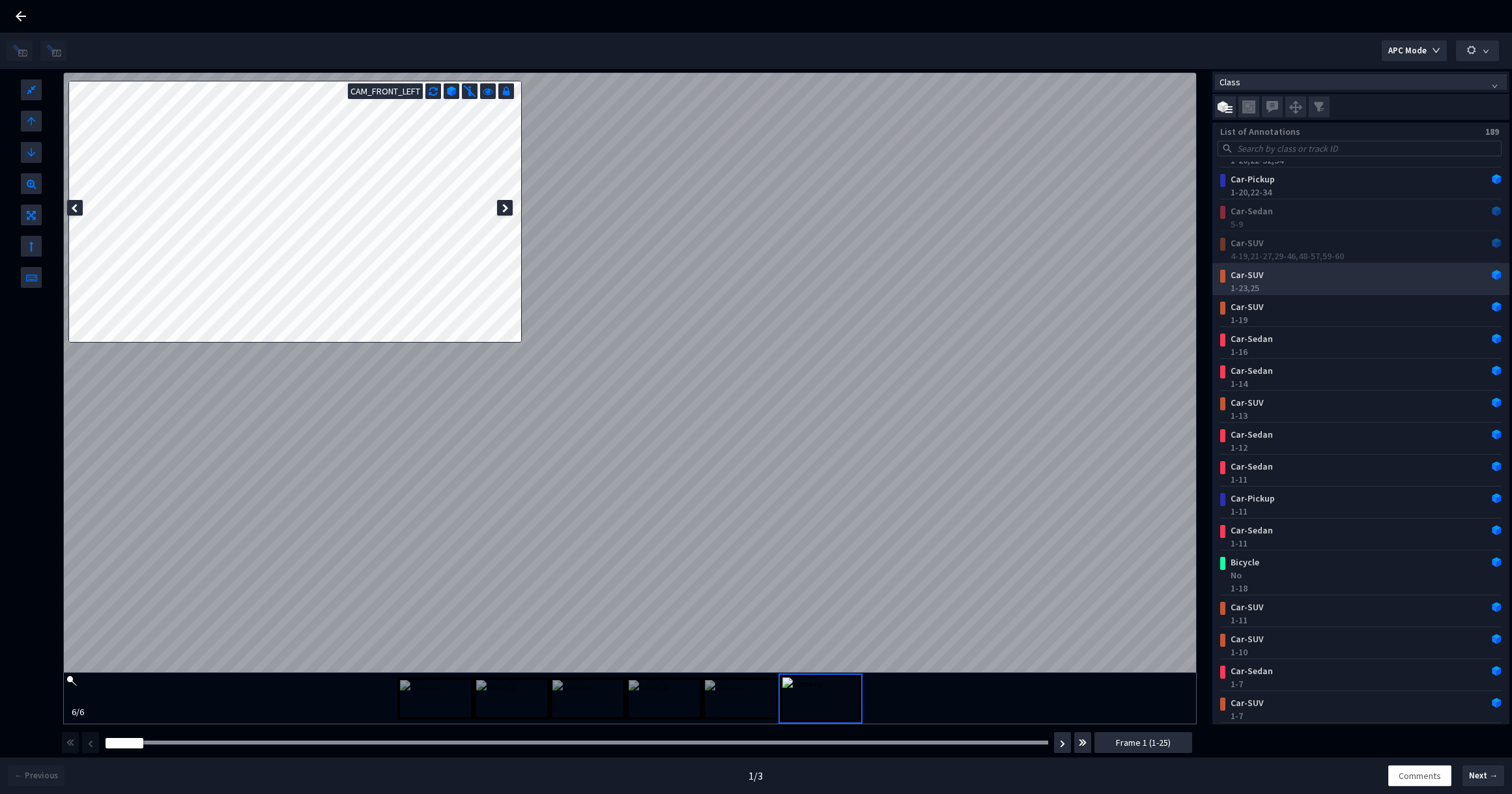
click at [1278, 291] on div "1-23, 25" at bounding box center [1363, 288] width 266 height 13
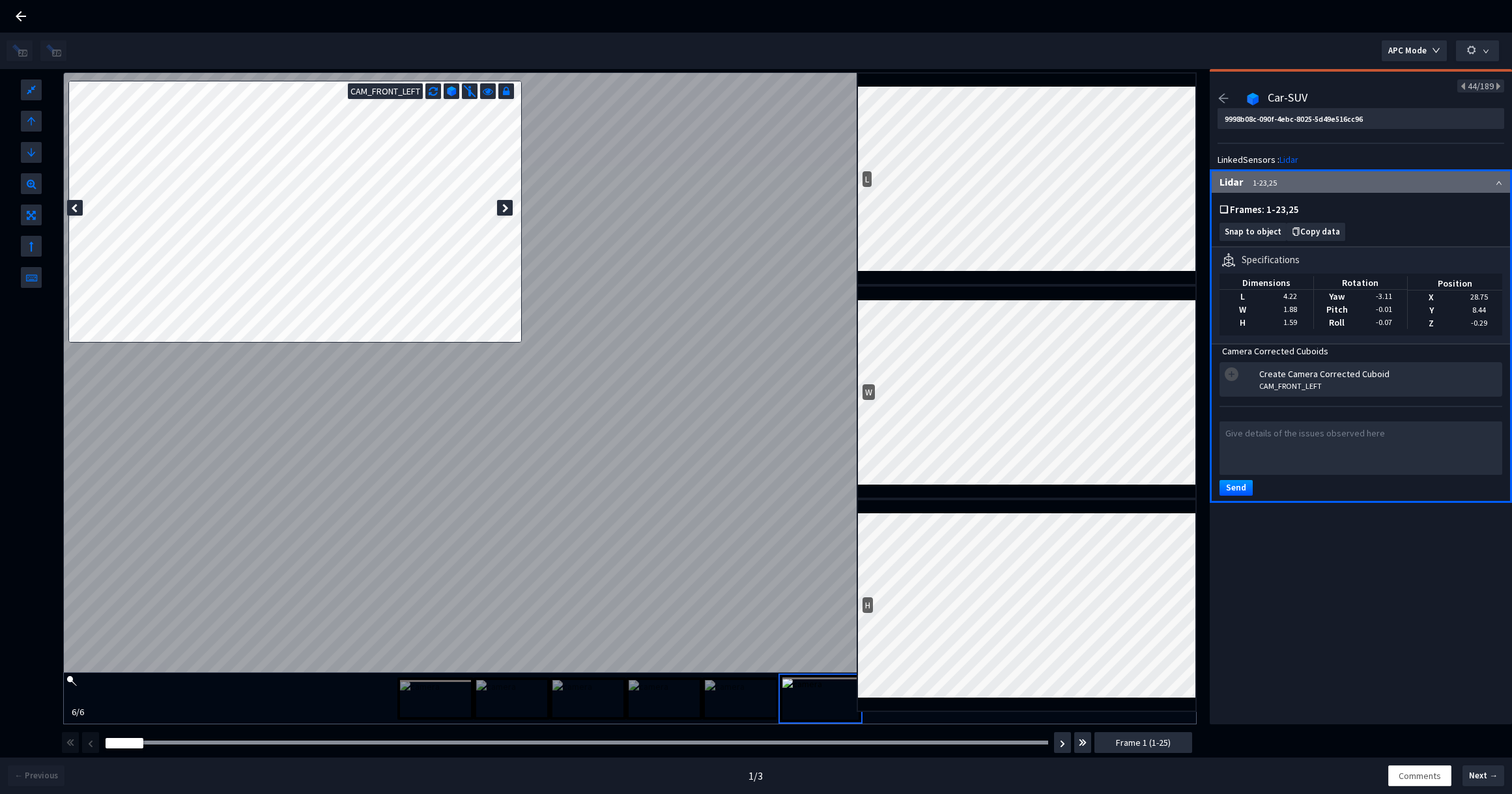
click at [1224, 102] on icon "arrow-left" at bounding box center [1223, 98] width 12 height 12
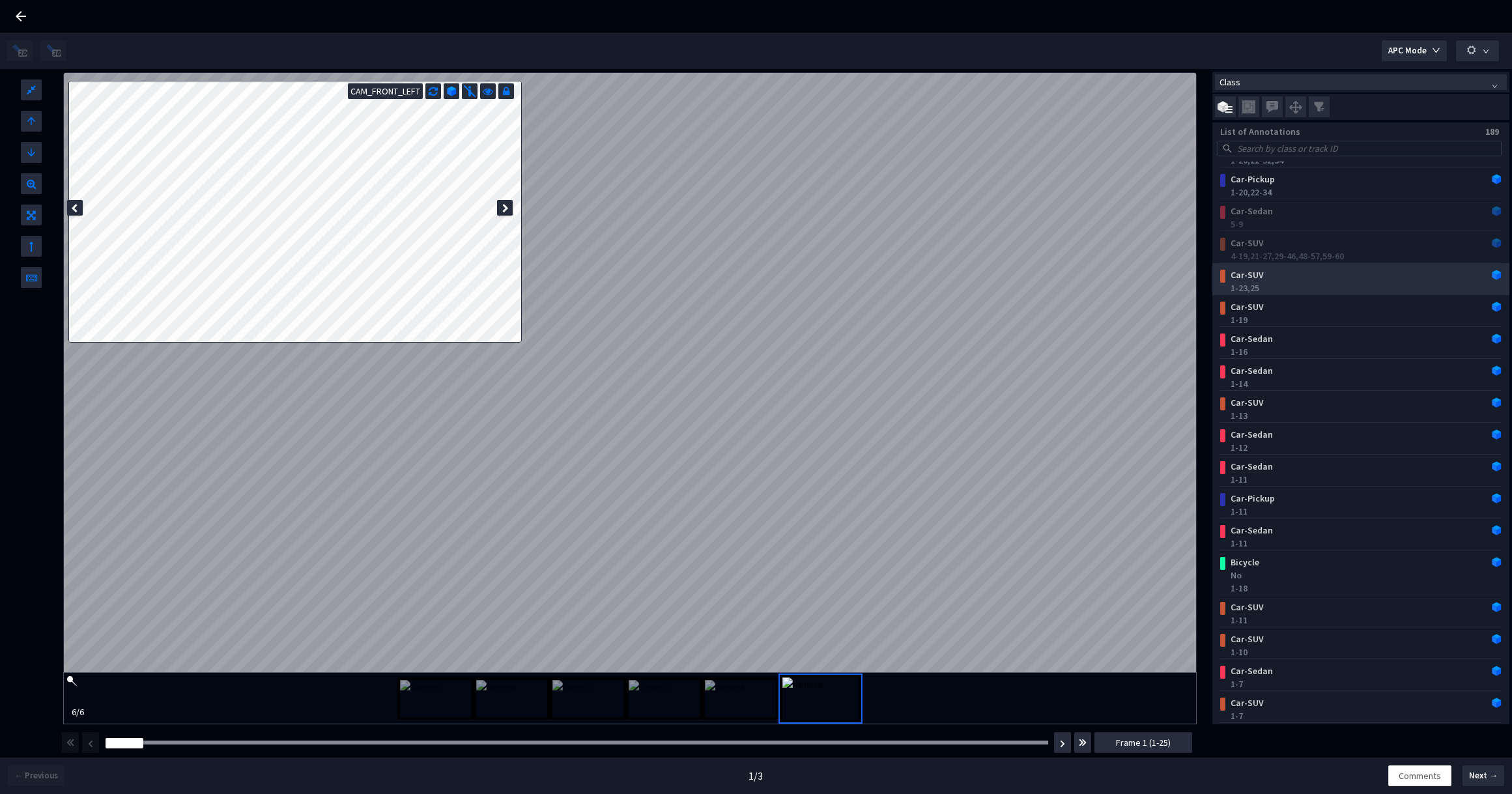
click at [1272, 282] on div "1-23, 25" at bounding box center [1363, 288] width 266 height 13
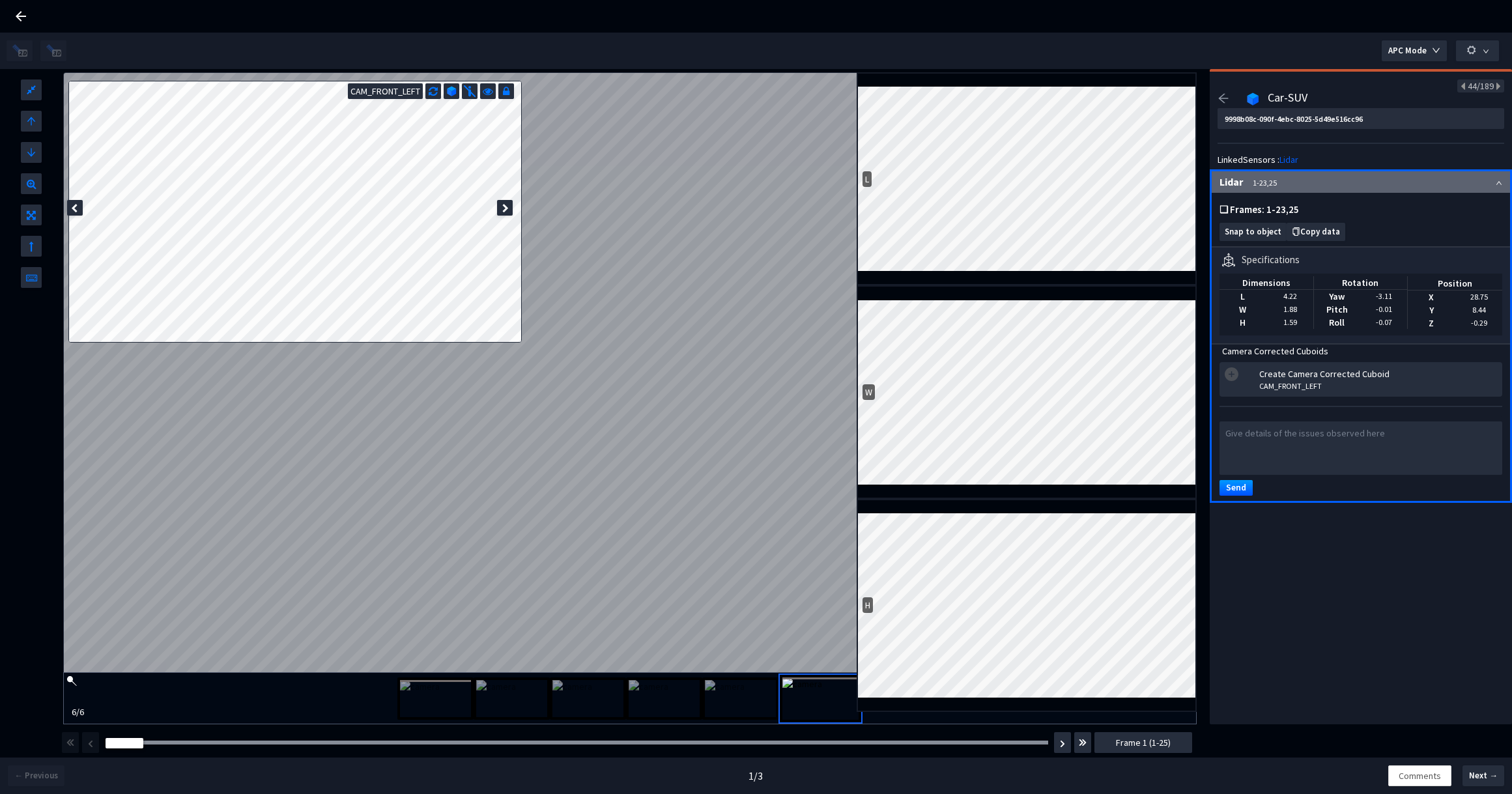
click at [1255, 273] on span "Dimensions L 4.22 W 1.88 H 1.59 Rotation Yaw -3.11 Pitch -0.01 Roll -0.07 Posit…" at bounding box center [1360, 304] width 283 height 62
click at [1384, 577] on div "44/189 Car-SUV 9998b08c-090f-4ebc-8025-5d49e516cc96 LinkedSensors : Lidar Lidar…" at bounding box center [1361, 396] width 302 height 655
click at [1256, 242] on div "Snap to object Copy data" at bounding box center [1360, 233] width 283 height 23
click at [1252, 232] on span "Snap to object" at bounding box center [1252, 232] width 57 height 10
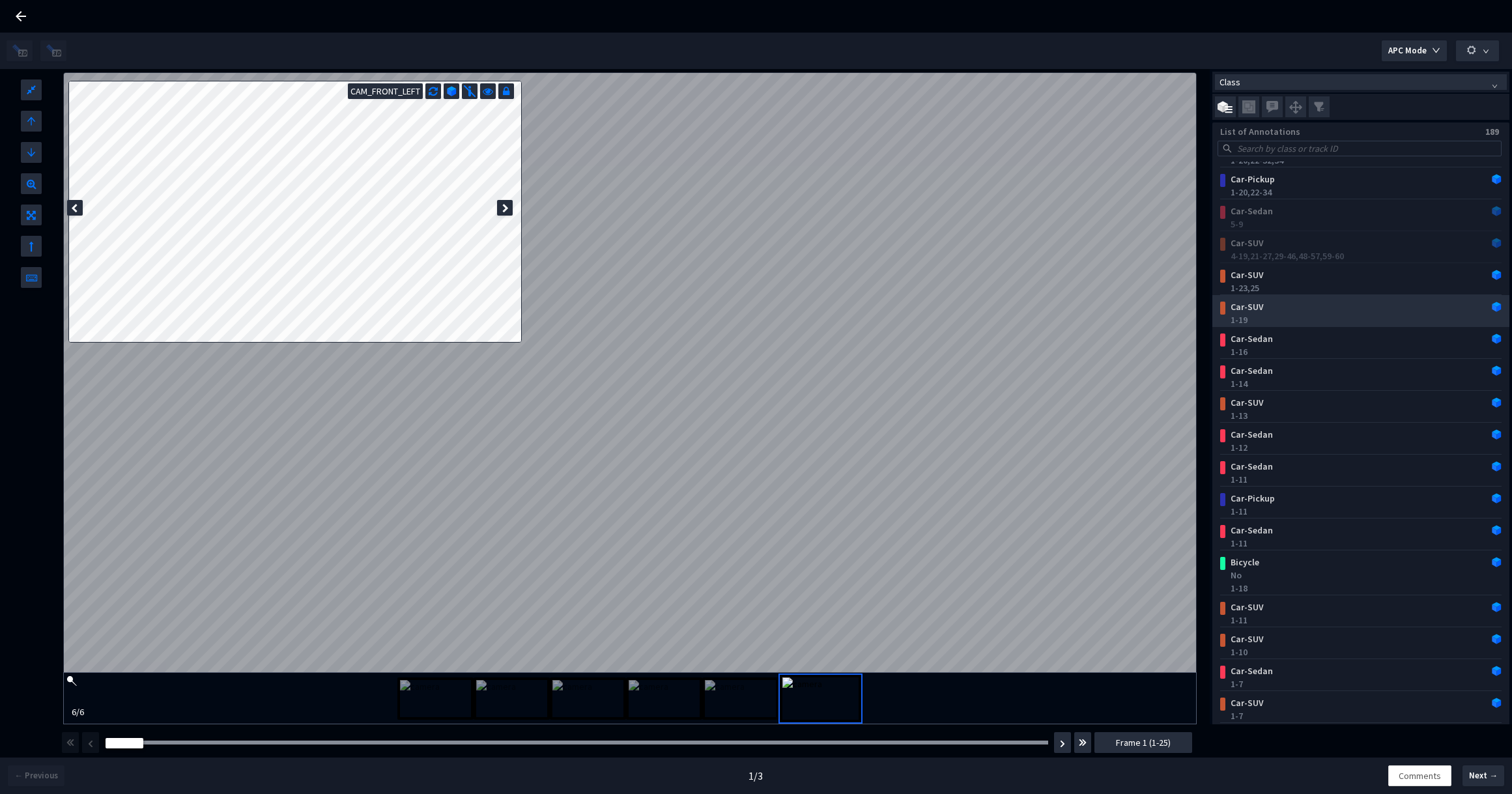
click at [1290, 303] on div "Car-SUV" at bounding box center [1336, 307] width 221 height 13
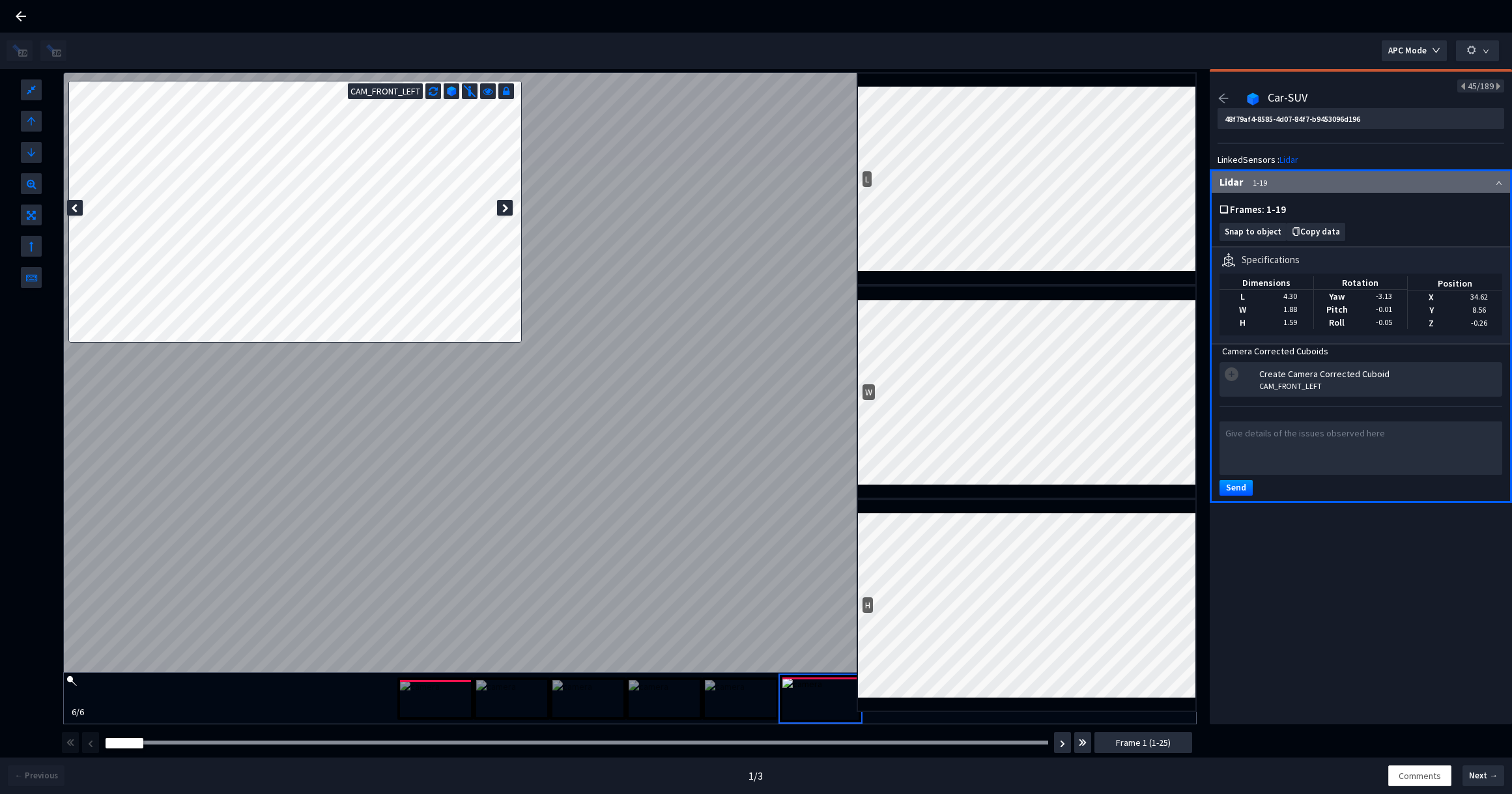
click at [76, 210] on icon at bounding box center [74, 208] width 6 height 9
click at [509, 208] on div at bounding box center [504, 208] width 16 height 16
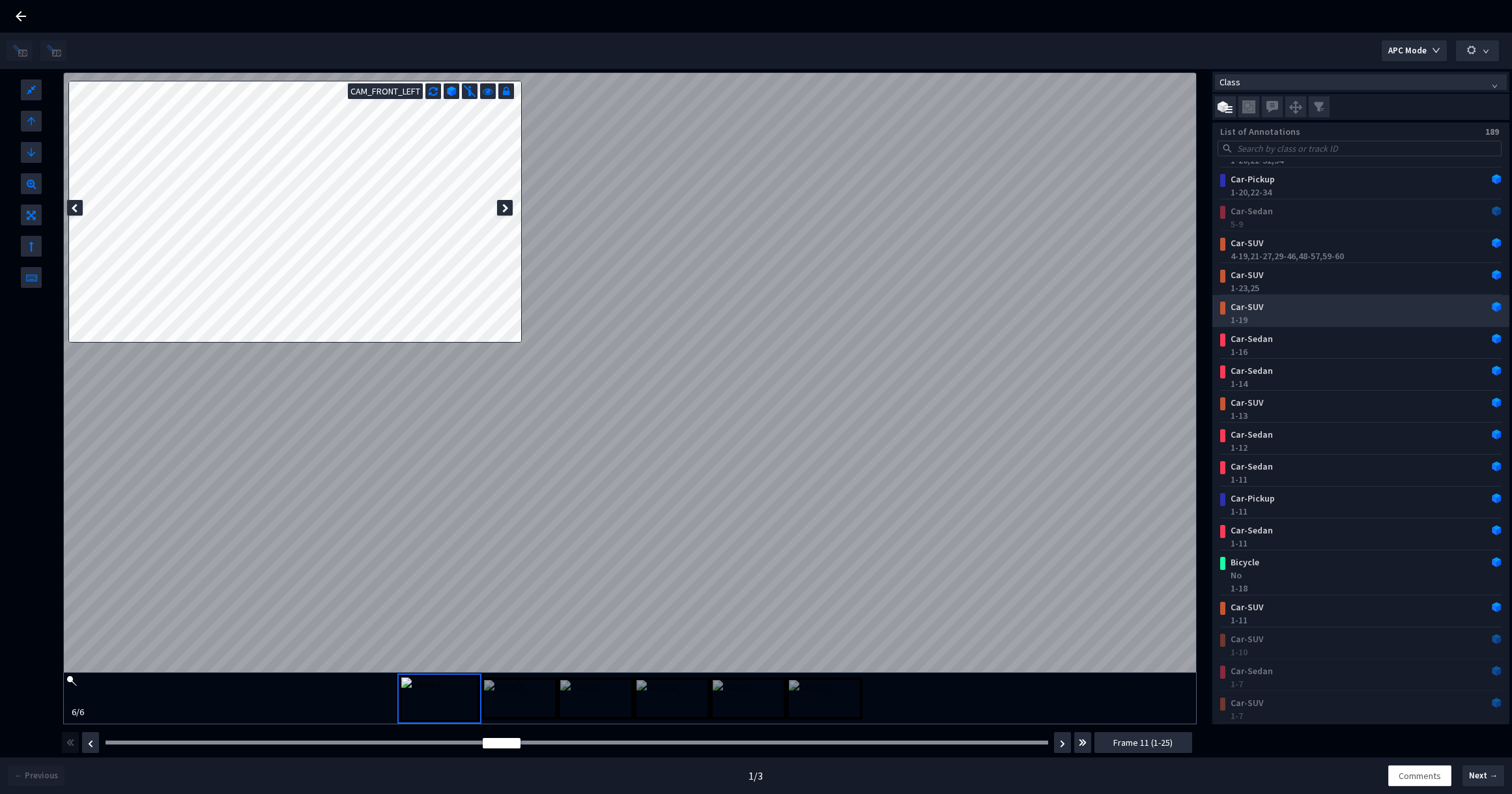
click at [1302, 304] on div "Car-SUV" at bounding box center [1336, 307] width 221 height 13
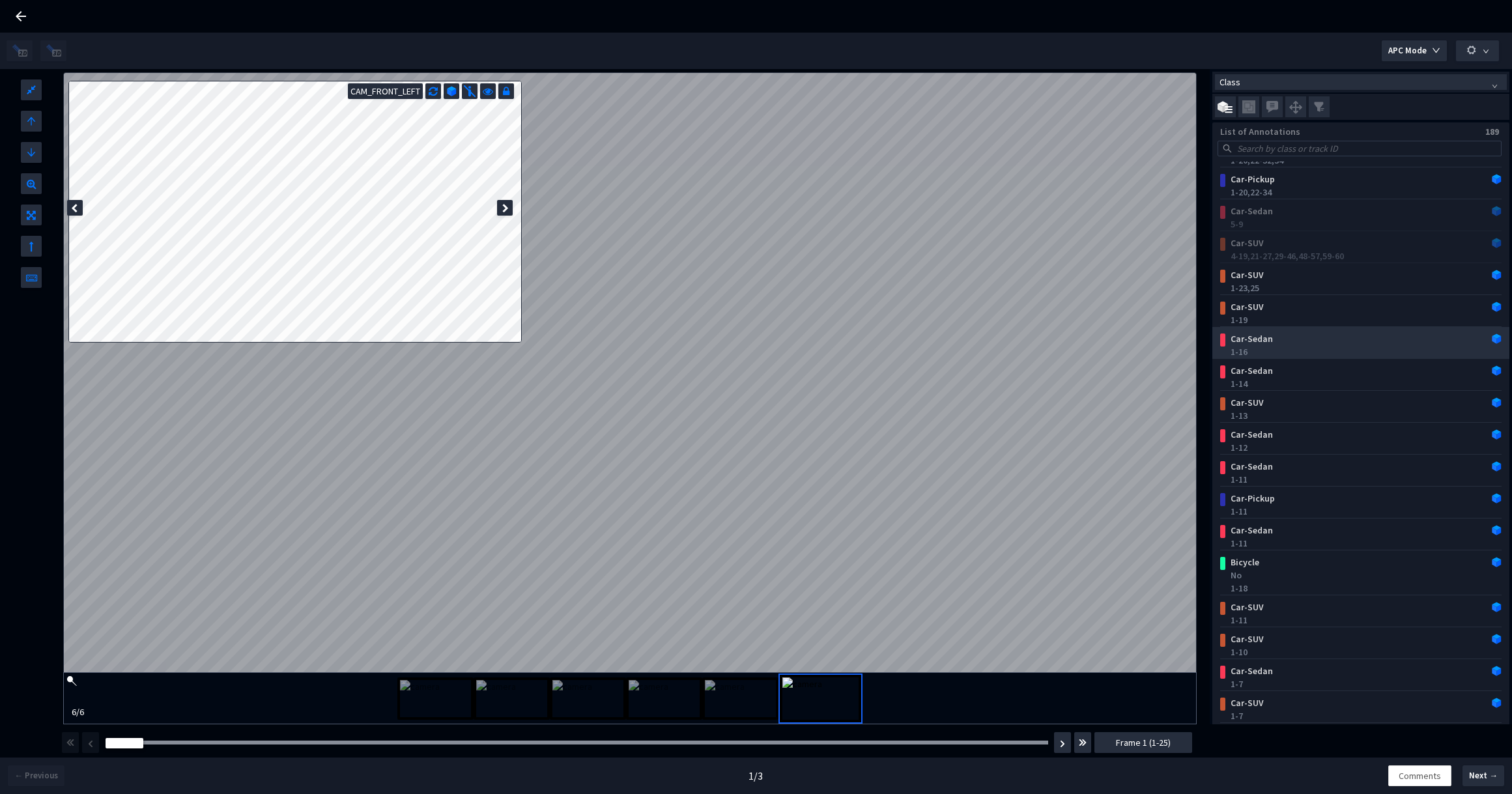
click at [1290, 351] on div "1-16" at bounding box center [1363, 351] width 266 height 13
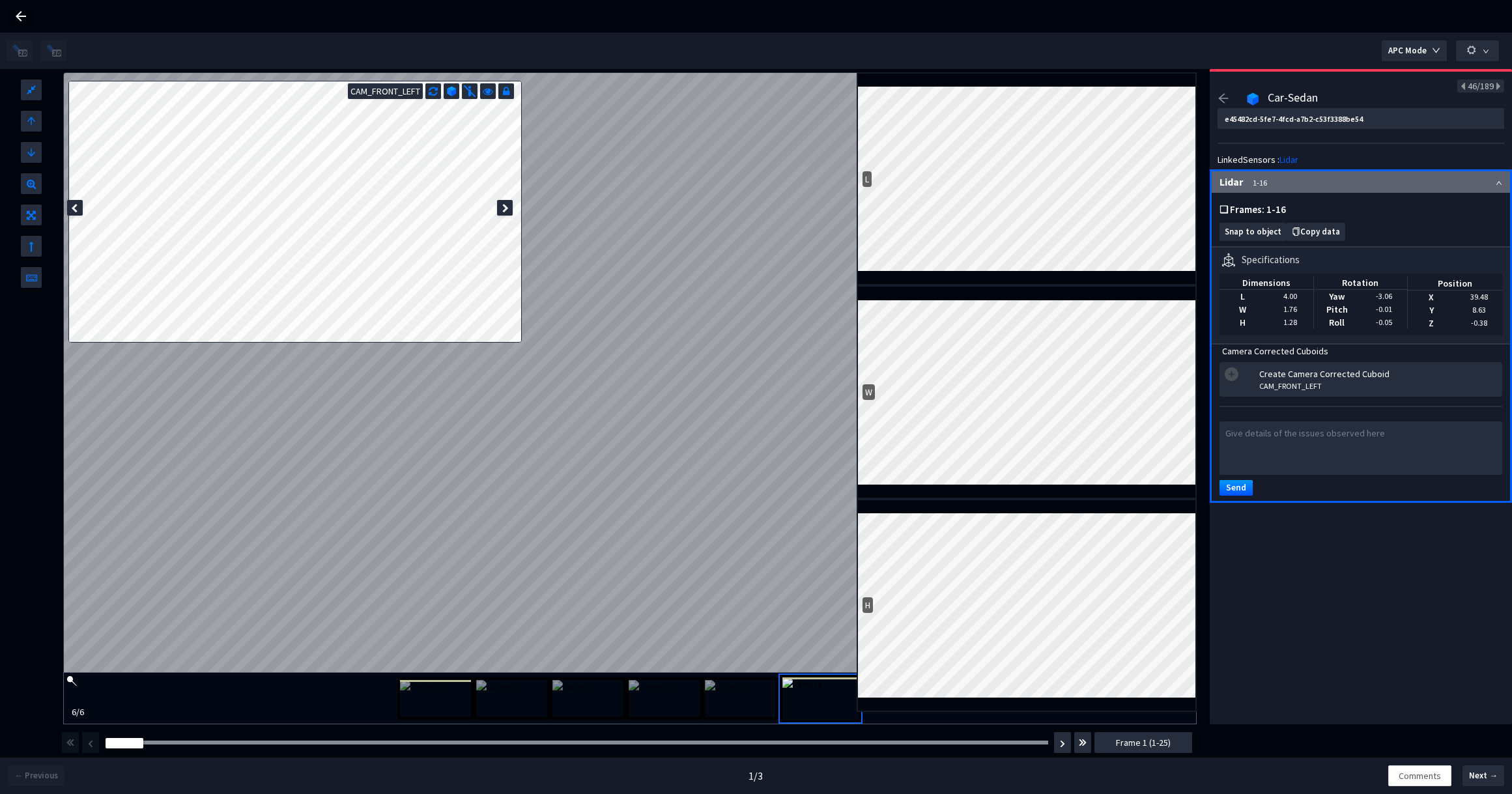
click at [1002, 283] on div "L" at bounding box center [1026, 179] width 340 height 213
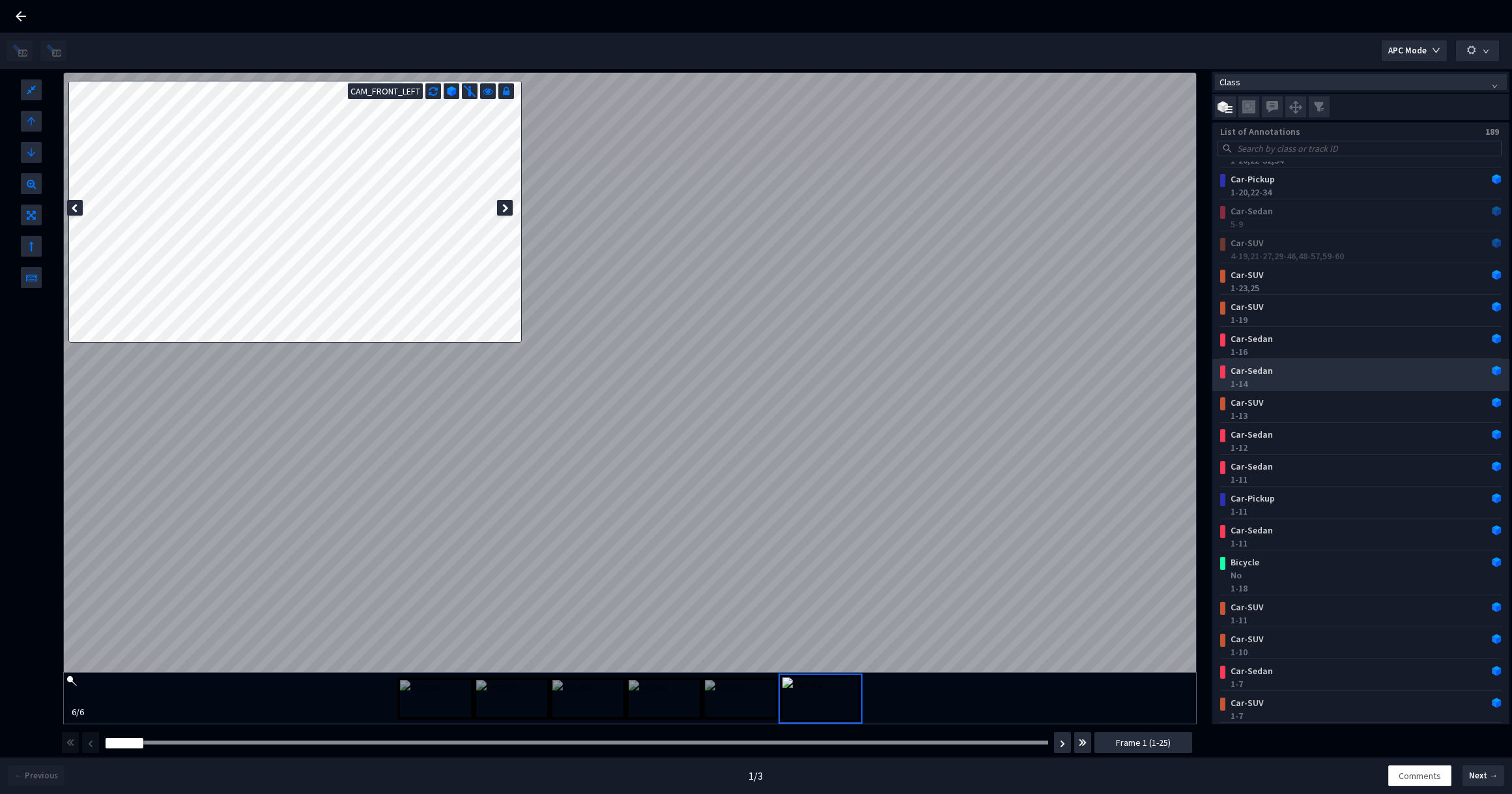
click at [1328, 377] on div "1-14" at bounding box center [1363, 384] width 266 height 13
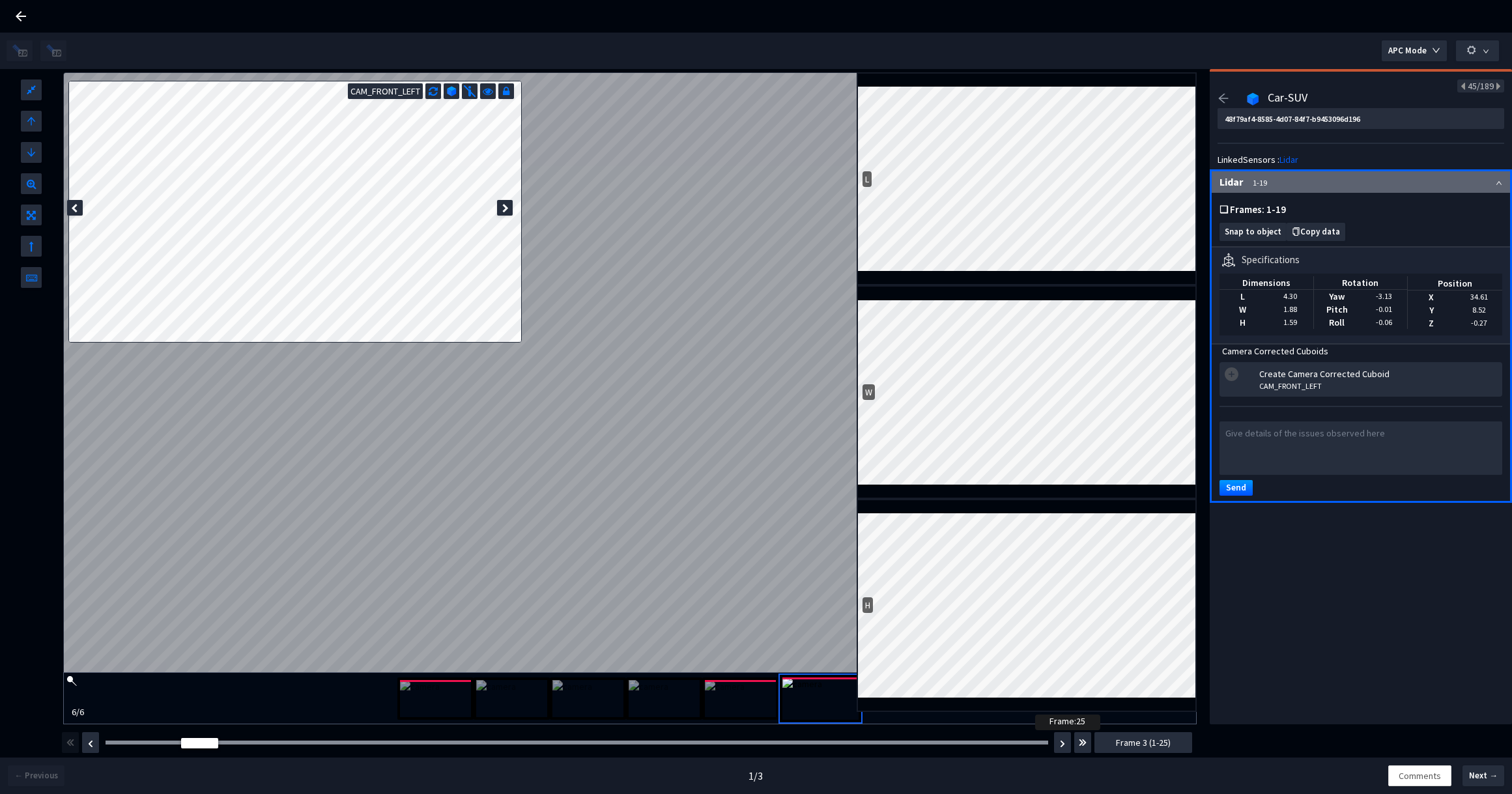
click at [1040, 742] on div at bounding box center [577, 742] width 943 height 4
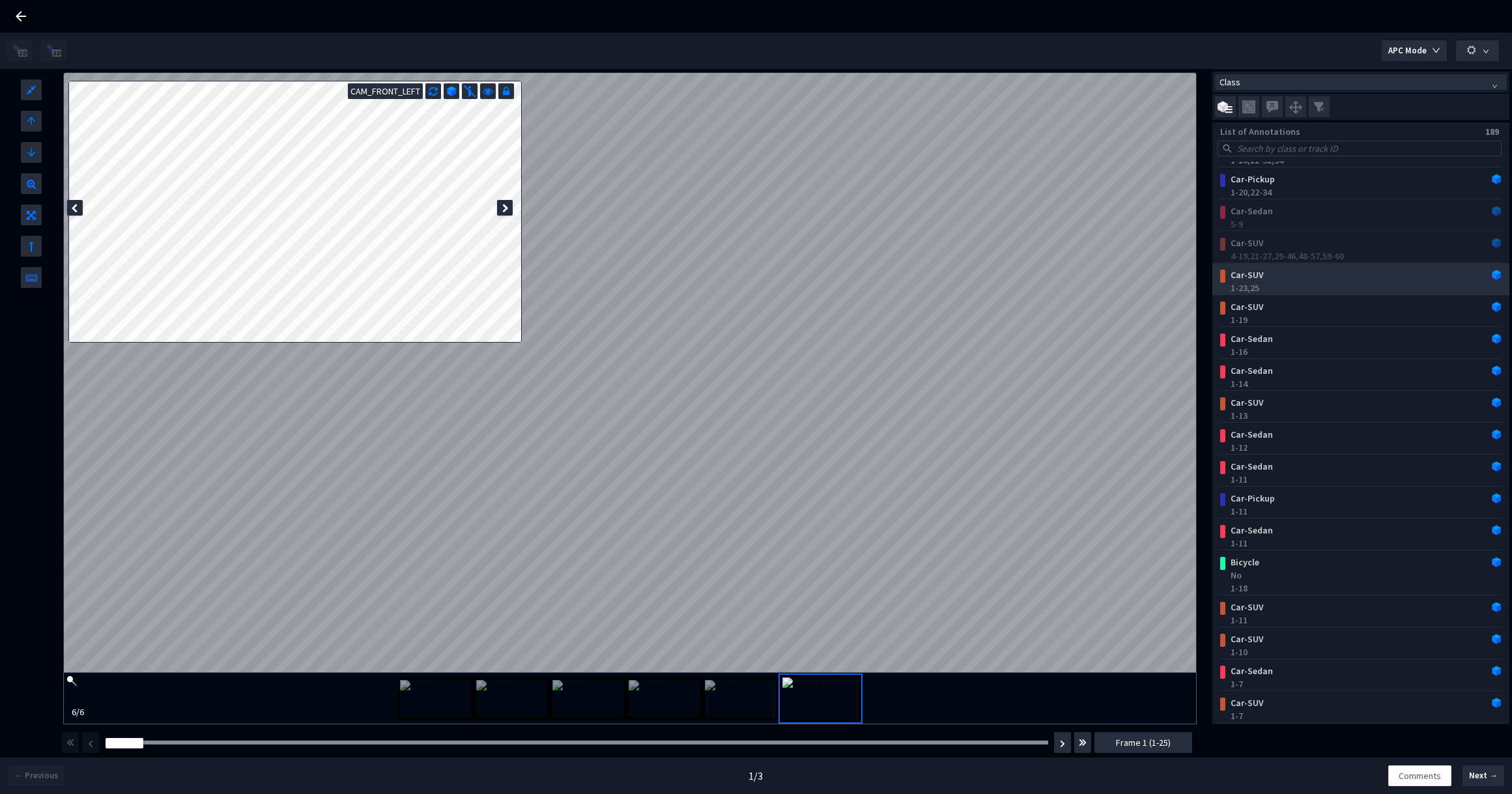
click at [1357, 286] on div "1-23, 25" at bounding box center [1363, 288] width 266 height 13
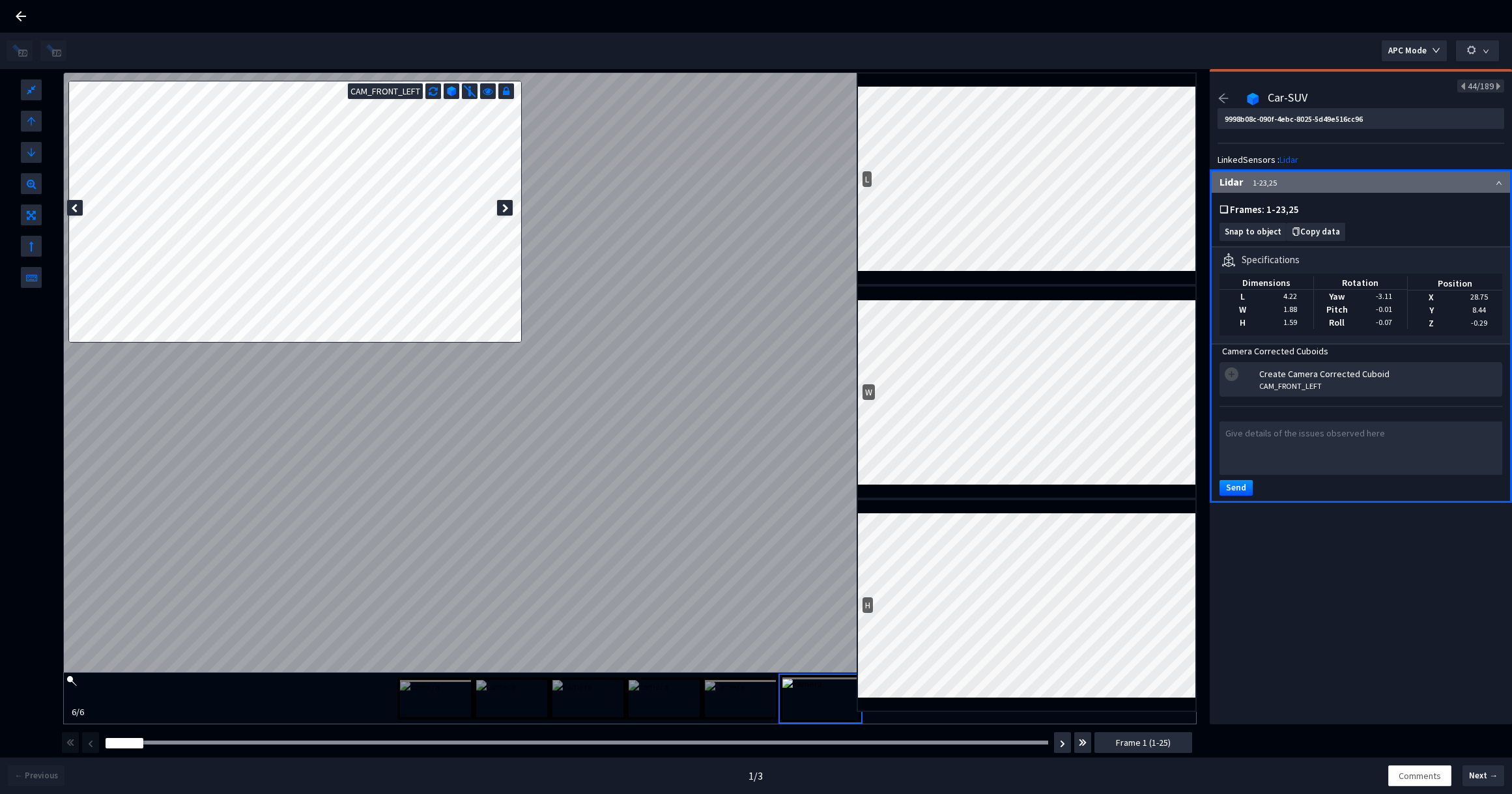
click at [1219, 93] on icon "arrow-left" at bounding box center [1223, 98] width 12 height 12
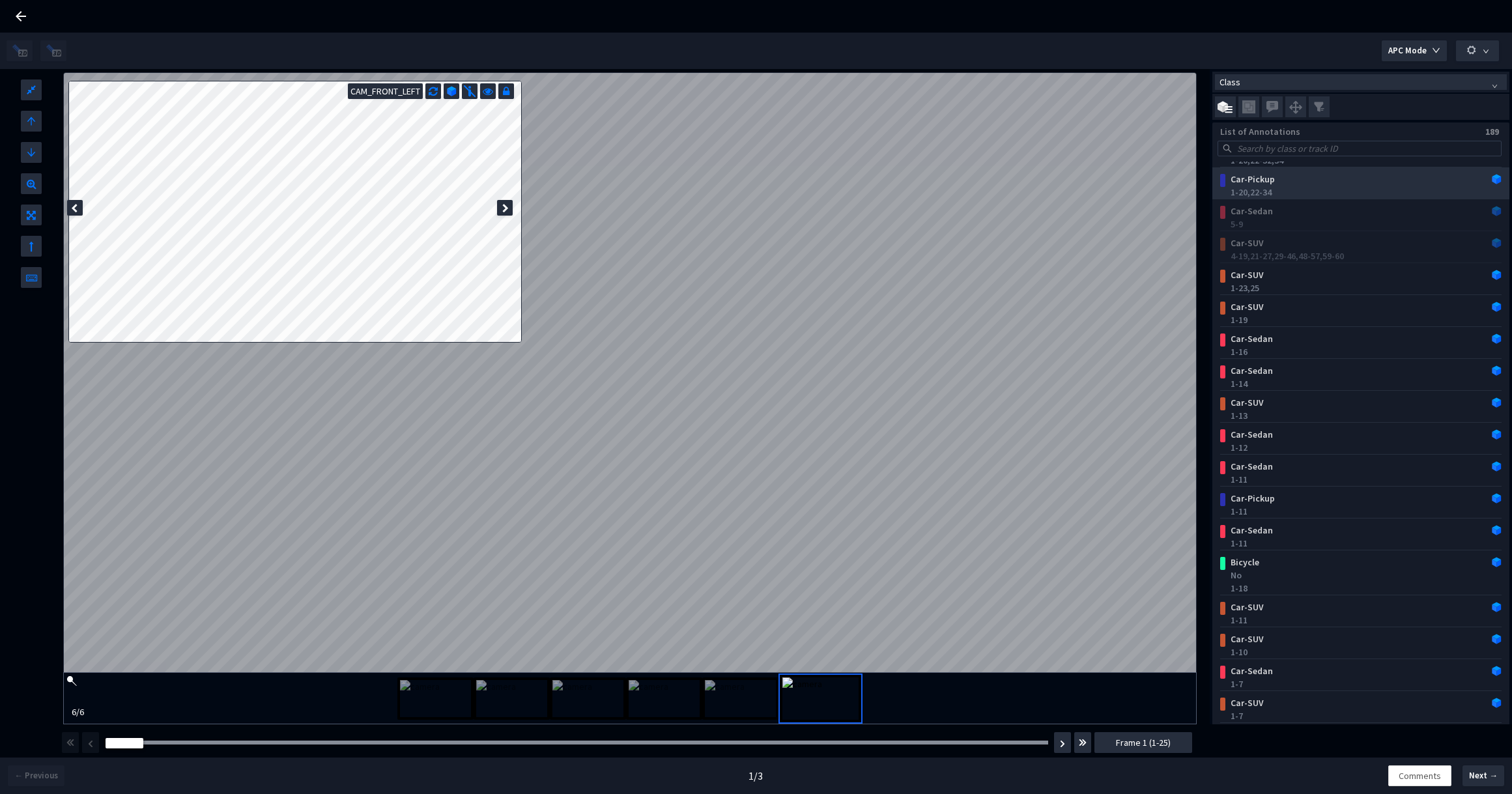
click at [1333, 187] on div "1-20, 22-34" at bounding box center [1363, 192] width 266 height 13
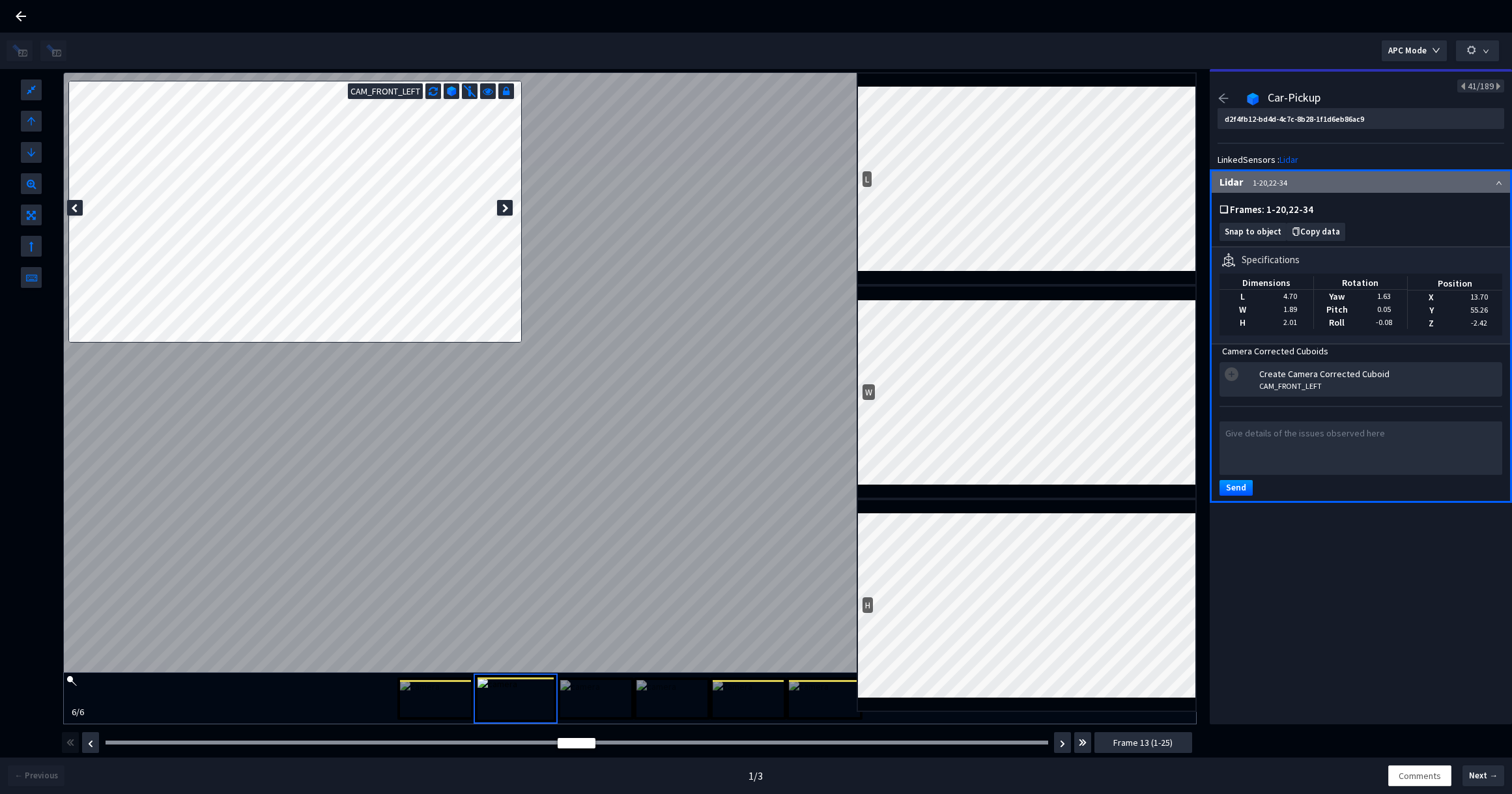
click at [853, 746] on div "Frame : 20" at bounding box center [577, 742] width 952 height 13
click at [858, 742] on div at bounding box center [577, 742] width 943 height 4
click at [1233, 234] on span "Snap to object" at bounding box center [1252, 232] width 57 height 10
type input "d70eafc2-9e32-4c22-97e2-884126d4ac1a"
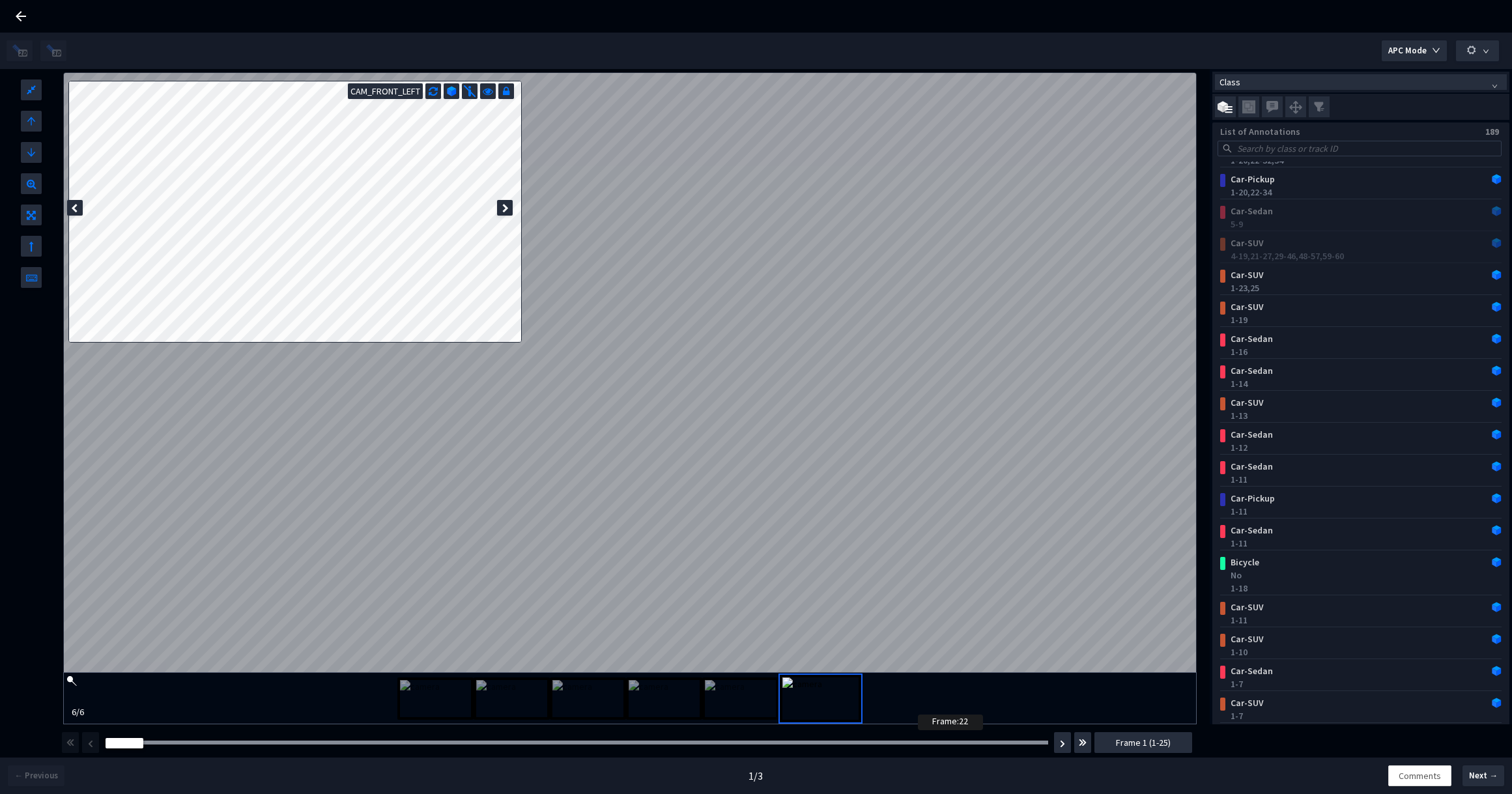
click at [922, 741] on div at bounding box center [577, 742] width 943 height 4
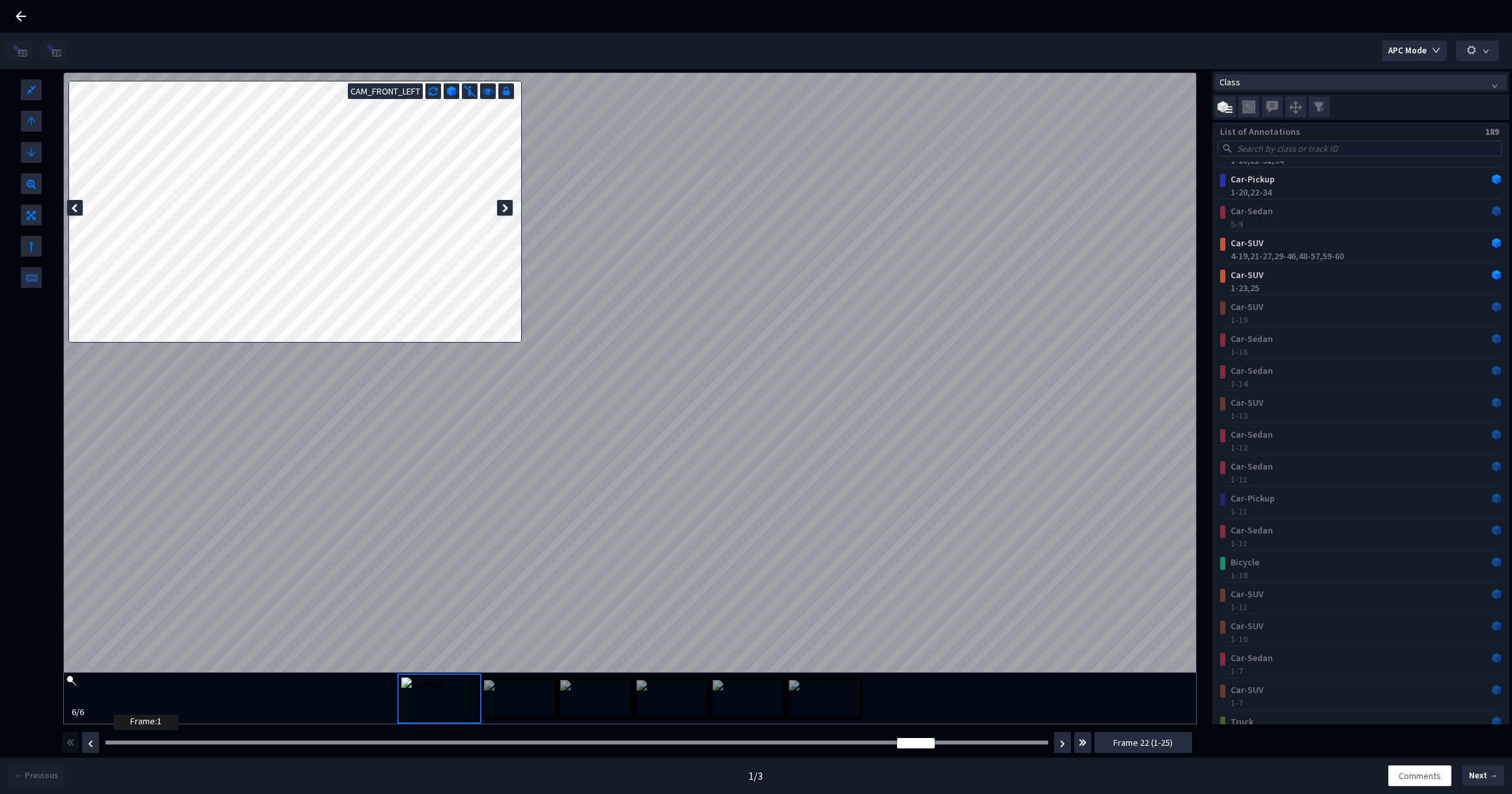
click at [118, 741] on div at bounding box center [577, 742] width 943 height 4
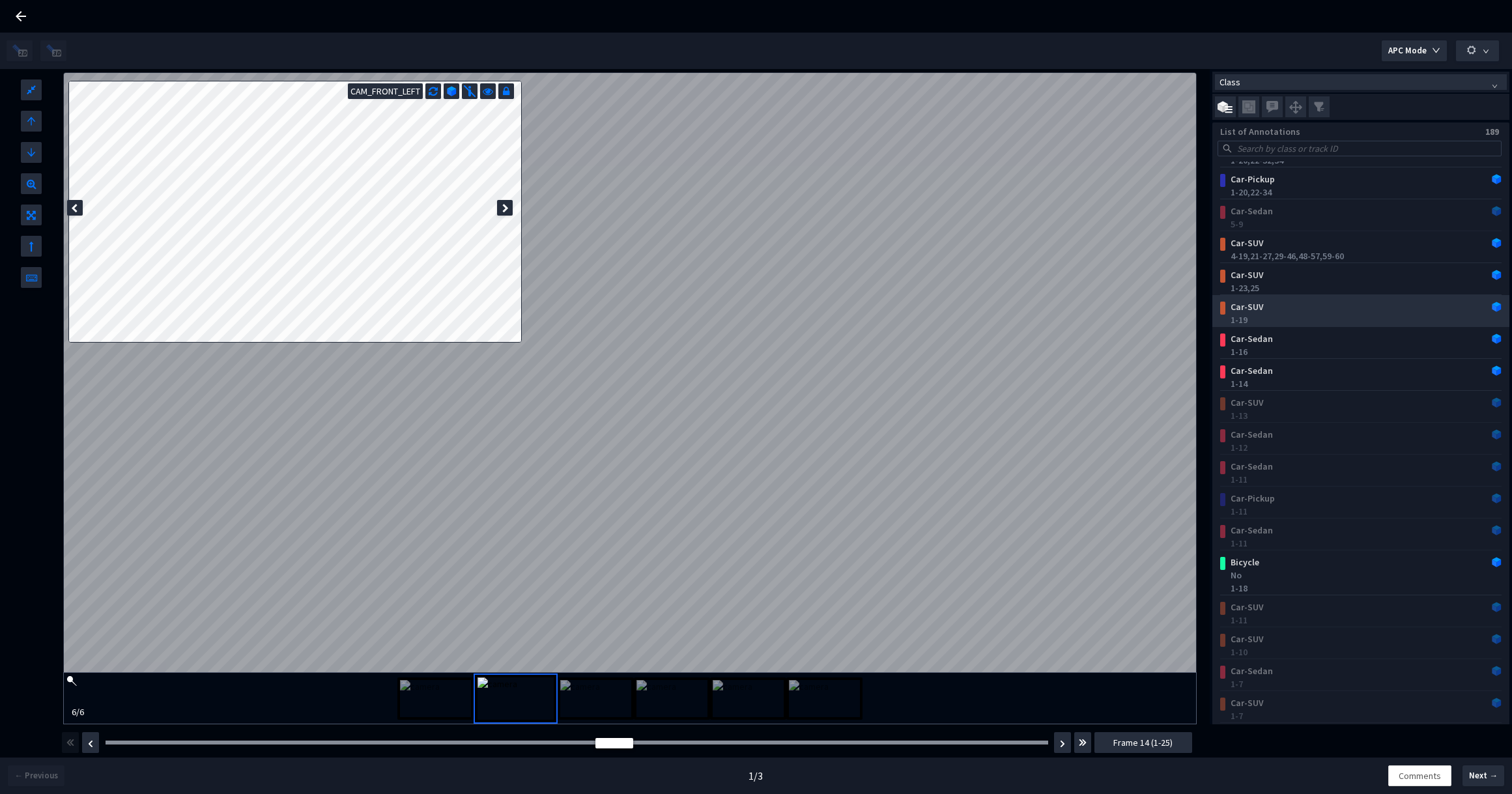
click at [1328, 323] on div "1-19" at bounding box center [1363, 320] width 266 height 13
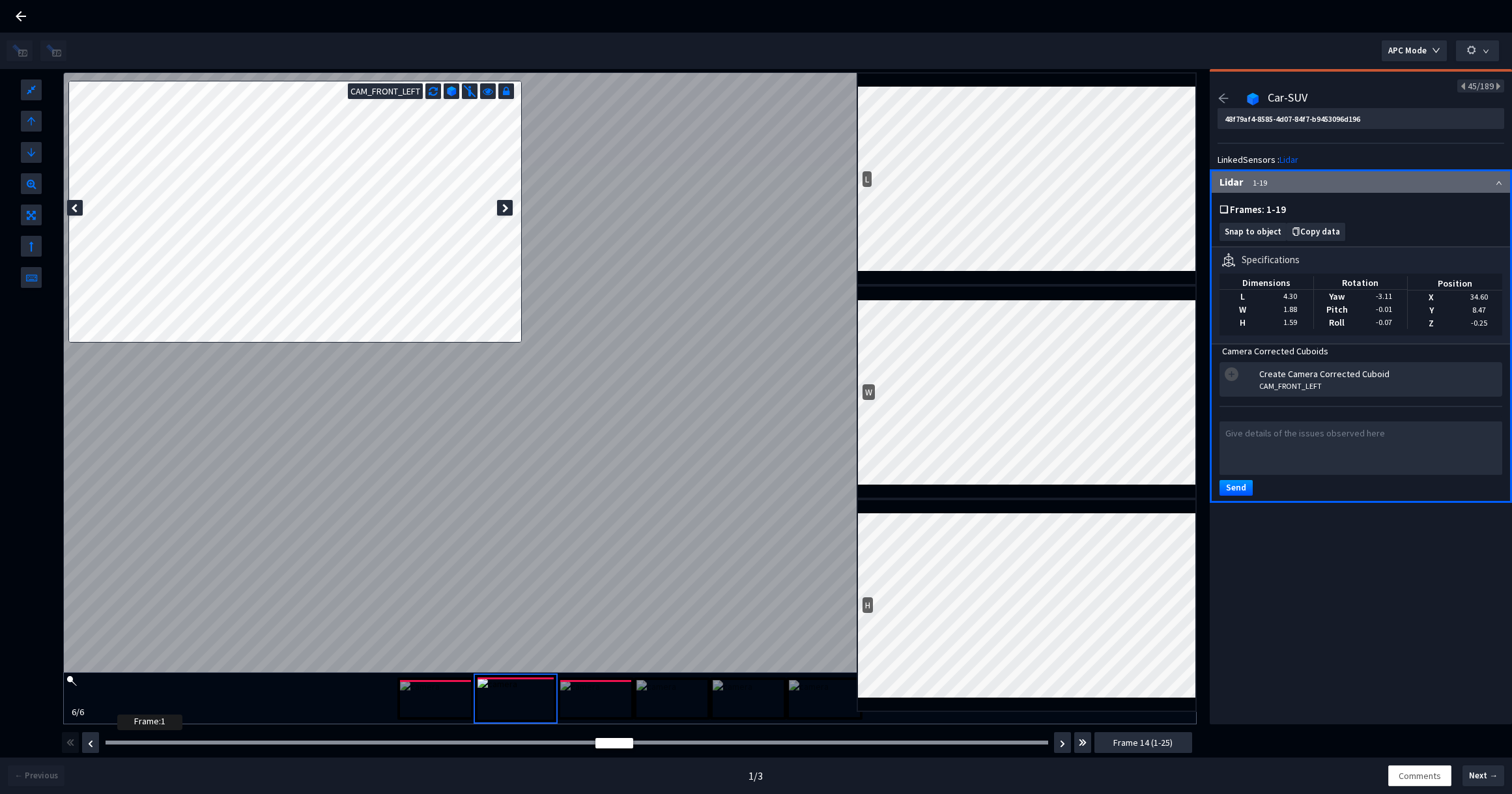
click at [121, 742] on div at bounding box center [577, 742] width 943 height 4
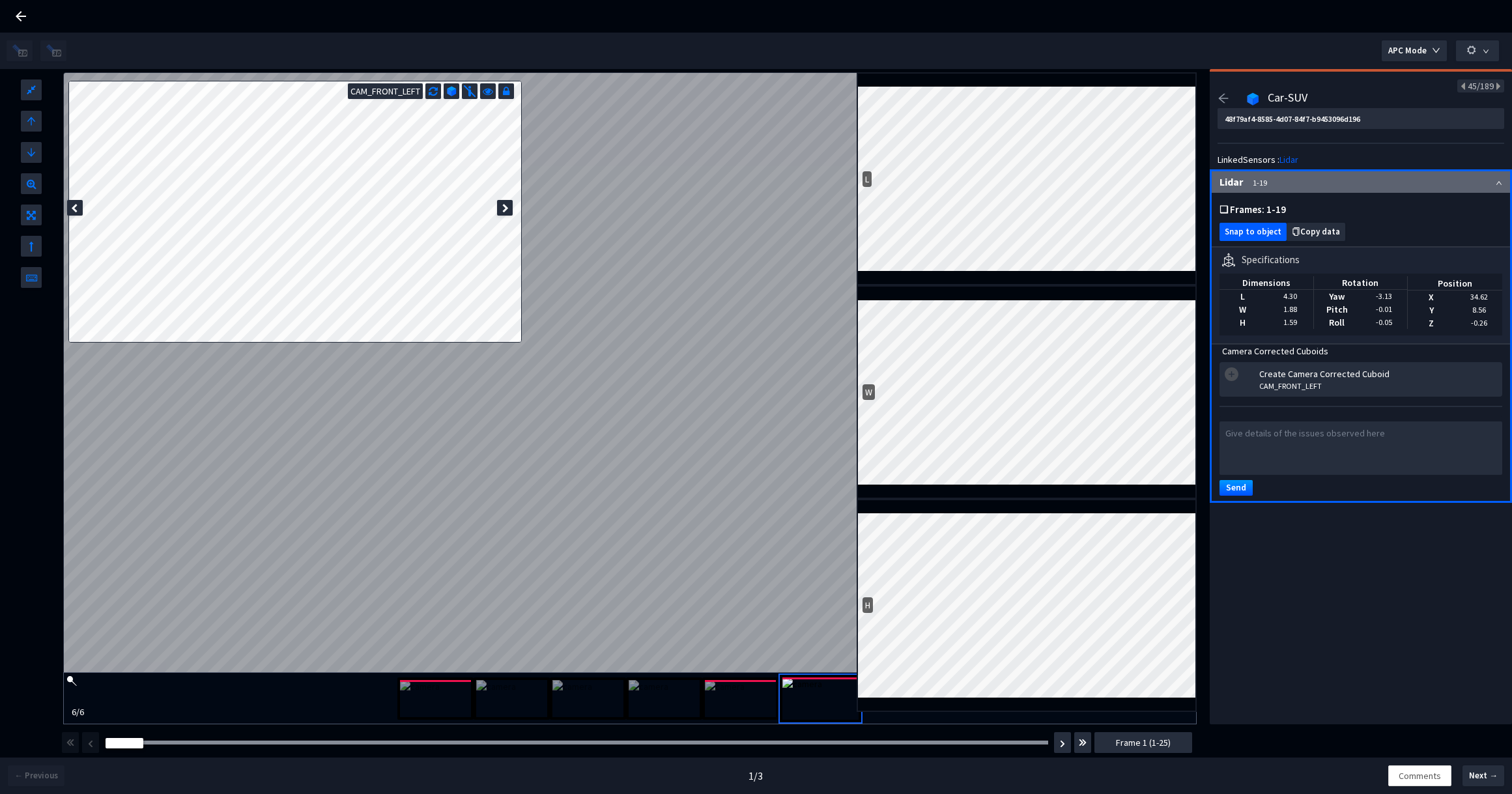
click at [1252, 231] on span "Snap to object" at bounding box center [1252, 232] width 57 height 10
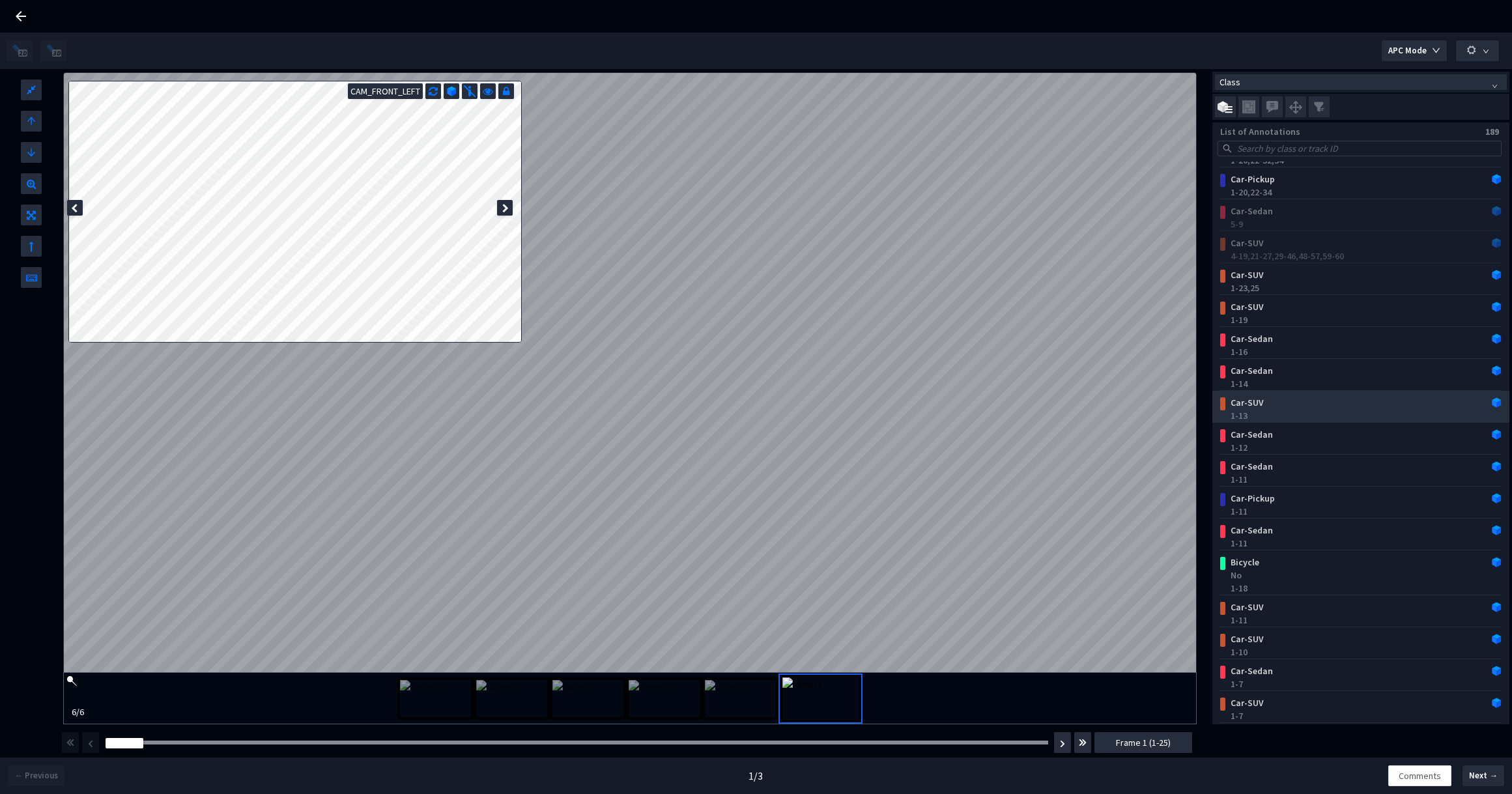
click at [1295, 411] on div "1-13" at bounding box center [1363, 415] width 266 height 13
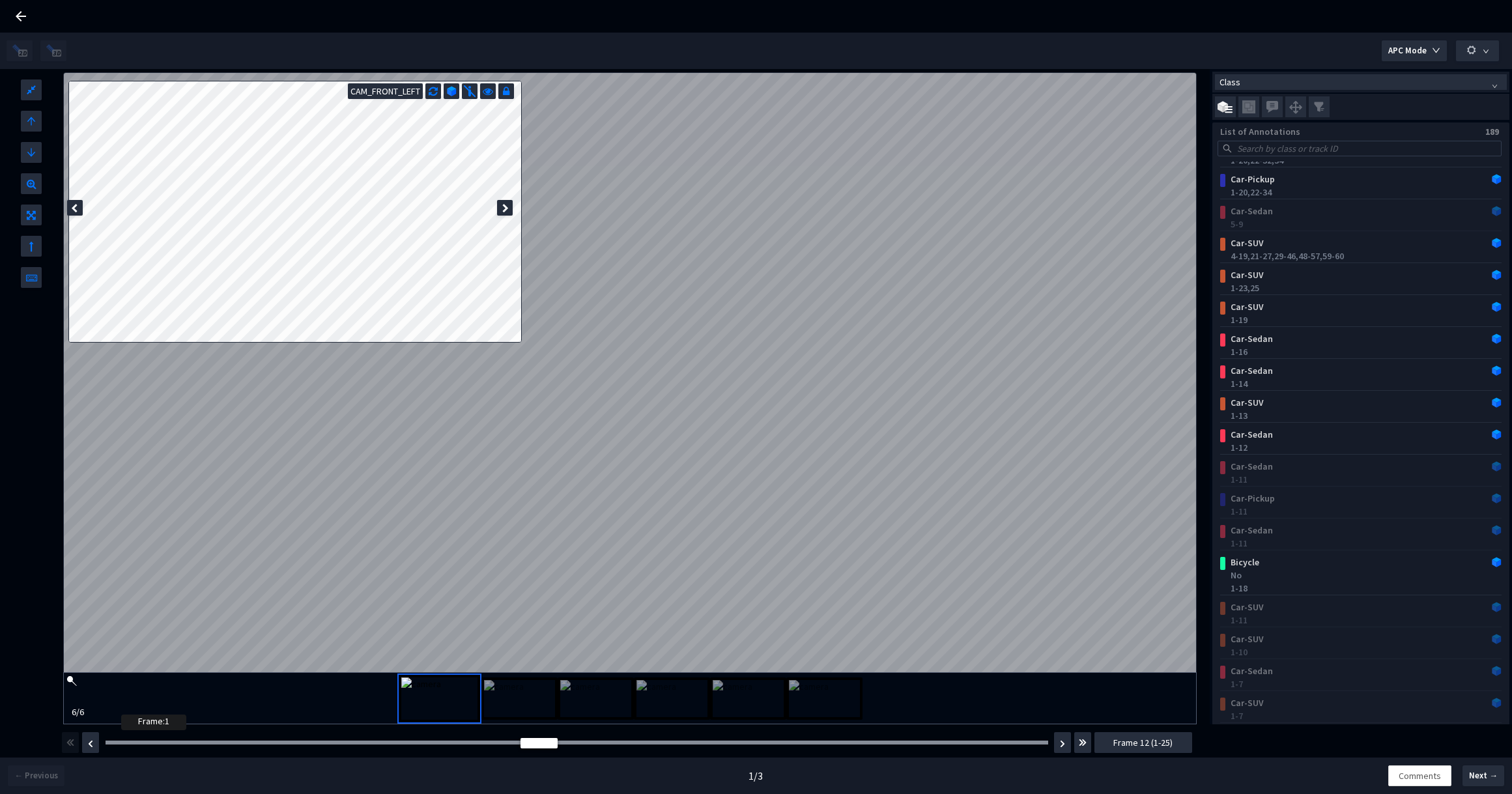
click at [126, 742] on div at bounding box center [577, 742] width 943 height 4
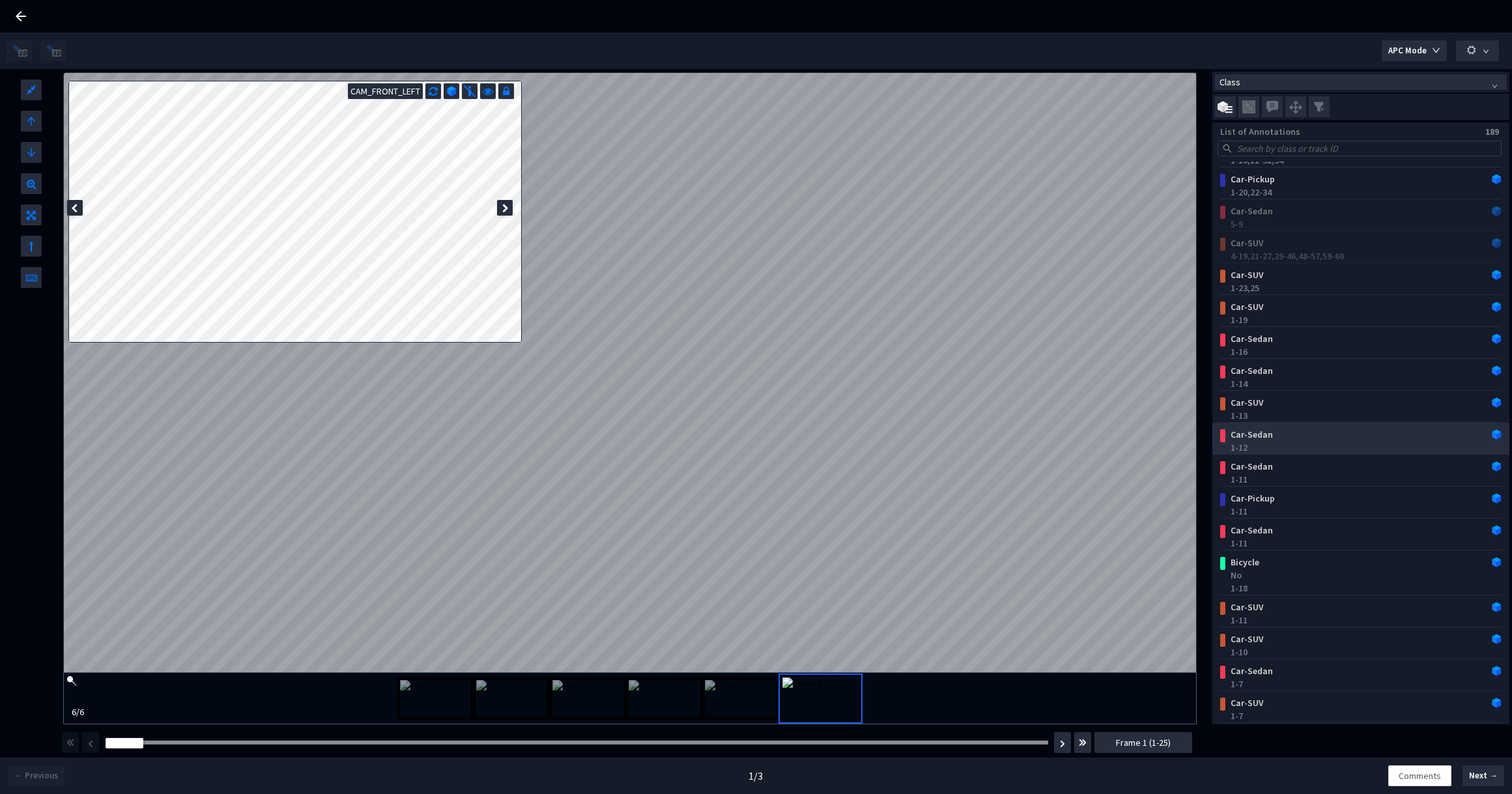
click at [1288, 431] on div "Car-Sedan" at bounding box center [1336, 435] width 221 height 13
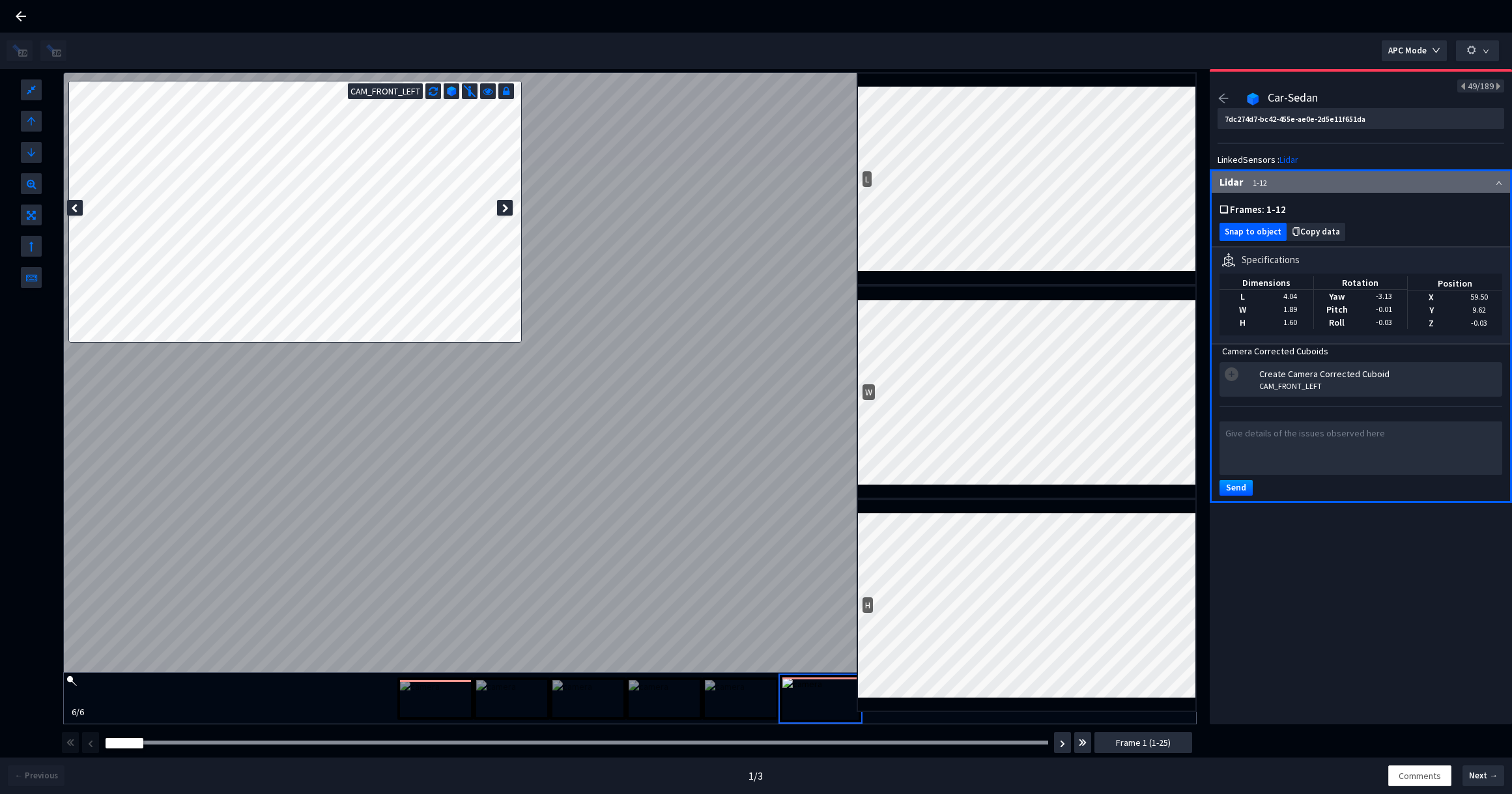
click at [1264, 231] on span "Snap to object" at bounding box center [1252, 232] width 57 height 10
click at [1222, 95] on icon "arrow-left" at bounding box center [1223, 98] width 12 height 12
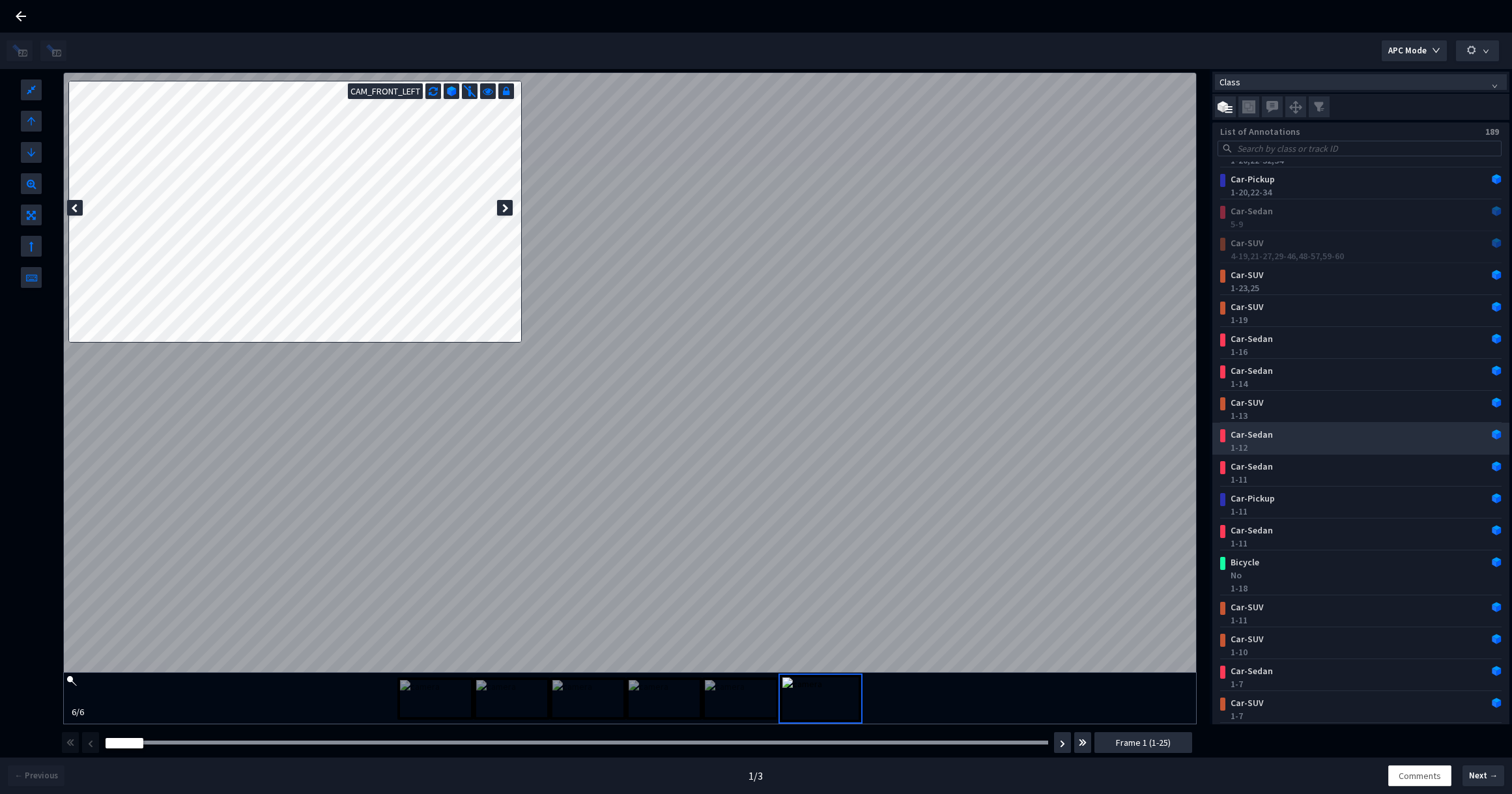
click at [1264, 445] on div "1-12" at bounding box center [1363, 447] width 266 height 13
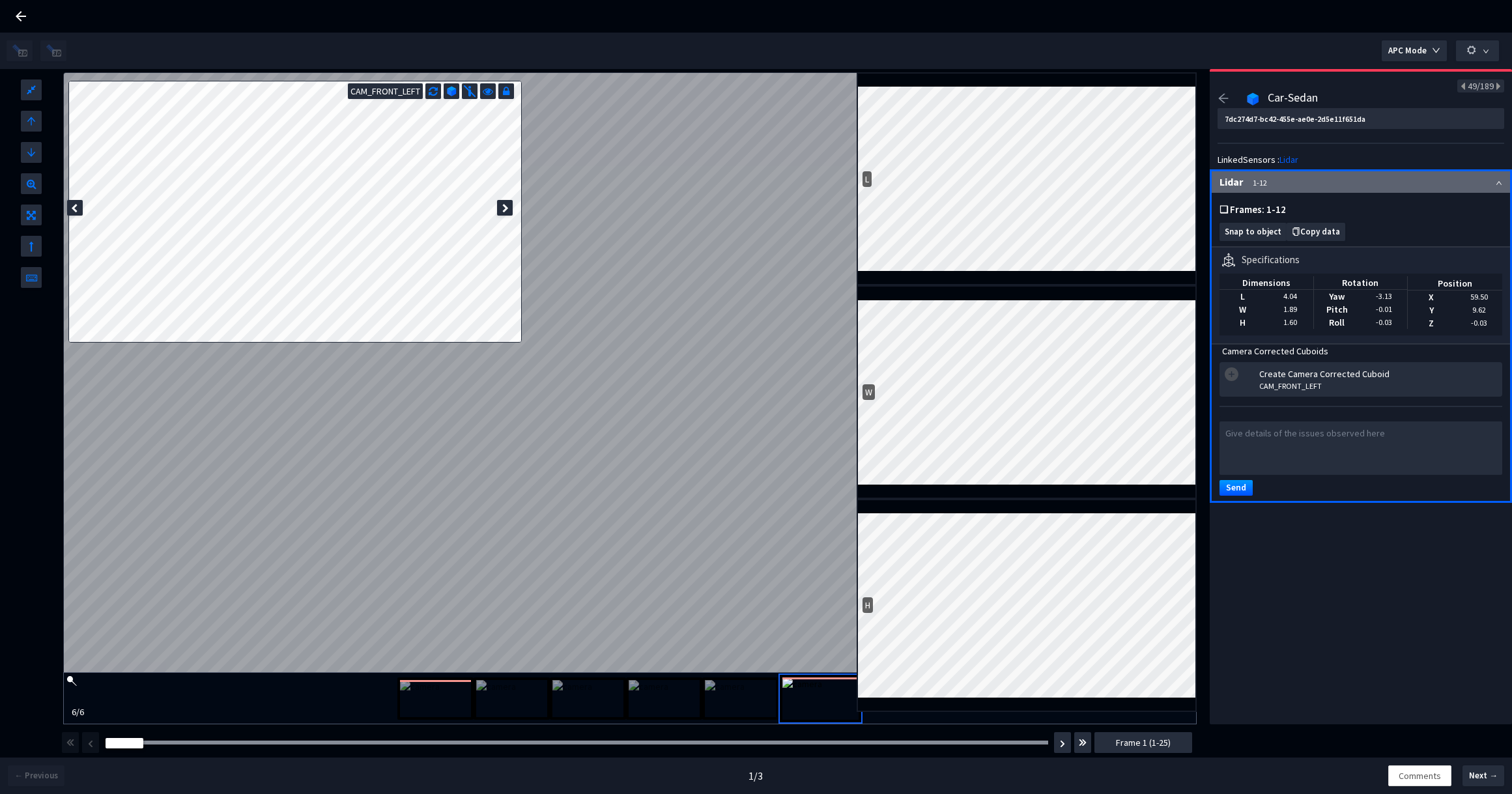
click at [1228, 95] on div at bounding box center [1229, 100] width 24 height 16
click at [1224, 103] on icon "arrow-left" at bounding box center [1223, 98] width 10 height 9
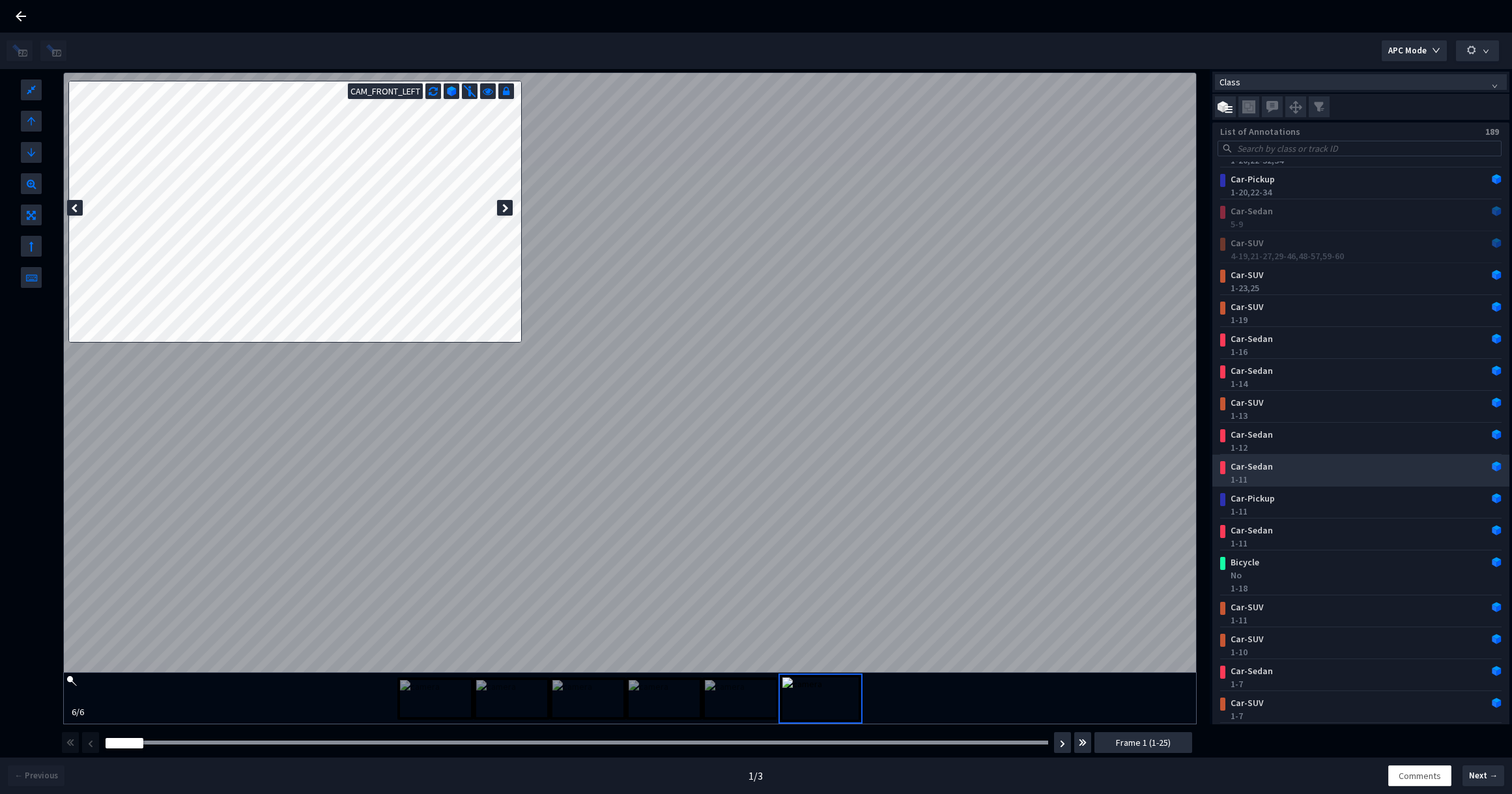
click at [1361, 468] on div "Car-Sedan" at bounding box center [1336, 466] width 221 height 13
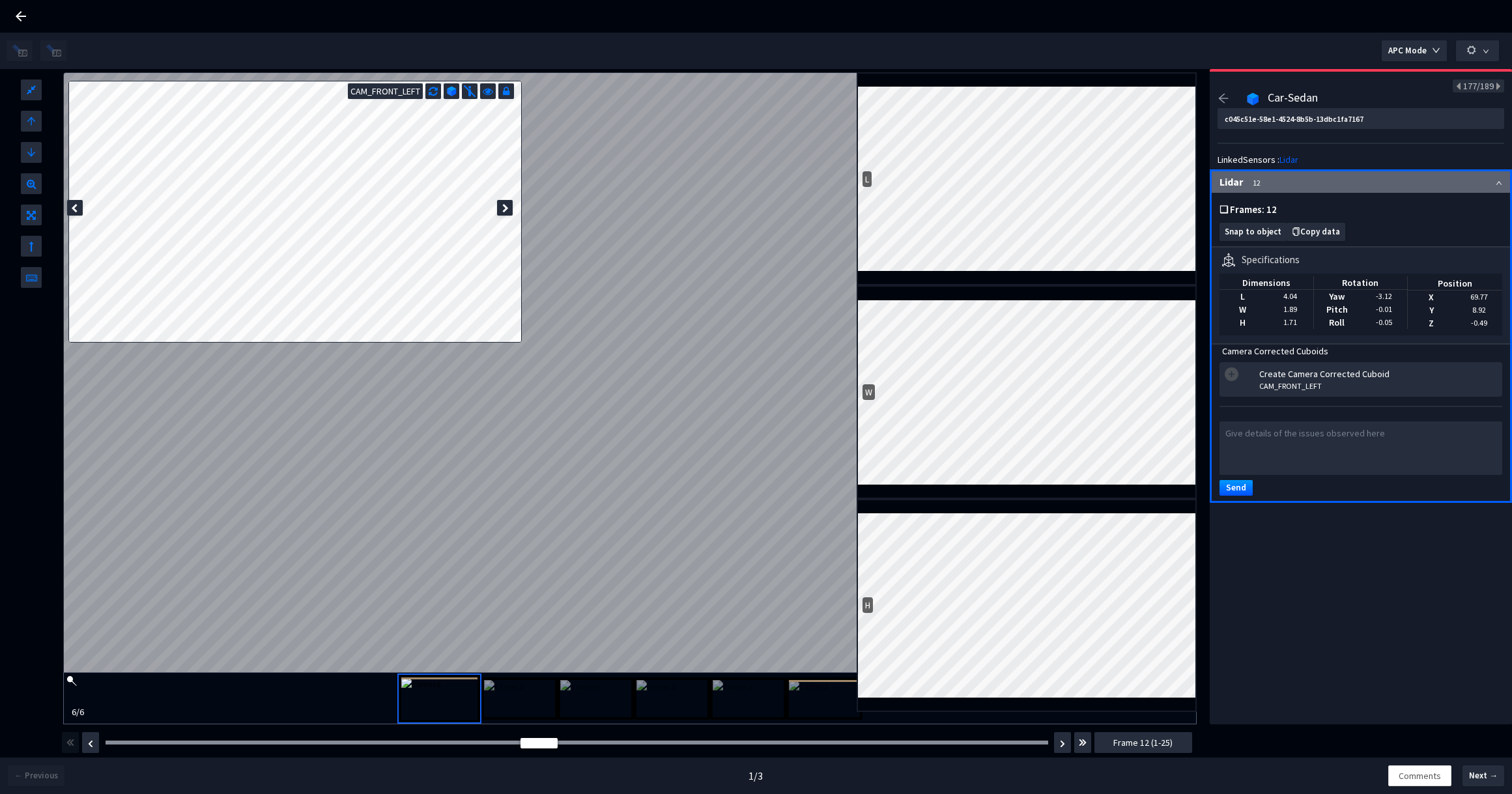
click at [1363, 136] on div "c045c51e-58e1-4524-8b5b-13dbc1fa7167 LinkedSensors : Lidar Lidar 12 ❏ Frames: 1…" at bounding box center [1360, 307] width 286 height 397
click at [1277, 430] on textarea at bounding box center [1360, 448] width 283 height 54
paste textarea "c045c51e-58e1-4524-8b5b-13dbc1fa7167"
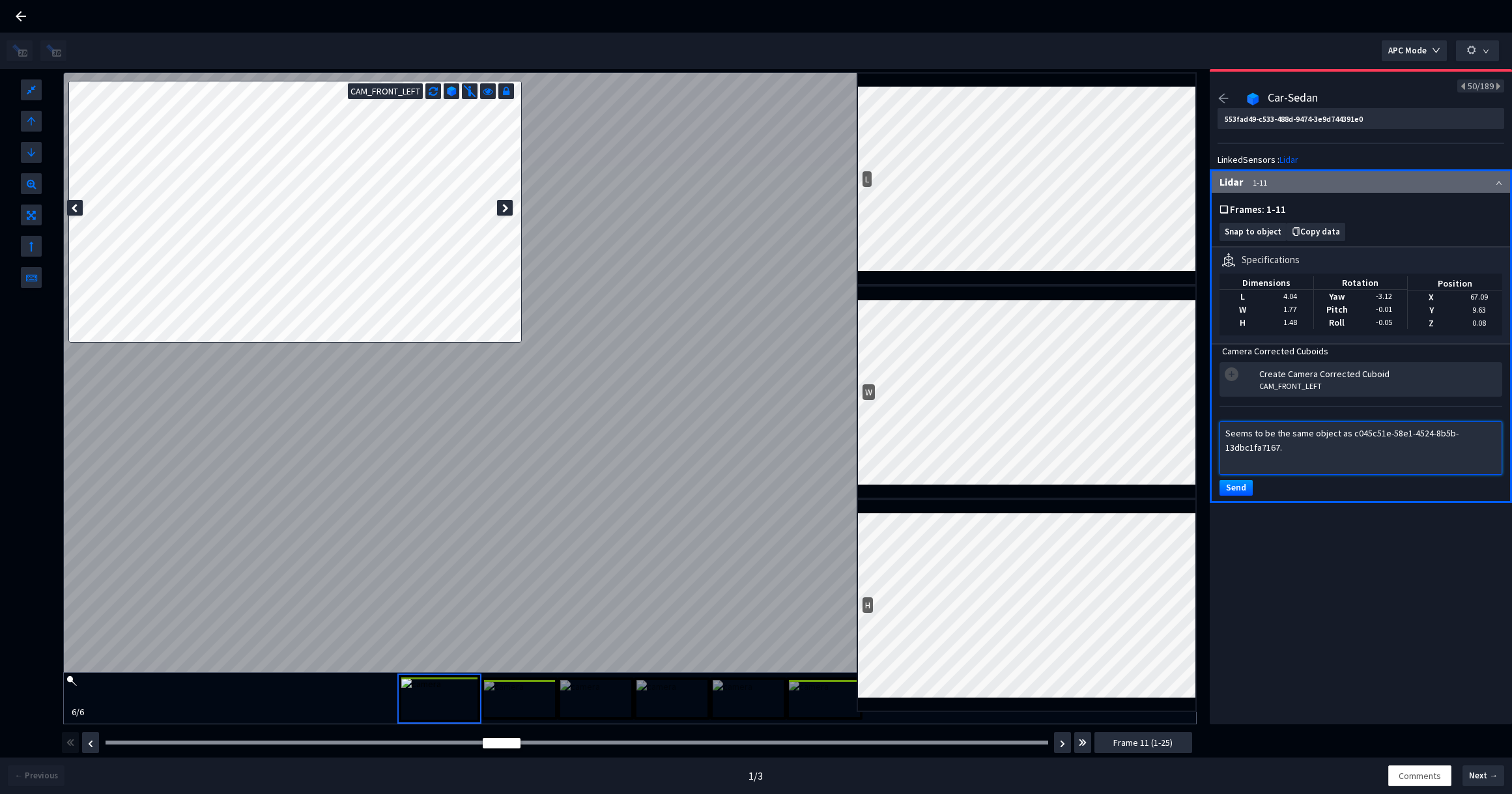
type textarea "Seems to be the same object as c045c51e-58e1-4524-8b5b-13dbc1fa7167."
click at [1239, 494] on button "Send" at bounding box center [1236, 487] width 33 height 16
click at [1283, 446] on textarea at bounding box center [1360, 448] width 283 height 54
paste textarea "553fad49-c533-488d-9474-3e9d744391e0"
type textarea "Seems to be the same object as 553fad49-c533-488d-9474-3e9d744391e0."
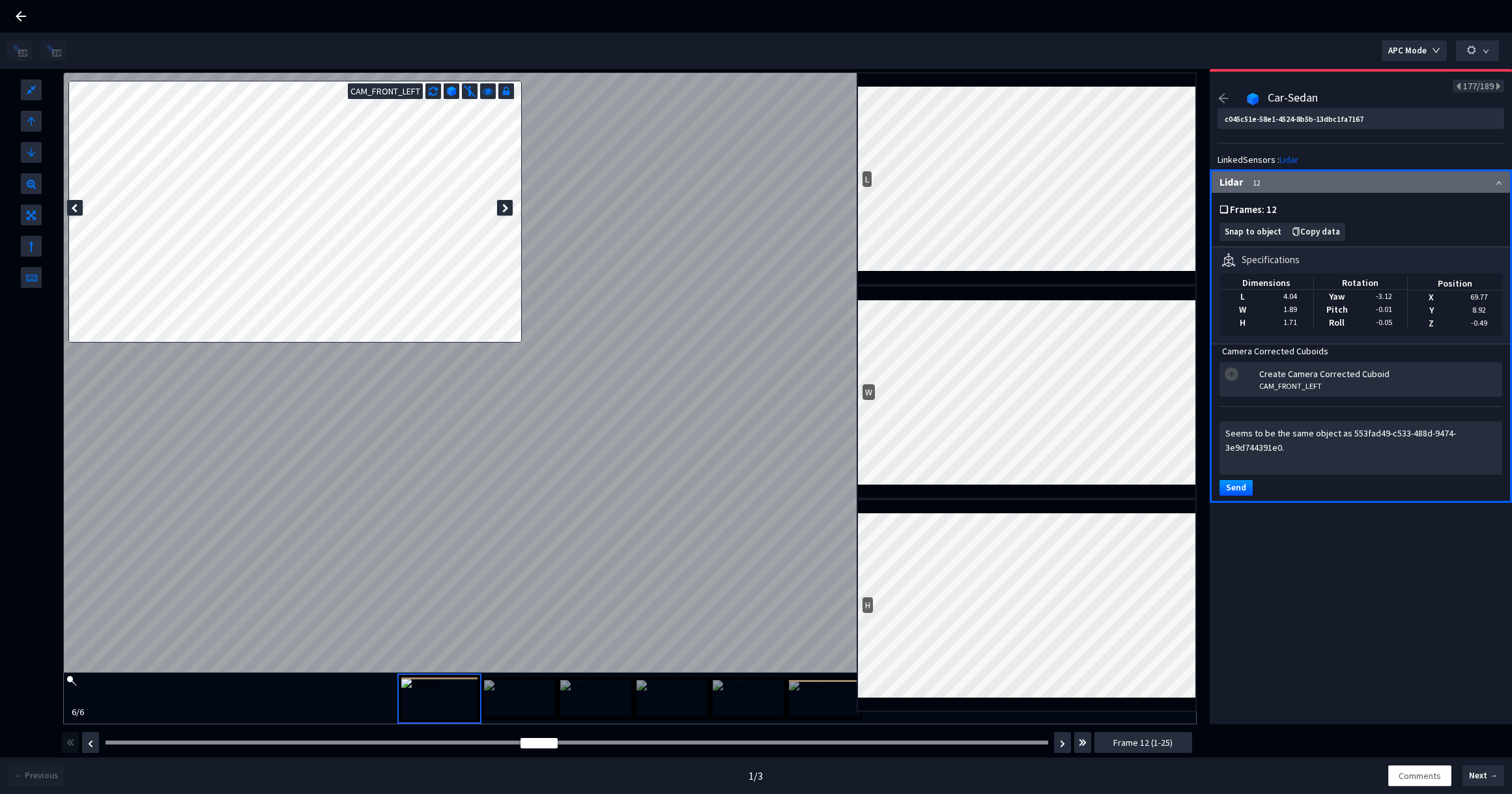
click at [1234, 486] on button "Send" at bounding box center [1236, 487] width 33 height 16
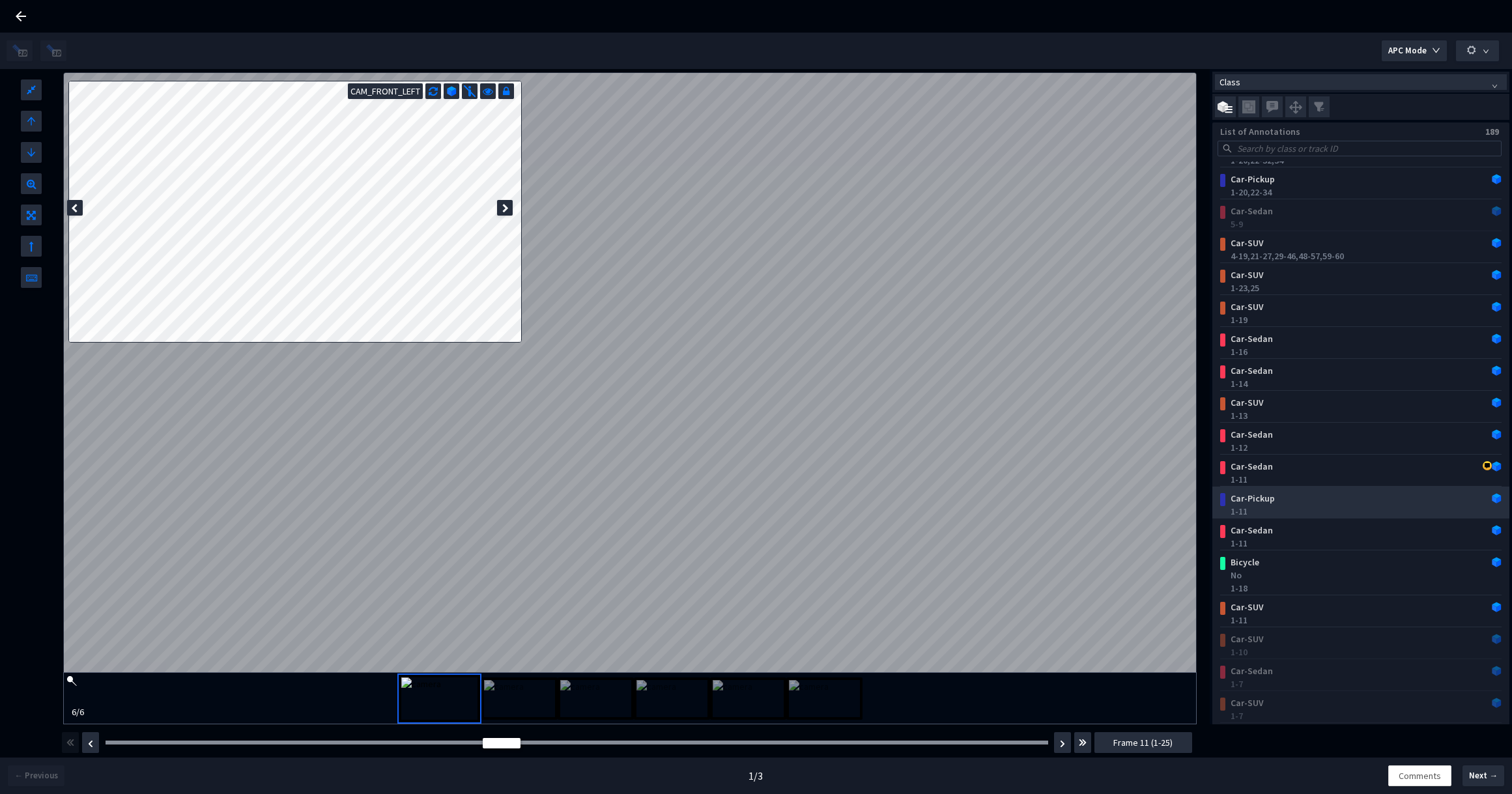
click at [1335, 494] on div "Car-Pickup" at bounding box center [1336, 498] width 221 height 13
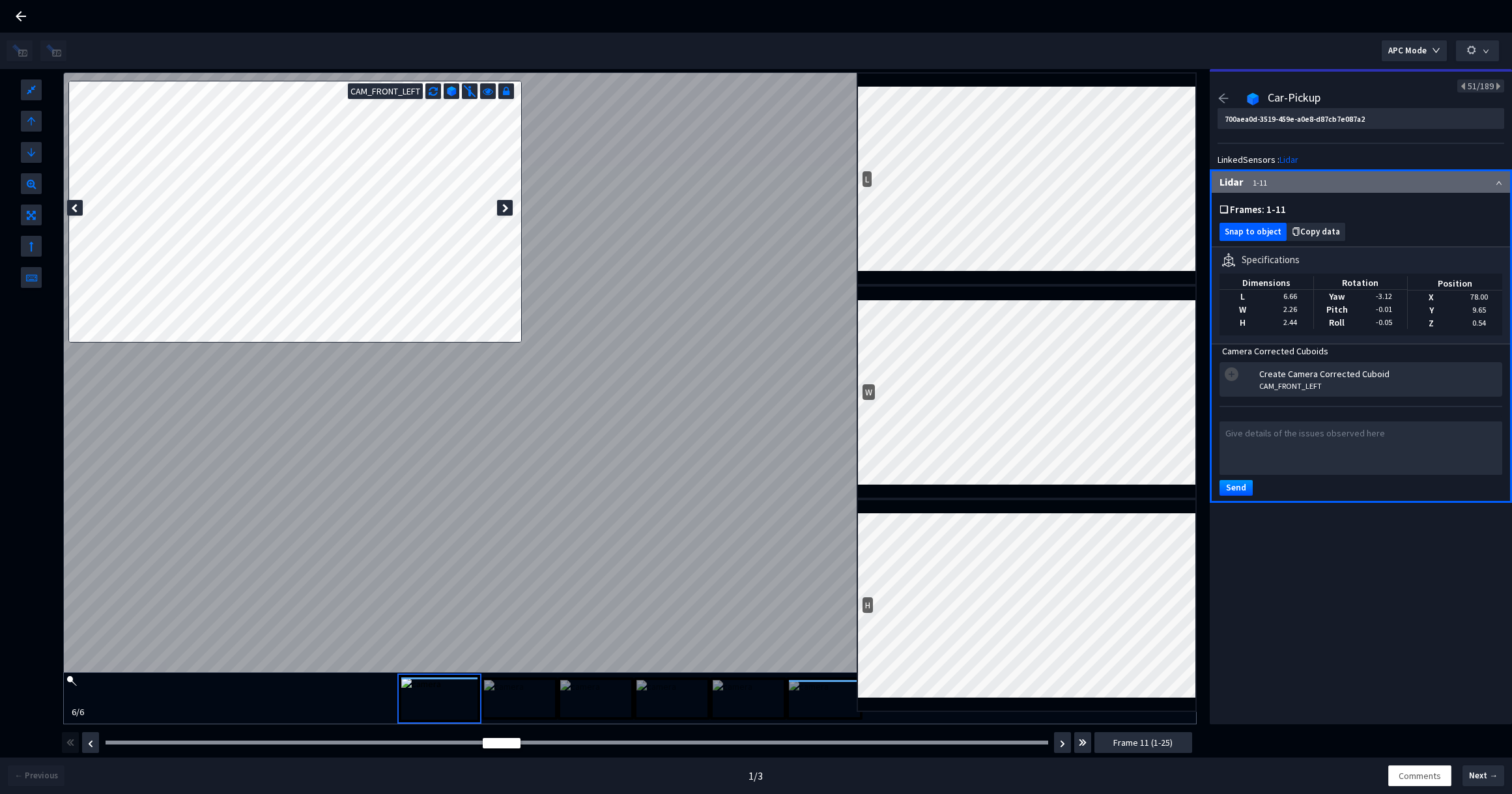
click at [1242, 232] on span "Snap to object" at bounding box center [1252, 232] width 57 height 10
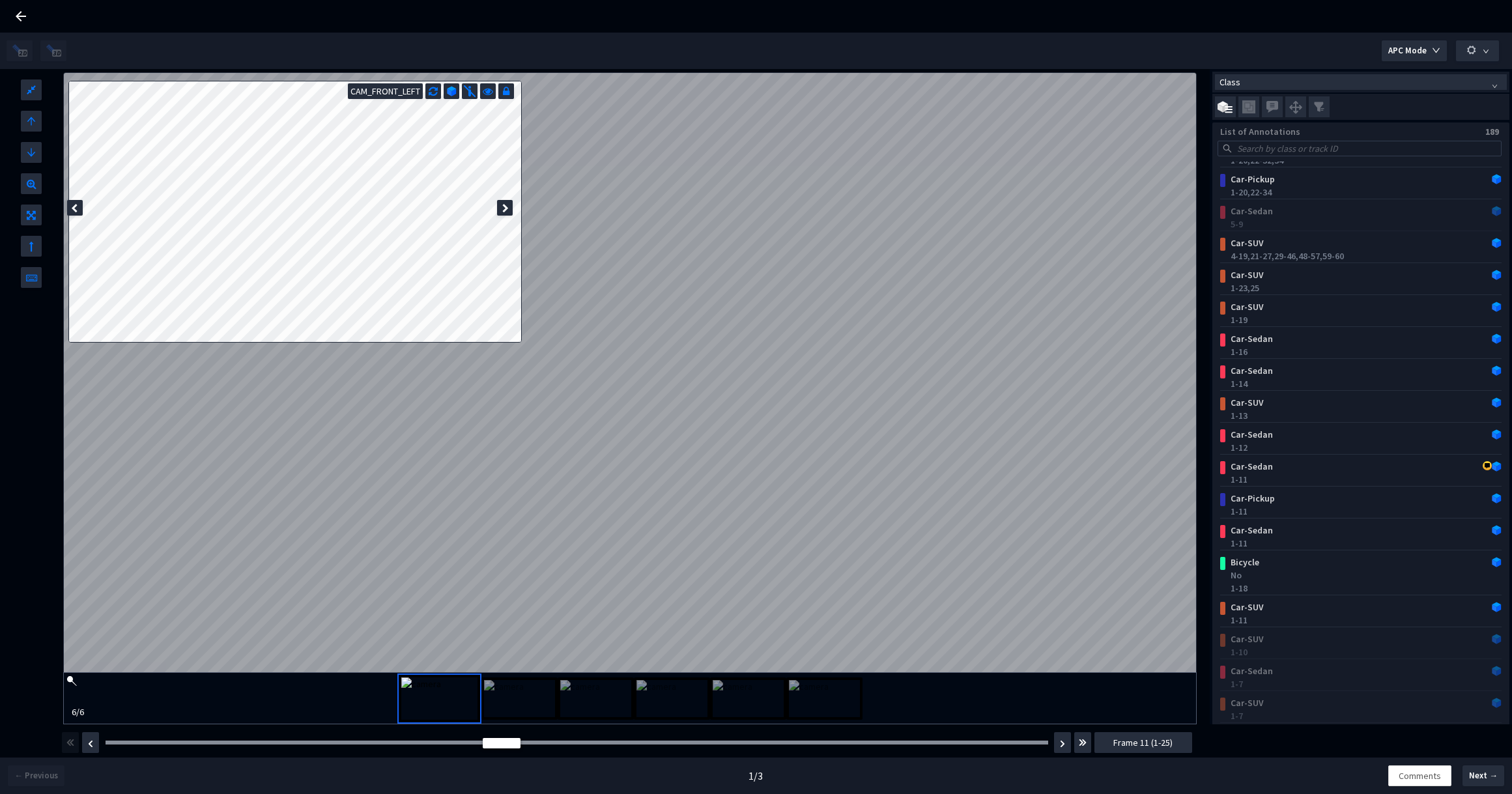
click at [131, 744] on div "Frame : 1" at bounding box center [577, 742] width 952 height 13
click at [131, 738] on div "Frame : 1" at bounding box center [577, 742] width 952 height 13
click at [134, 741] on div at bounding box center [577, 742] width 943 height 4
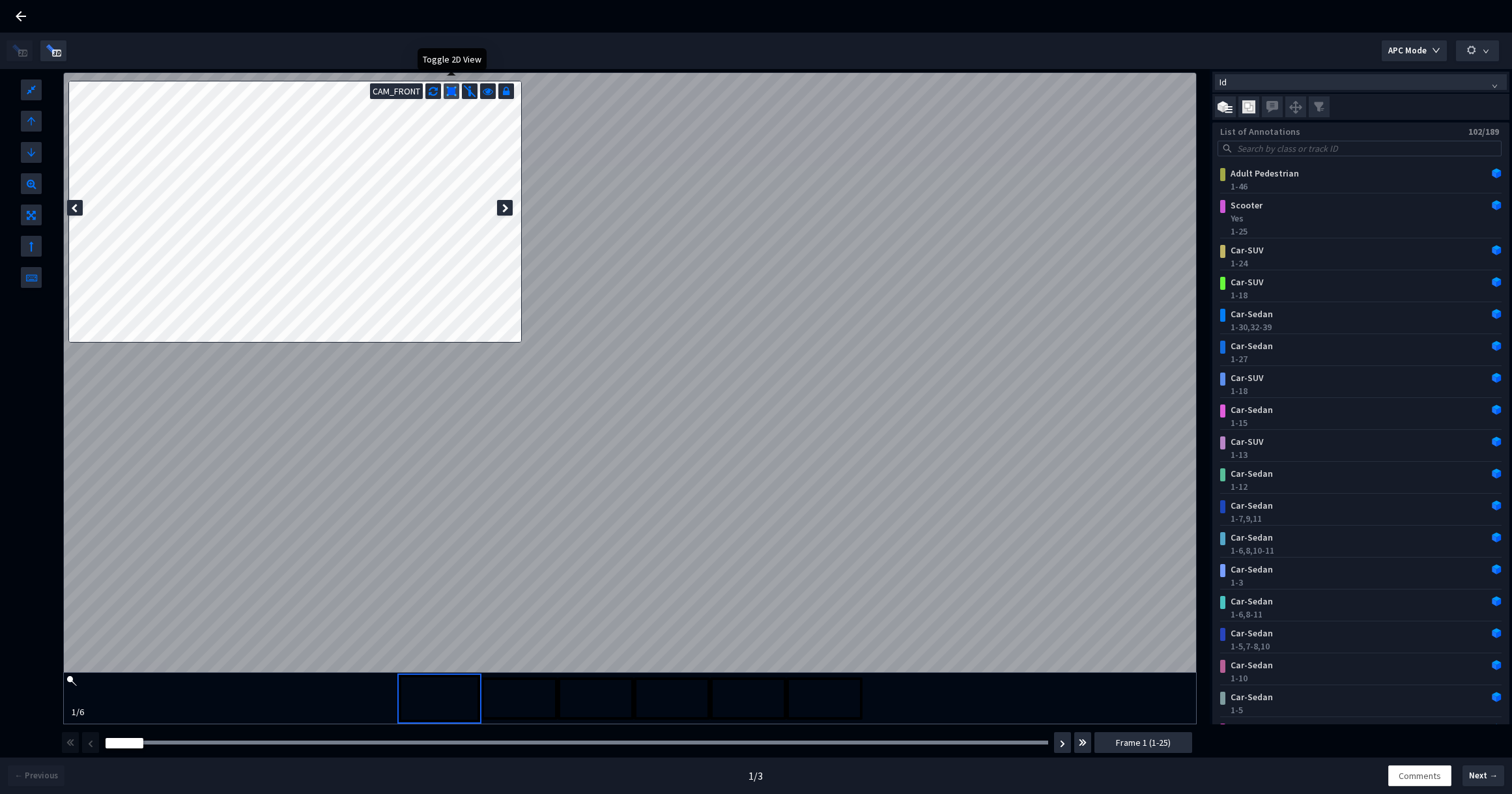
click at [454, 94] on img at bounding box center [451, 91] width 10 height 10
click at [71, 207] on icon at bounding box center [74, 208] width 6 height 9
click at [1291, 86] on div "Repositioning of FOV" at bounding box center [1299, 75] width 93 height 28
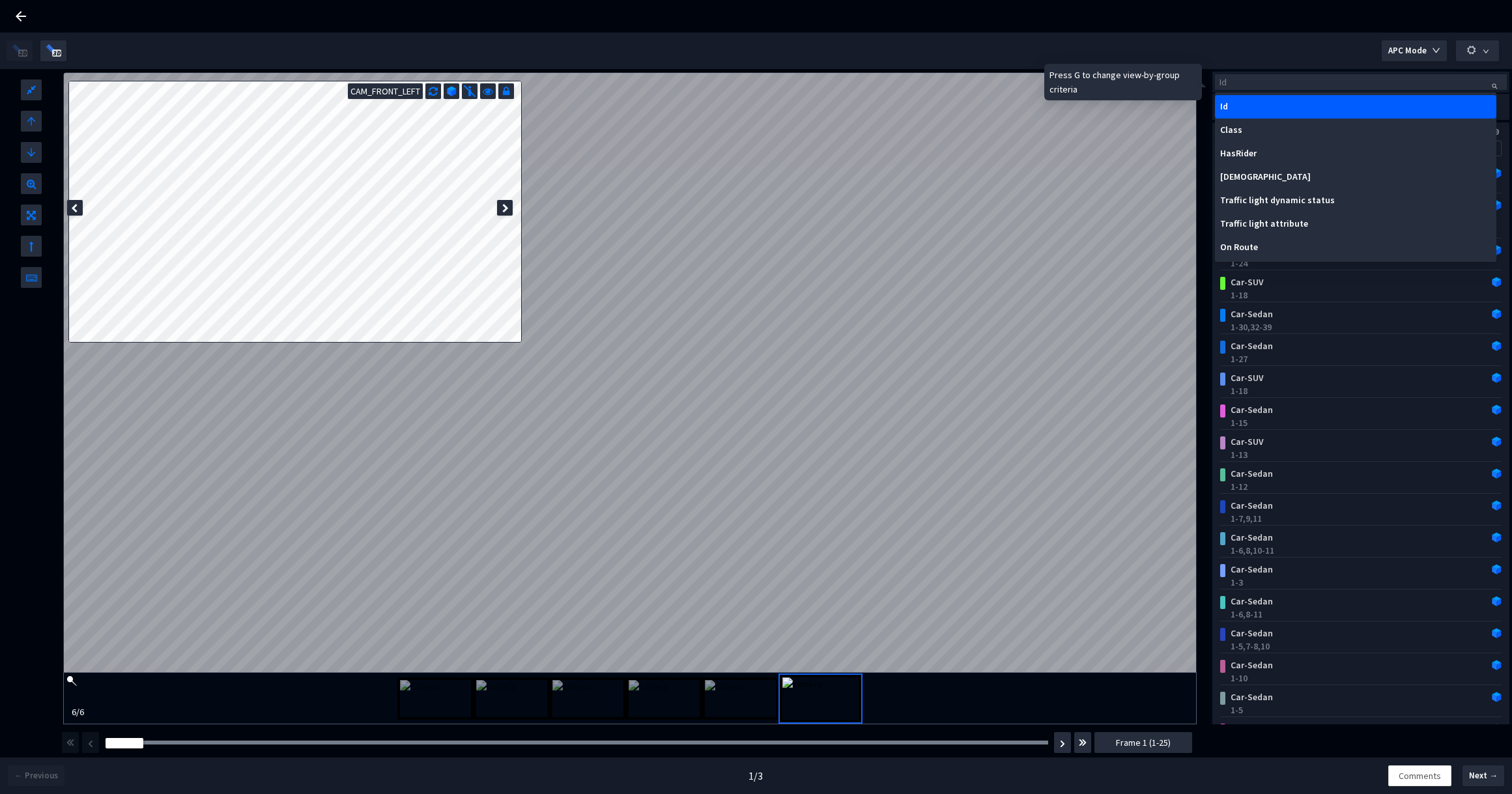
click at [1389, 80] on span "Id" at bounding box center [1360, 82] width 283 height 14
click at [1323, 125] on div "Class" at bounding box center [1355, 130] width 271 height 10
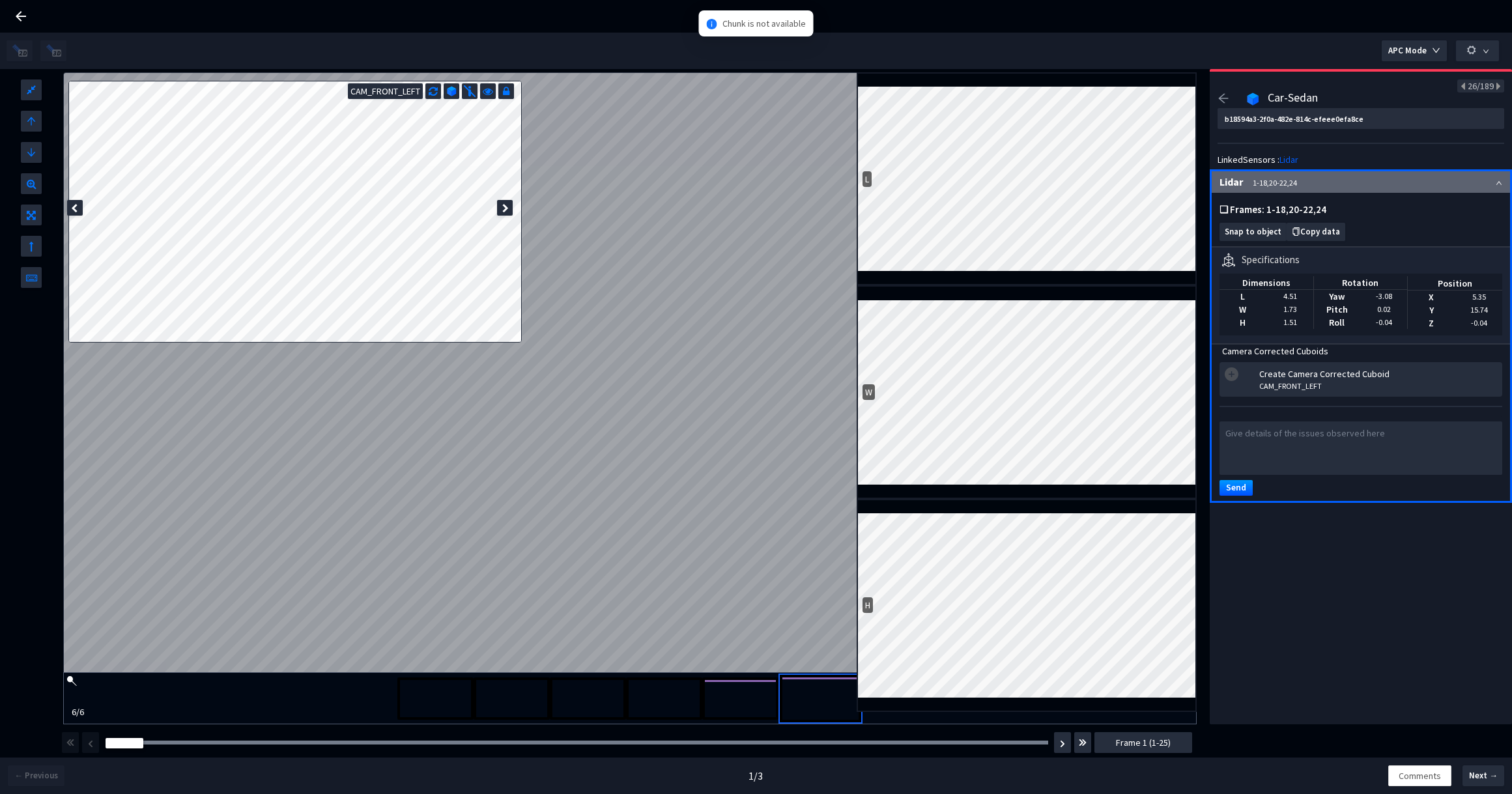
type input "b42fb9df-111b-4bed-97fa-6d86fb8c1d76"
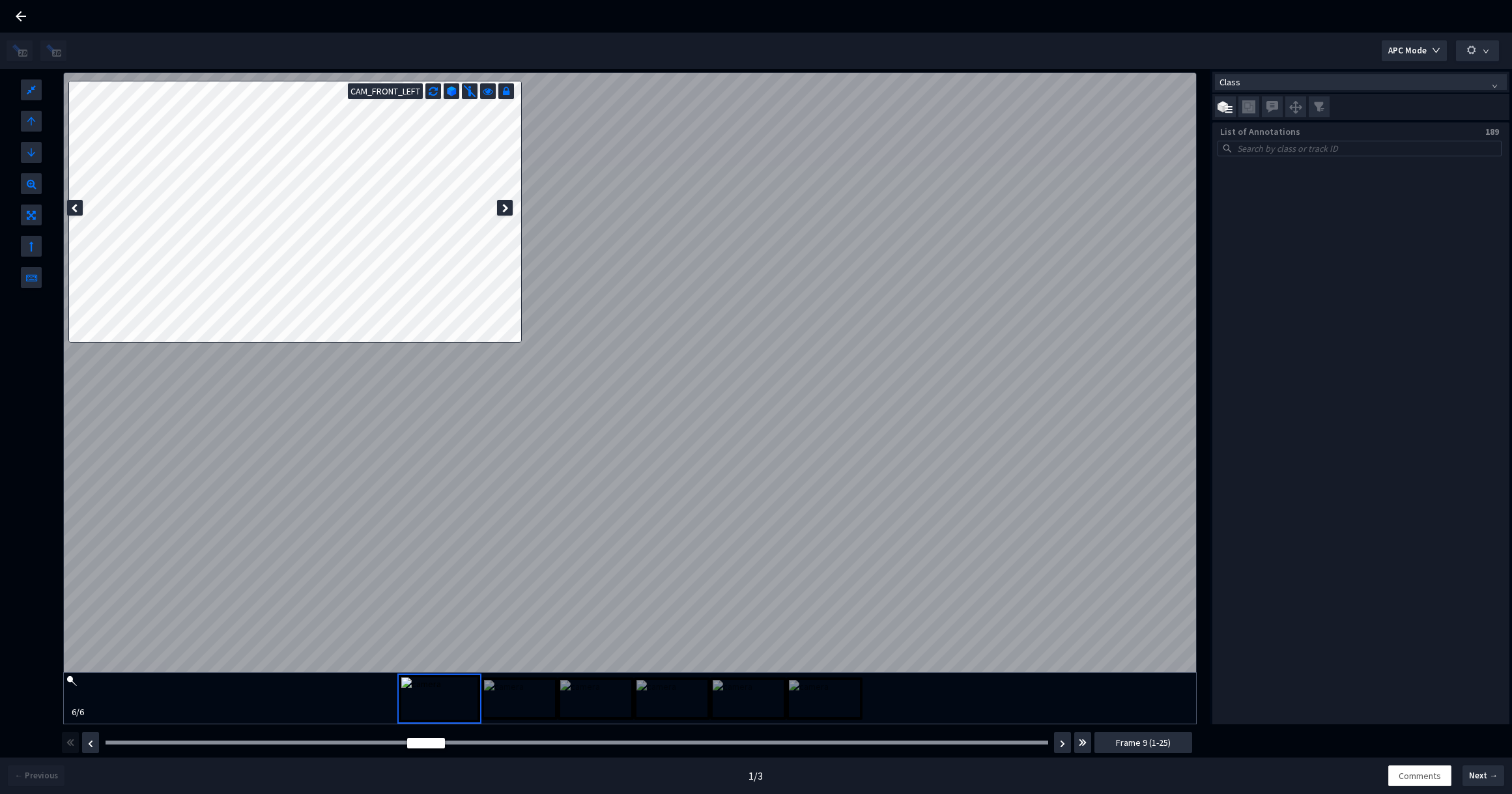
scroll to position [1283, 0]
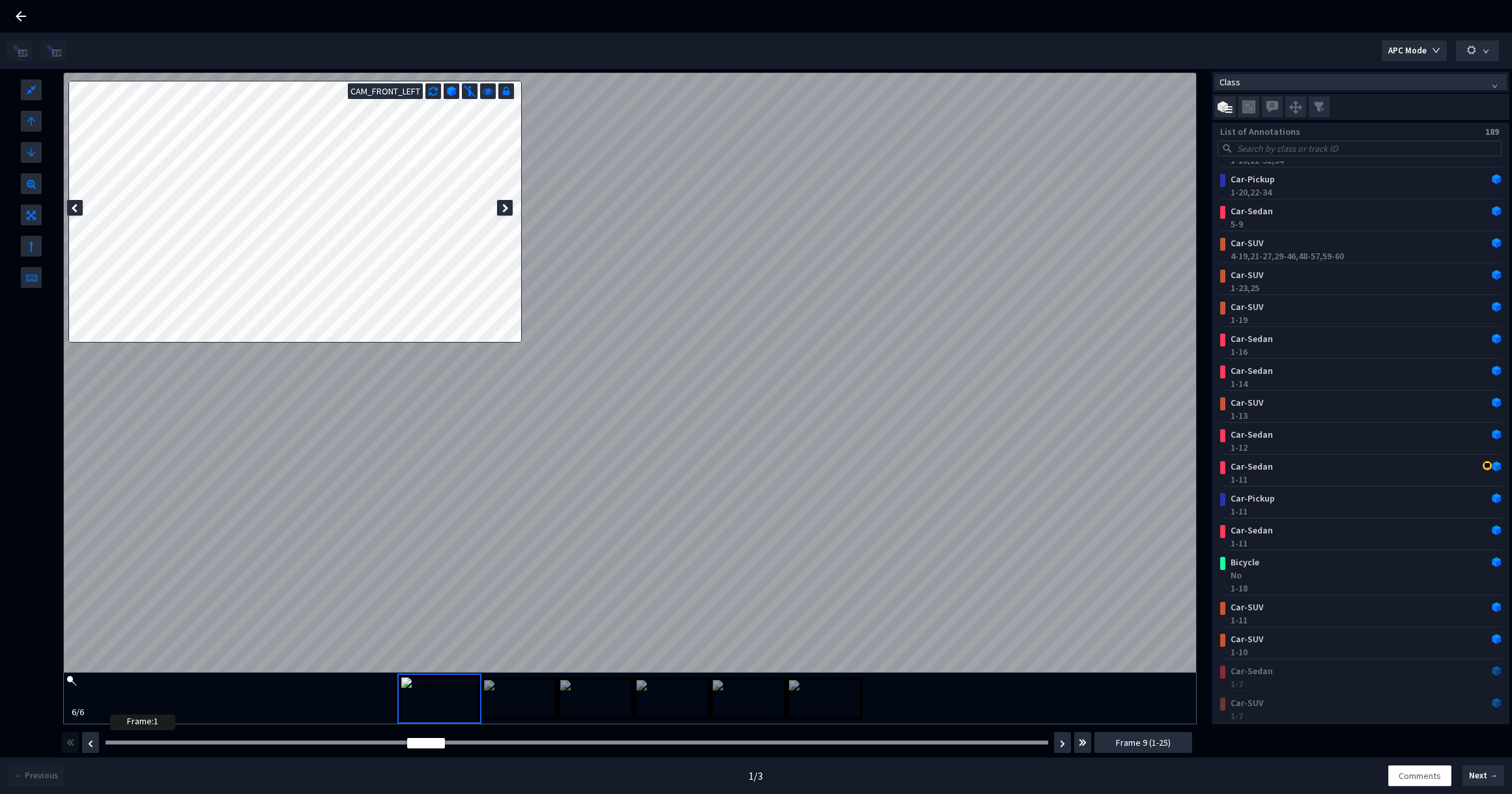
click at [115, 741] on div at bounding box center [577, 742] width 943 height 4
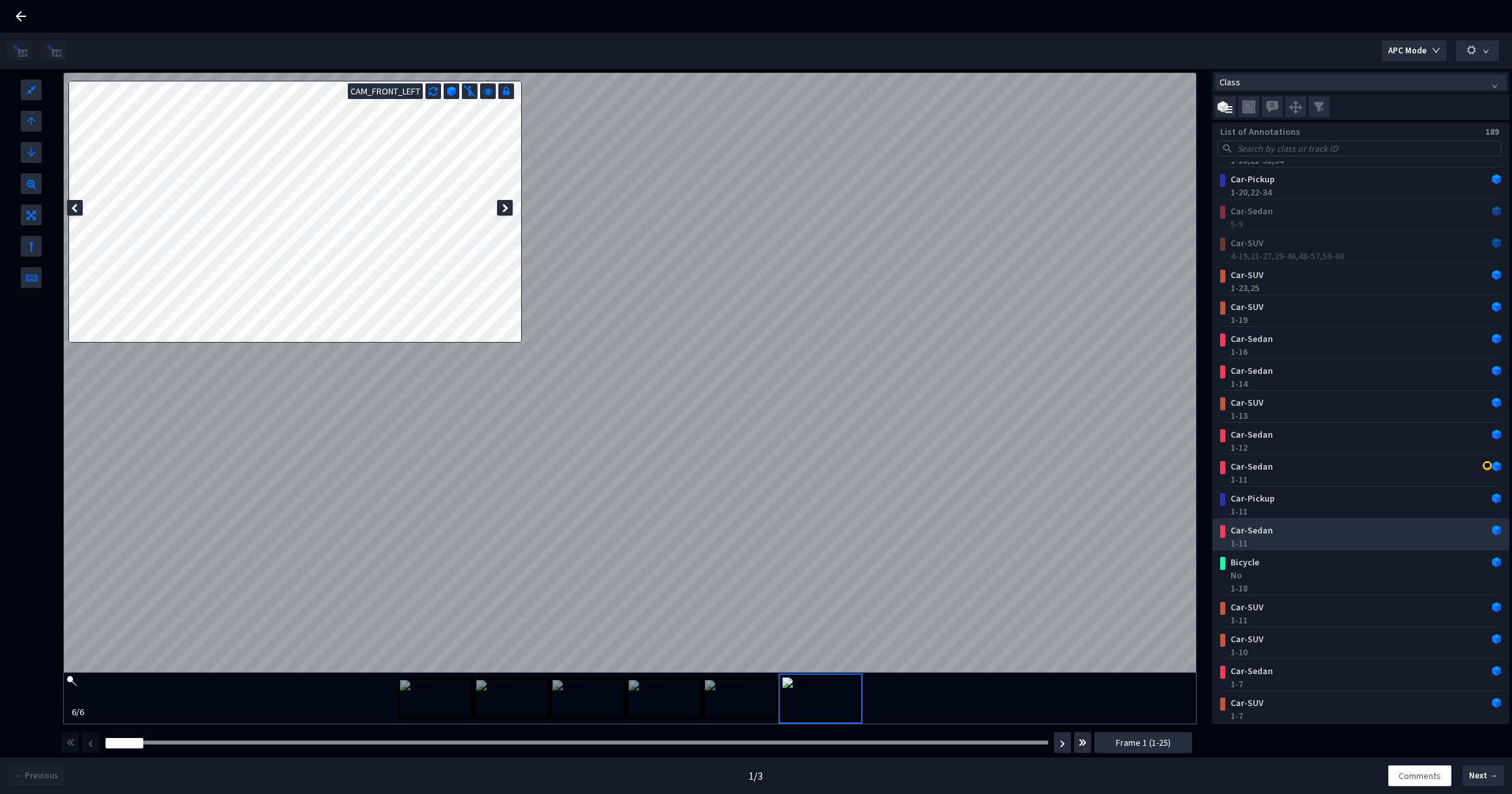
click at [1288, 536] on div "Car-Sedan" at bounding box center [1336, 530] width 221 height 13
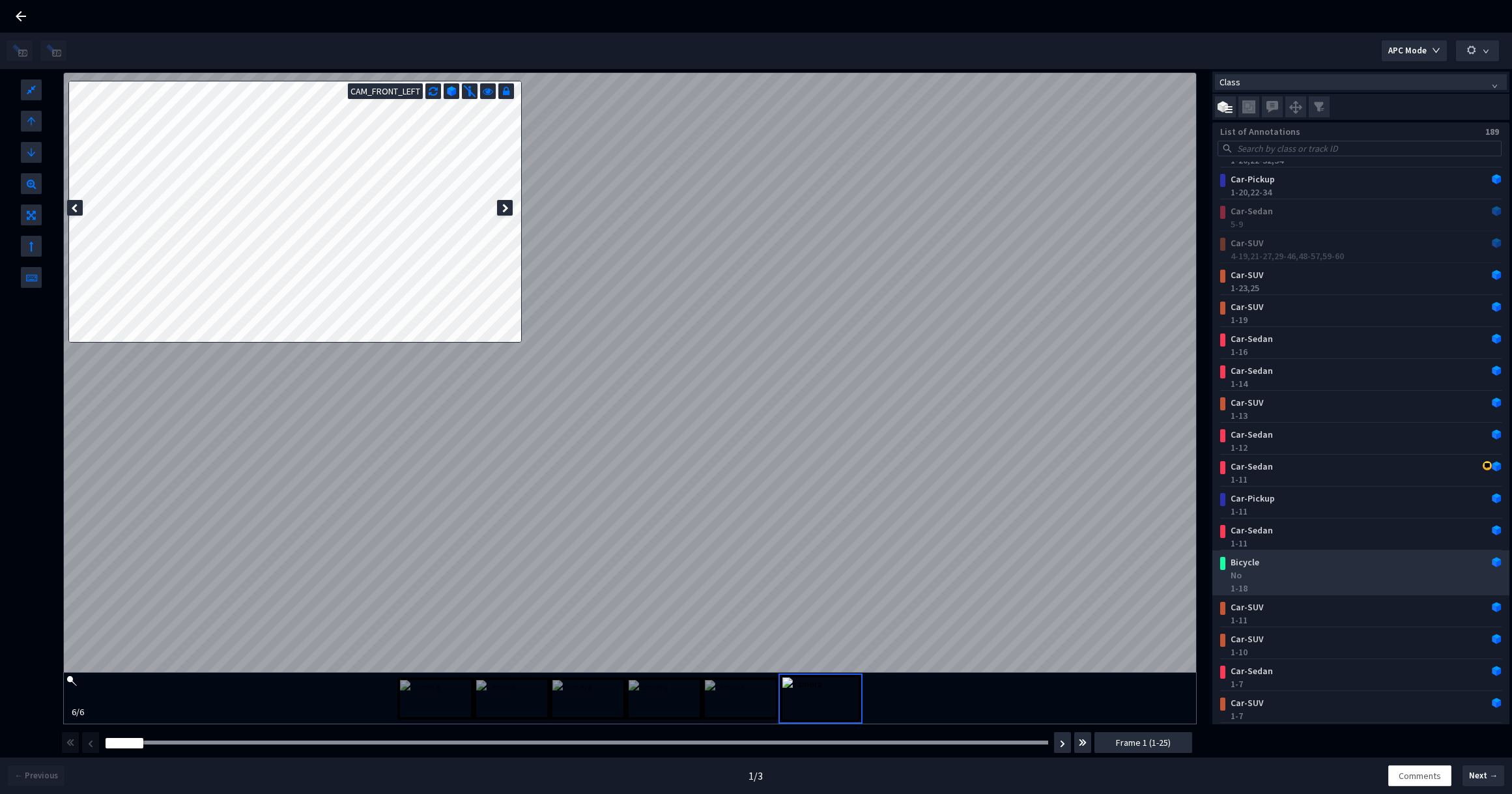
click at [1288, 562] on div "Bicycle" at bounding box center [1336, 561] width 221 height 13
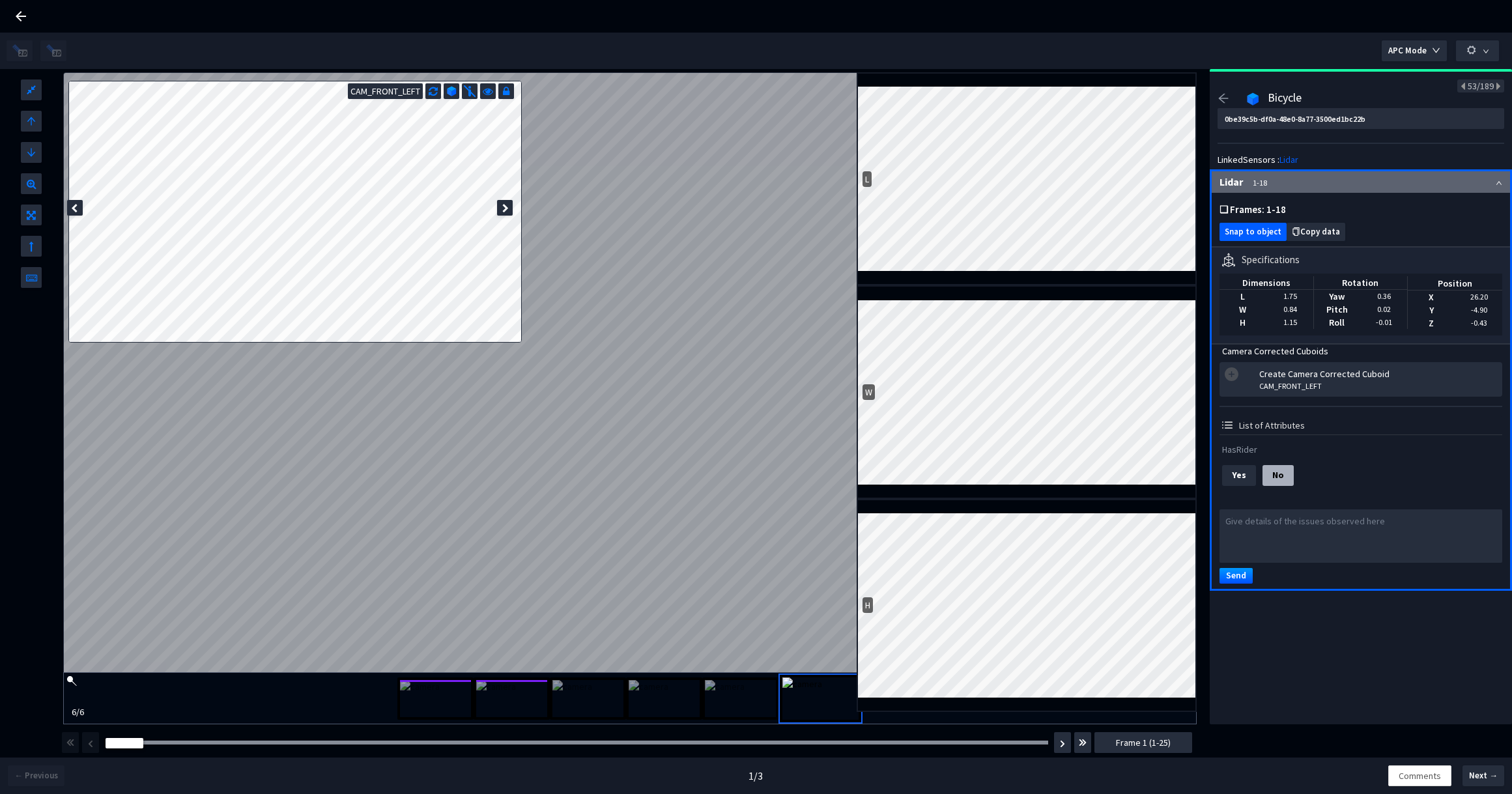
click at [1247, 240] on button "Snap to object" at bounding box center [1252, 232] width 67 height 19
click at [505, 207] on icon at bounding box center [505, 208] width 6 height 9
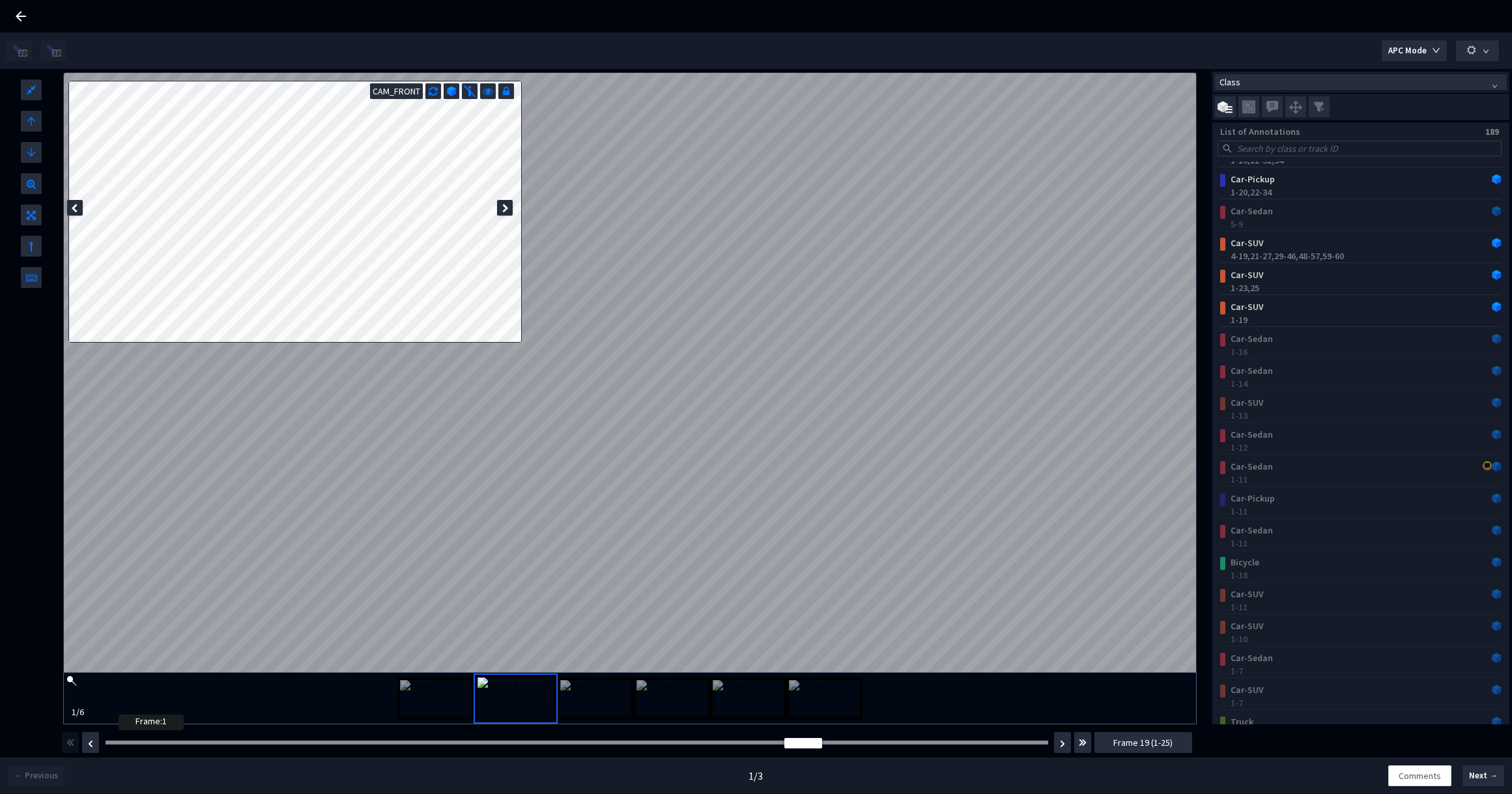
click at [123, 742] on div at bounding box center [577, 742] width 943 height 4
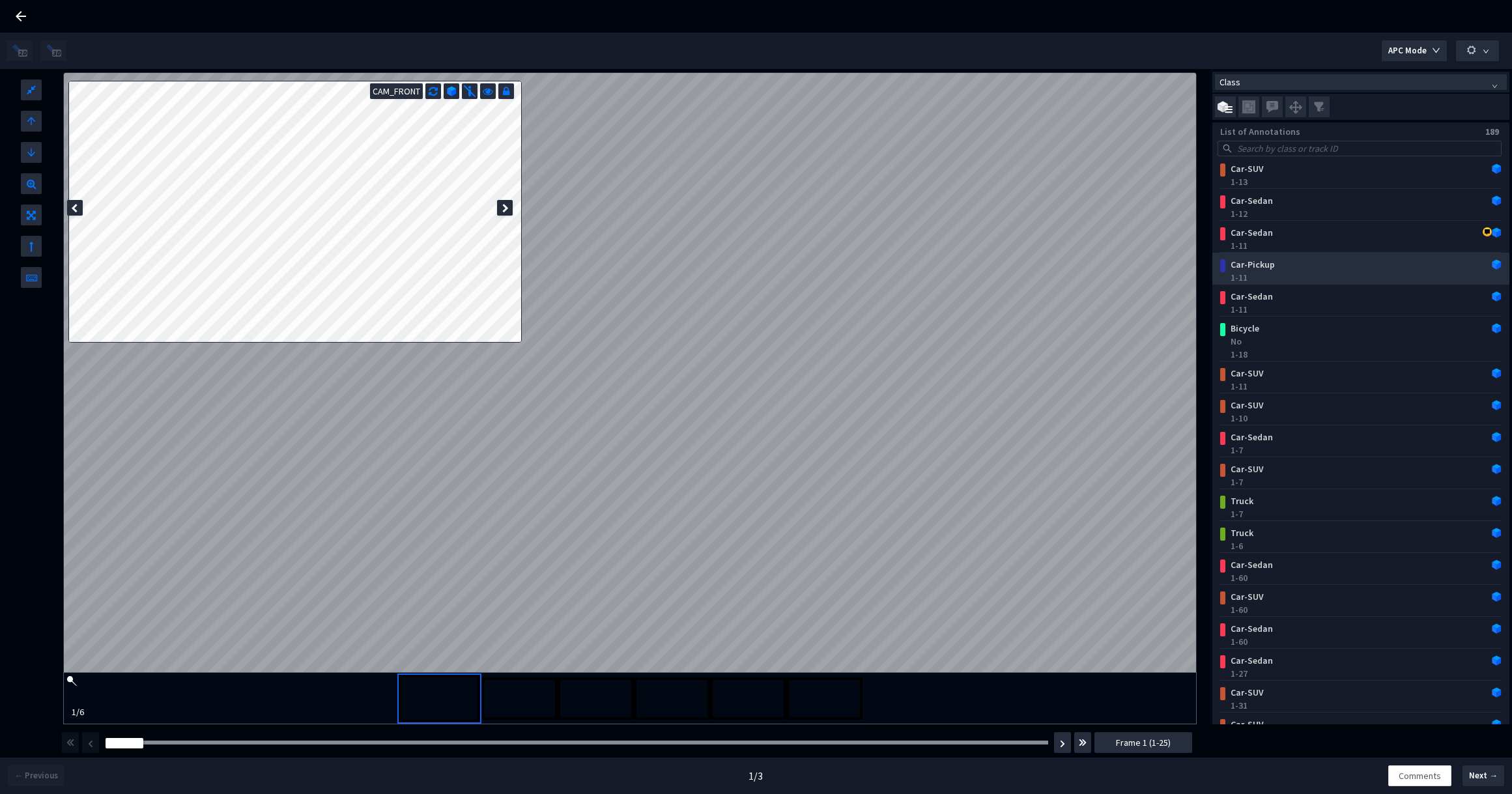
scroll to position [1558, 0]
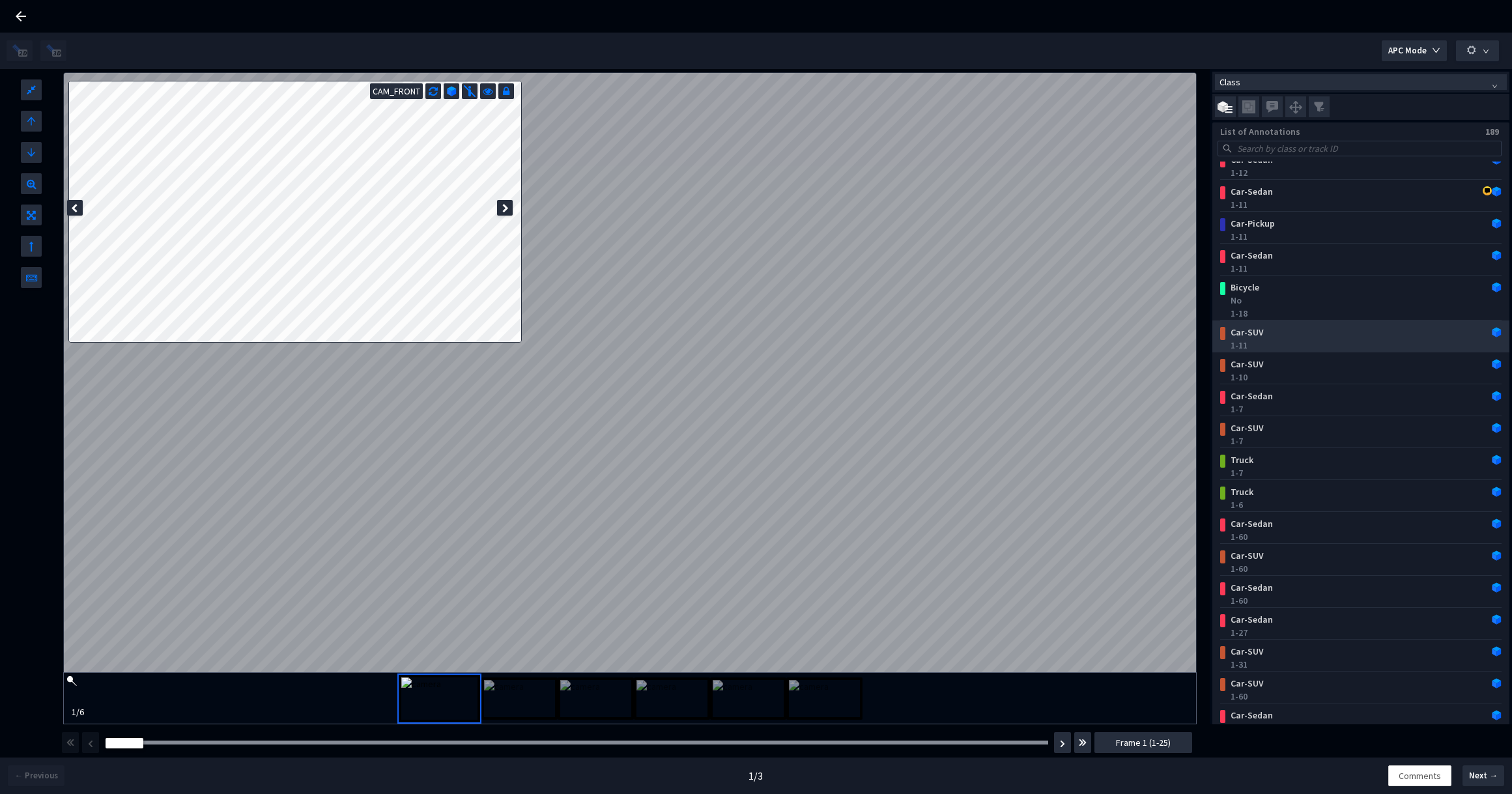
click at [1312, 349] on div "1-11" at bounding box center [1363, 345] width 266 height 13
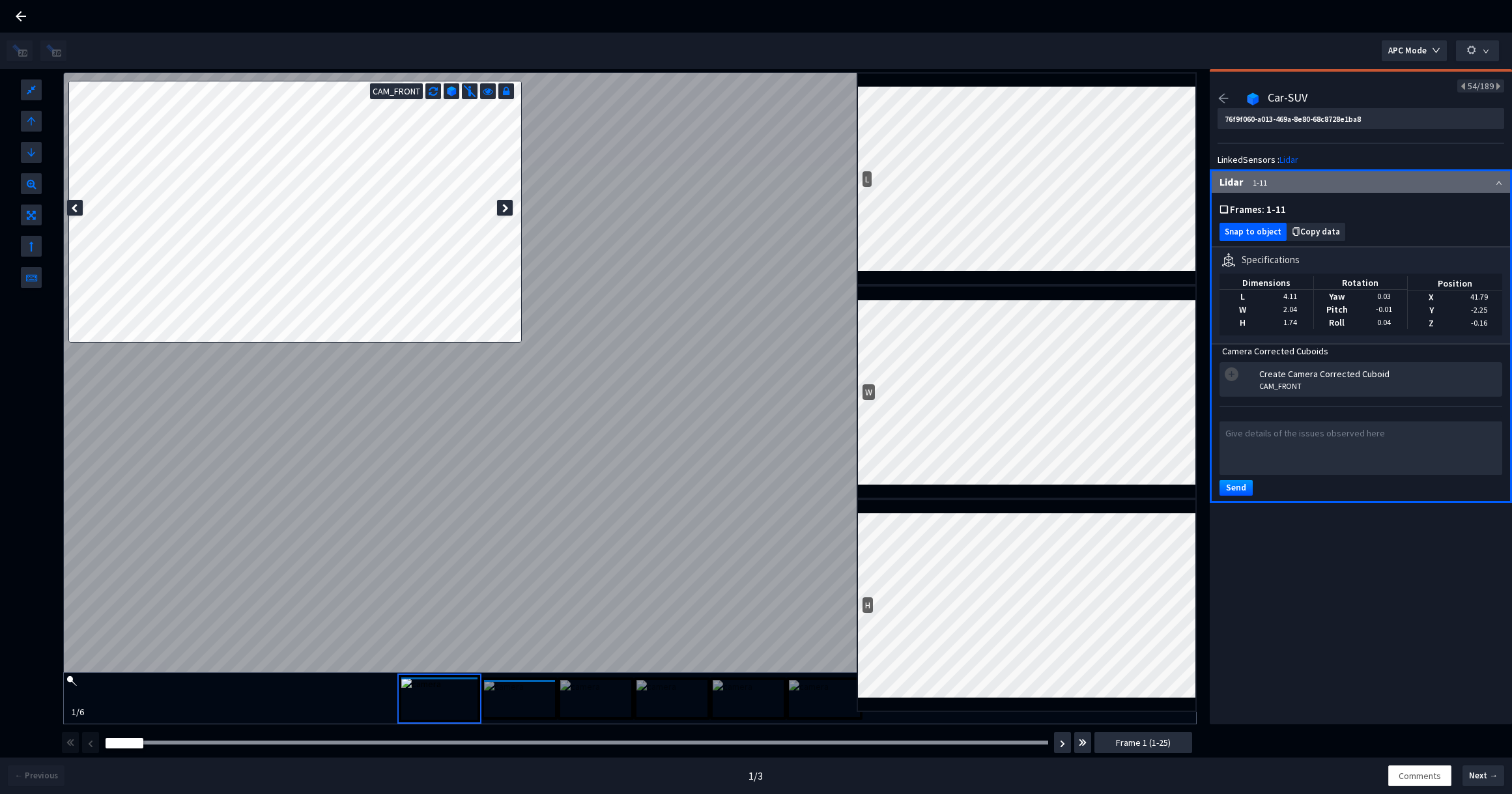
click at [1246, 227] on span "Snap to object" at bounding box center [1252, 232] width 57 height 10
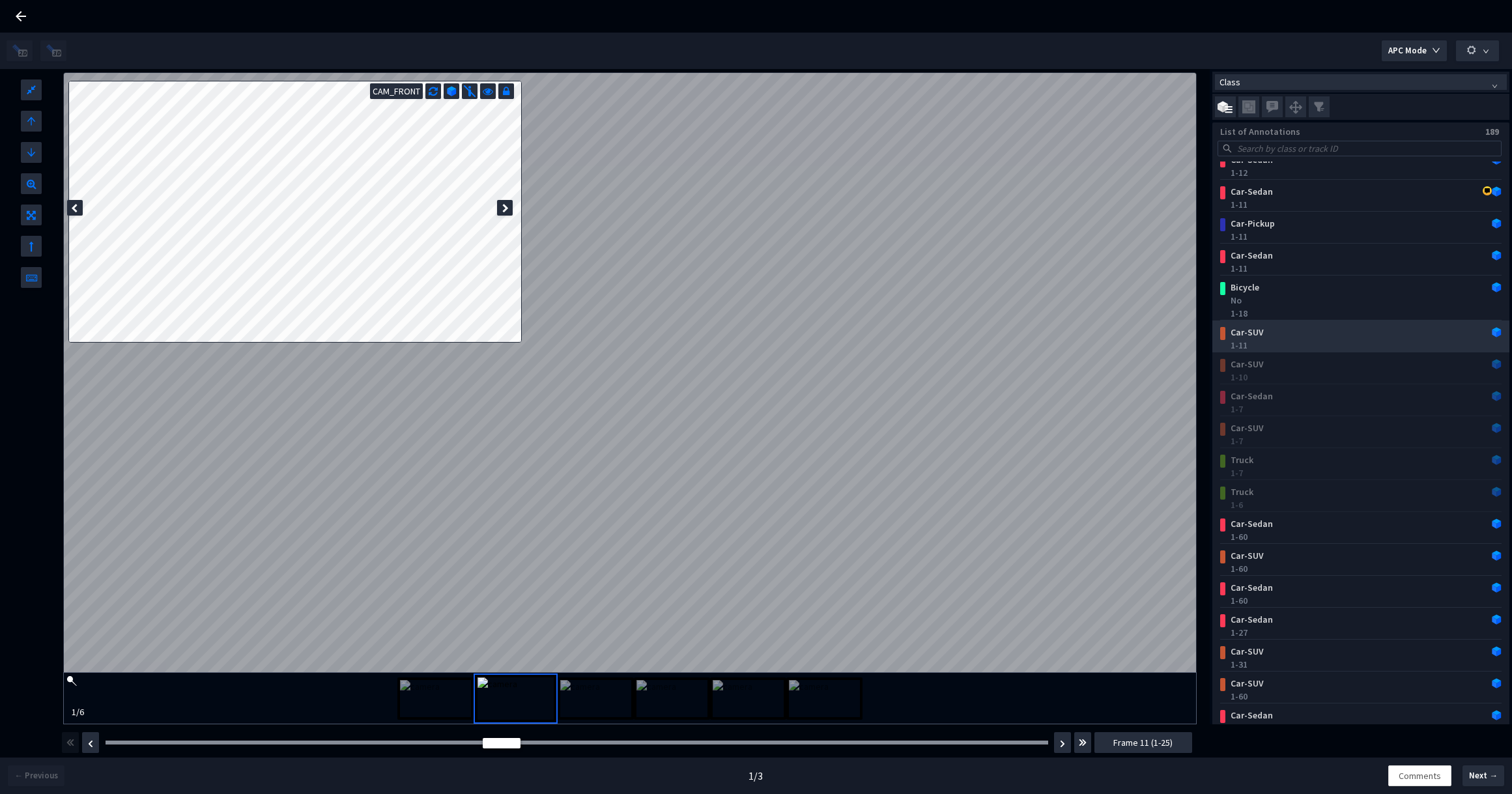
click at [1282, 339] on div "1-11" at bounding box center [1363, 345] width 266 height 13
drag, startPoint x: 496, startPoint y: 743, endPoint x: 125, endPoint y: 736, distance: 371.1
click at [195, 732] on div "Frame : 11 Frame 11 (1-25)" at bounding box center [627, 741] width 1133 height 36
click at [120, 740] on div at bounding box center [577, 742] width 943 height 4
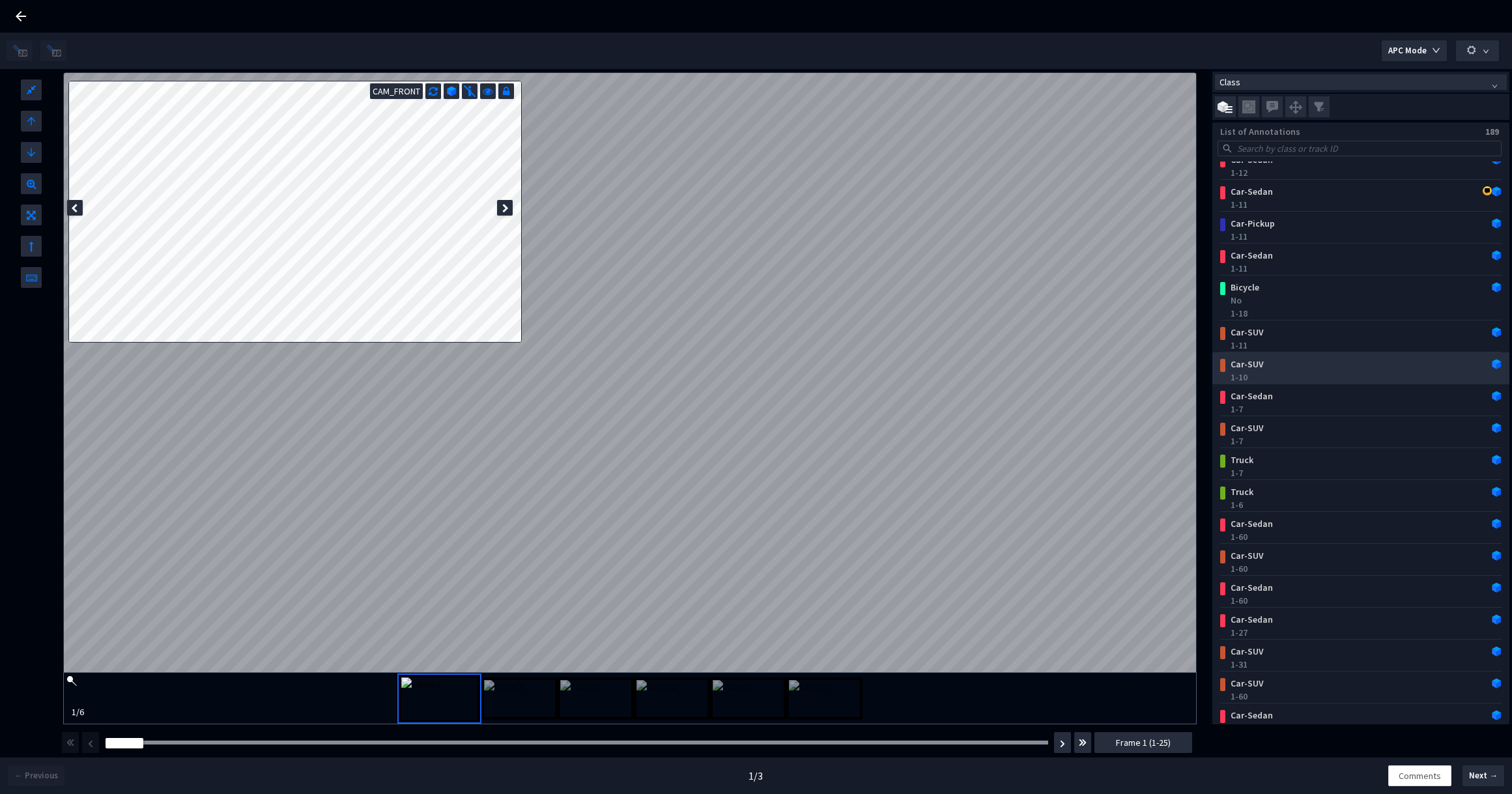
click at [1315, 372] on div "1-10" at bounding box center [1363, 377] width 266 height 13
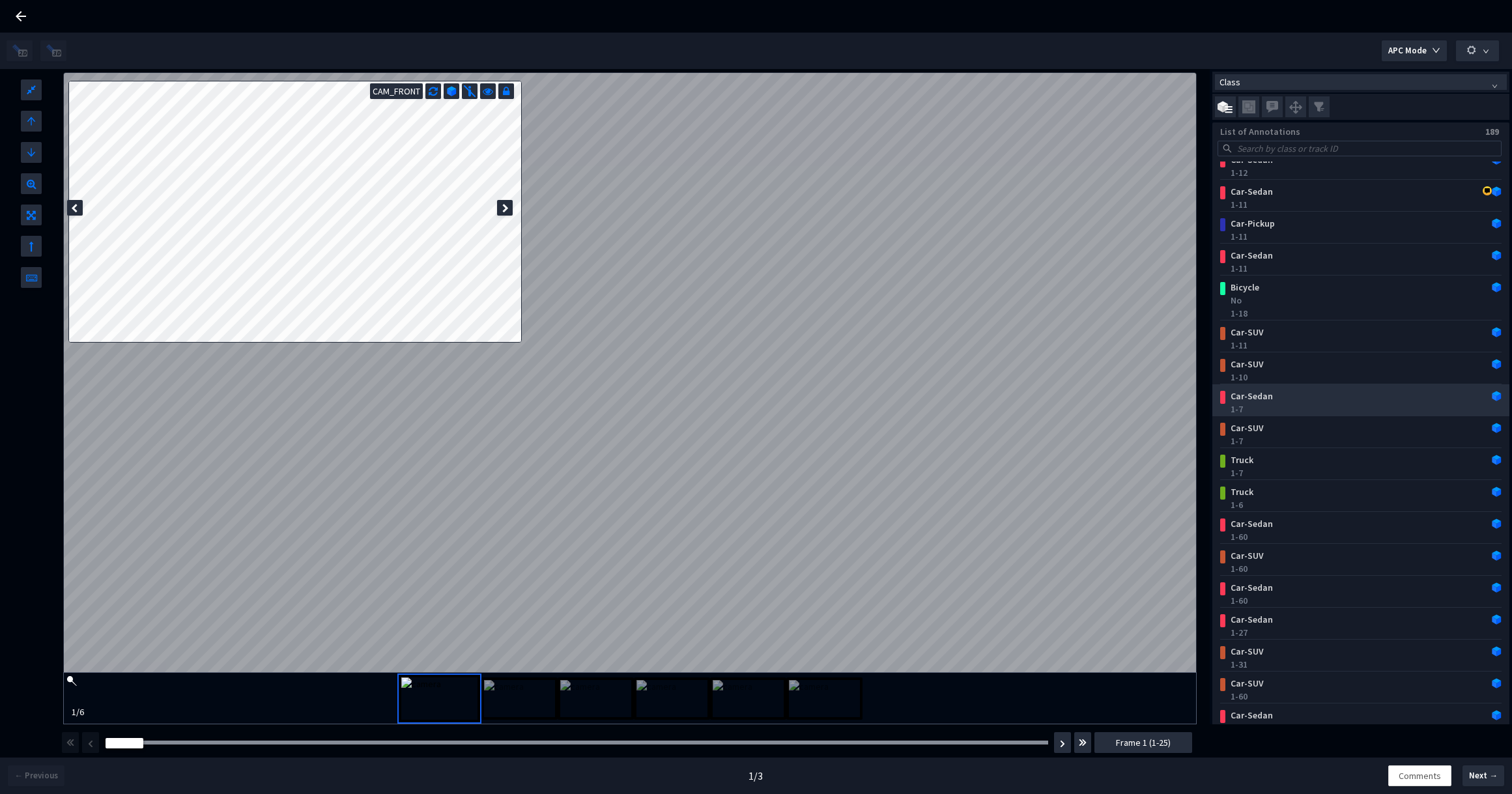
click at [1297, 400] on div "Car-Sedan" at bounding box center [1336, 396] width 221 height 13
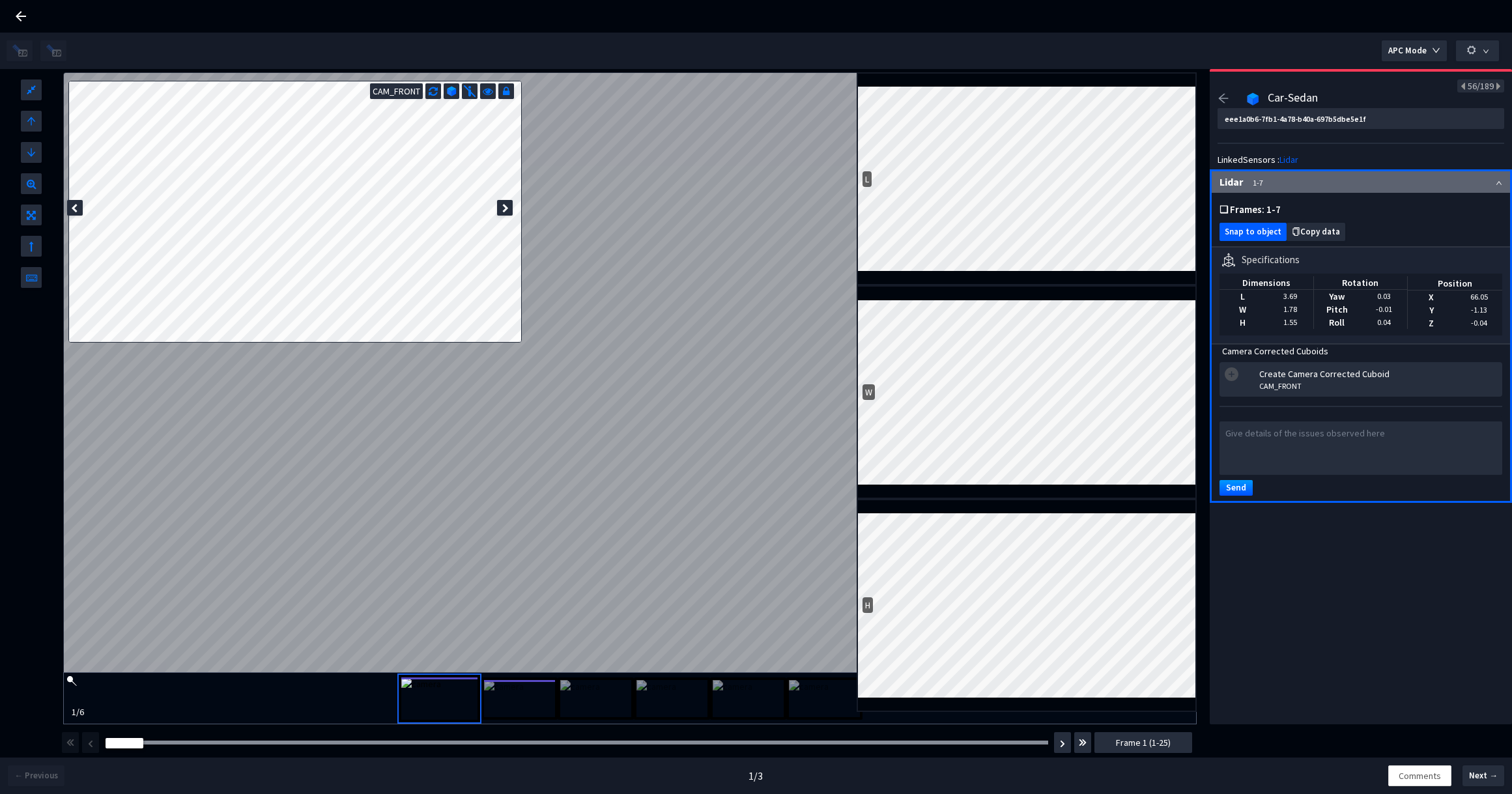
click at [1249, 233] on span "Snap to object" at bounding box center [1252, 232] width 57 height 10
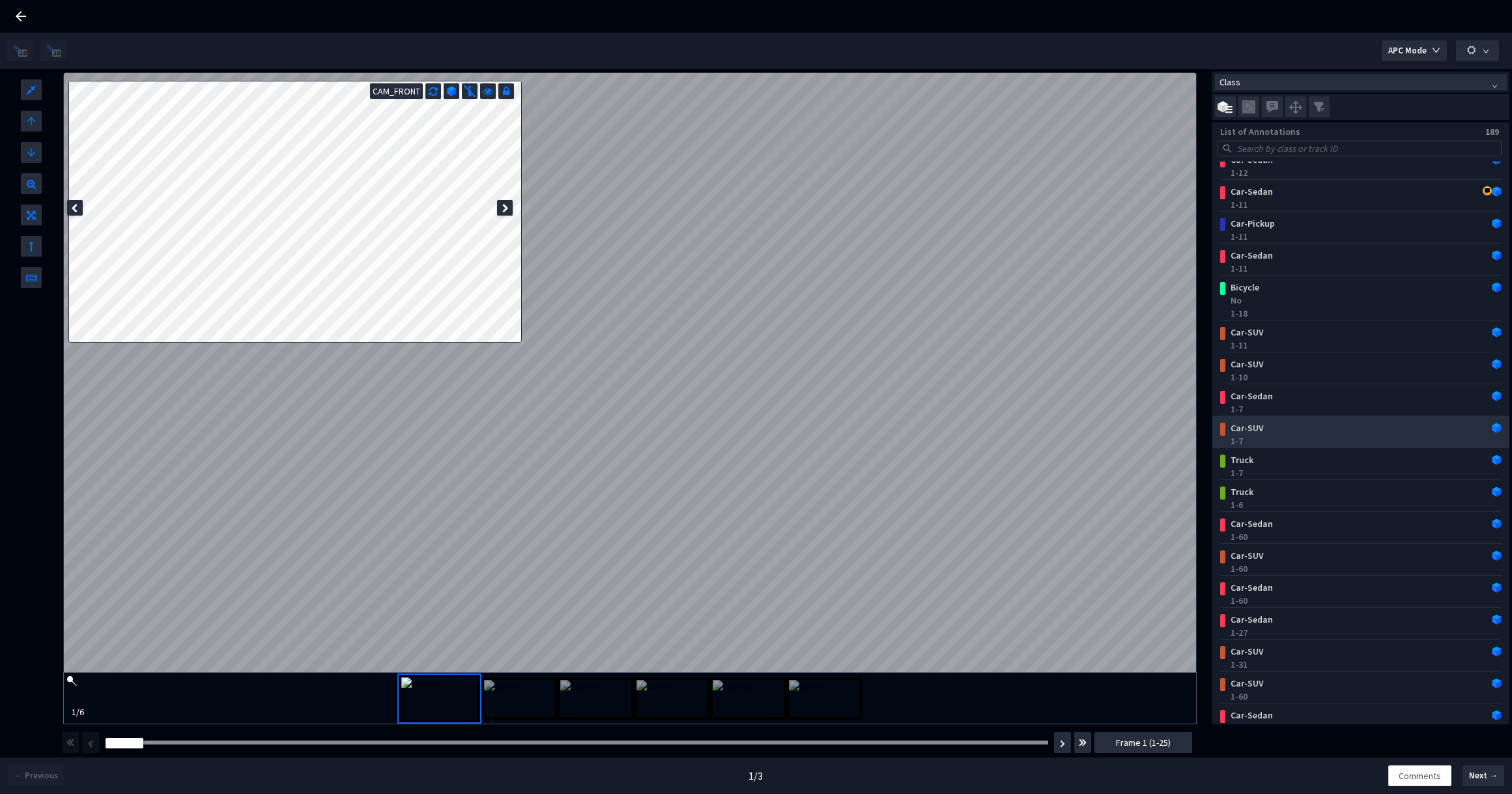
click at [1247, 437] on div "1-7" at bounding box center [1363, 441] width 266 height 13
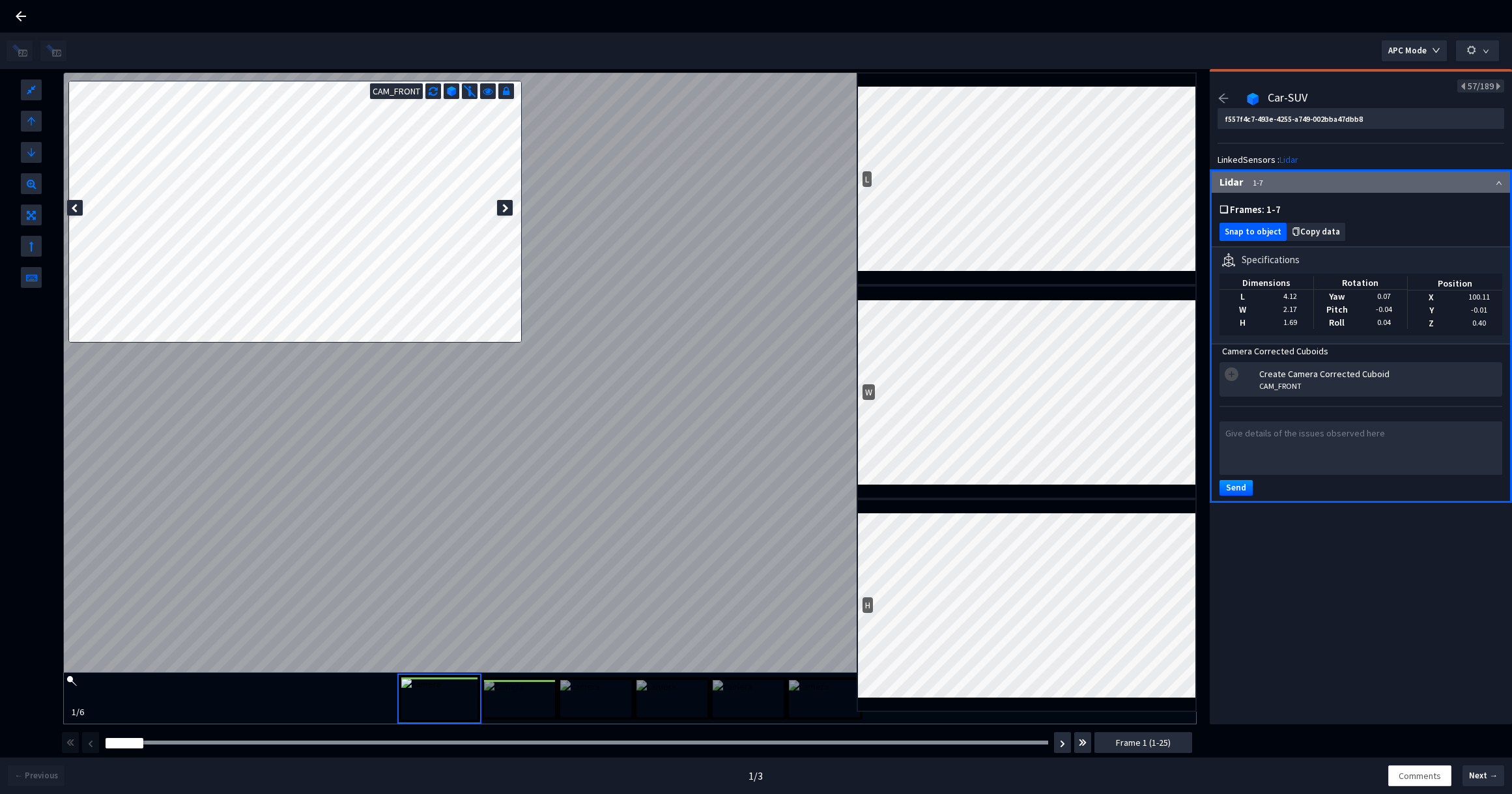
click at [1264, 229] on span "Snap to object" at bounding box center [1252, 232] width 57 height 10
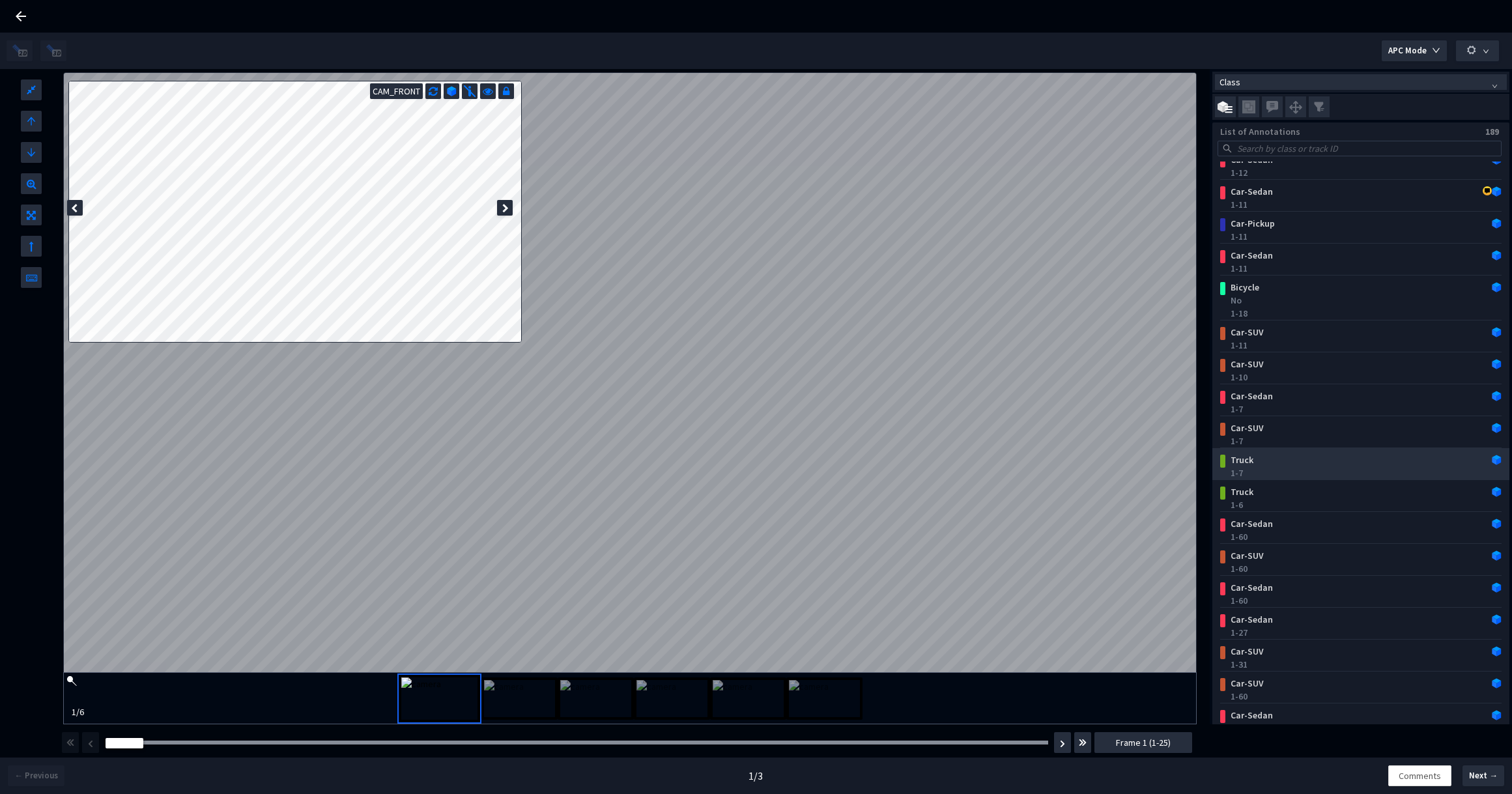
click at [1274, 461] on div "Truck" at bounding box center [1336, 460] width 221 height 13
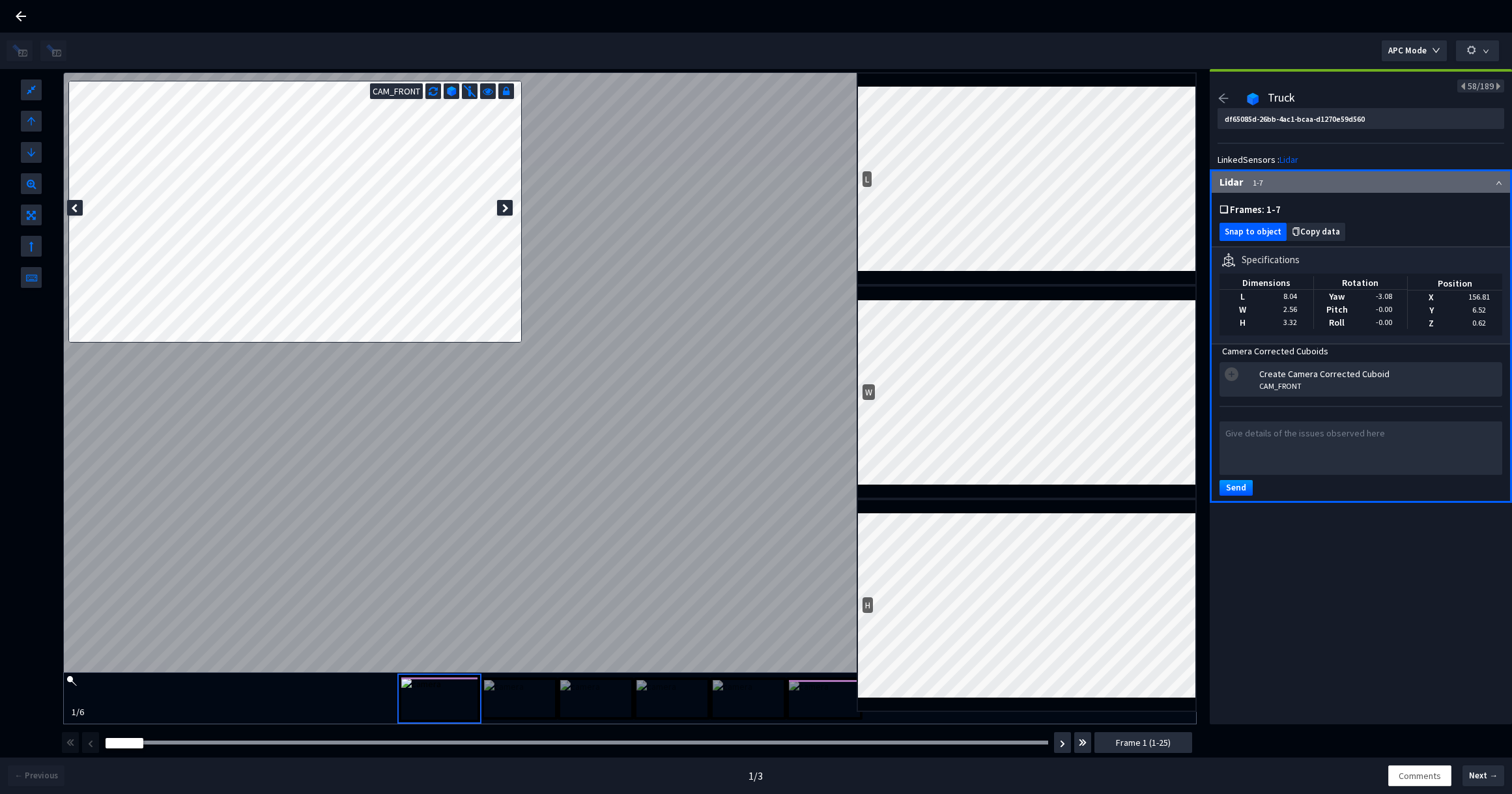
click at [1252, 233] on span "Snap to object" at bounding box center [1252, 232] width 57 height 10
click at [451, 91] on img at bounding box center [451, 91] width 10 height 10
click at [451, 91] on img at bounding box center [451, 91] width 10 height 10
click at [451, 91] on img at bounding box center [451, 91] width 10 height 10
click at [450, 94] on img at bounding box center [451, 91] width 10 height 10
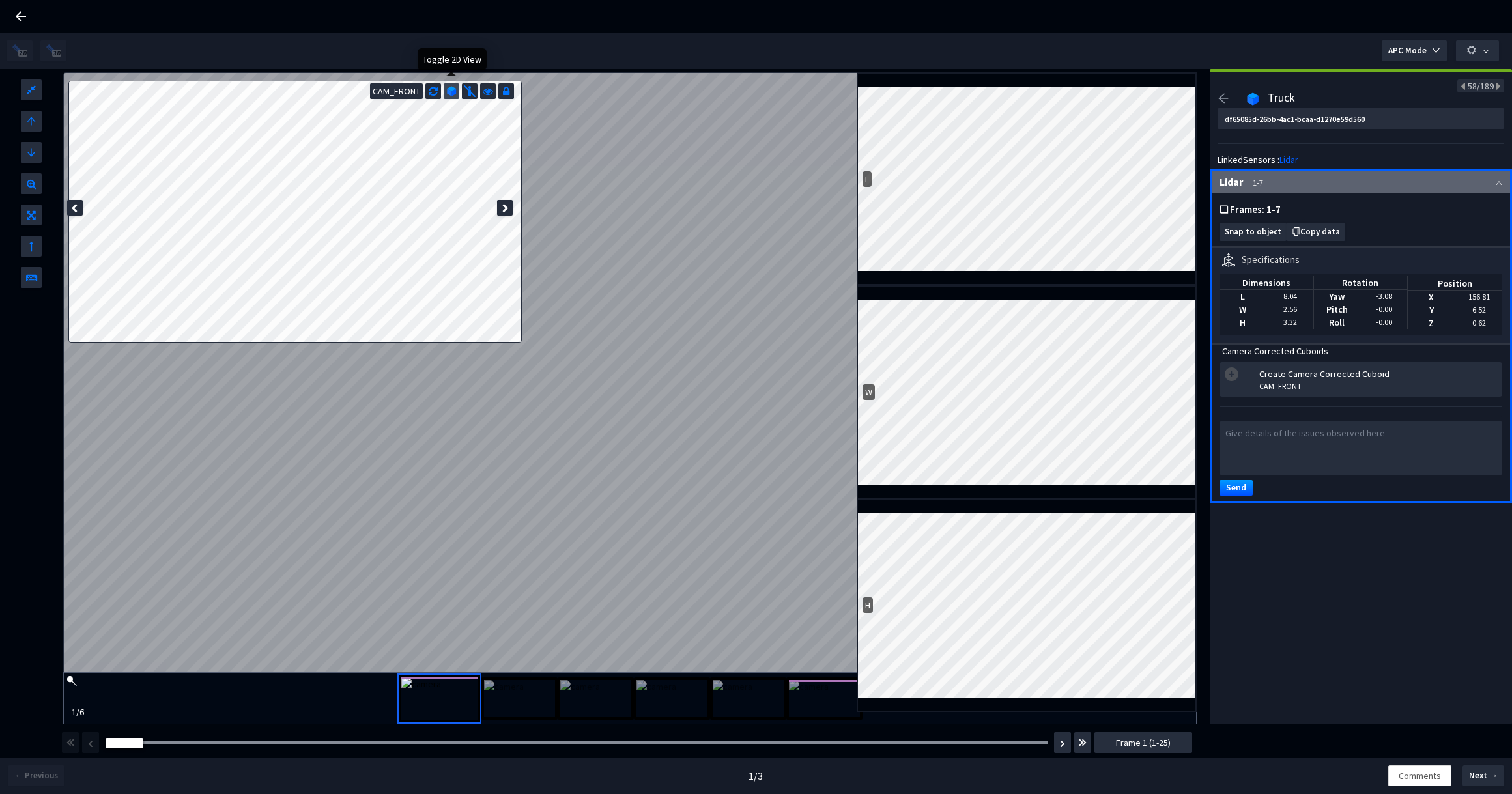
click at [450, 94] on img at bounding box center [451, 91] width 10 height 10
click at [450, 94] on img at bounding box center [451, 91] width 10 height 10
click at [450, 94] on img at bounding box center [451, 91] width 10 height 10
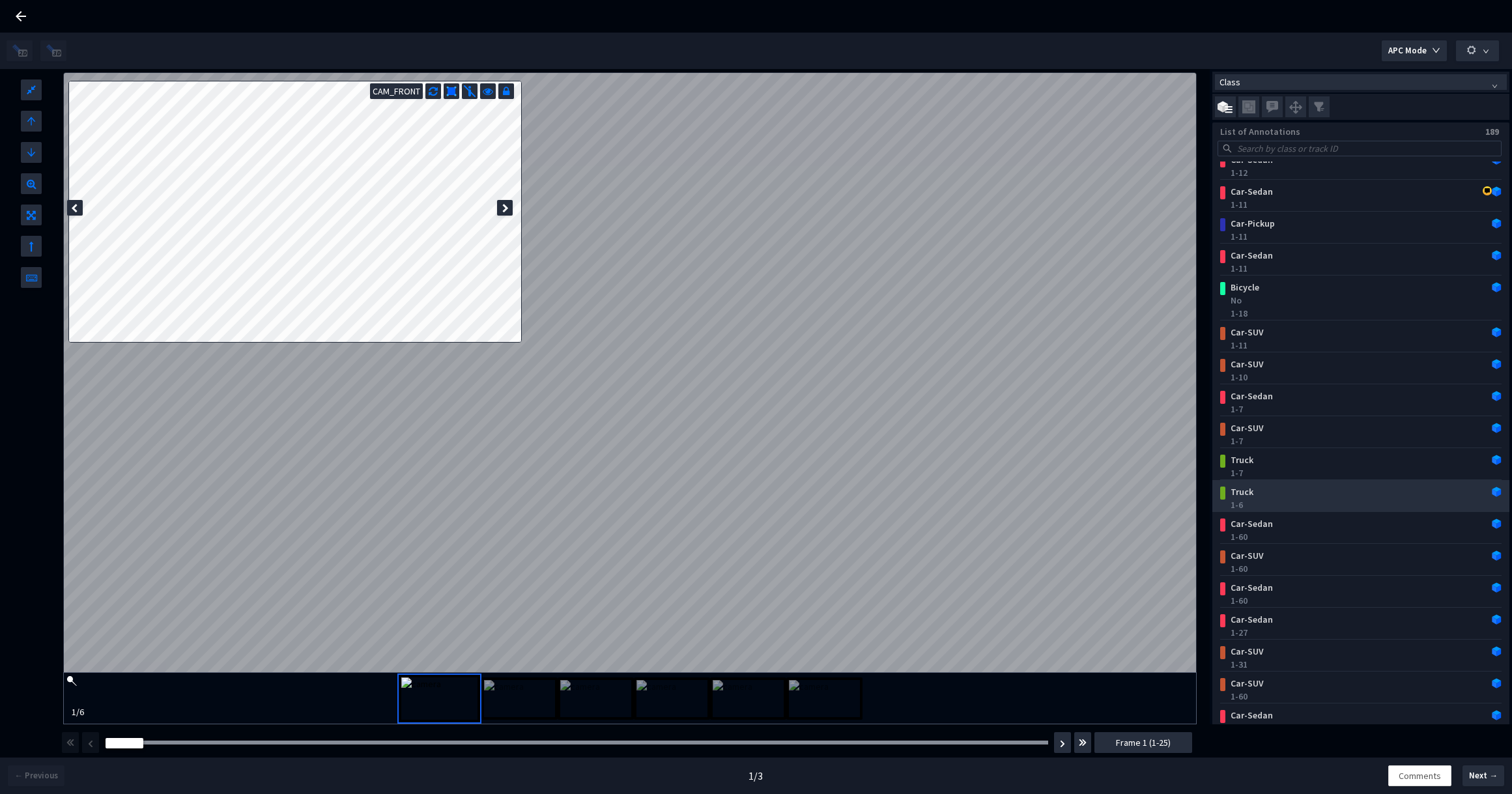
click at [1266, 505] on div "1-6" at bounding box center [1363, 505] width 266 height 13
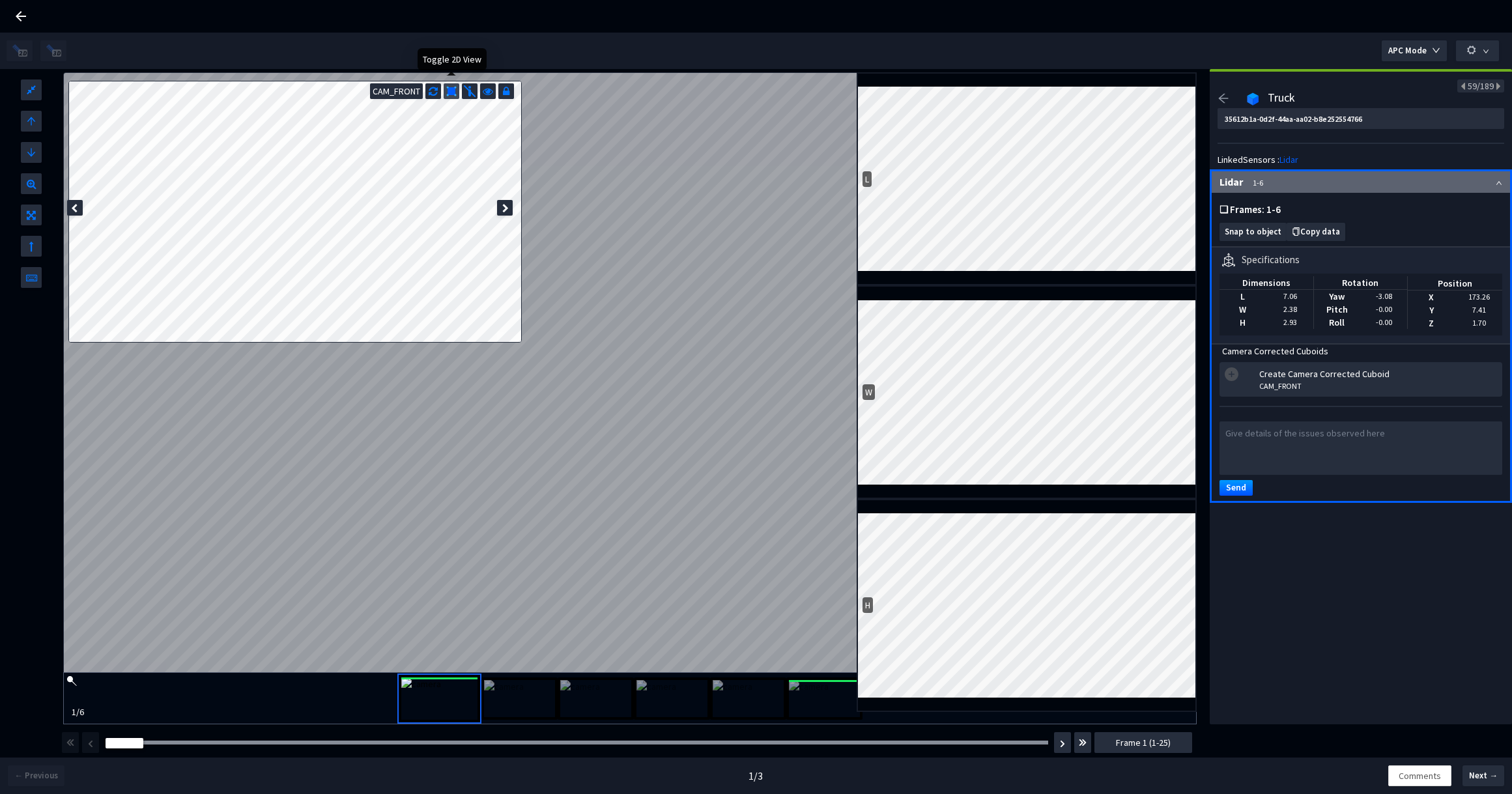
click at [453, 95] on img at bounding box center [451, 91] width 10 height 10
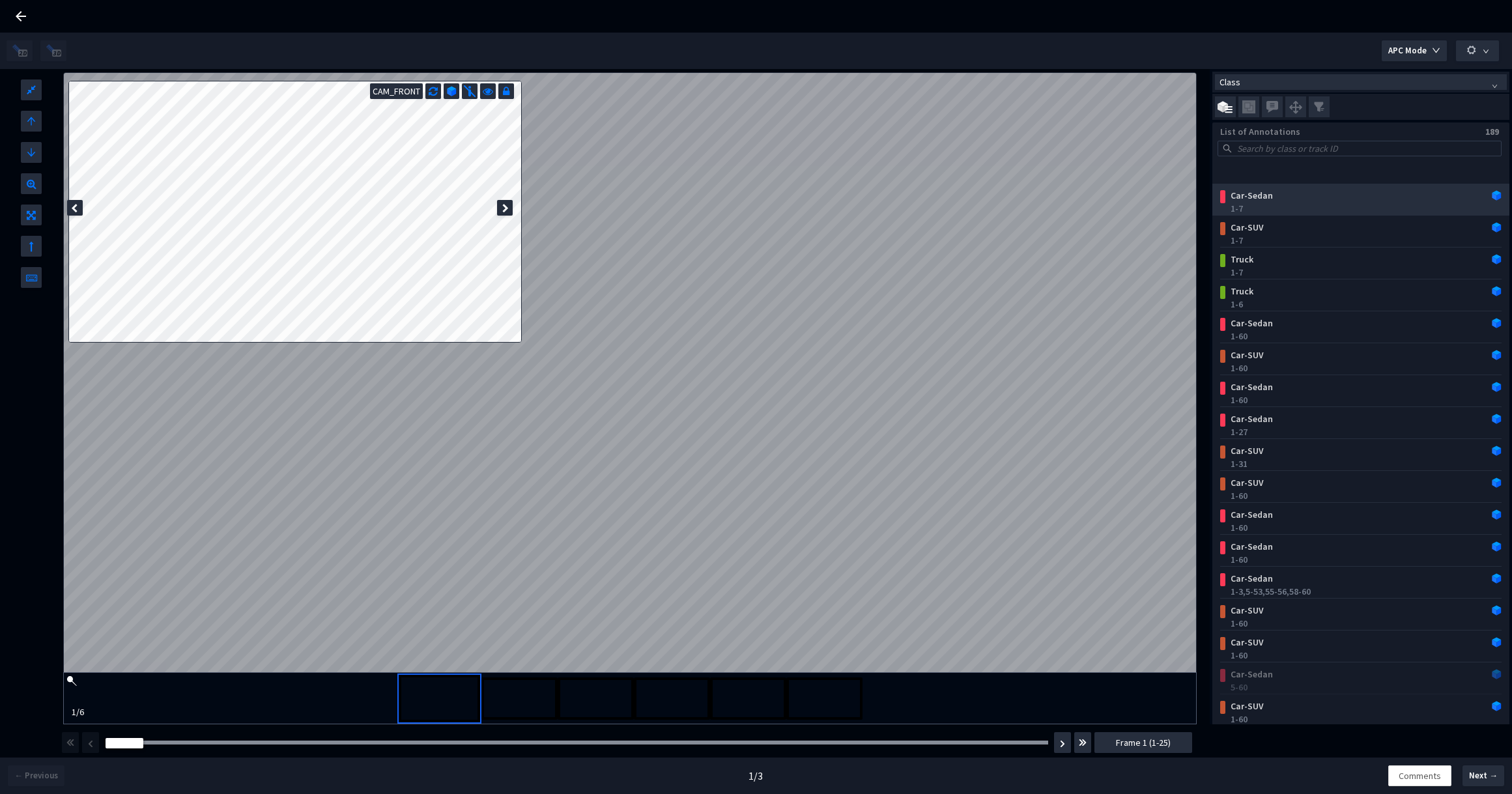
scroll to position [1838, 0]
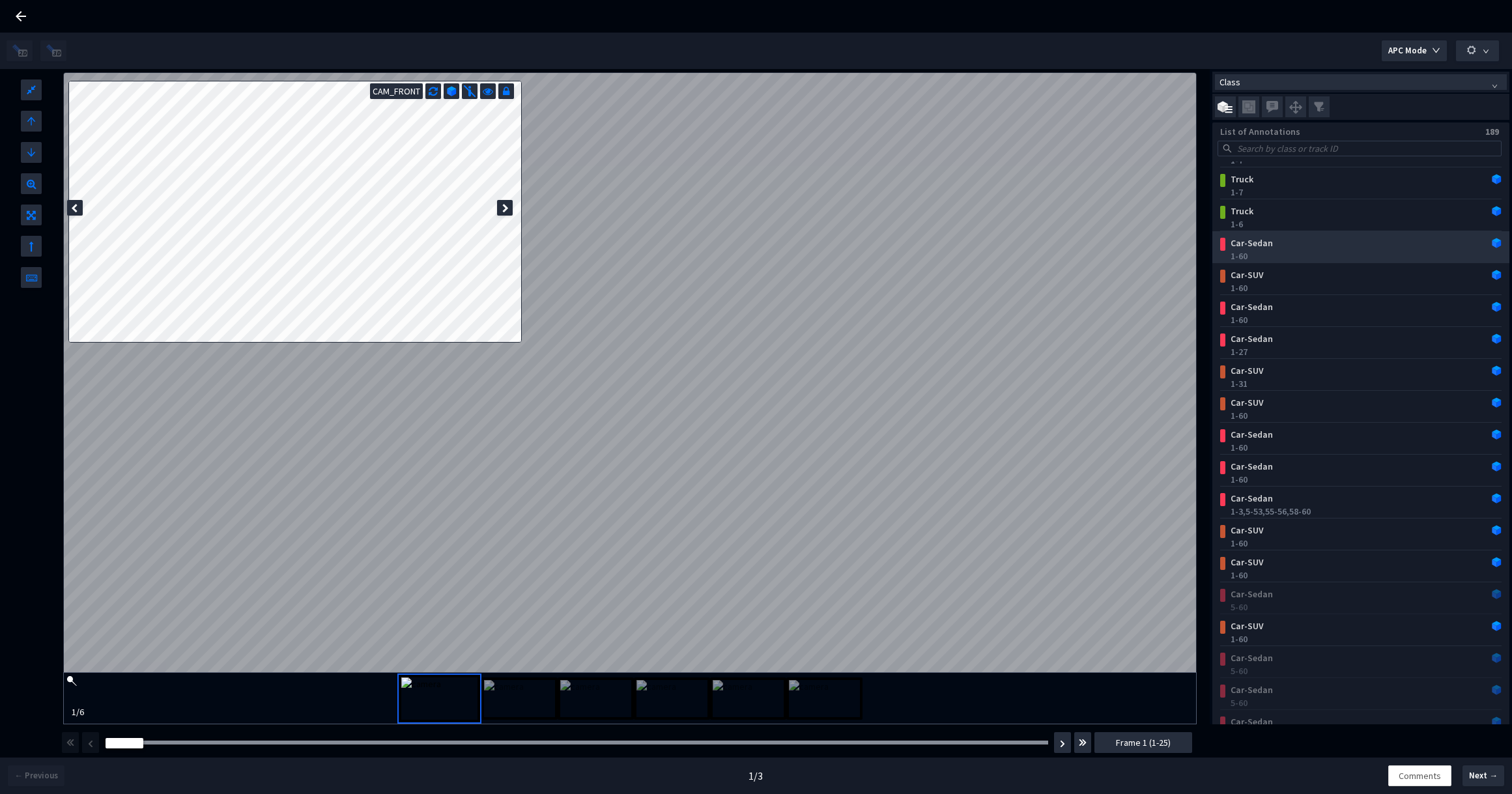
click at [1314, 246] on div "Car-Sedan" at bounding box center [1336, 243] width 221 height 13
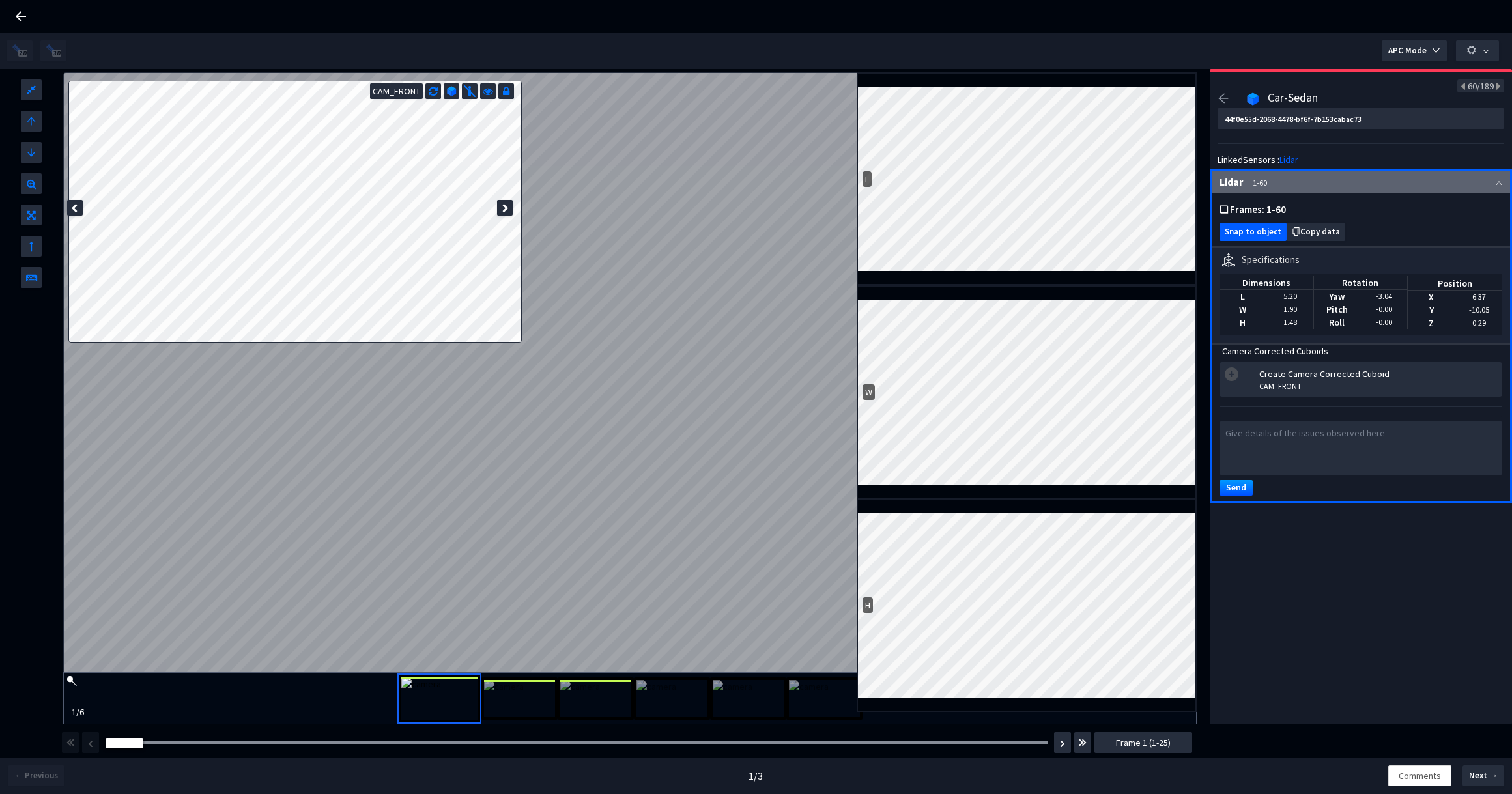
click at [1245, 233] on span "Snap to object" at bounding box center [1252, 232] width 57 height 10
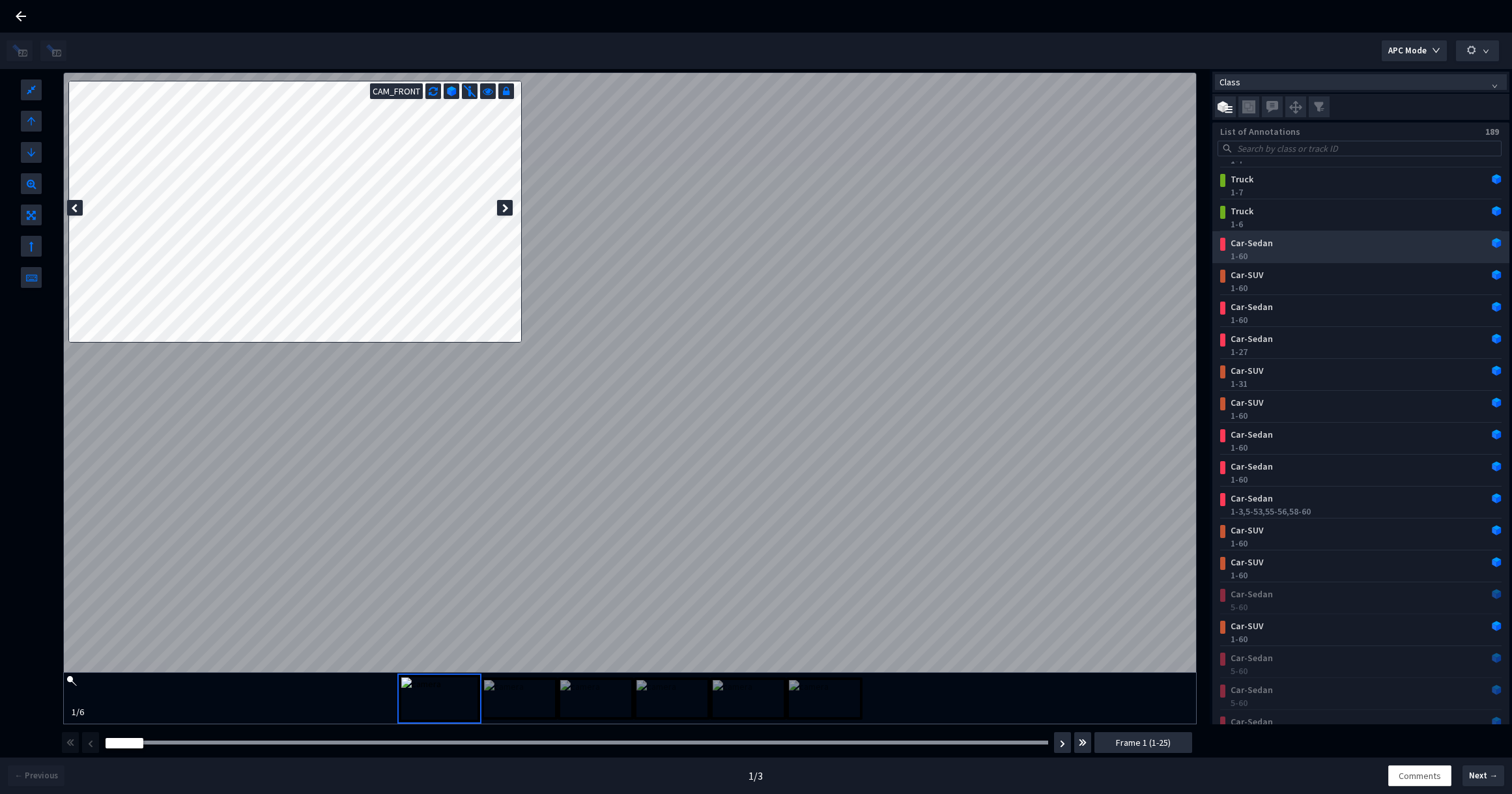
click at [1252, 242] on div "Car-Sedan" at bounding box center [1336, 243] width 221 height 13
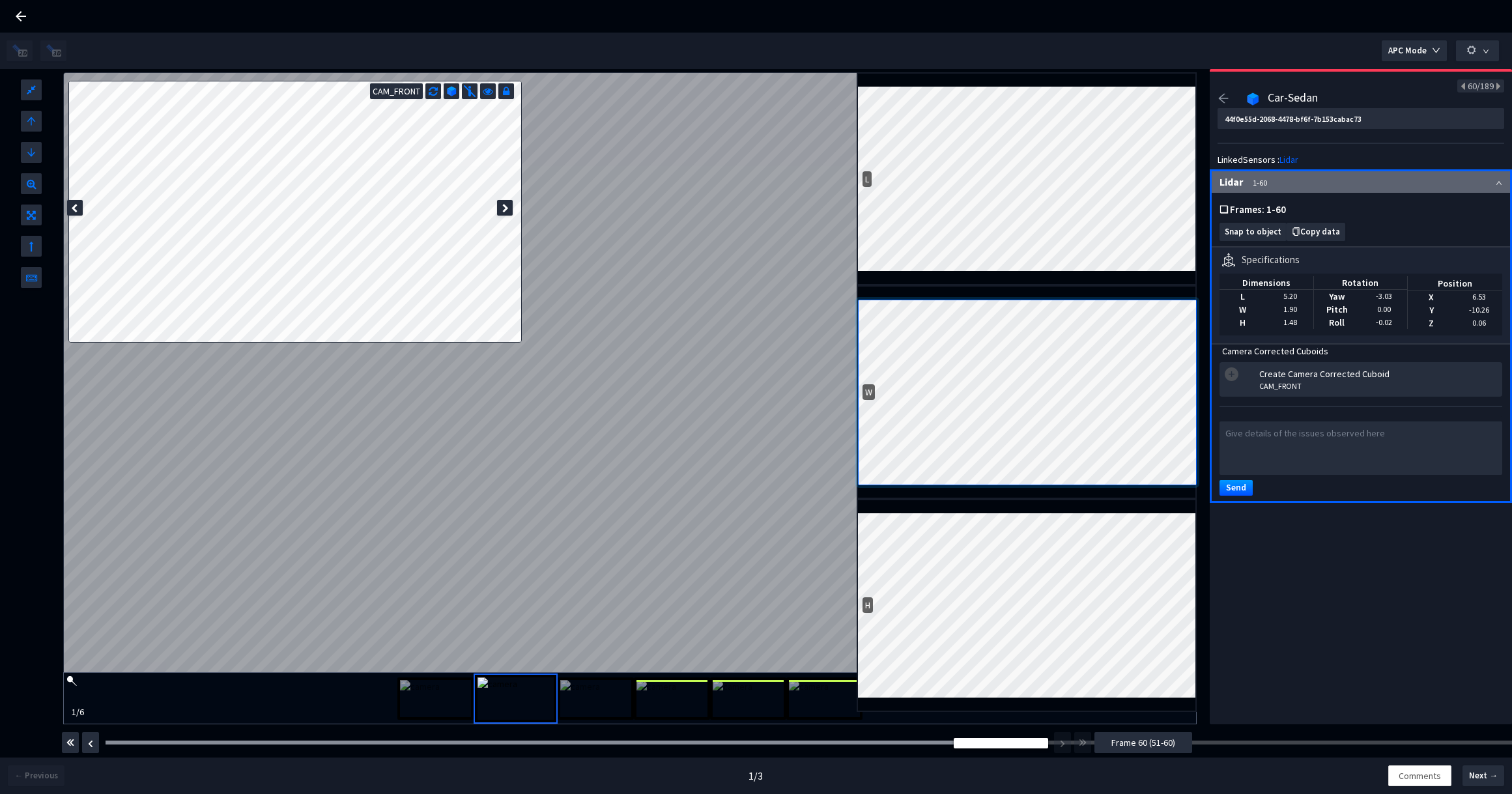
click at [1110, 742] on button "Frame 60 (51-60)" at bounding box center [1143, 742] width 97 height 20
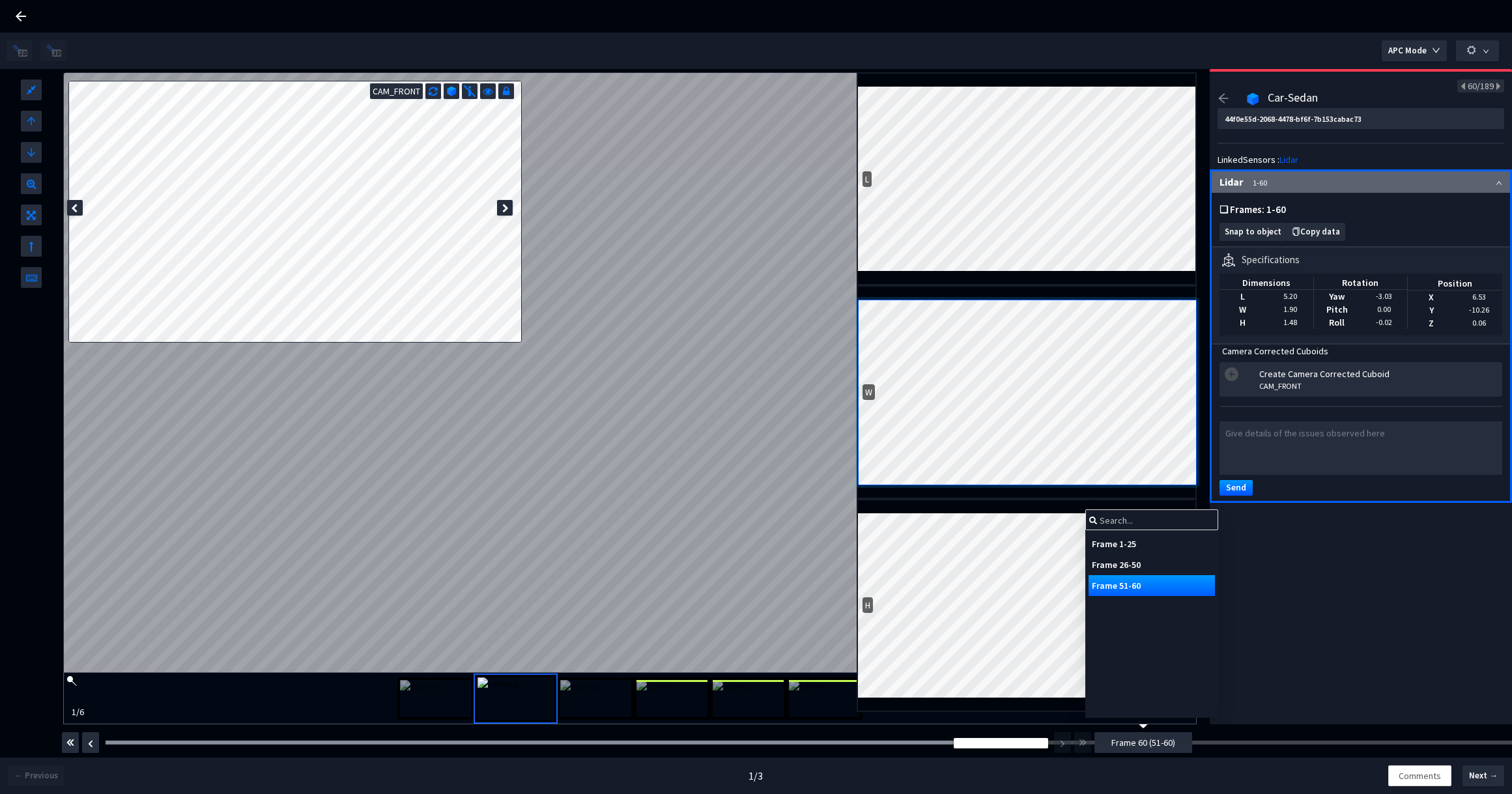
click at [1120, 539] on div "Frame 1-25" at bounding box center [1151, 543] width 126 height 20
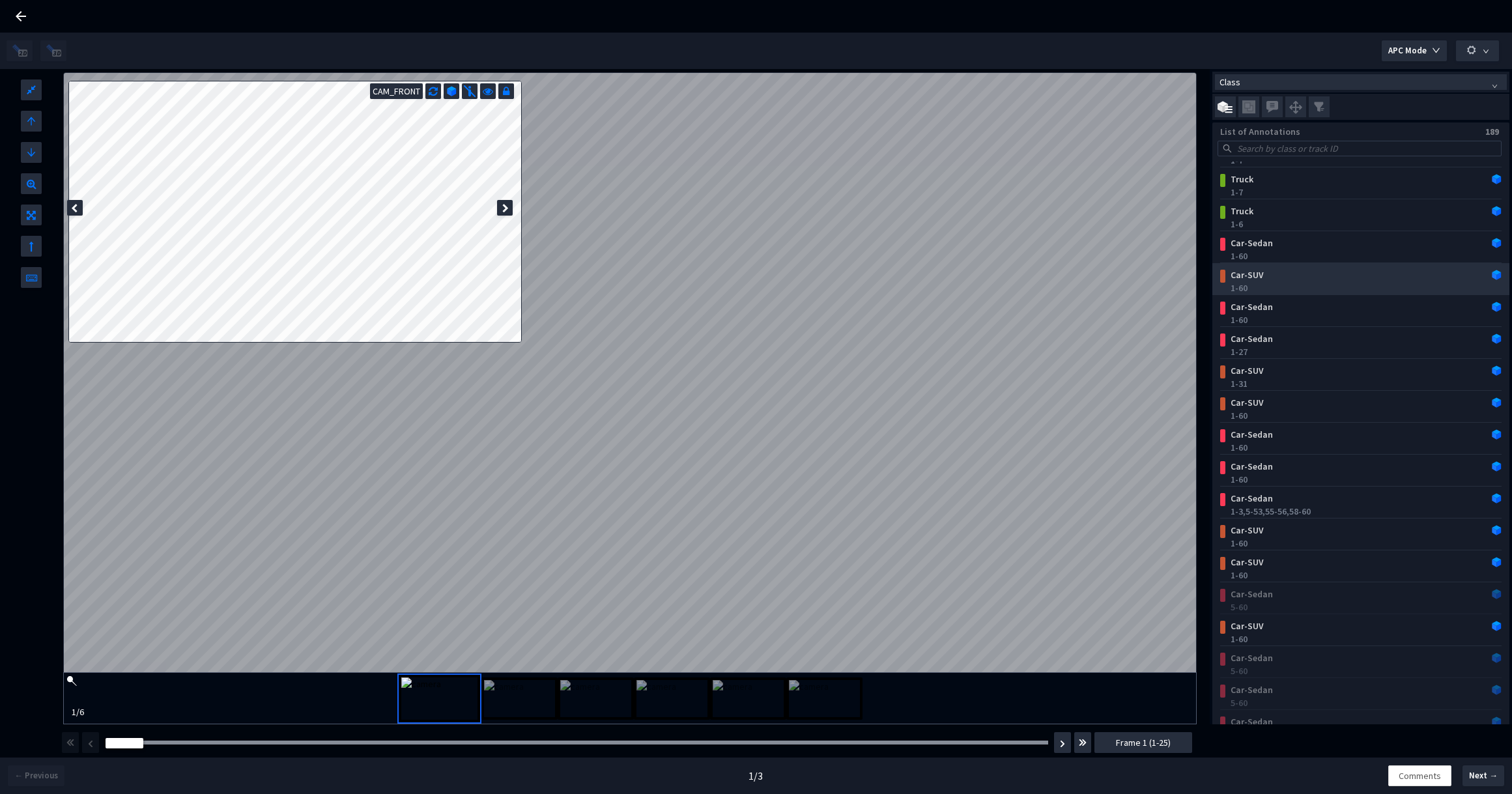
click at [1320, 283] on div "1-60" at bounding box center [1363, 288] width 266 height 13
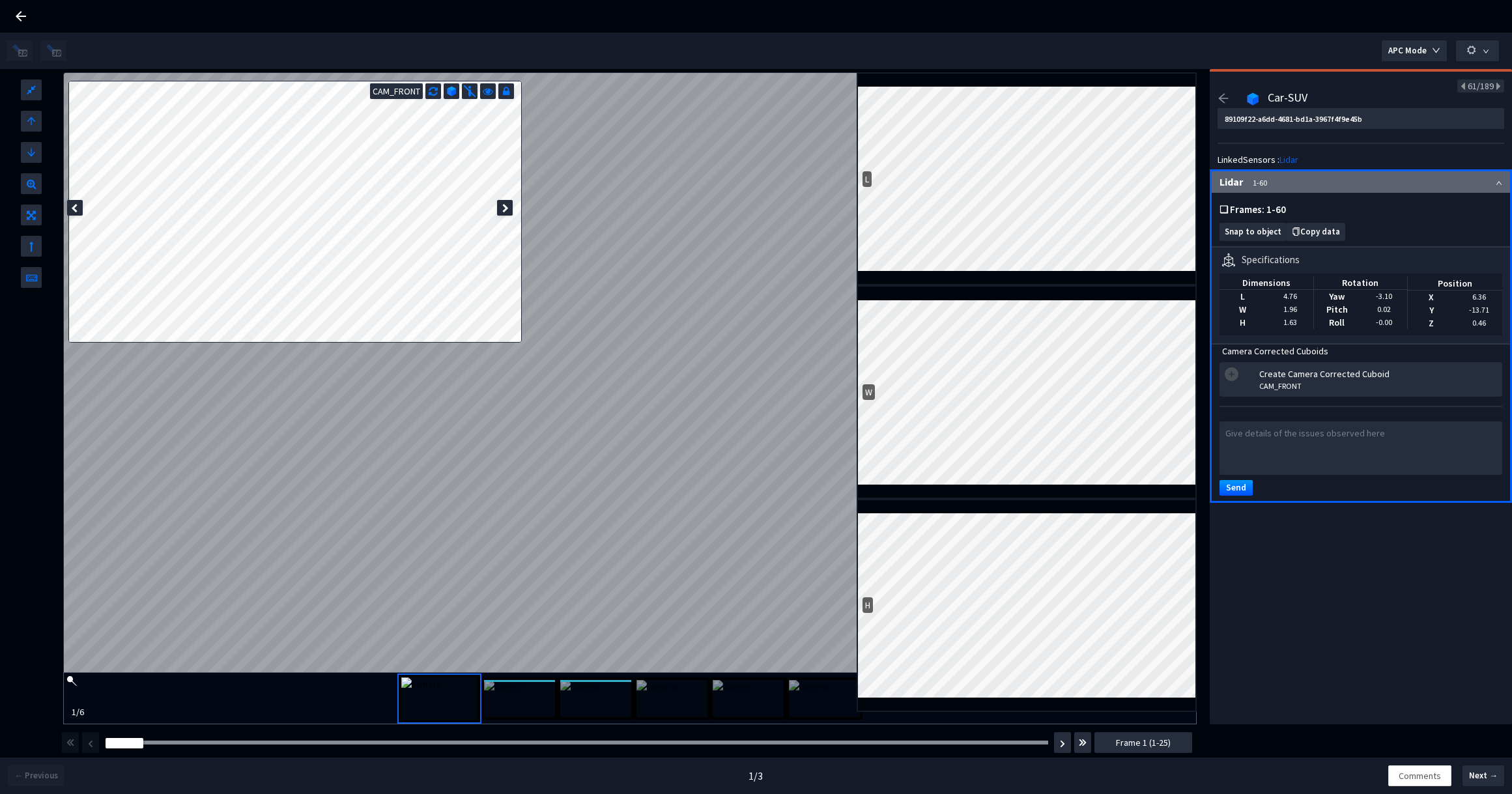
click at [504, 208] on icon at bounding box center [505, 208] width 6 height 9
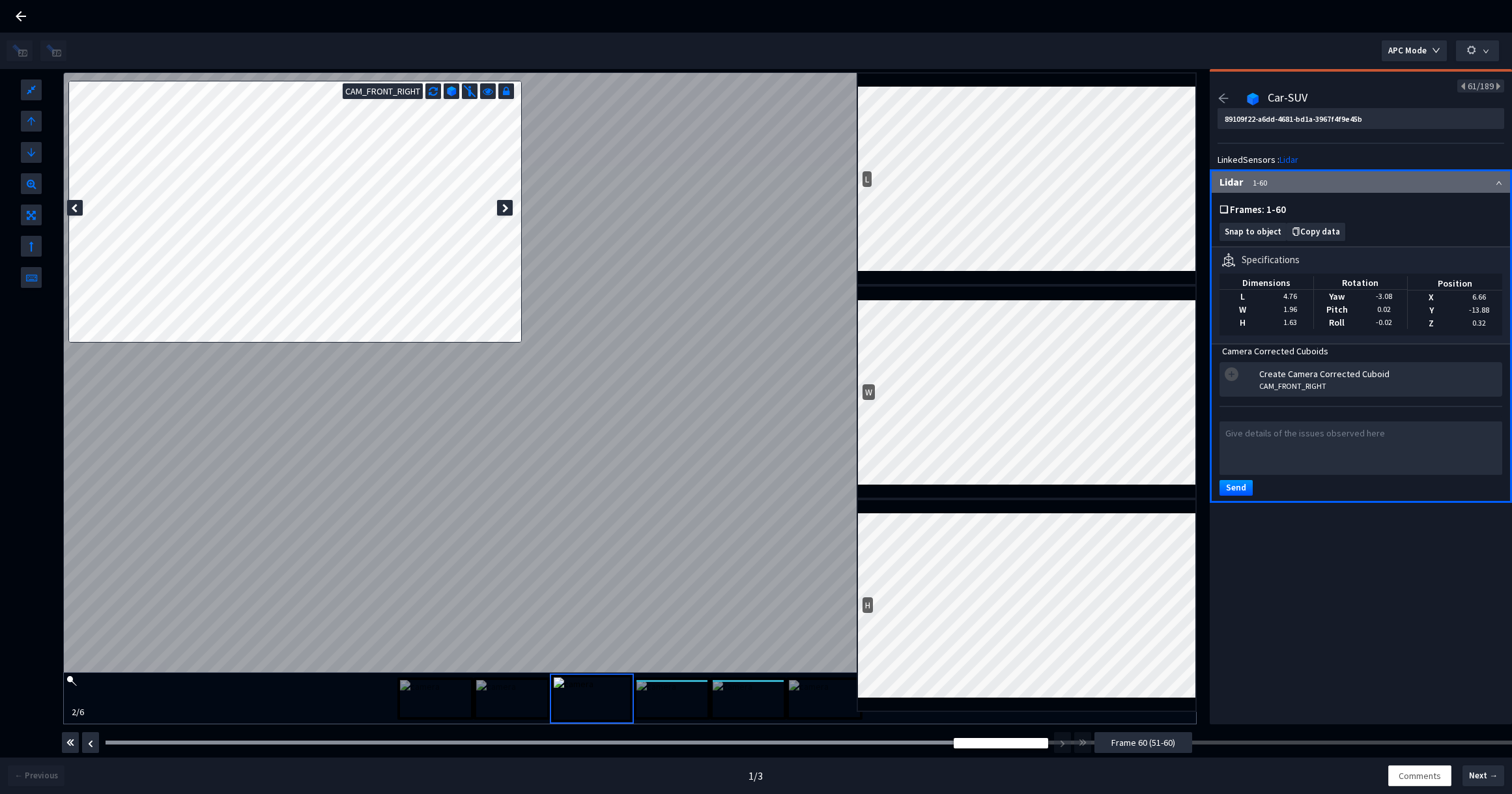
click at [1143, 743] on span "Frame 60 (51-60)" at bounding box center [1143, 741] width 64 height 14
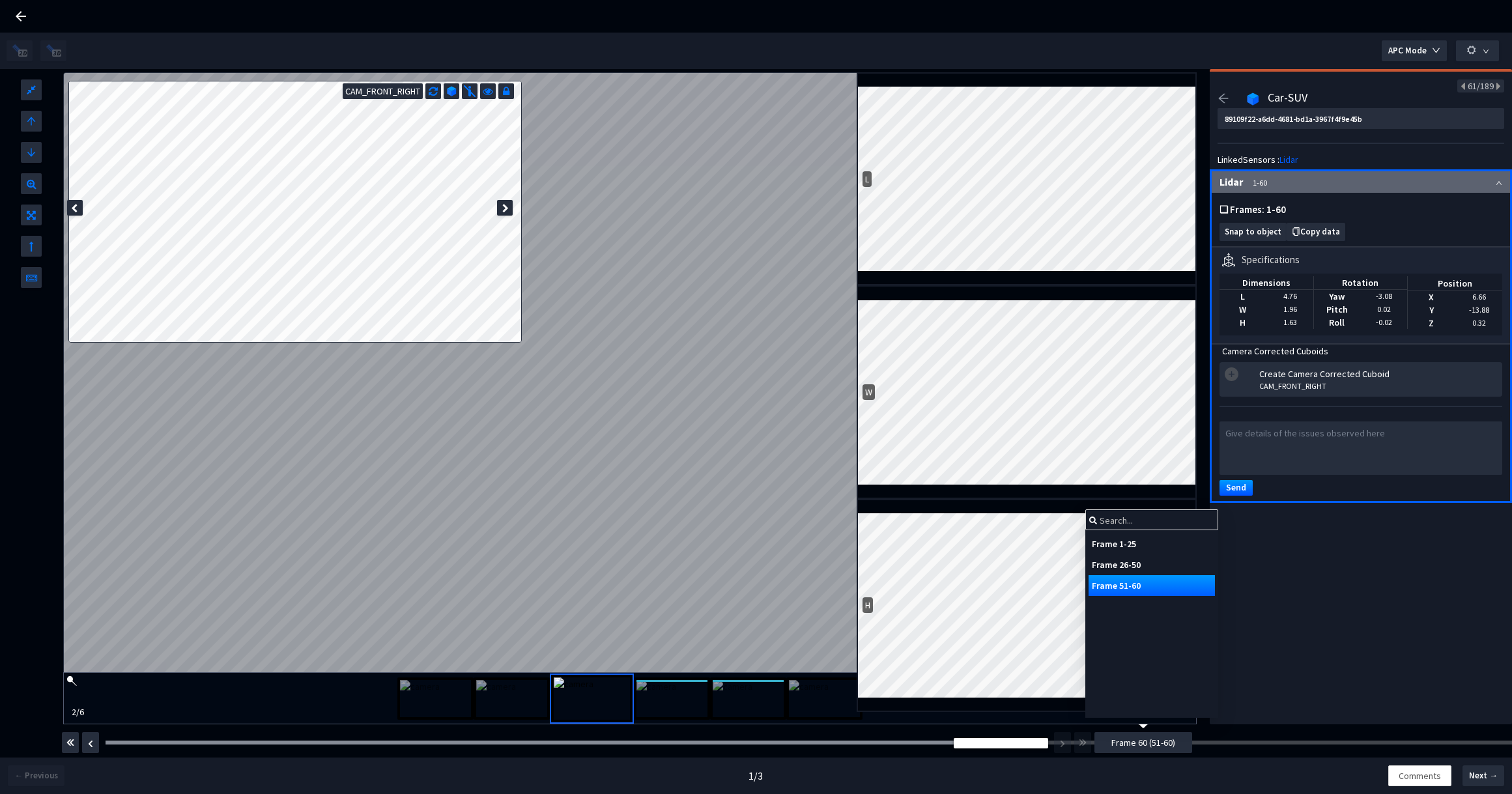
click at [1123, 543] on div "Frame 1-25" at bounding box center [1151, 543] width 126 height 20
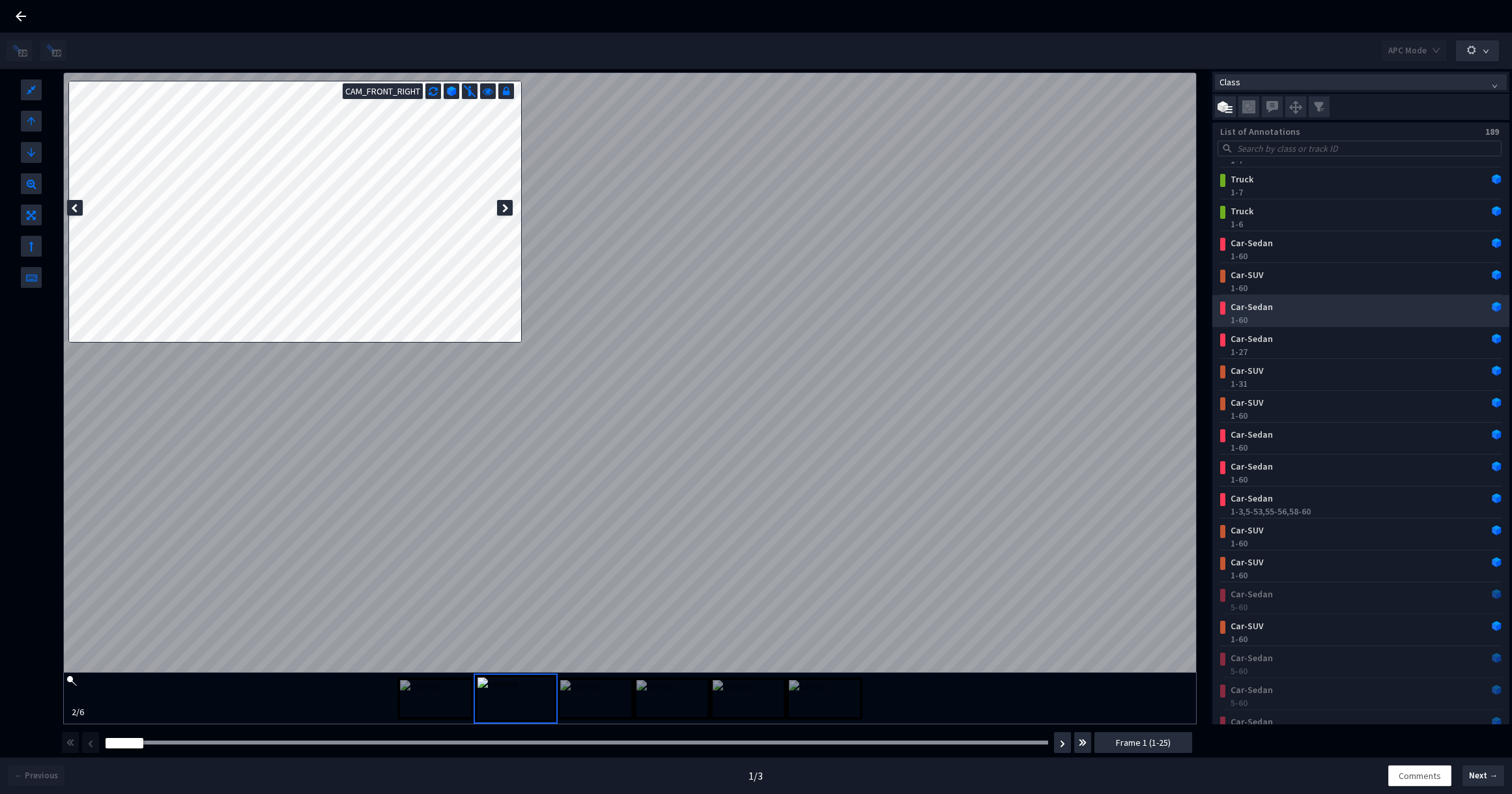
click at [1342, 310] on div "Car-Sedan" at bounding box center [1336, 307] width 221 height 13
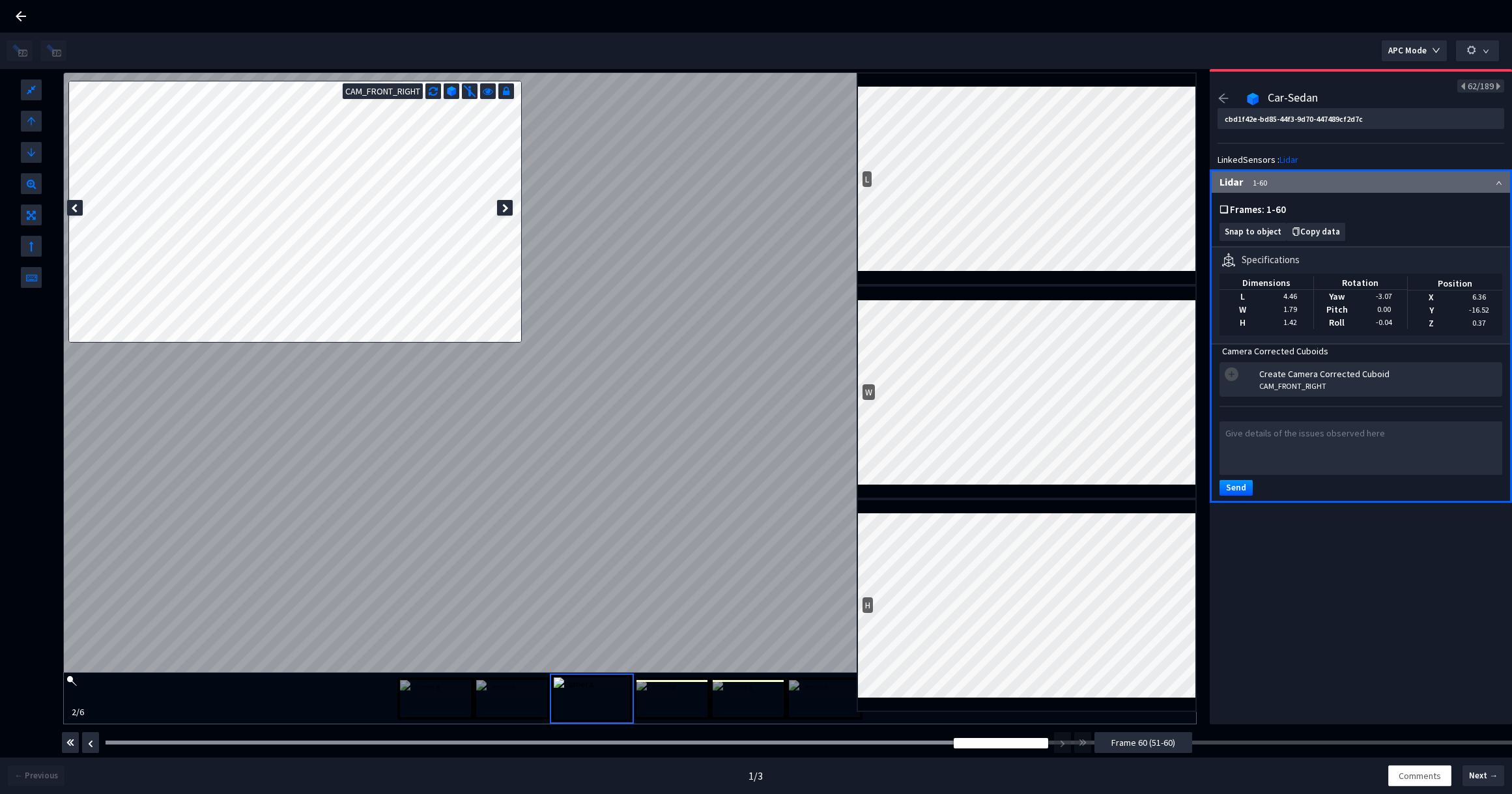
click at [1160, 739] on span "Frame 60 (51-60)" at bounding box center [1143, 741] width 64 height 14
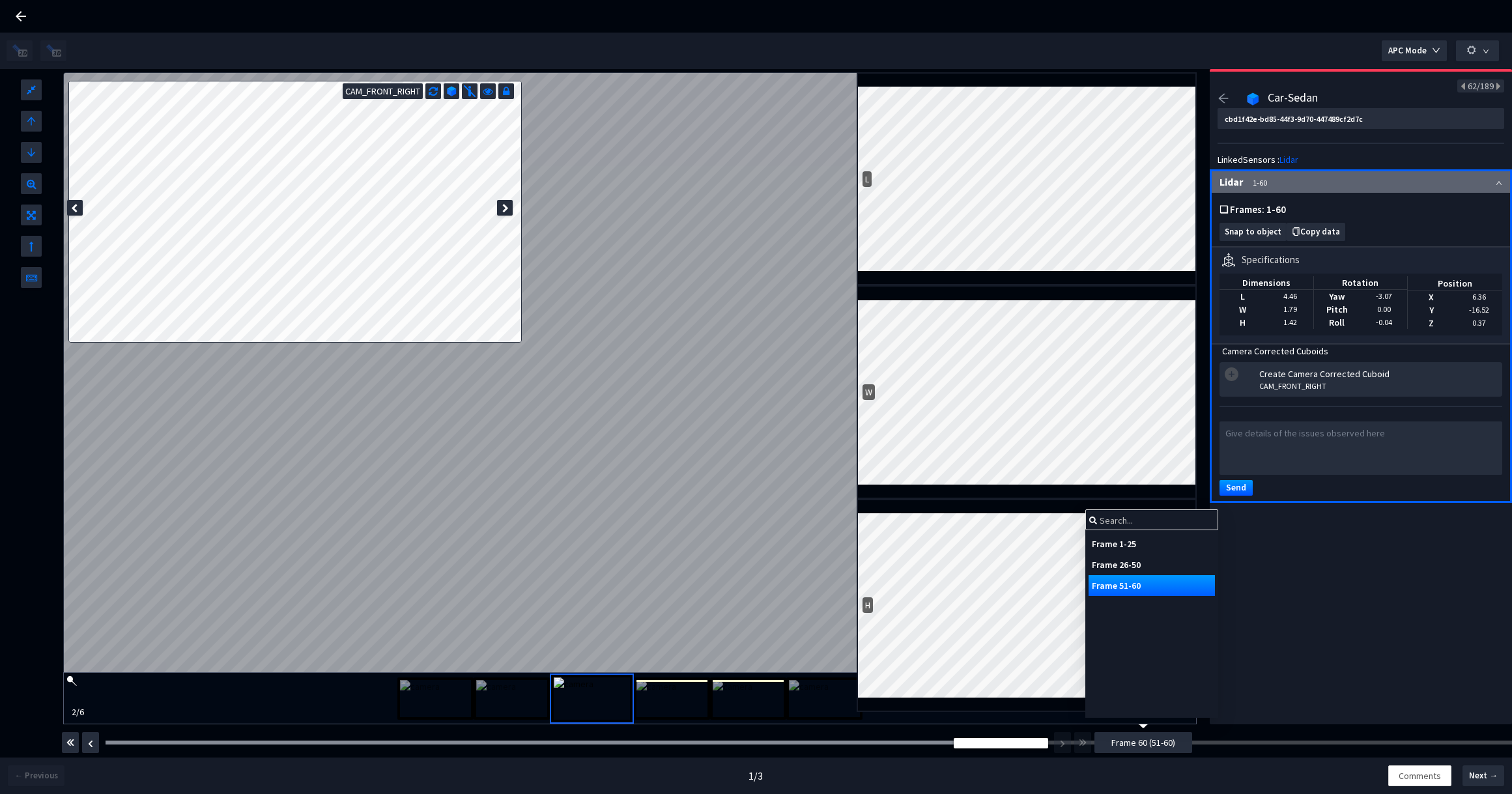
click at [1114, 537] on div "Frame 1-25" at bounding box center [1151, 543] width 126 height 20
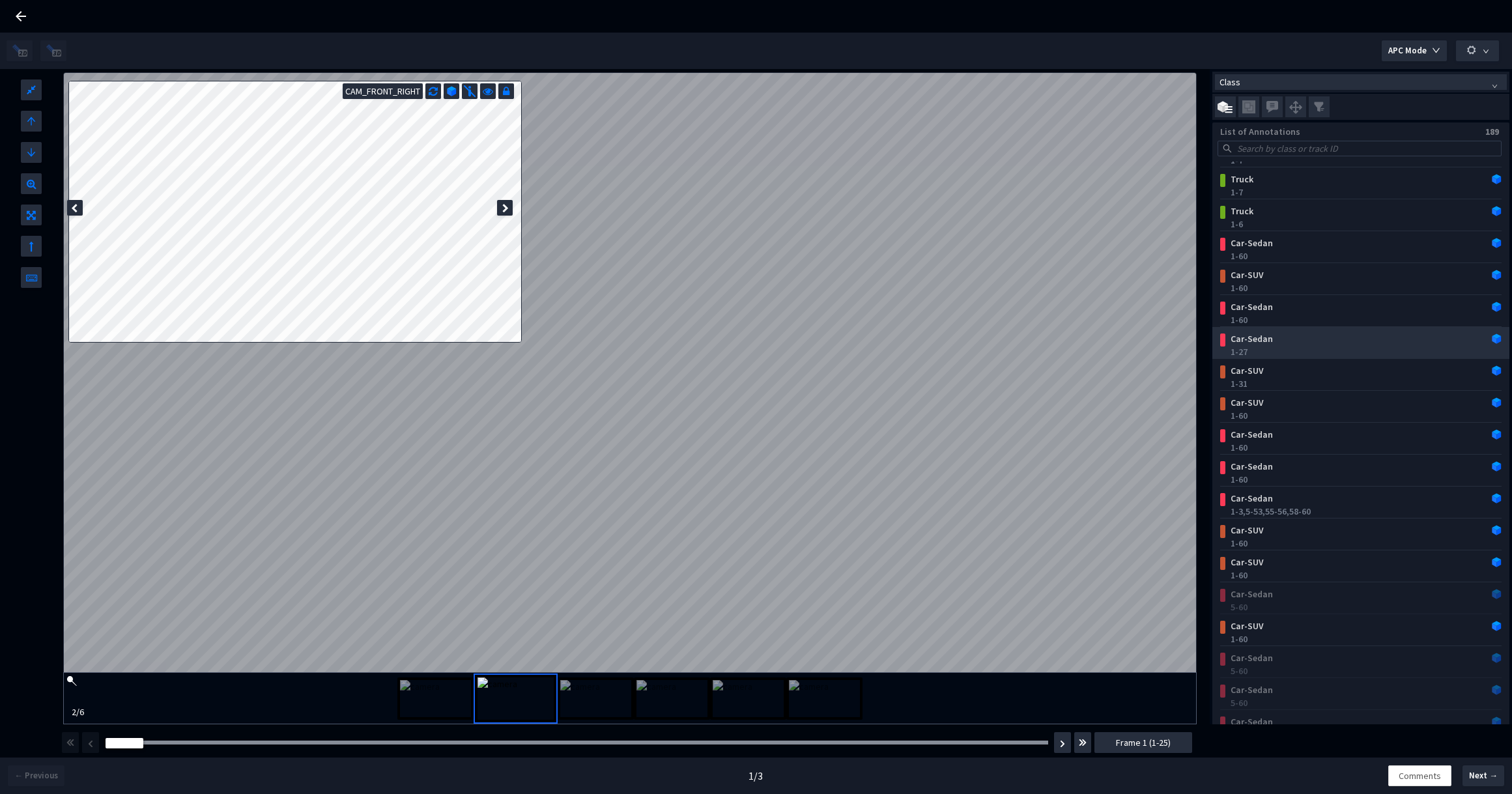
click at [1262, 347] on div "1-27" at bounding box center [1363, 351] width 266 height 13
click at [1277, 381] on div "1-31" at bounding box center [1363, 384] width 266 height 13
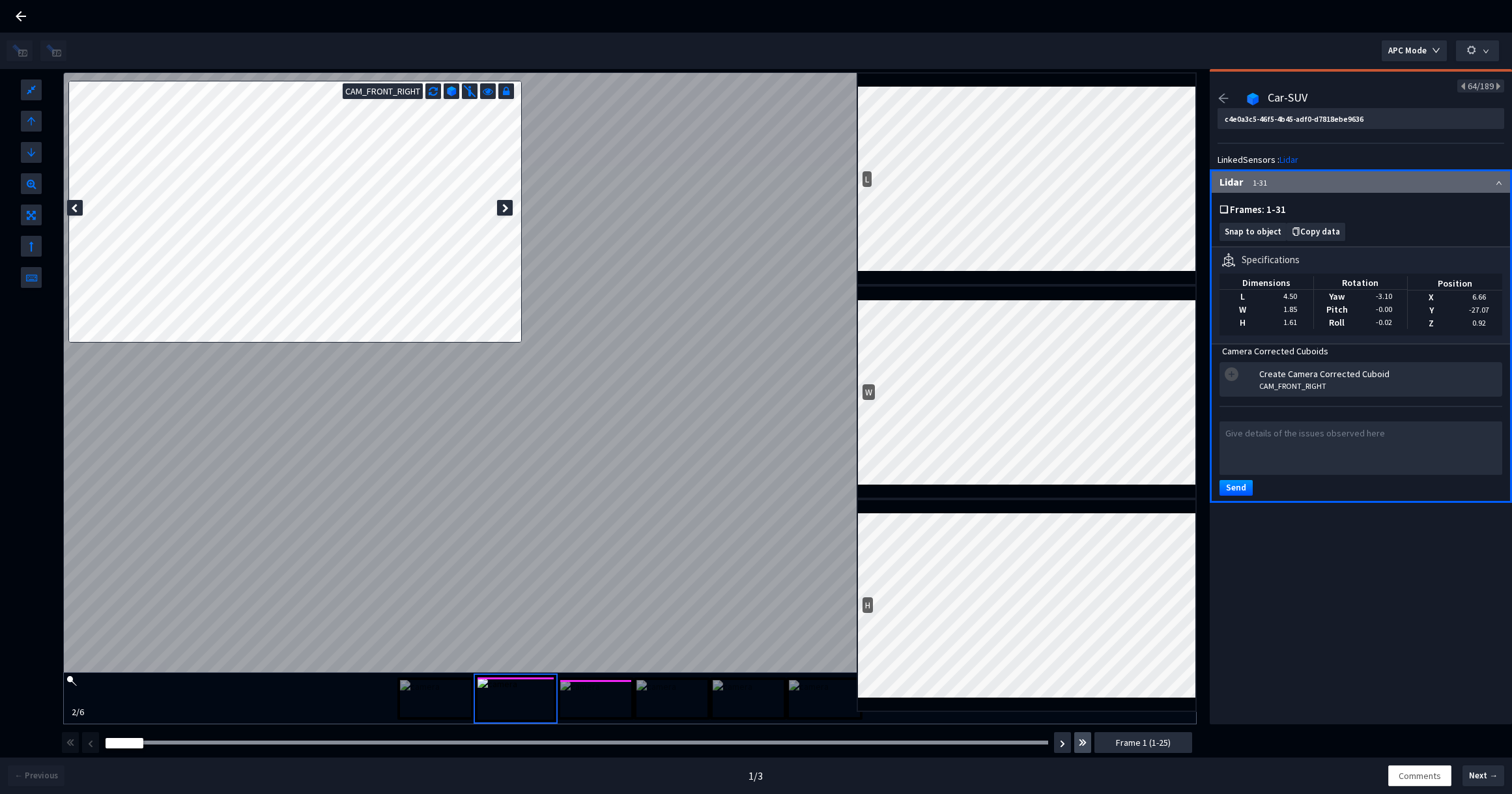
click at [1074, 738] on button "button" at bounding box center [1083, 742] width 17 height 20
click at [70, 739] on img "button" at bounding box center [70, 742] width 7 height 16
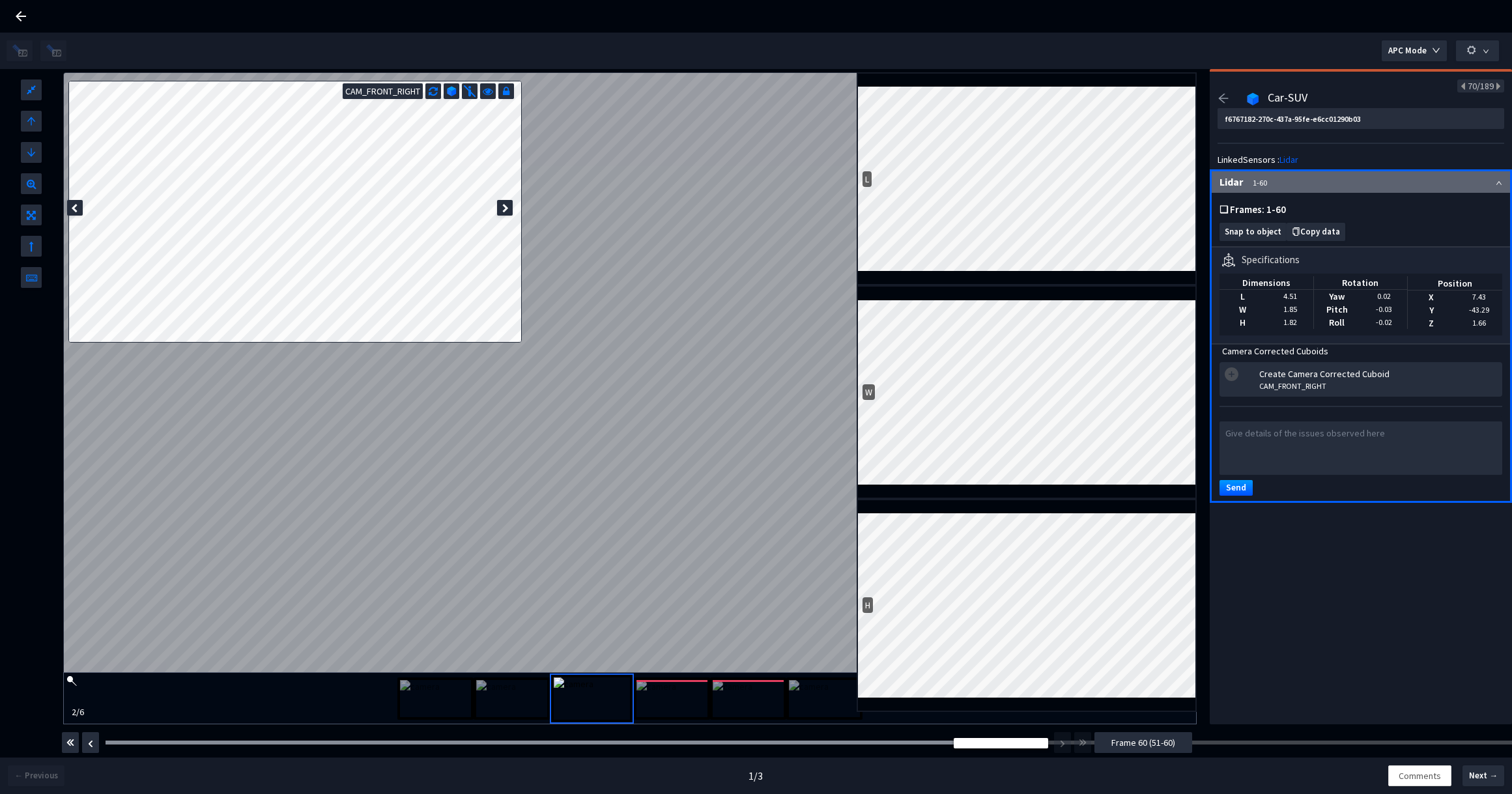
click at [1166, 740] on span "Frame 60 (51-60)" at bounding box center [1143, 741] width 64 height 14
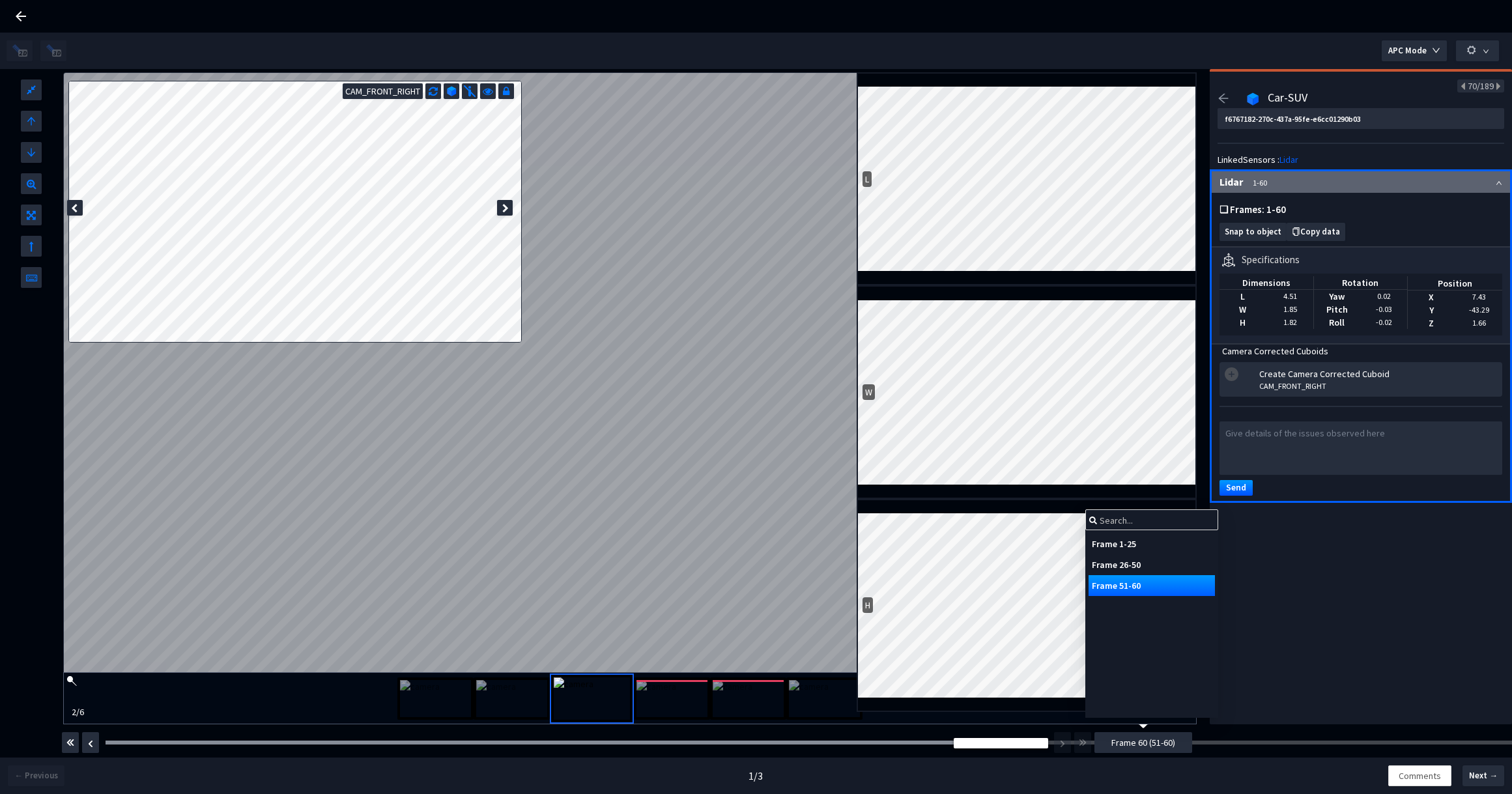
click at [1145, 541] on div "Frame 1-25" at bounding box center [1151, 543] width 126 height 20
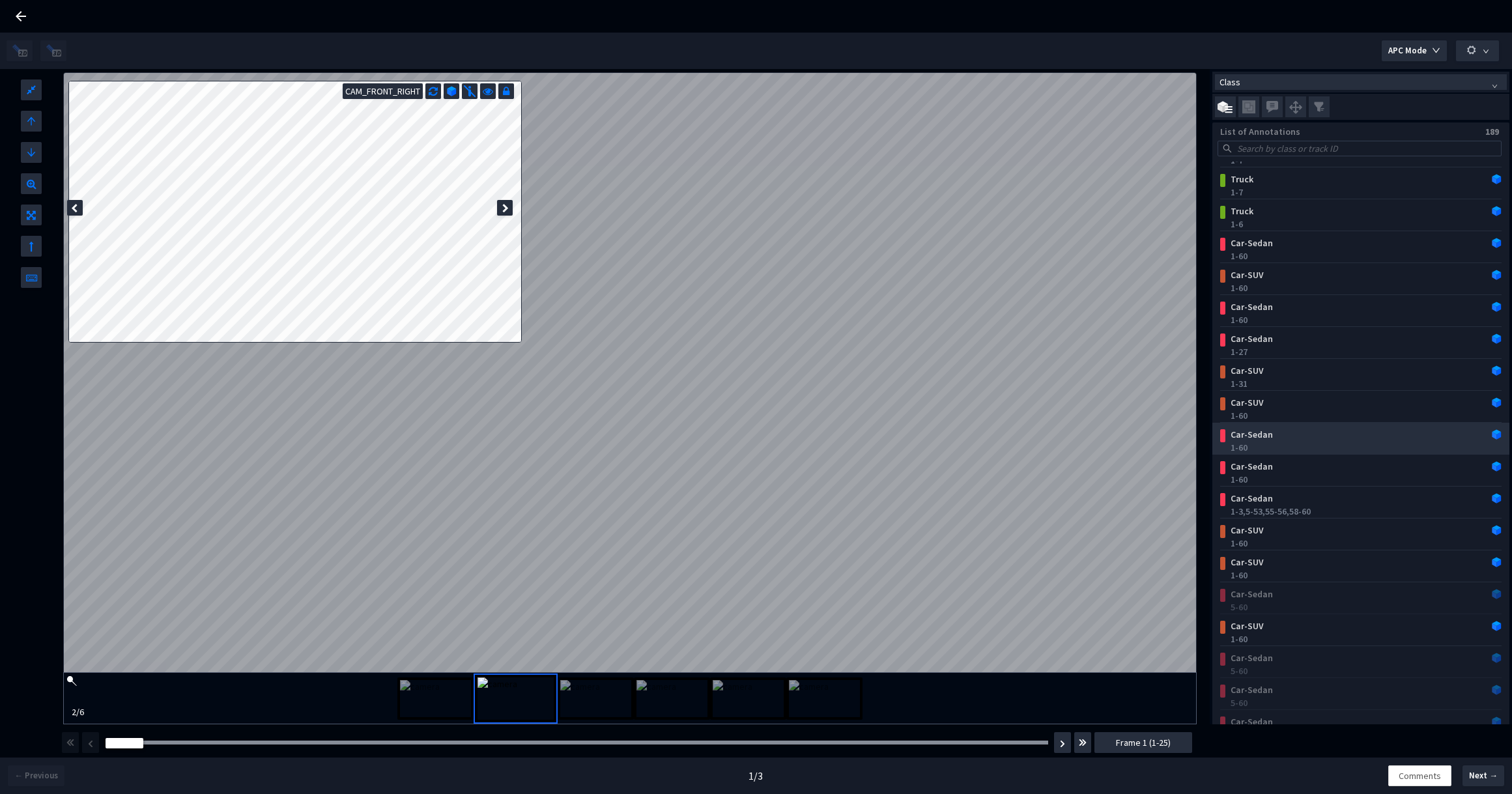
click at [1265, 439] on div "Car-Sedan" at bounding box center [1336, 435] width 221 height 13
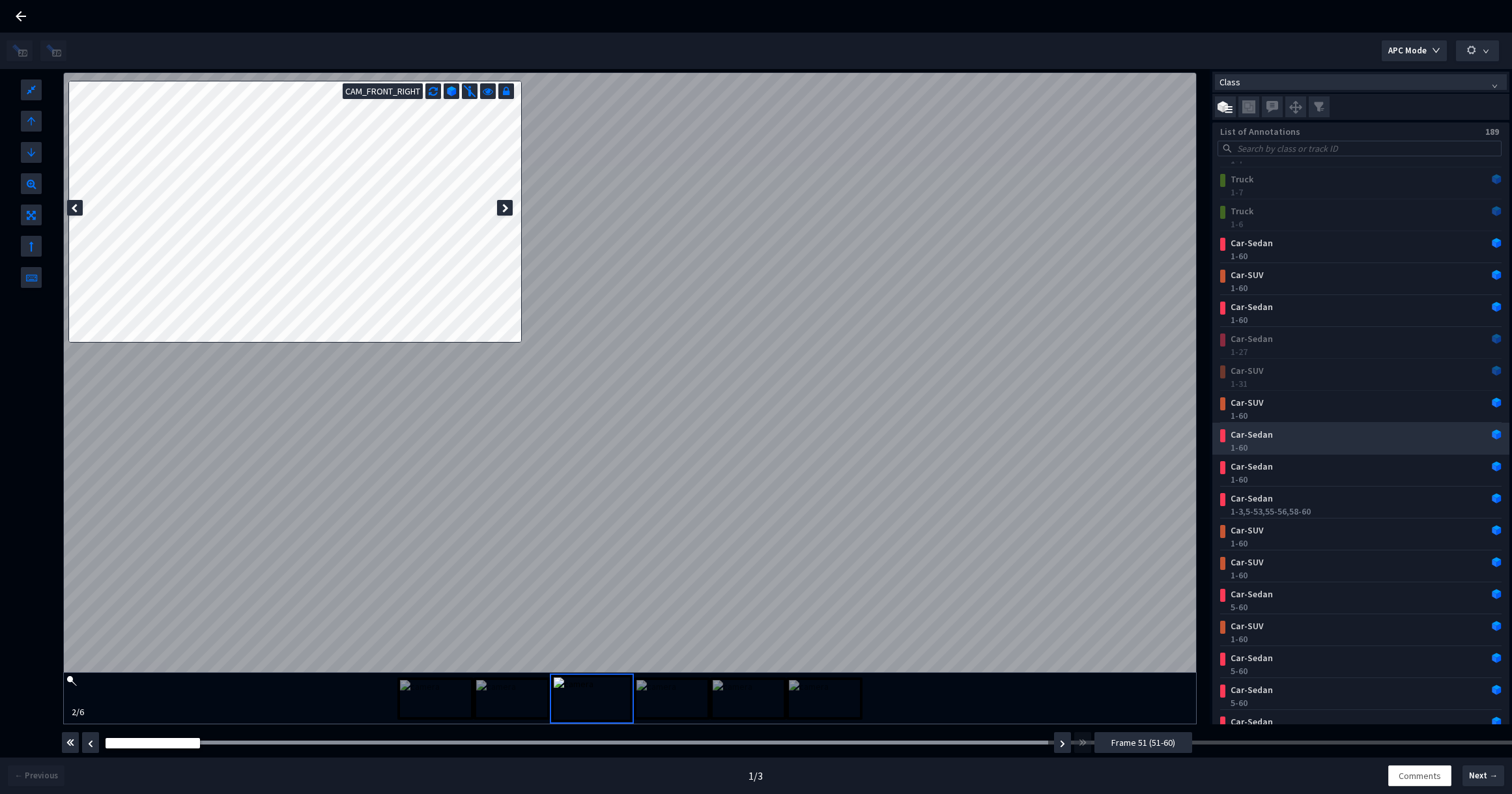
click at [1307, 427] on div "Car-Sedan 1-60" at bounding box center [1364, 439] width 276 height 29
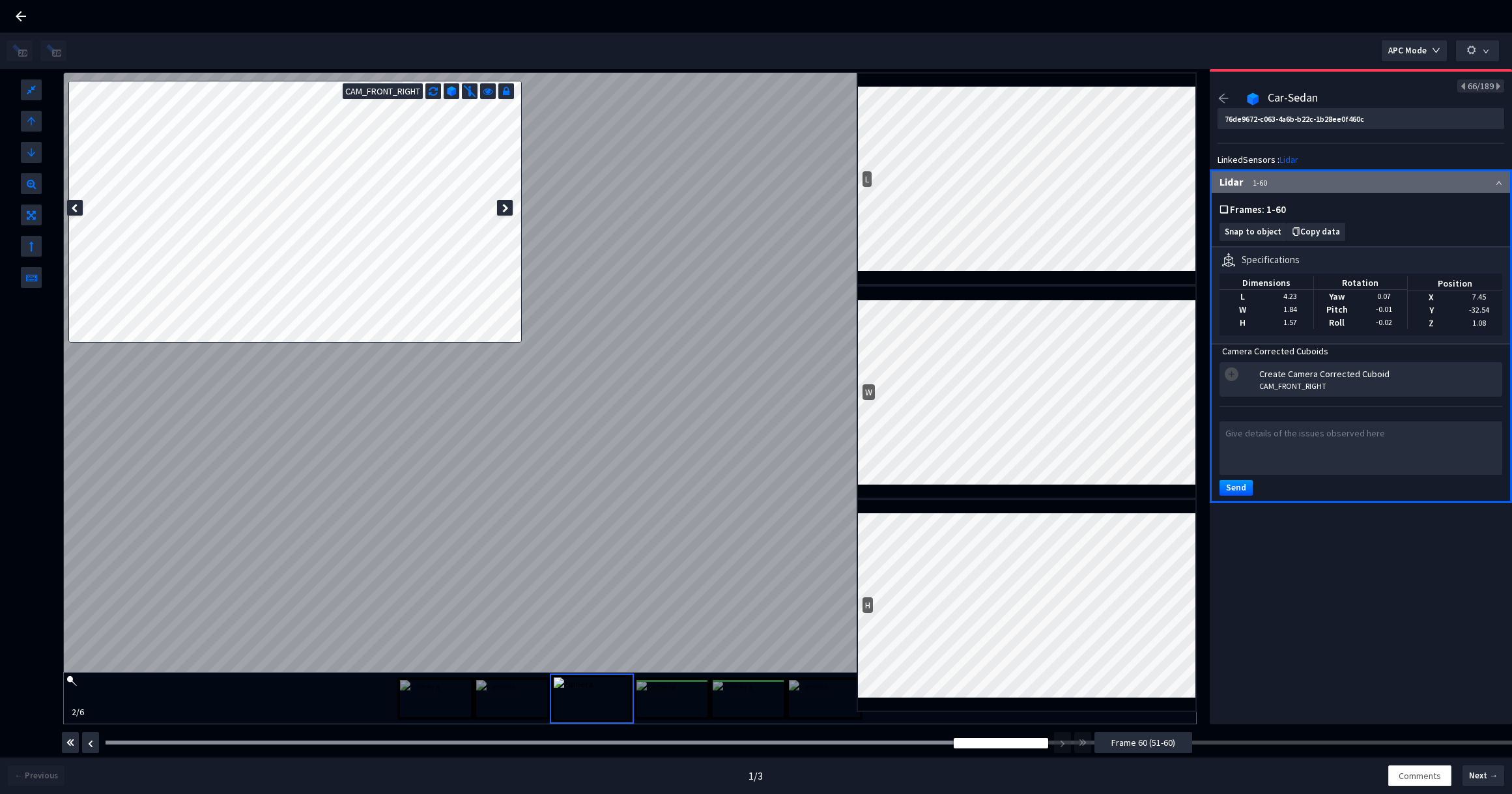
click at [1136, 744] on span "Frame 60 (51-60)" at bounding box center [1143, 741] width 64 height 14
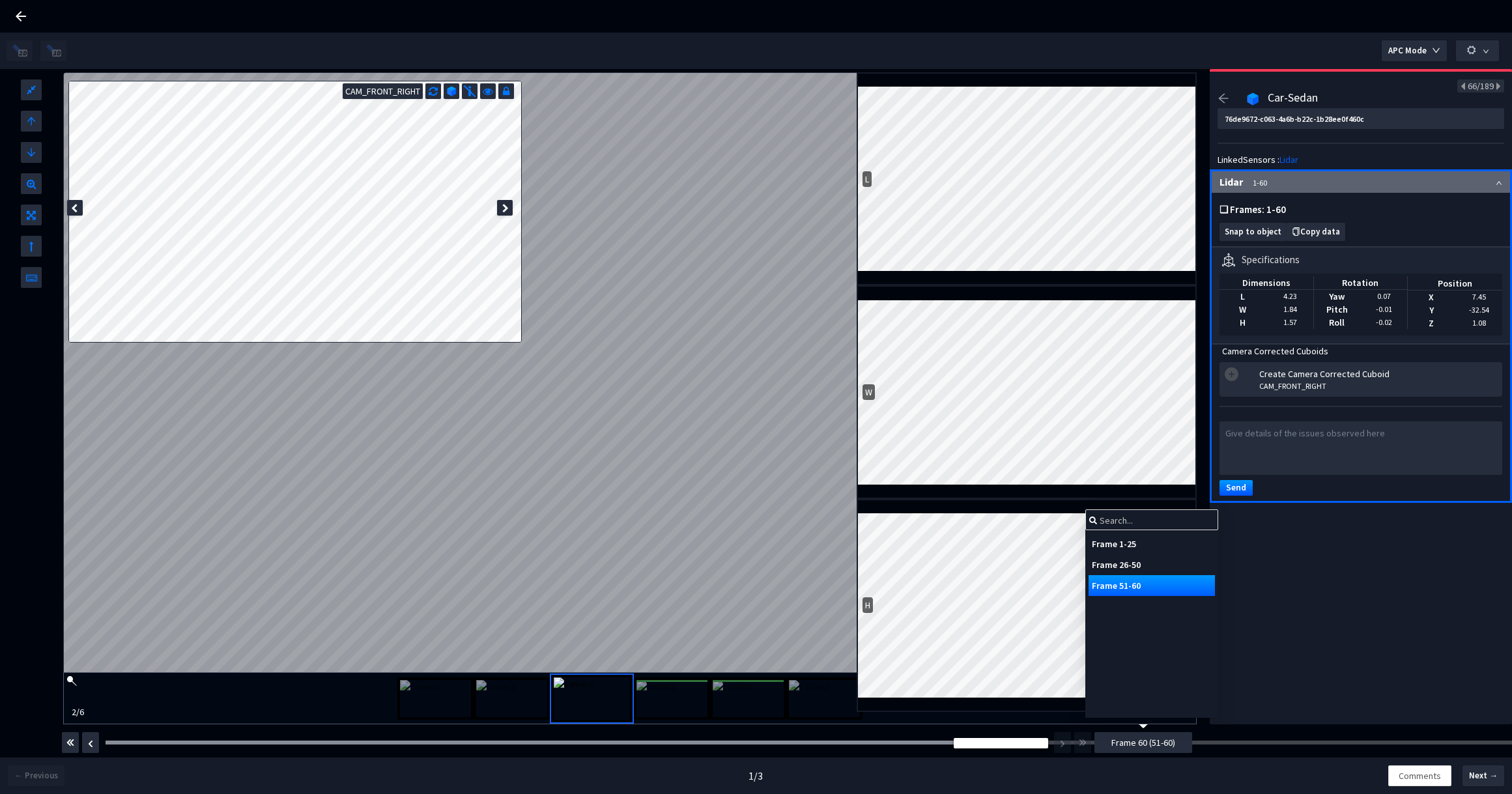
click at [1124, 542] on div "Frame 1-25" at bounding box center [1151, 543] width 126 height 20
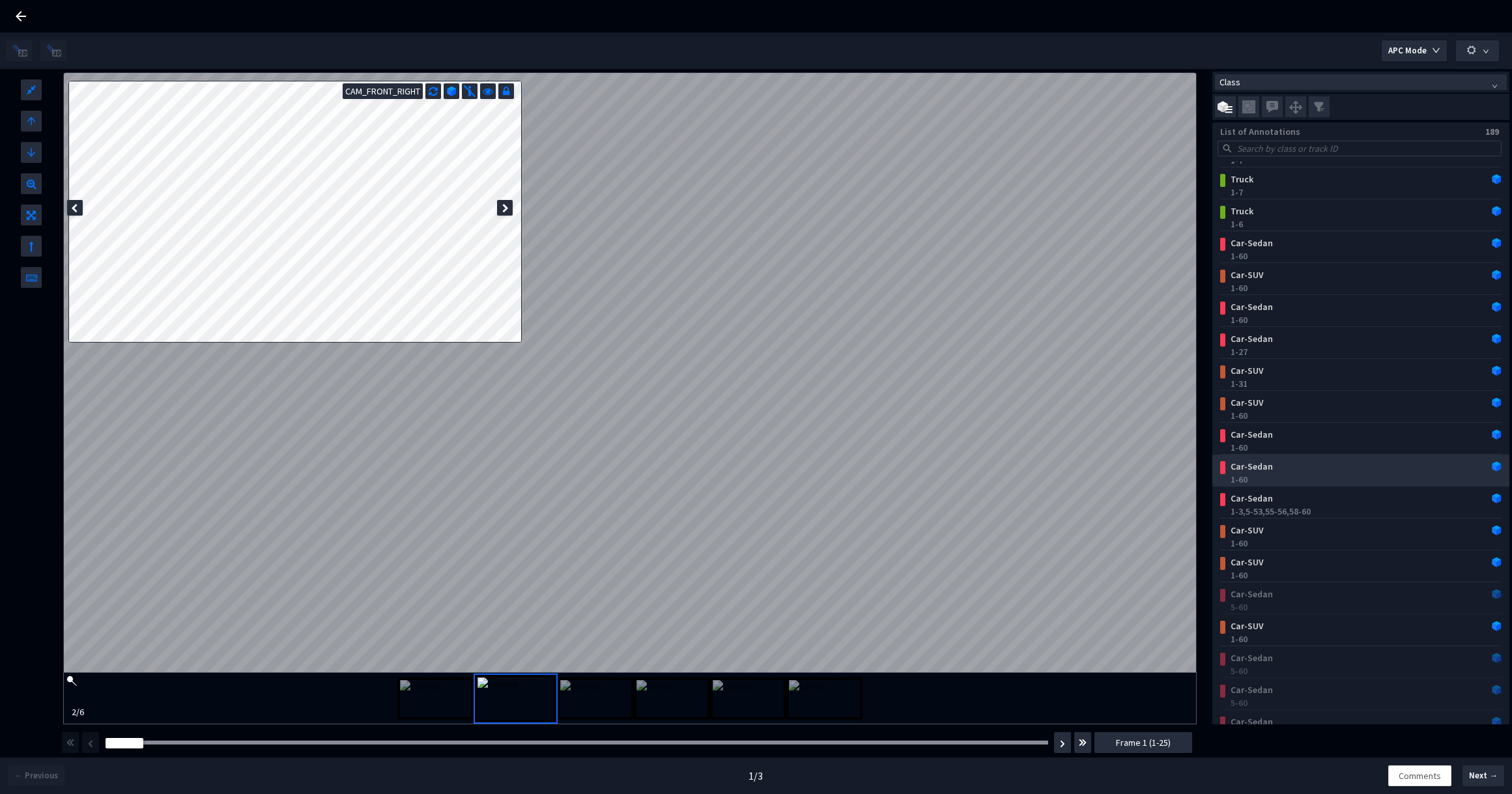
click at [1282, 466] on div "Car-Sedan" at bounding box center [1336, 466] width 221 height 13
click at [1332, 462] on div "Car-Sedan" at bounding box center [1336, 466] width 221 height 13
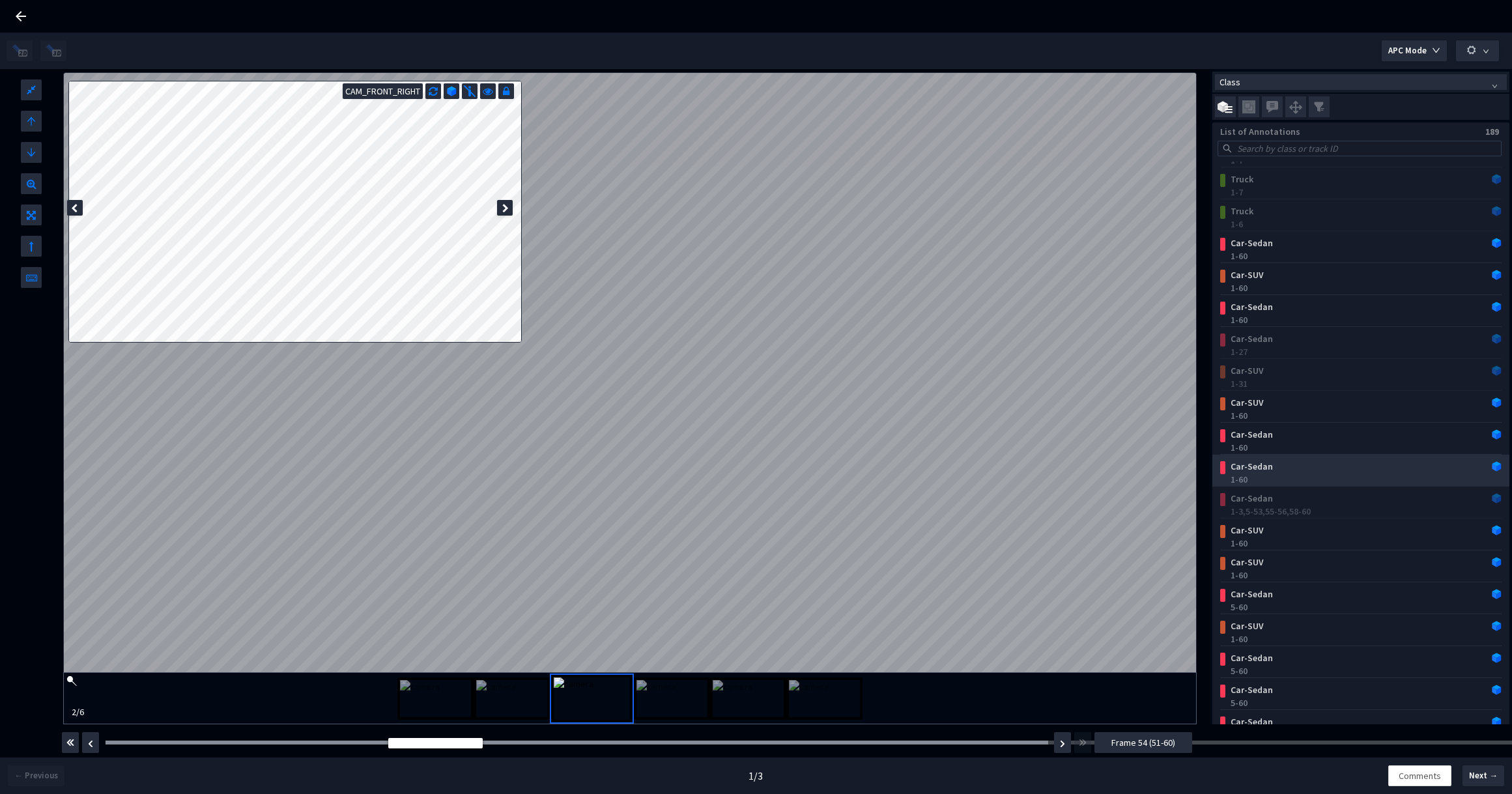
click at [1307, 474] on div "1-60" at bounding box center [1363, 479] width 266 height 13
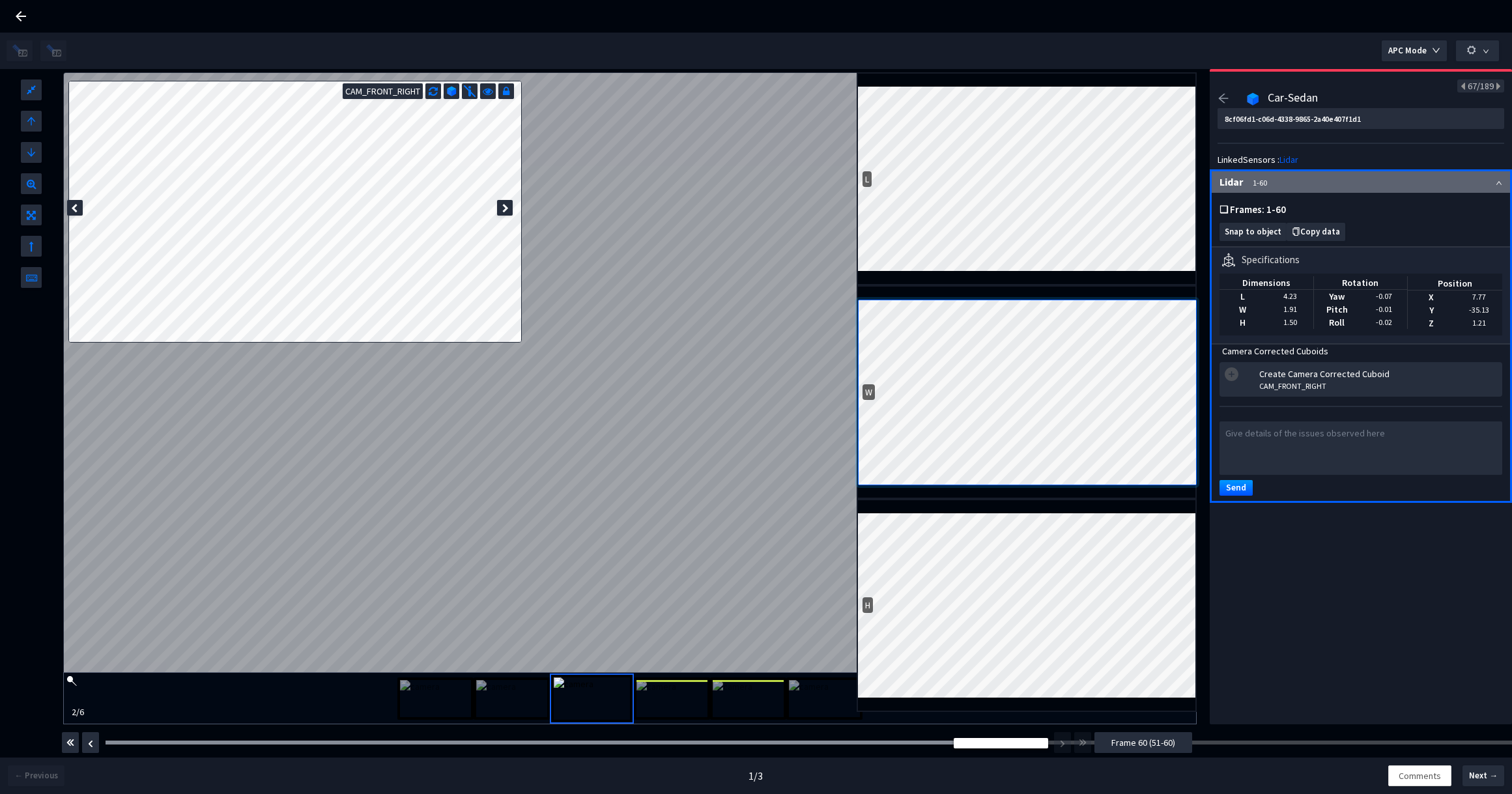
click at [1136, 284] on div "L" at bounding box center [1026, 179] width 340 height 213
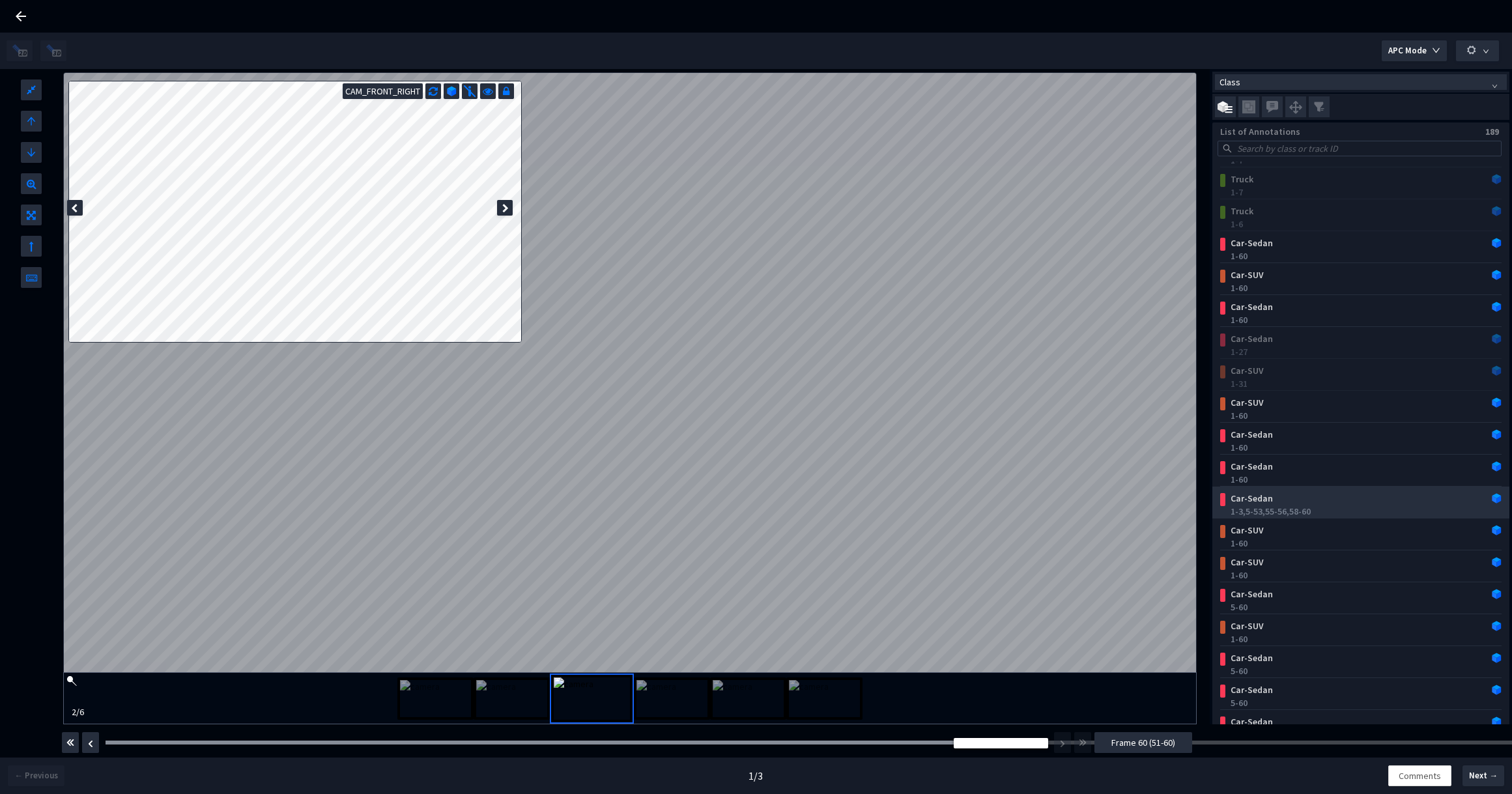
click at [1298, 501] on div "Car-Sedan" at bounding box center [1336, 498] width 221 height 13
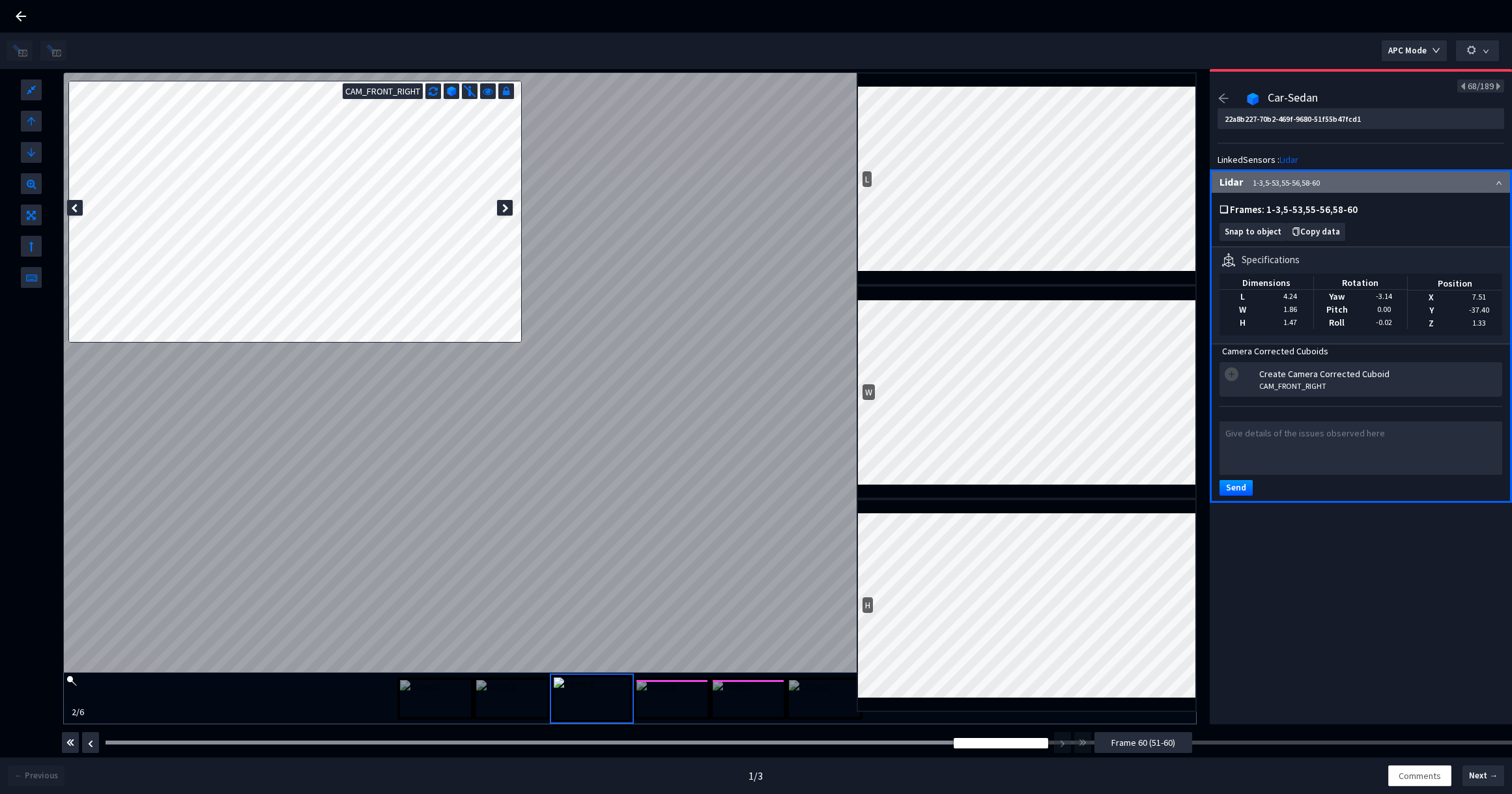
click at [1169, 746] on span "Frame 60 (51-60)" at bounding box center [1143, 741] width 64 height 14
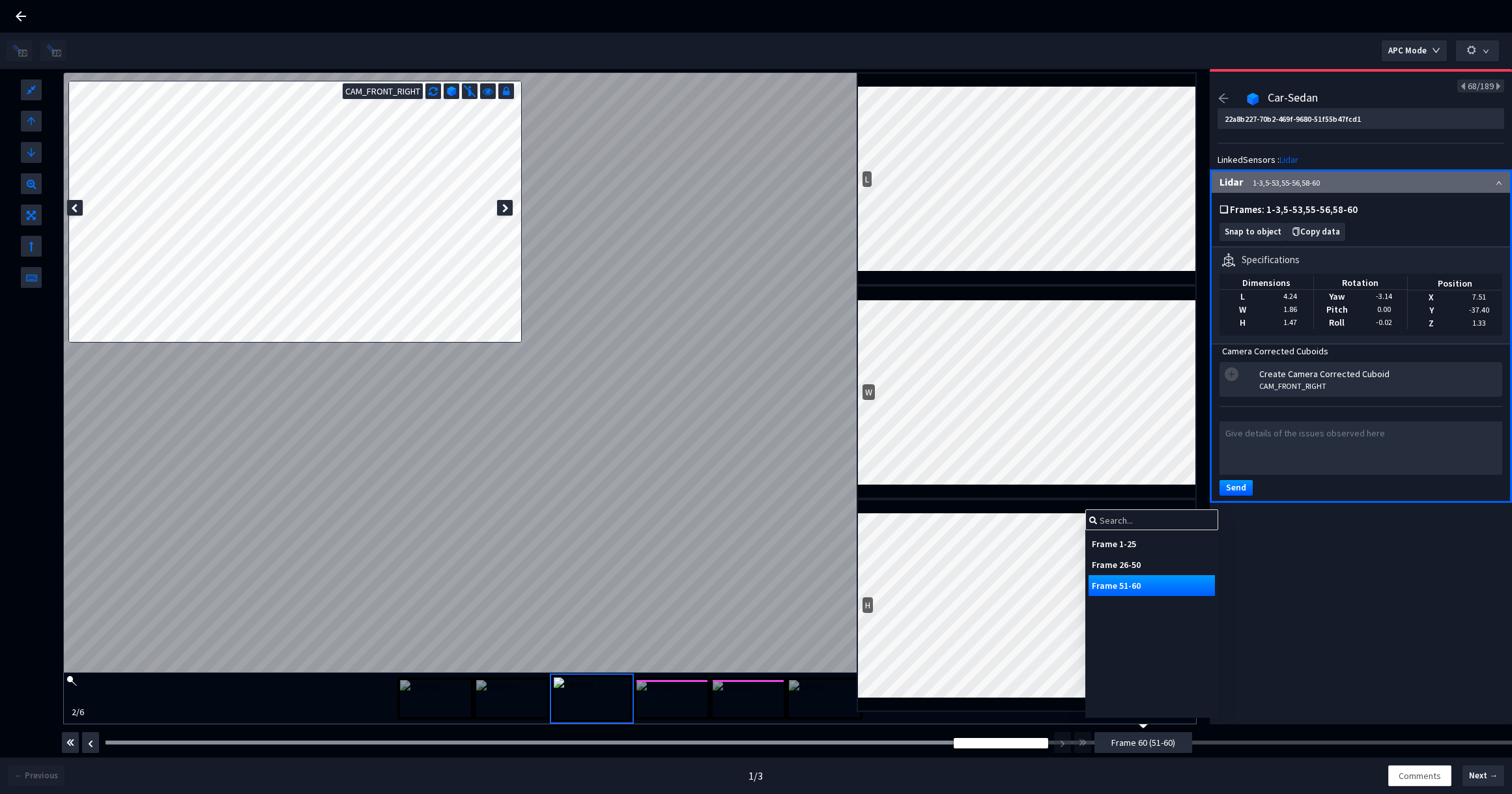
click at [1150, 547] on div "Frame 1-25" at bounding box center [1151, 543] width 126 height 20
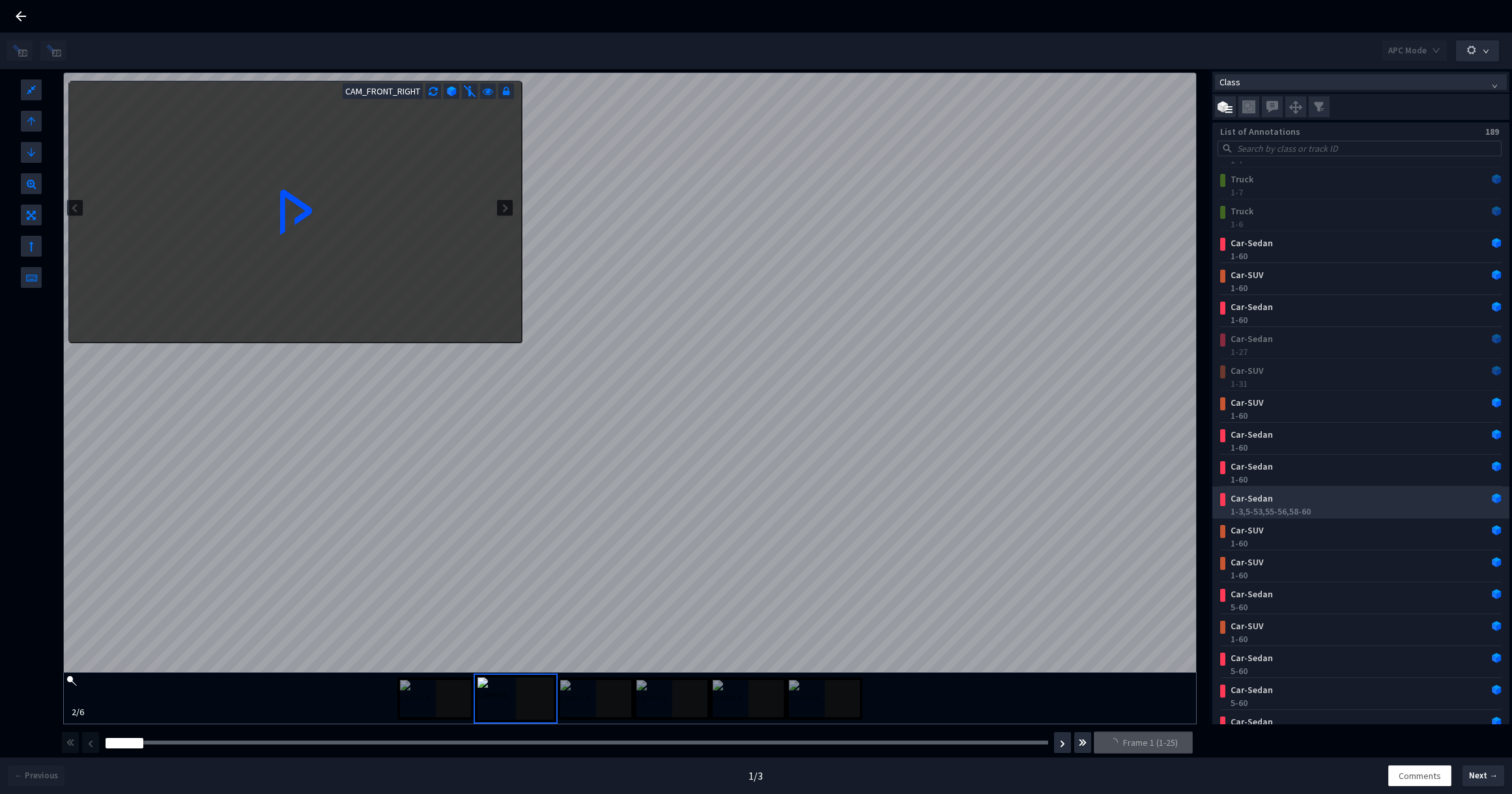
click at [1290, 504] on div "Car-Sedan" at bounding box center [1336, 498] width 221 height 13
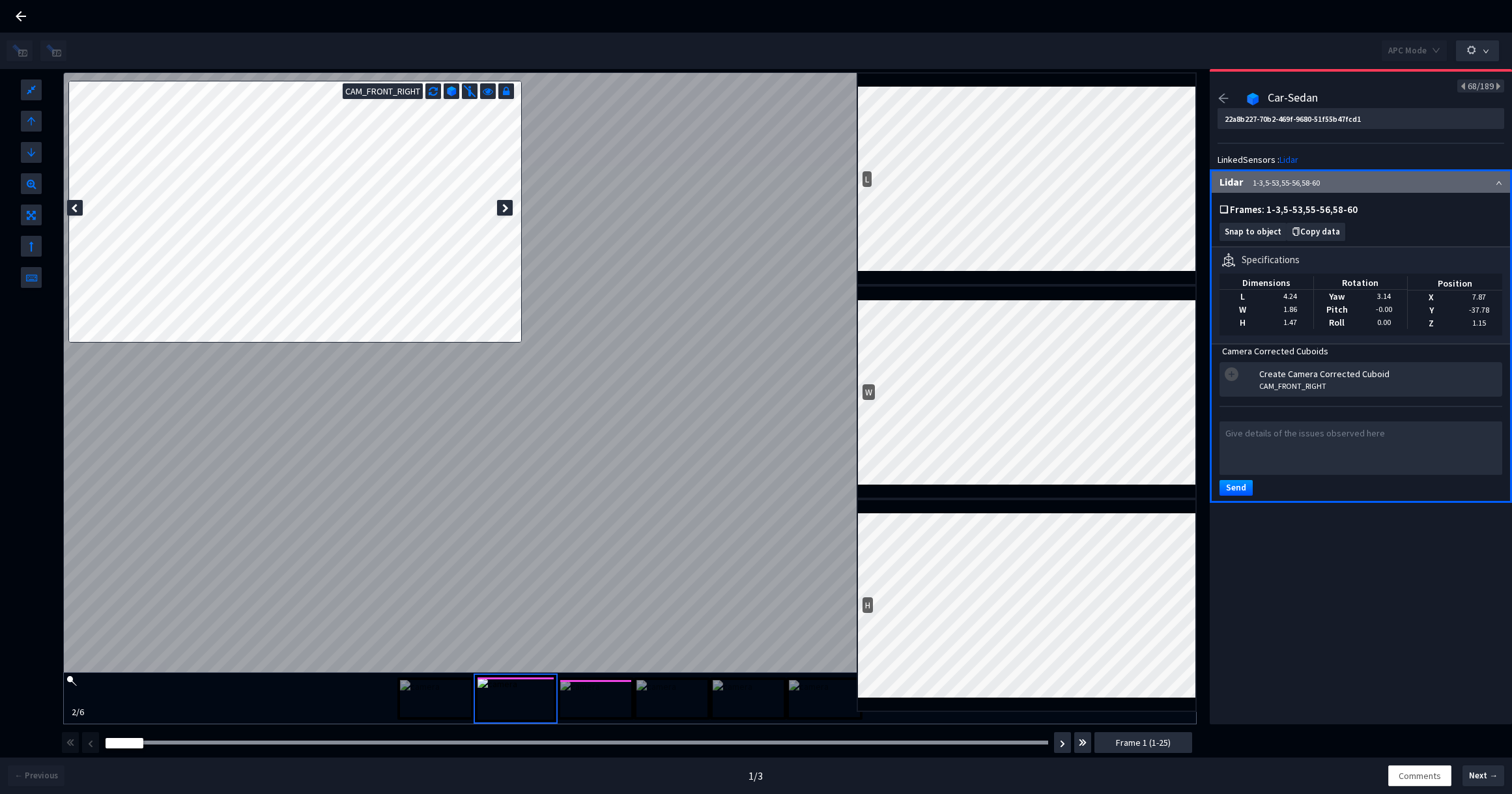
click at [1290, 504] on div "22a8b227-70b2-469f-9680-51f55b47fcd1 LinkedSensors : Lidar Lidar 1-3, 5-53, 55-…" at bounding box center [1360, 307] width 286 height 397
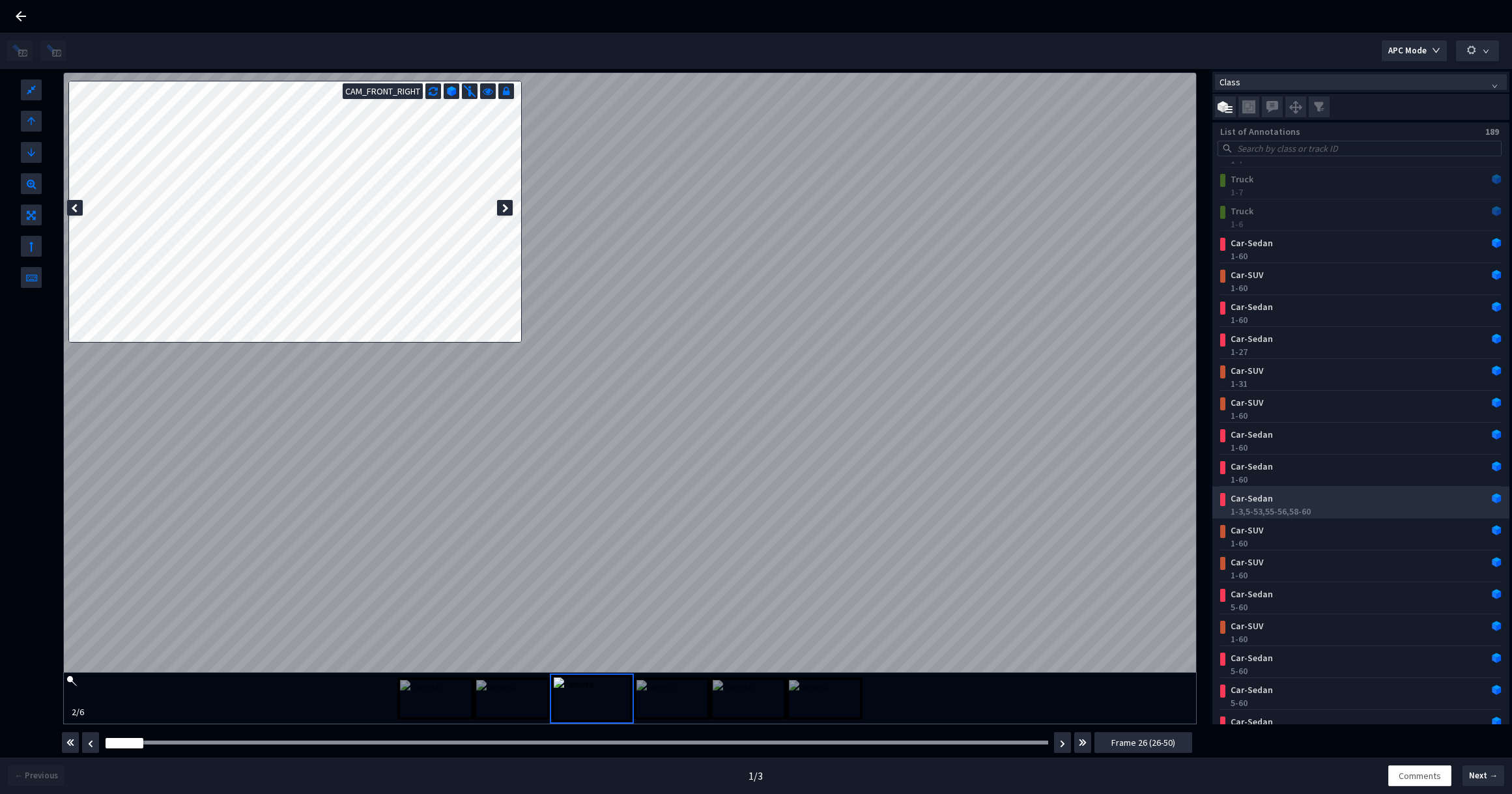
click at [1291, 501] on div "Car-Sedan" at bounding box center [1336, 498] width 221 height 13
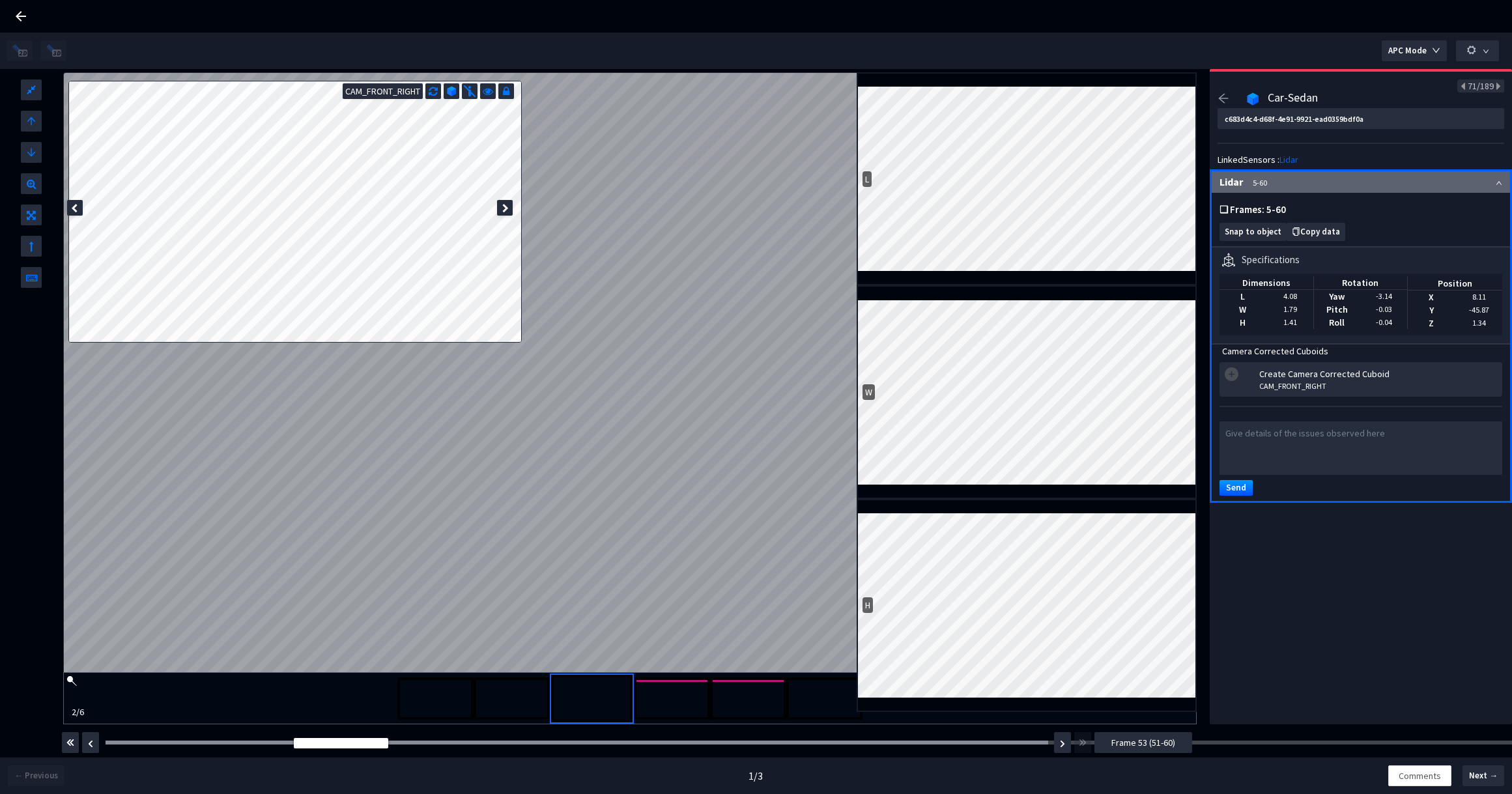
type input "22a8b227-70b2-469f-9680-51f55b47fcd1"
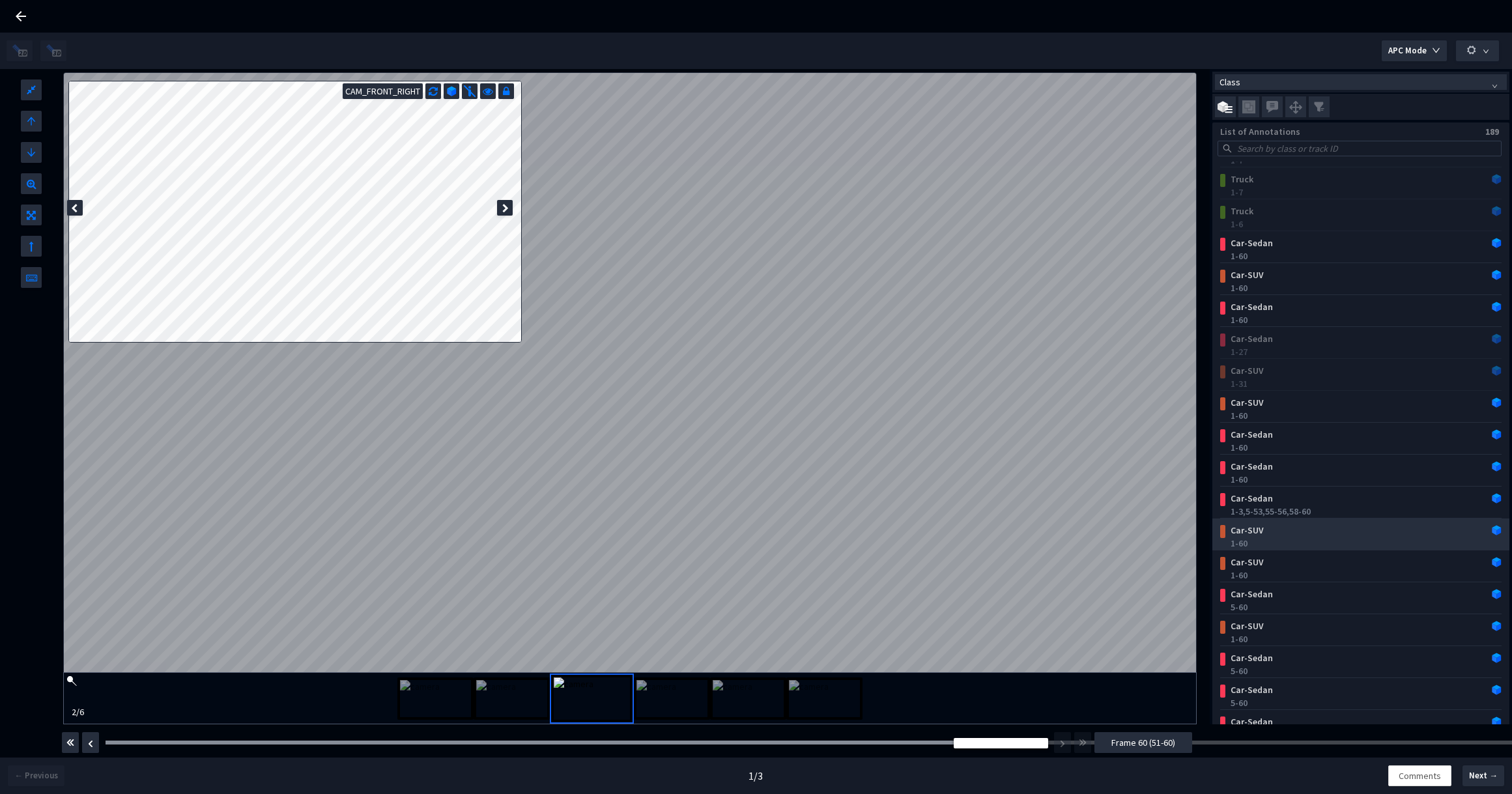
click at [1290, 529] on div "Car-SUV" at bounding box center [1336, 530] width 221 height 13
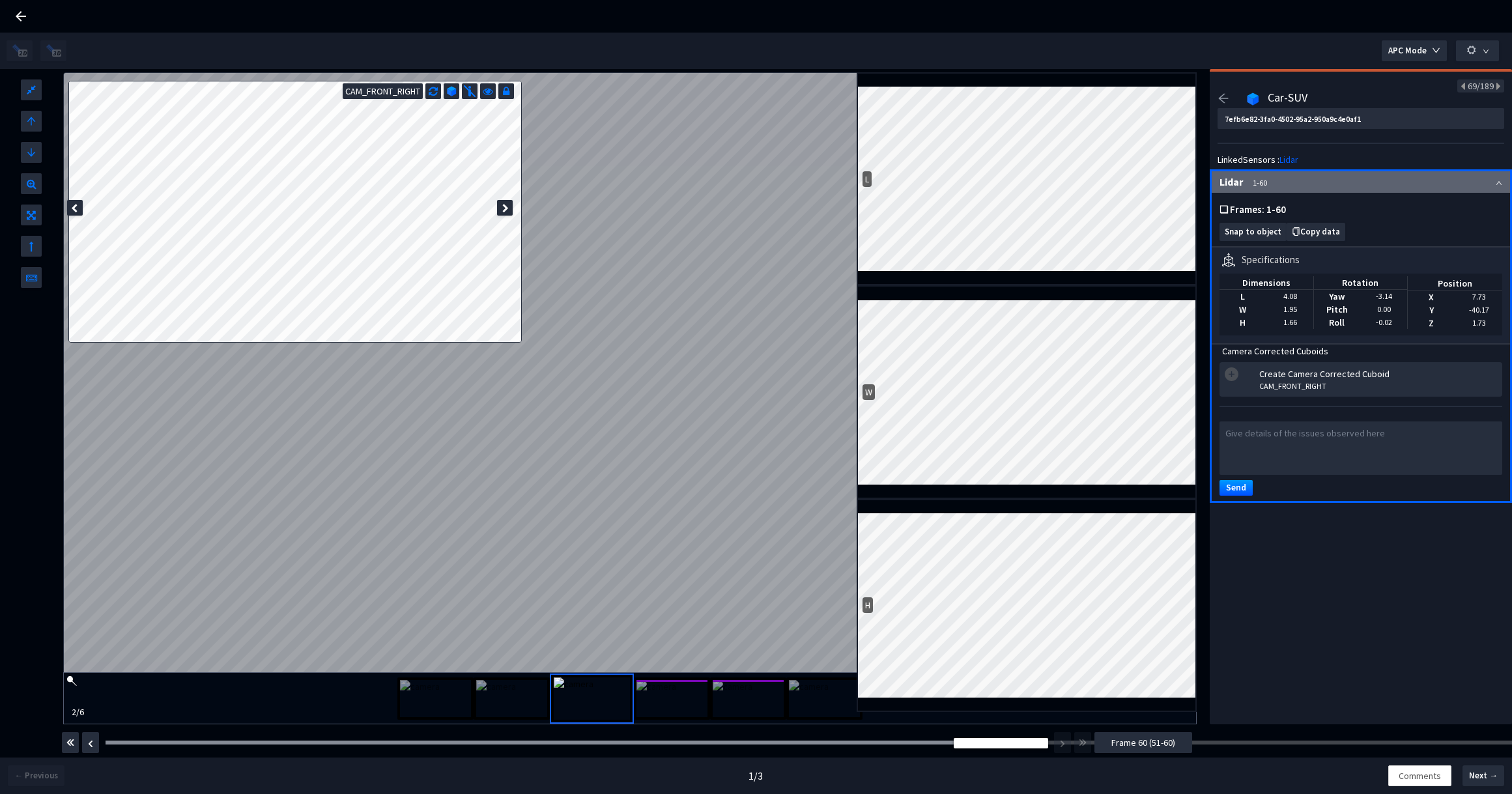
click at [1180, 743] on button "Frame 60 (51-60)" at bounding box center [1143, 742] width 97 height 20
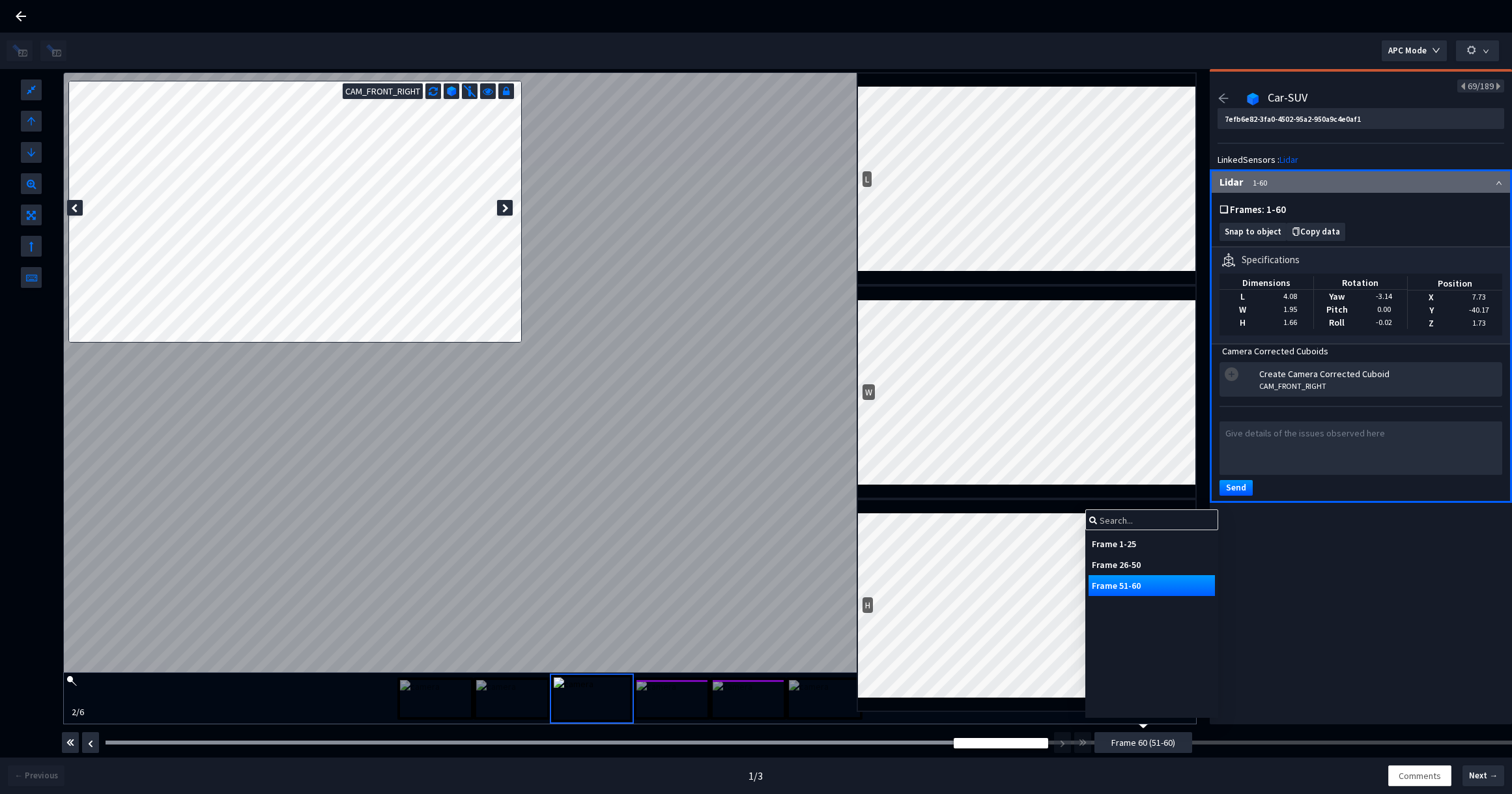
click at [1112, 540] on div "Frame 1-25" at bounding box center [1151, 543] width 126 height 20
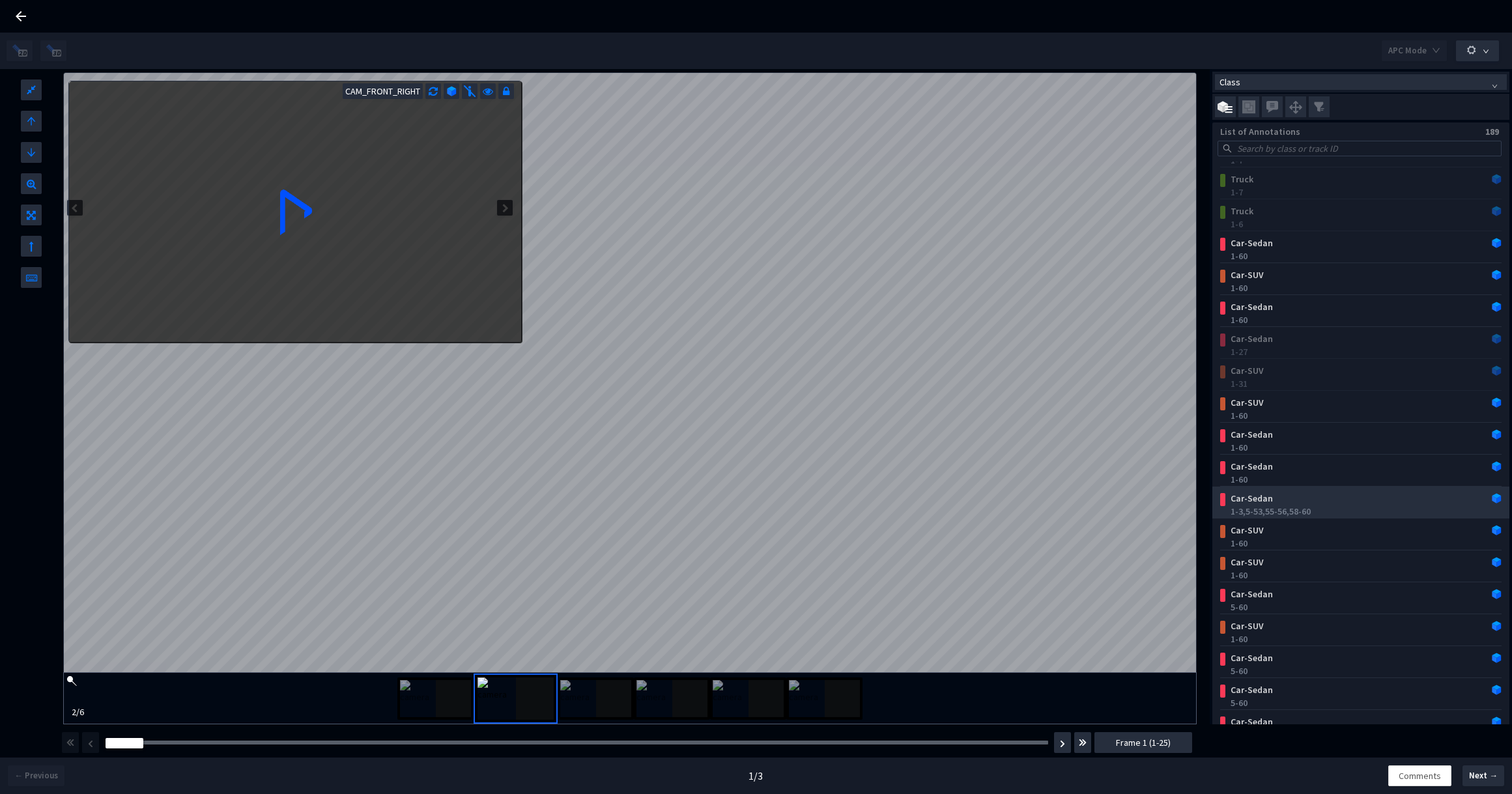
click at [1290, 533] on div "Car-SUV" at bounding box center [1336, 530] width 221 height 13
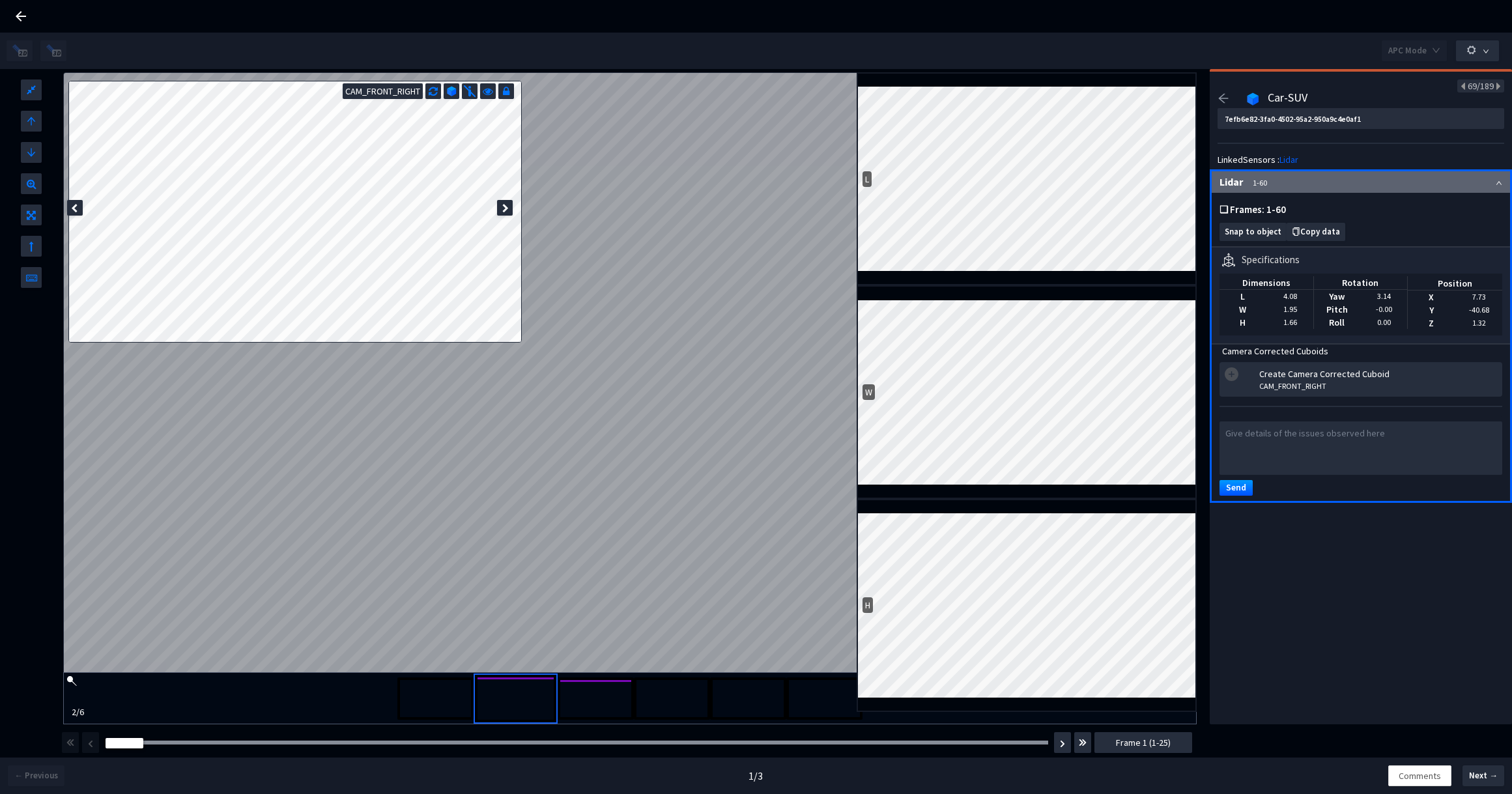
scroll to position [1865, 0]
click at [1230, 95] on div at bounding box center [1229, 100] width 24 height 16
click at [1220, 101] on icon "arrow-left" at bounding box center [1223, 98] width 12 height 12
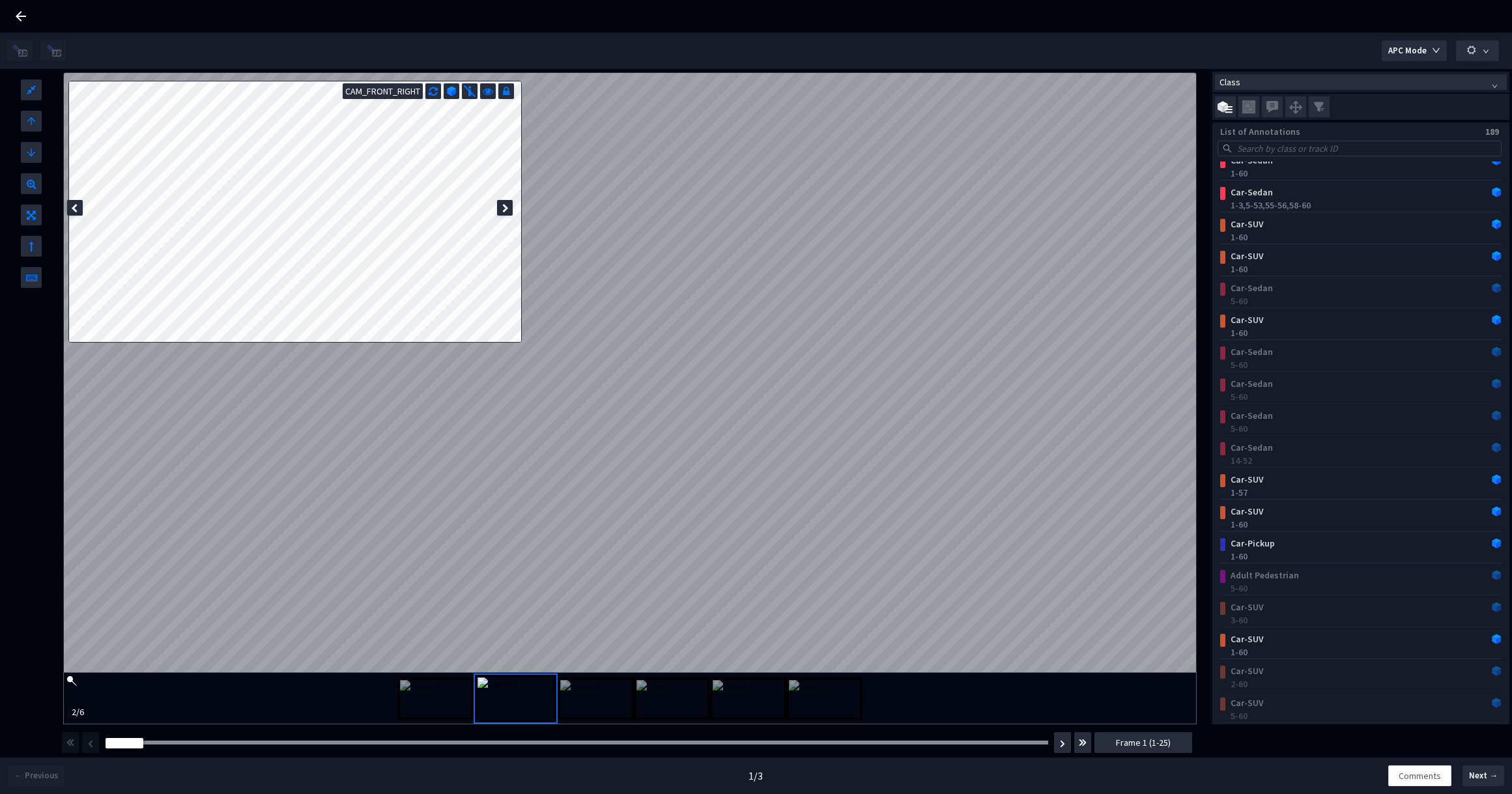
scroll to position [2157, 0]
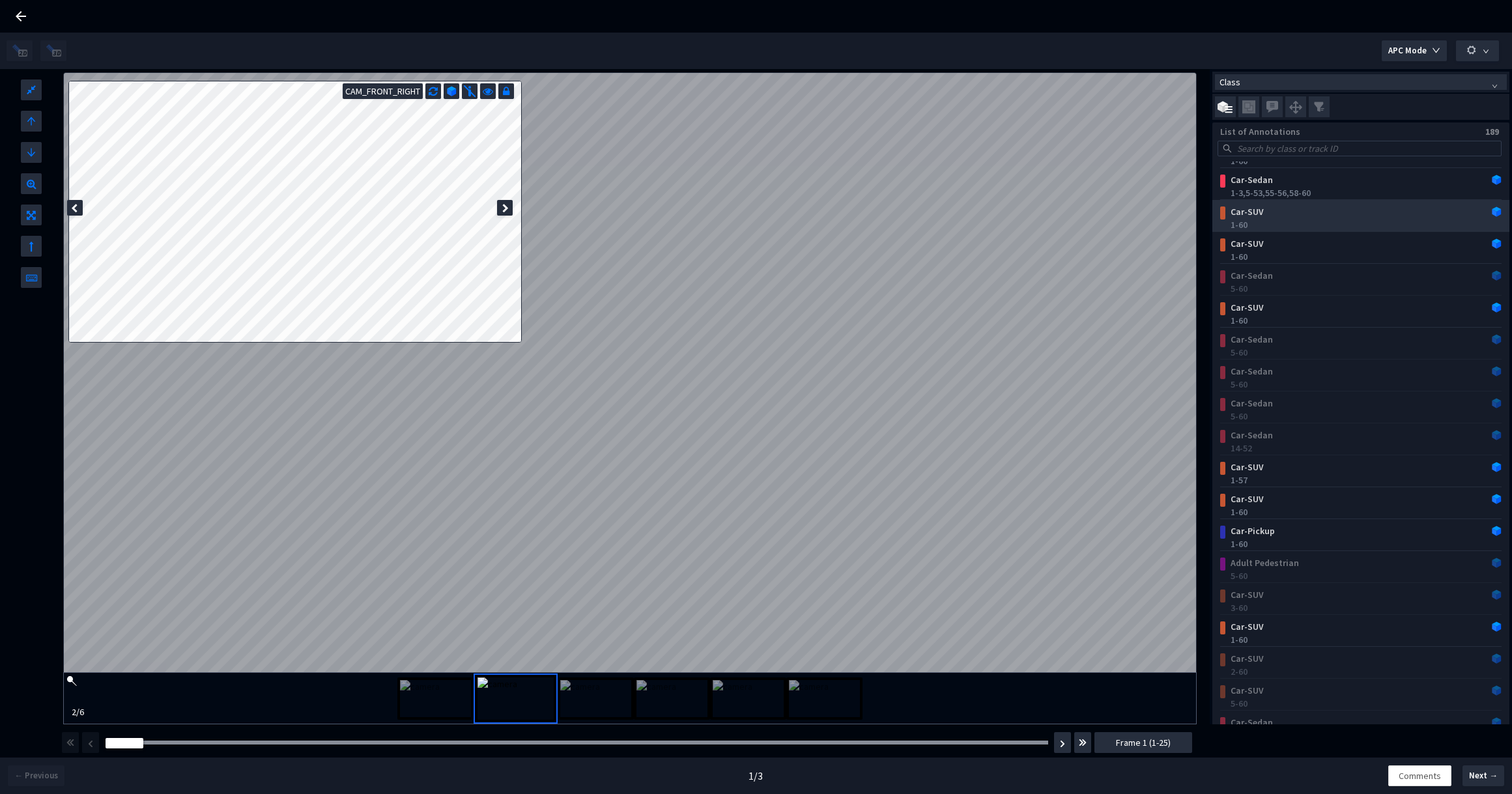
click at [1256, 212] on div "Car-SUV" at bounding box center [1336, 211] width 221 height 13
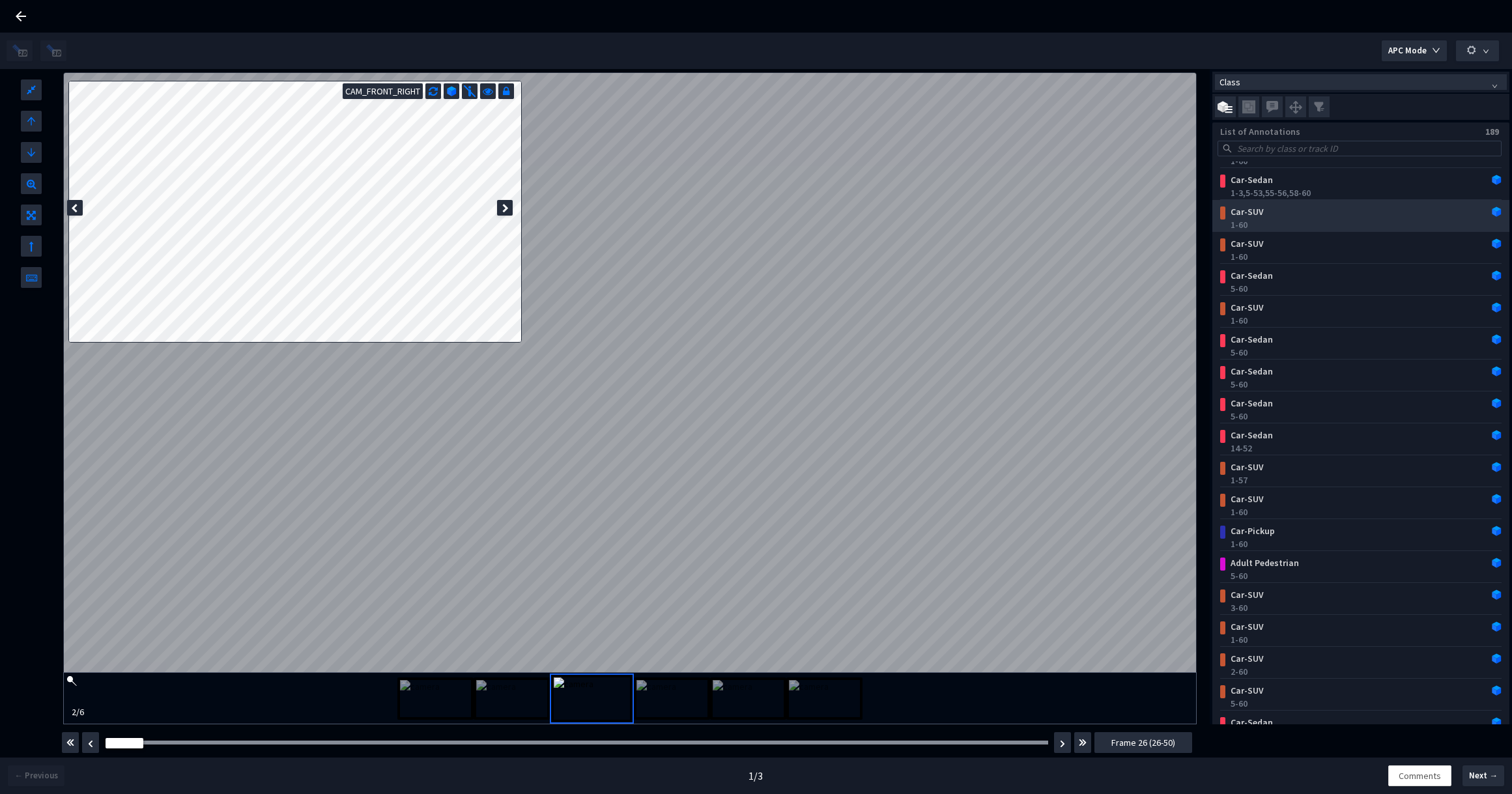
click at [1278, 224] on div "1-60" at bounding box center [1363, 224] width 266 height 13
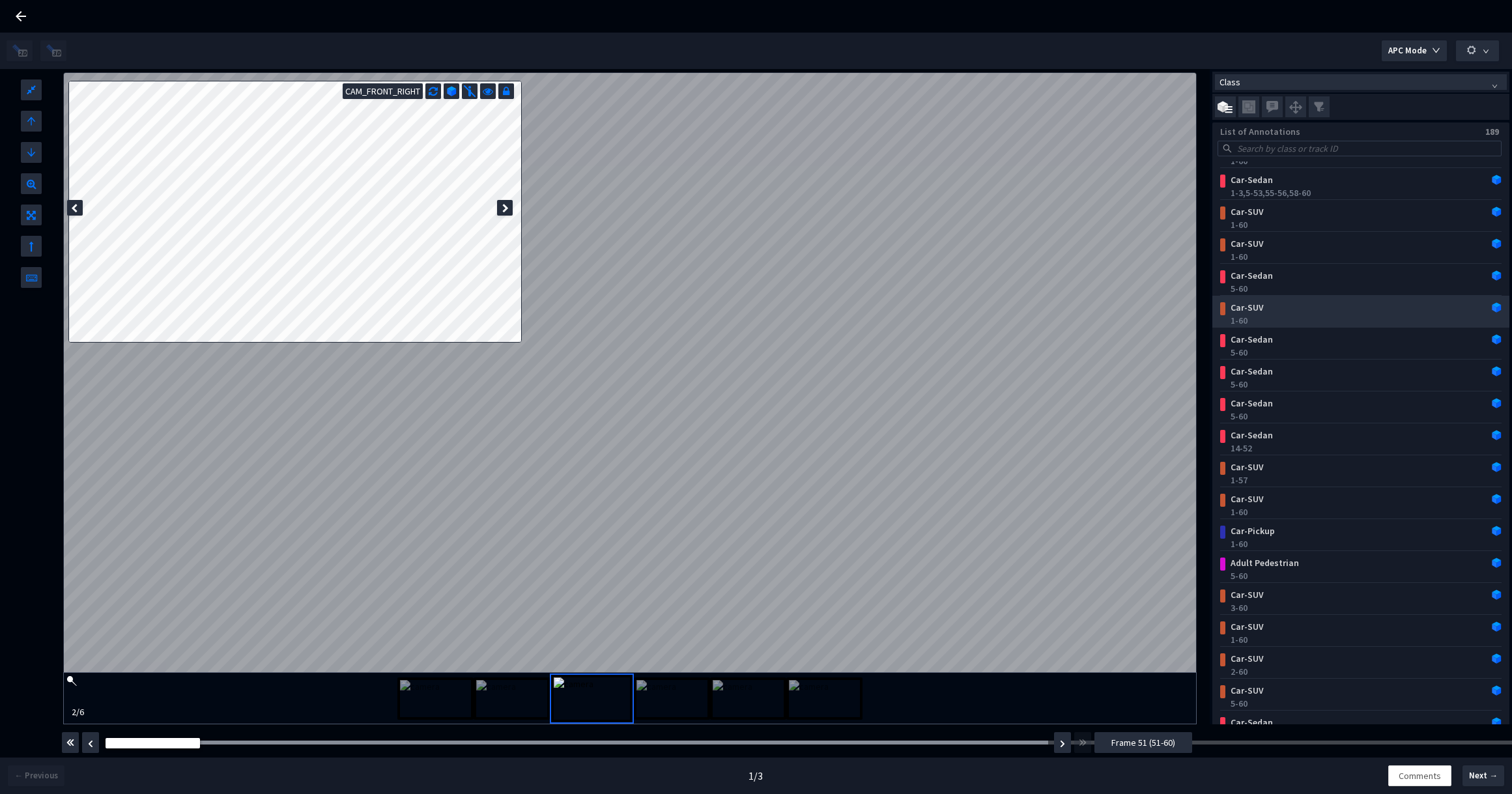
click at [1298, 316] on div "1-60" at bounding box center [1363, 321] width 266 height 13
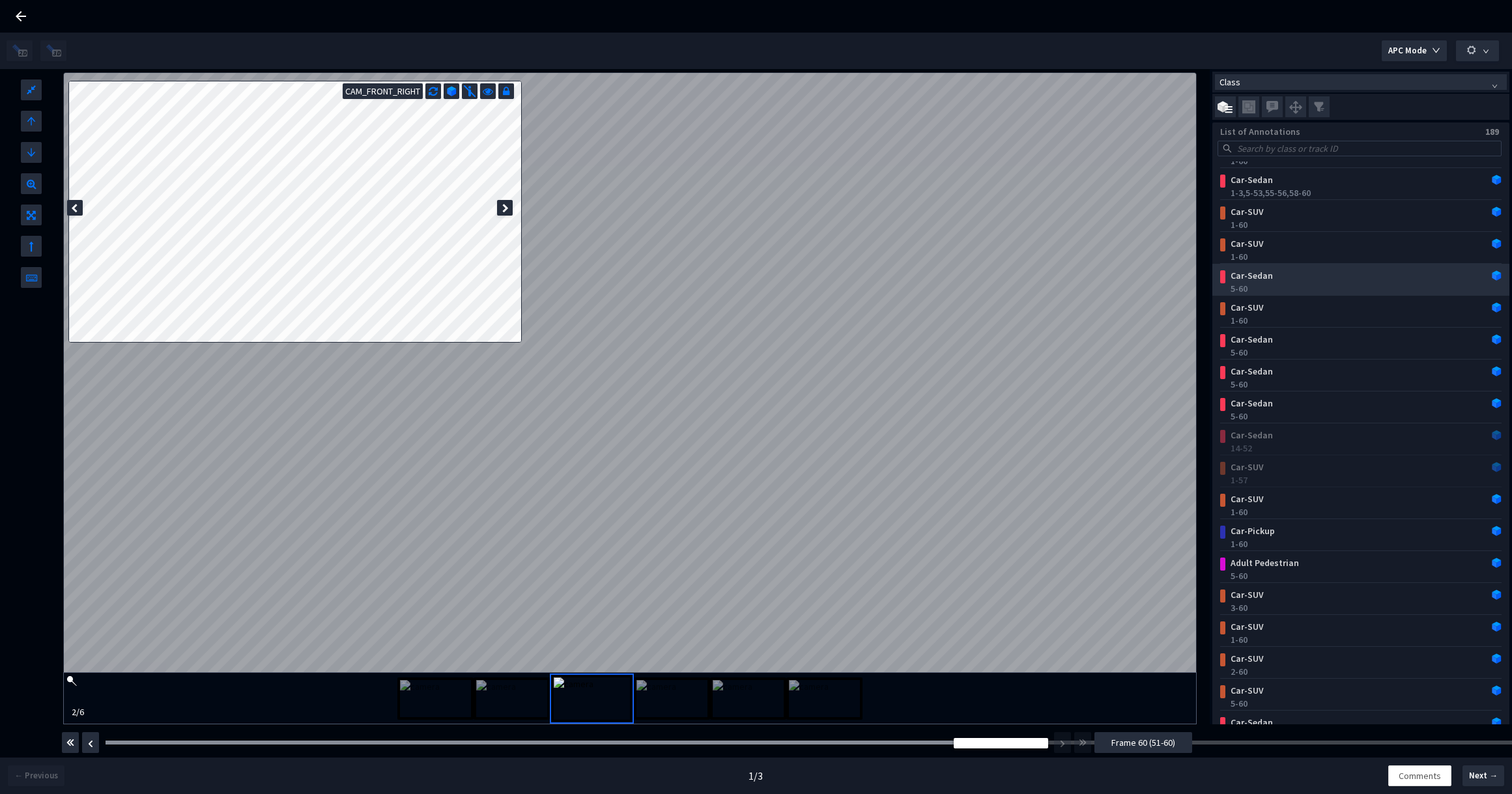
click at [1262, 275] on div "Car-Sedan" at bounding box center [1336, 275] width 221 height 13
click at [1177, 741] on button "Frame 60 (51-60)" at bounding box center [1143, 742] width 97 height 20
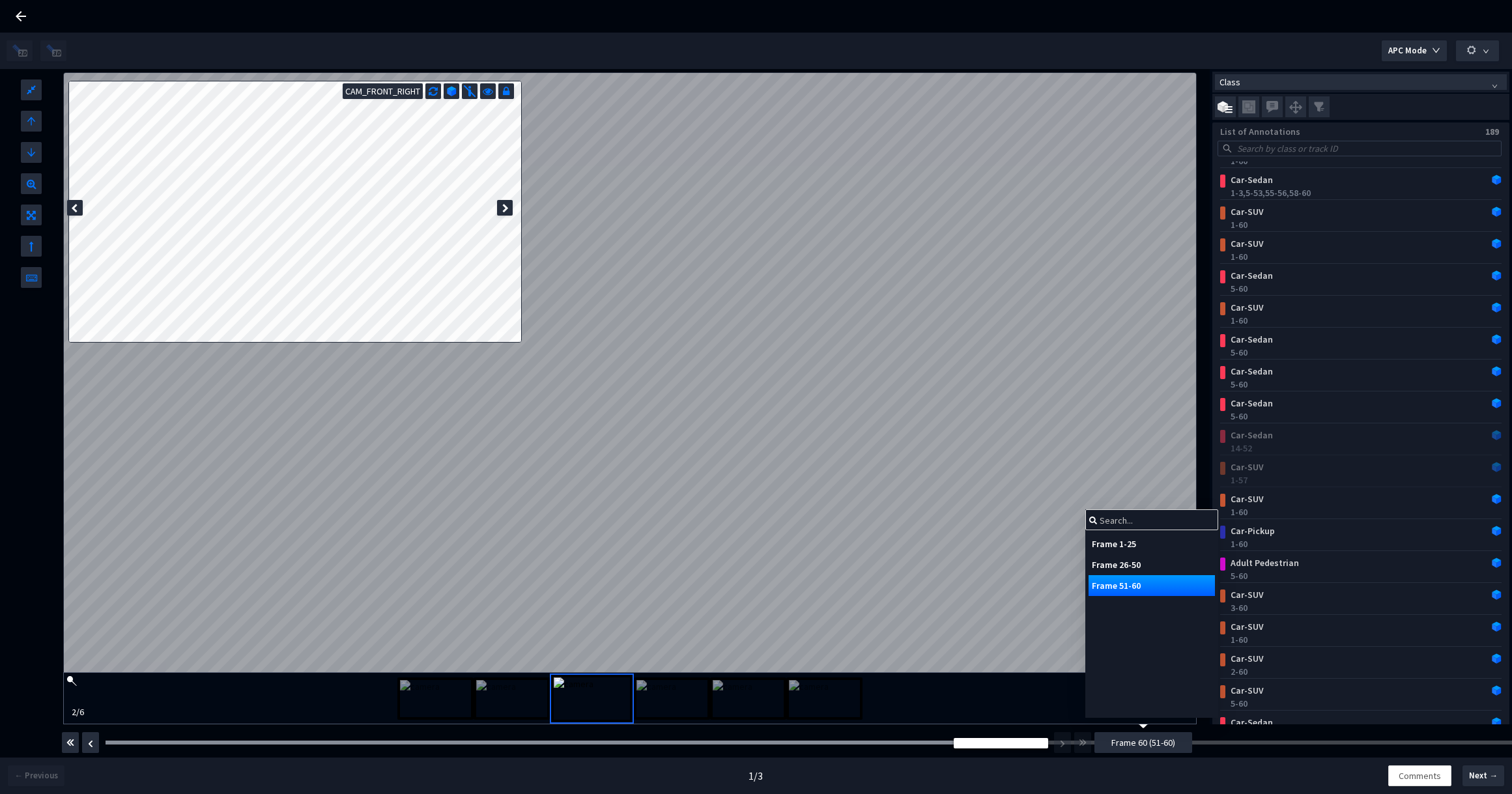
click at [1156, 538] on div "Frame 1-25" at bounding box center [1151, 543] width 126 height 20
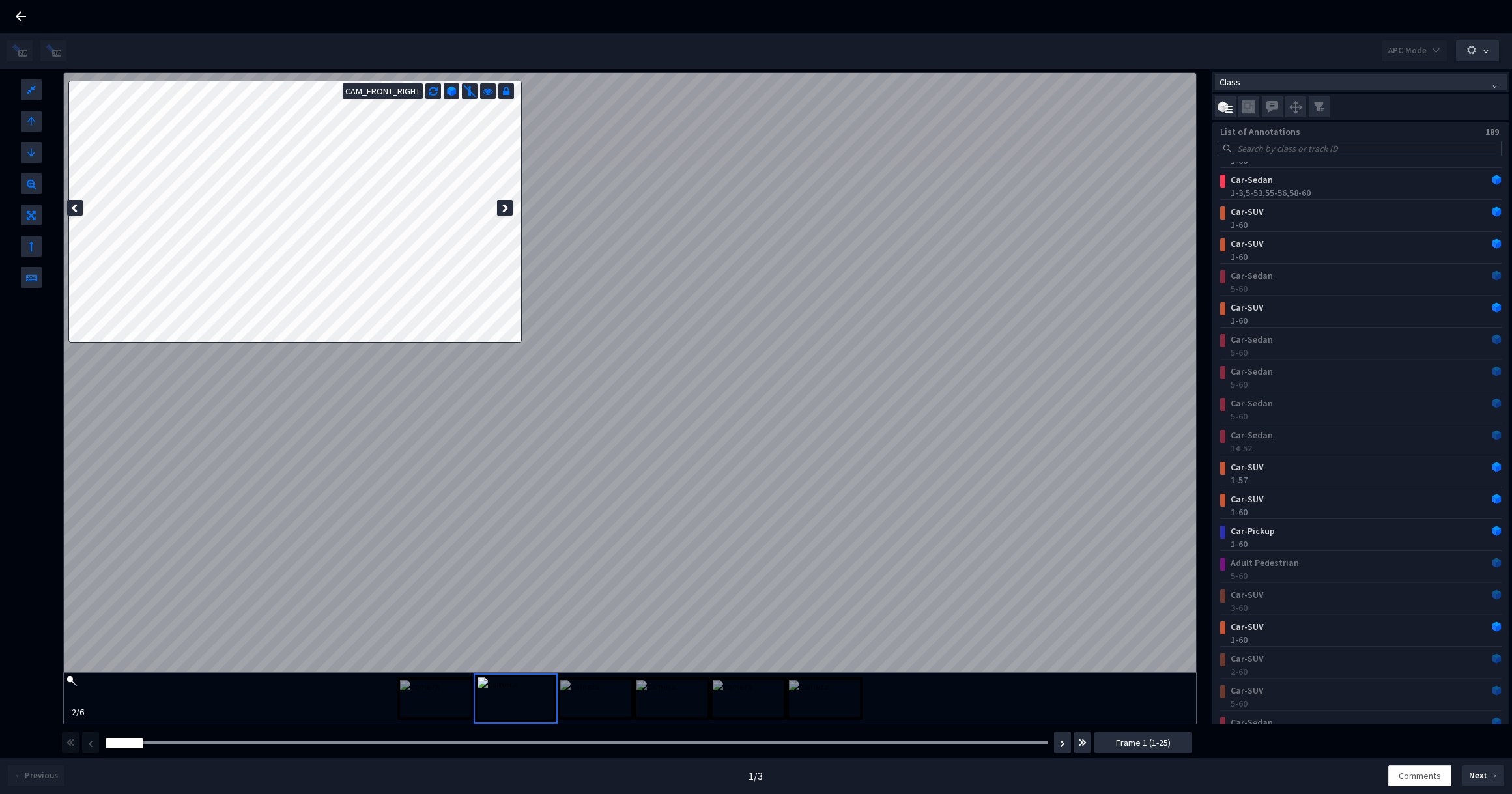
click at [1271, 349] on div "Car-Sedan 1-60 Car-Sedan 1-60 Car-Sedan 1-3, 5-53, 55-56, 58-60 Car-SUV 1-60 Ca…" at bounding box center [1361, 494] width 297 height 4979
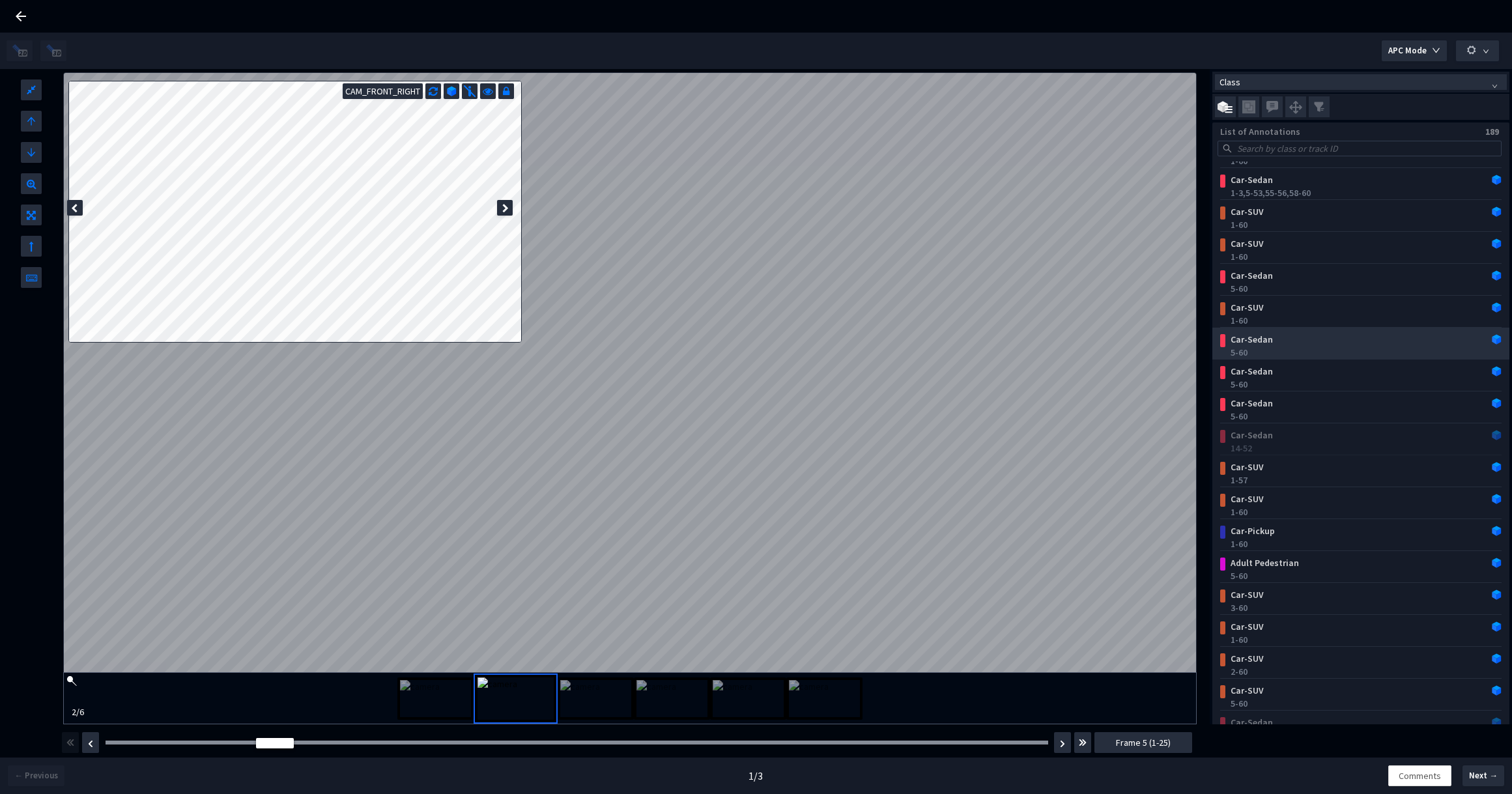
click at [1296, 344] on div "Car-Sedan" at bounding box center [1336, 339] width 221 height 13
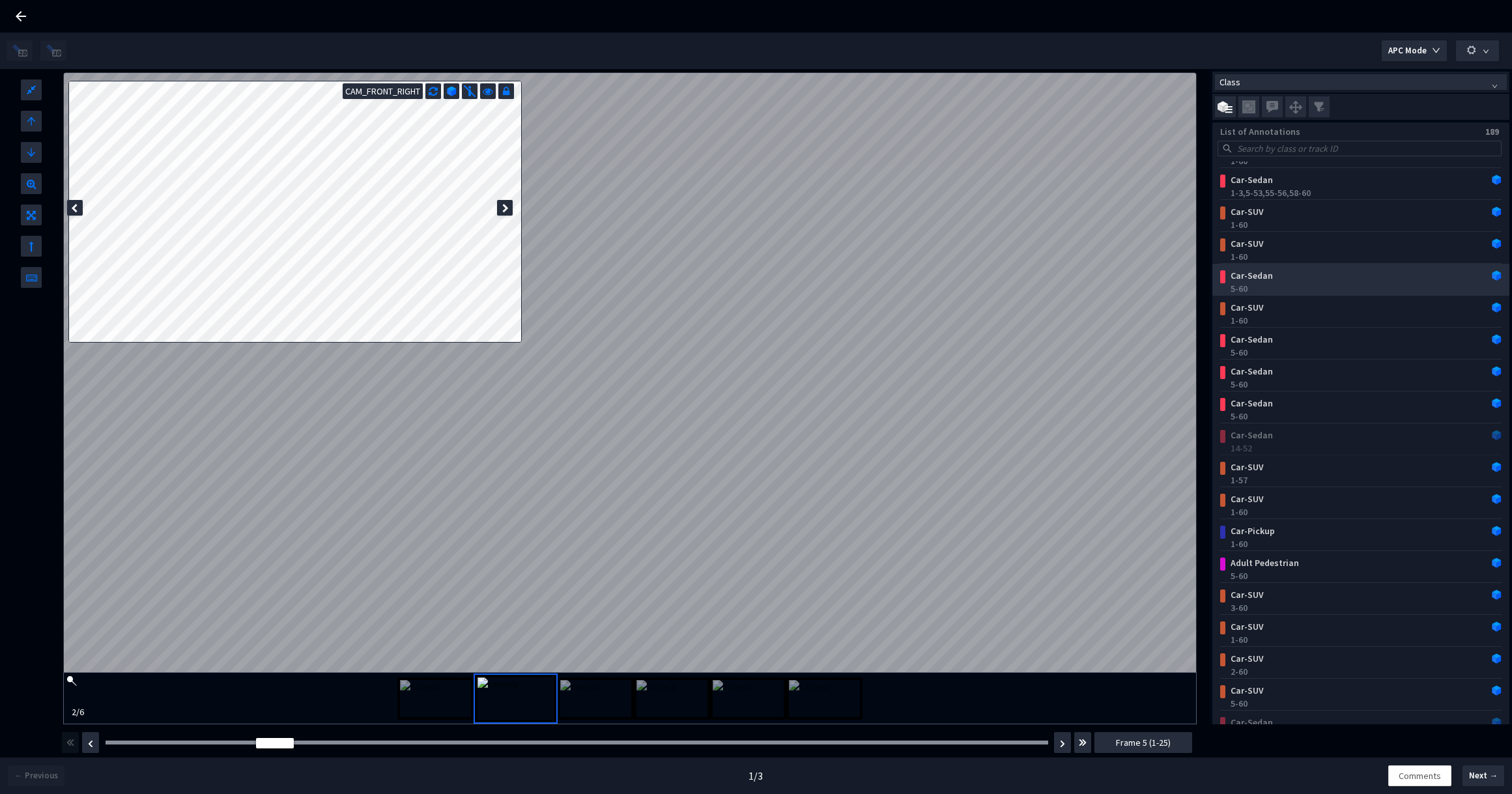
click at [1304, 269] on div "Car-Sedan" at bounding box center [1336, 275] width 221 height 13
click at [1239, 275] on div "Car-Sedan" at bounding box center [1336, 275] width 221 height 13
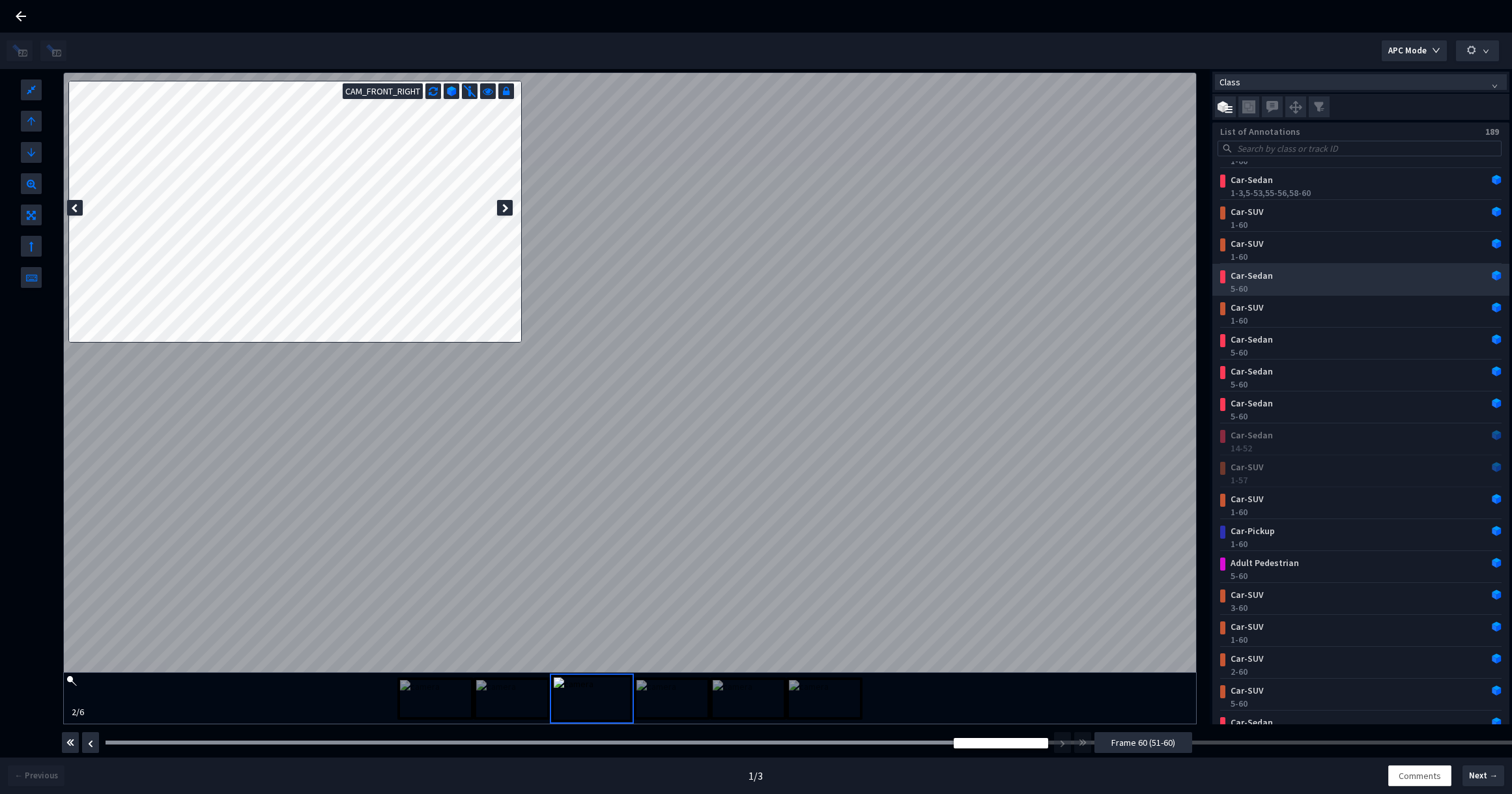
click at [1330, 275] on div "Car-Sedan" at bounding box center [1336, 275] width 221 height 13
click at [1288, 309] on div "Car-SUV" at bounding box center [1336, 308] width 221 height 13
